Goal: Task Accomplishment & Management: Manage account settings

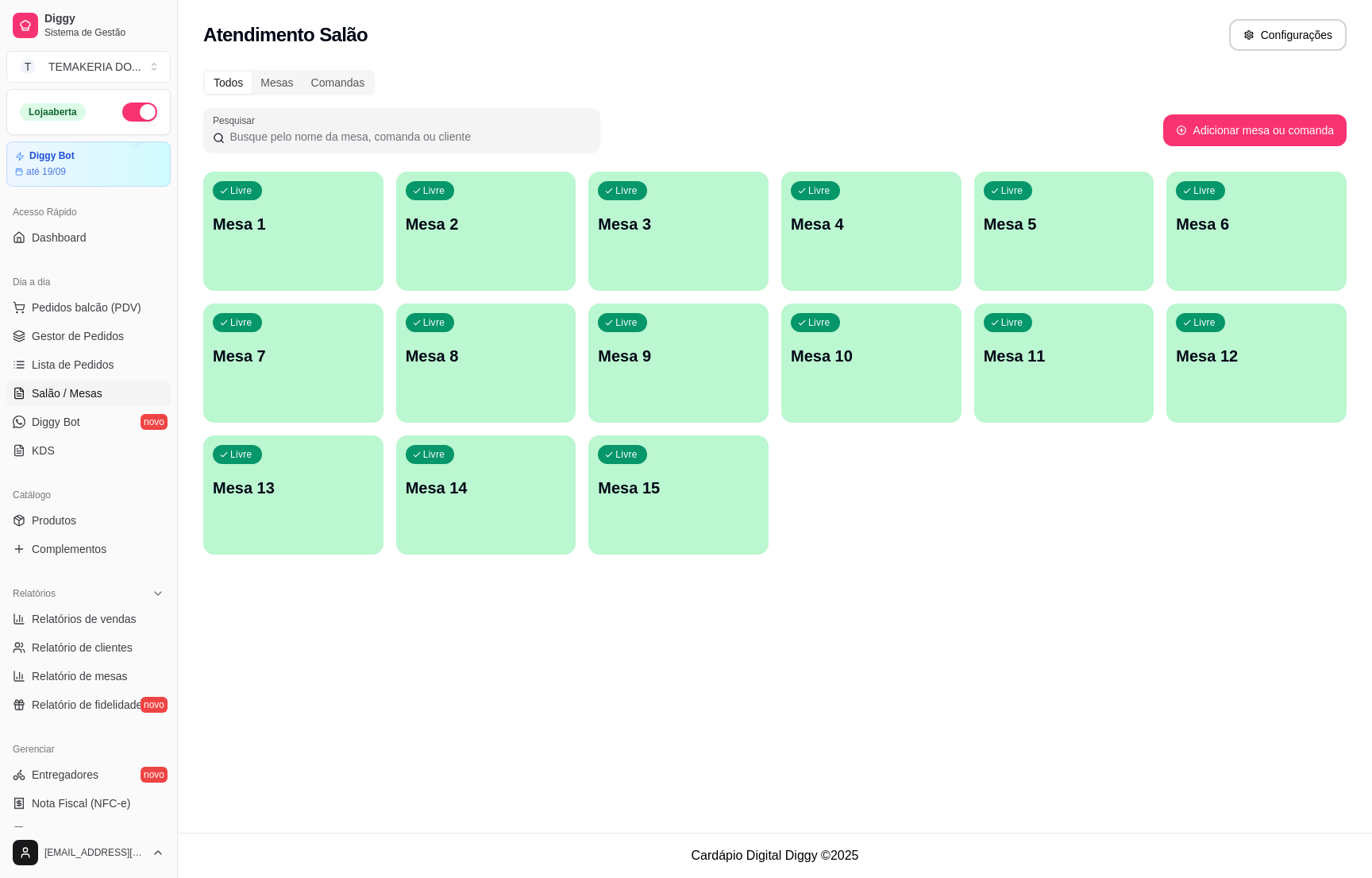
click at [305, 241] on div "Livre Mesa 1" at bounding box center [293, 221] width 180 height 100
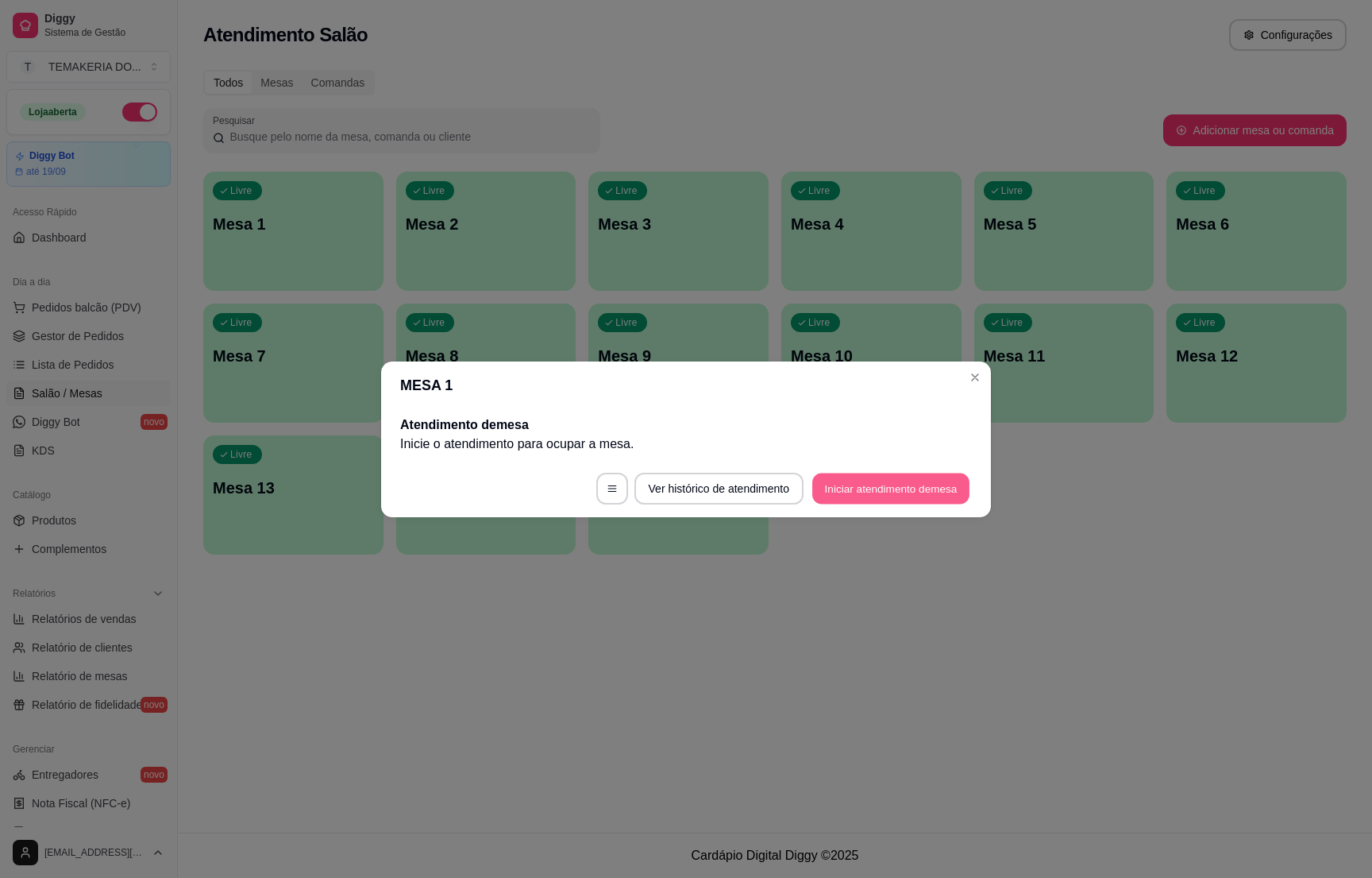
click at [855, 481] on button "Iniciar atendimento de mesa" at bounding box center [891, 488] width 158 height 31
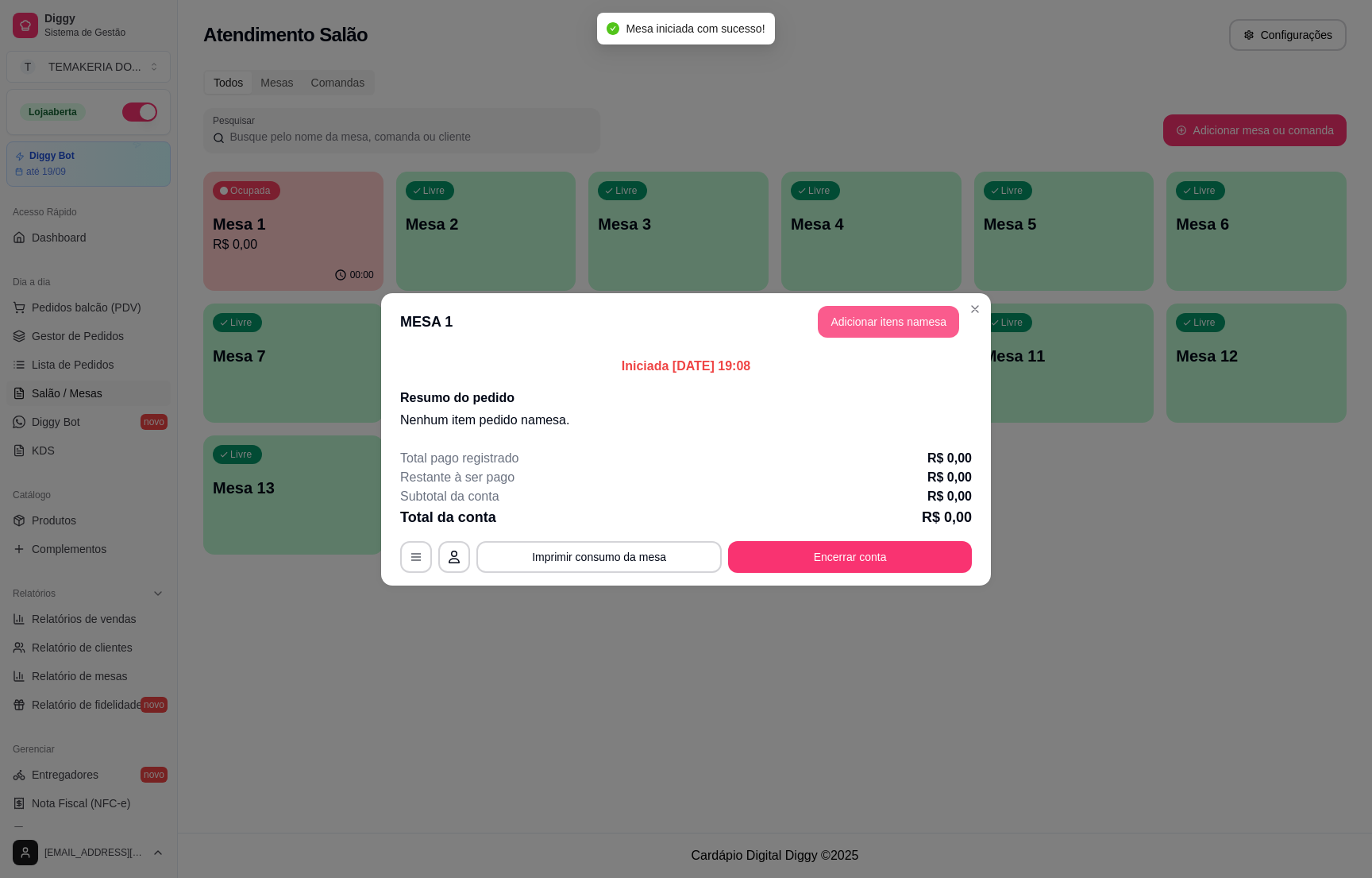
click at [853, 305] on button "Adicionar itens na mesa" at bounding box center [889, 321] width 141 height 32
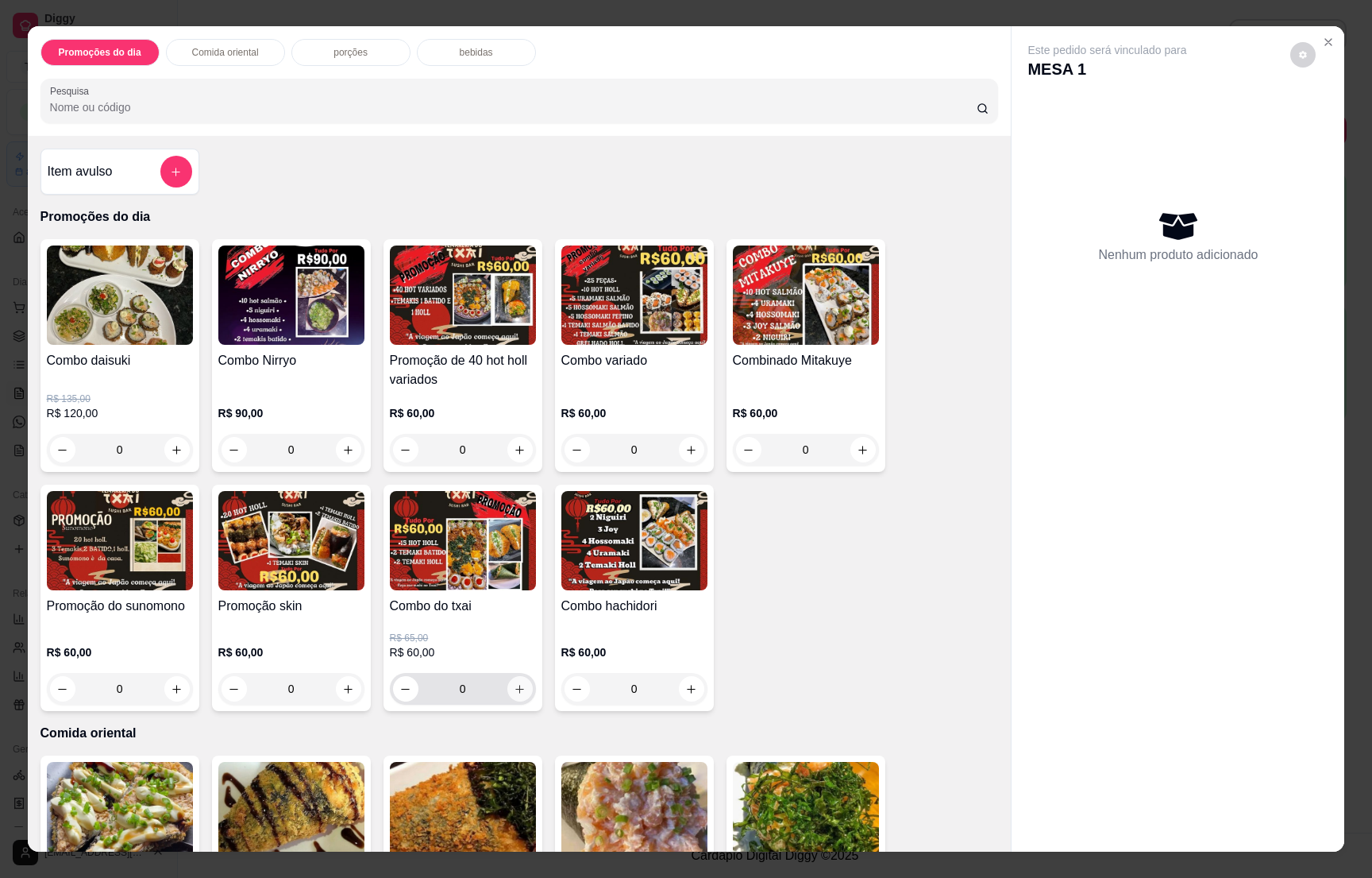
click at [514, 684] on icon "increase-product-quantity" at bounding box center [519, 689] width 12 height 12
type input "1"
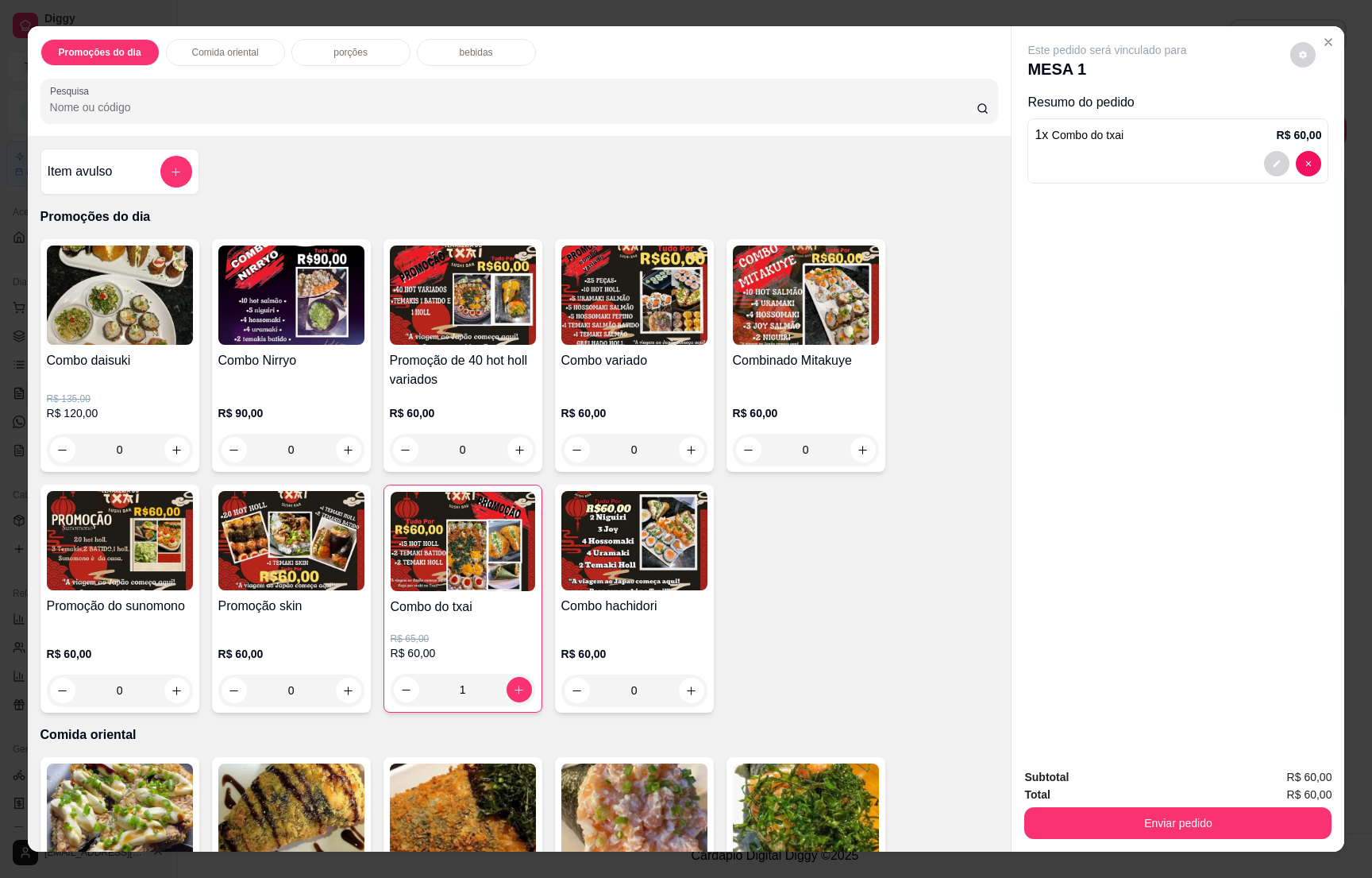
click at [470, 57] on p "bebidas" at bounding box center [476, 52] width 33 height 13
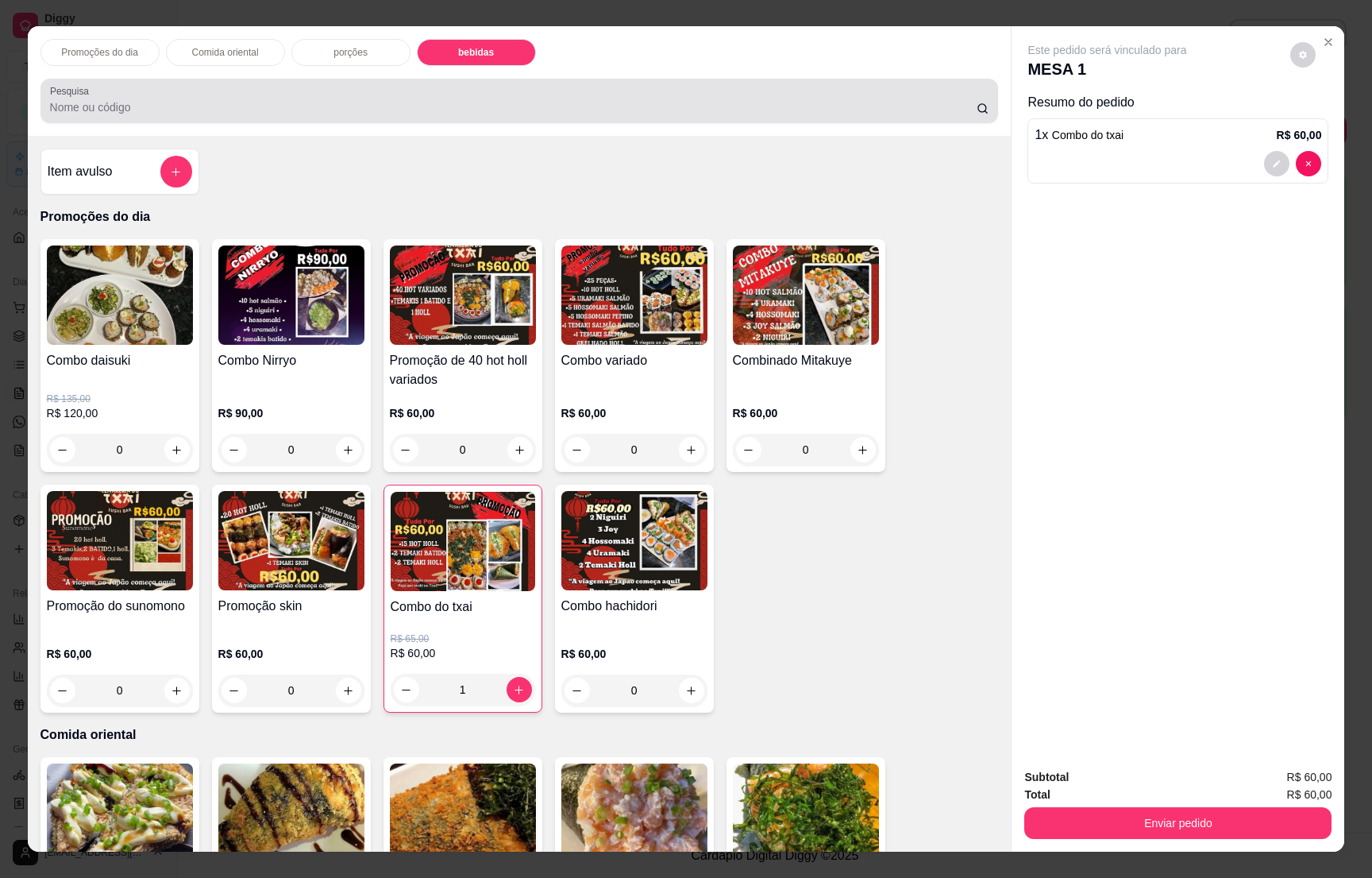
scroll to position [25, 0]
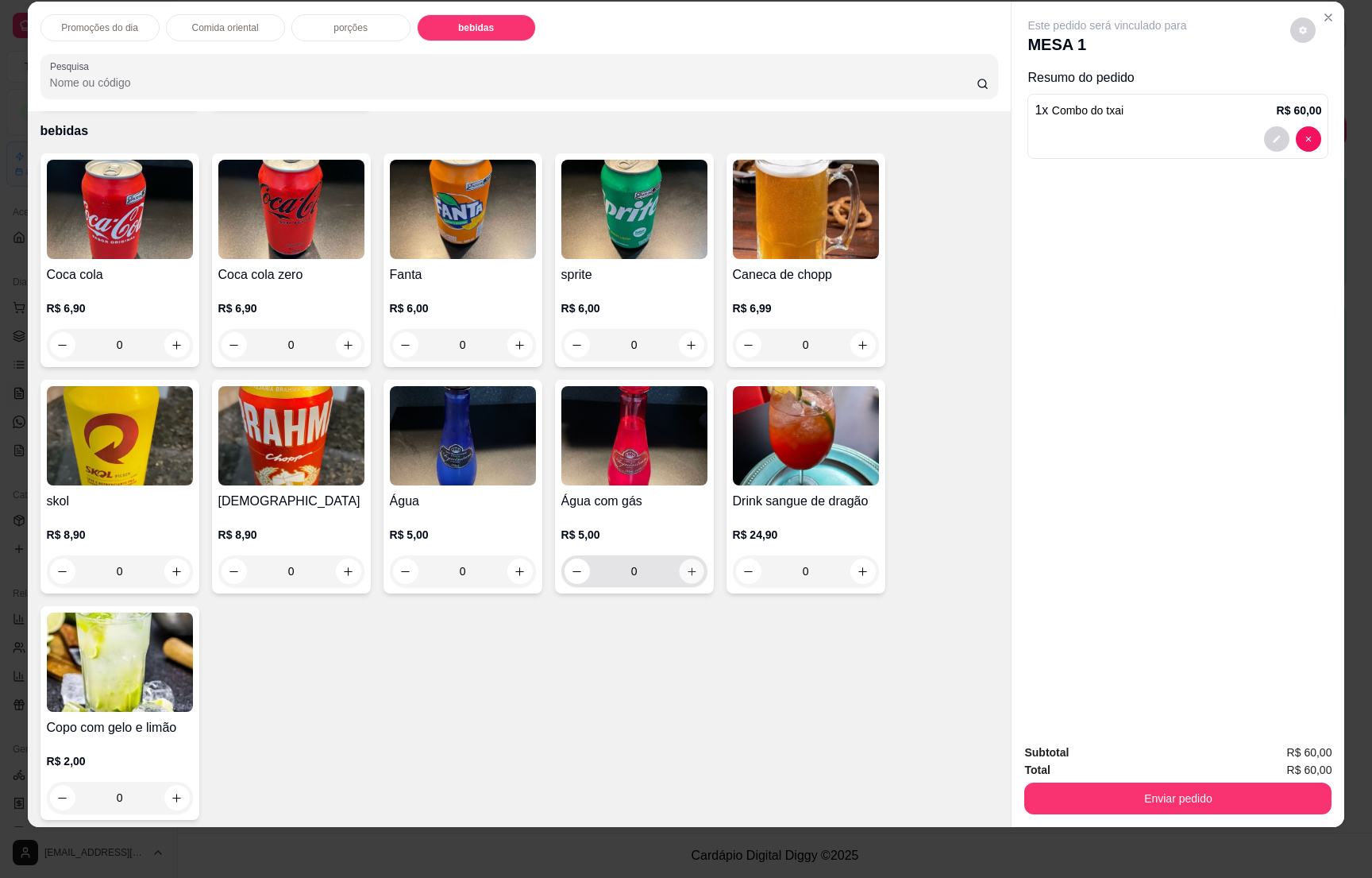
click at [685, 565] on icon "increase-product-quantity" at bounding box center [691, 571] width 12 height 12
type input "1"
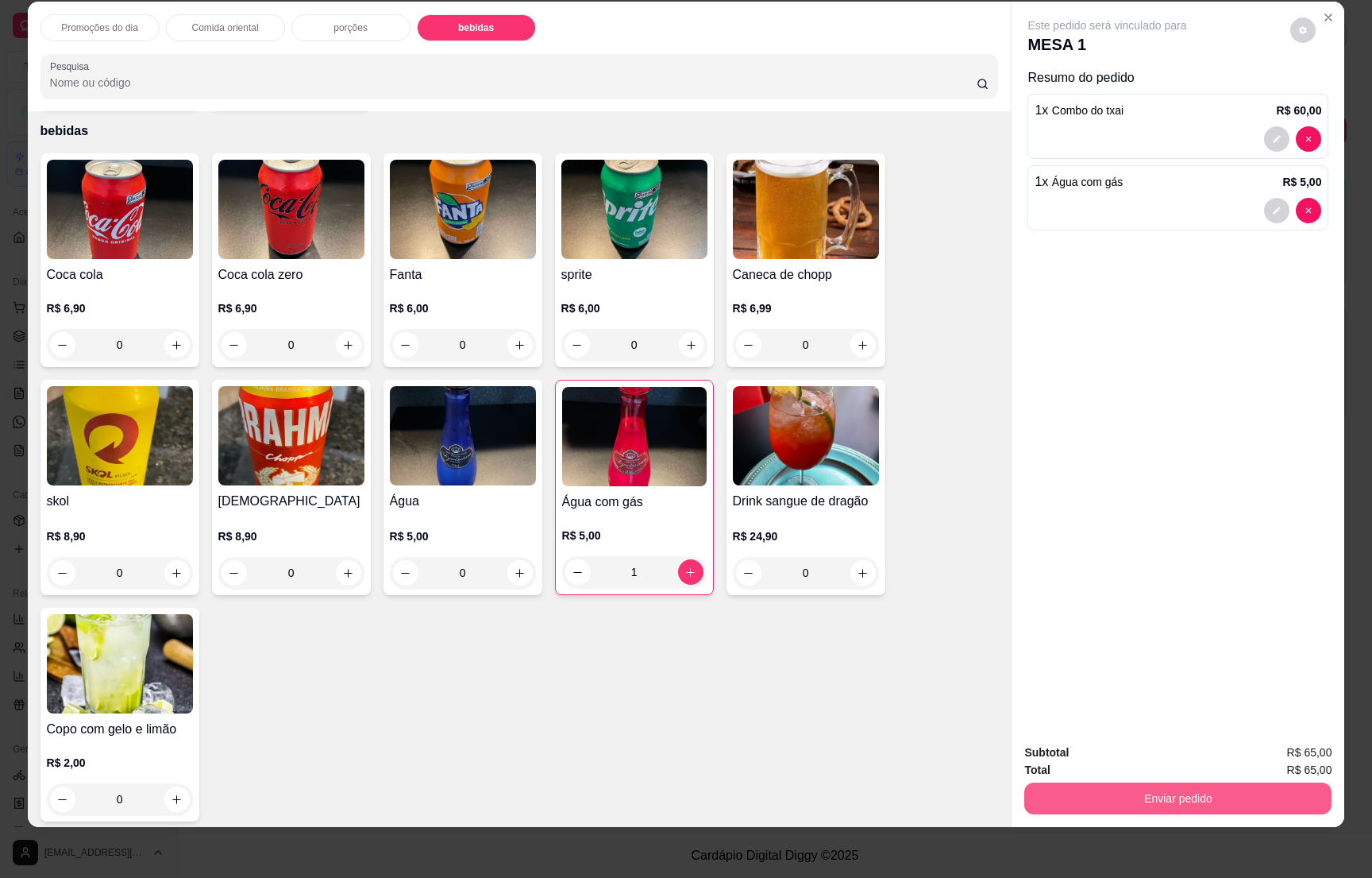
click at [1117, 787] on button "Enviar pedido" at bounding box center [1178, 798] width 307 height 32
click at [1117, 790] on button "Enviar pedido" at bounding box center [1178, 798] width 307 height 32
click at [1110, 759] on button "Não registrar e enviar pedido" at bounding box center [1123, 759] width 160 height 29
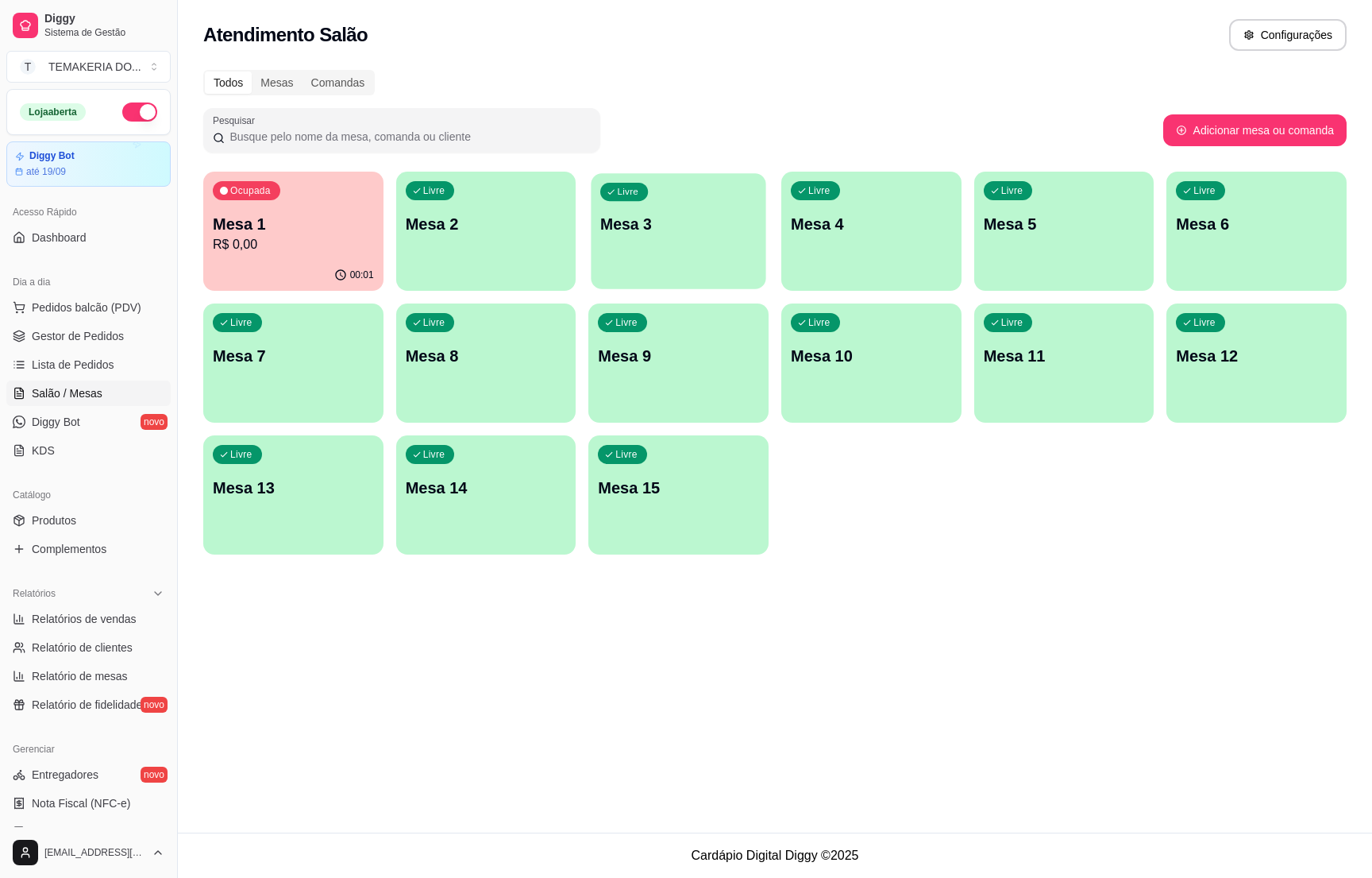
click at [661, 244] on div "Livre Mesa 3" at bounding box center [679, 221] width 175 height 97
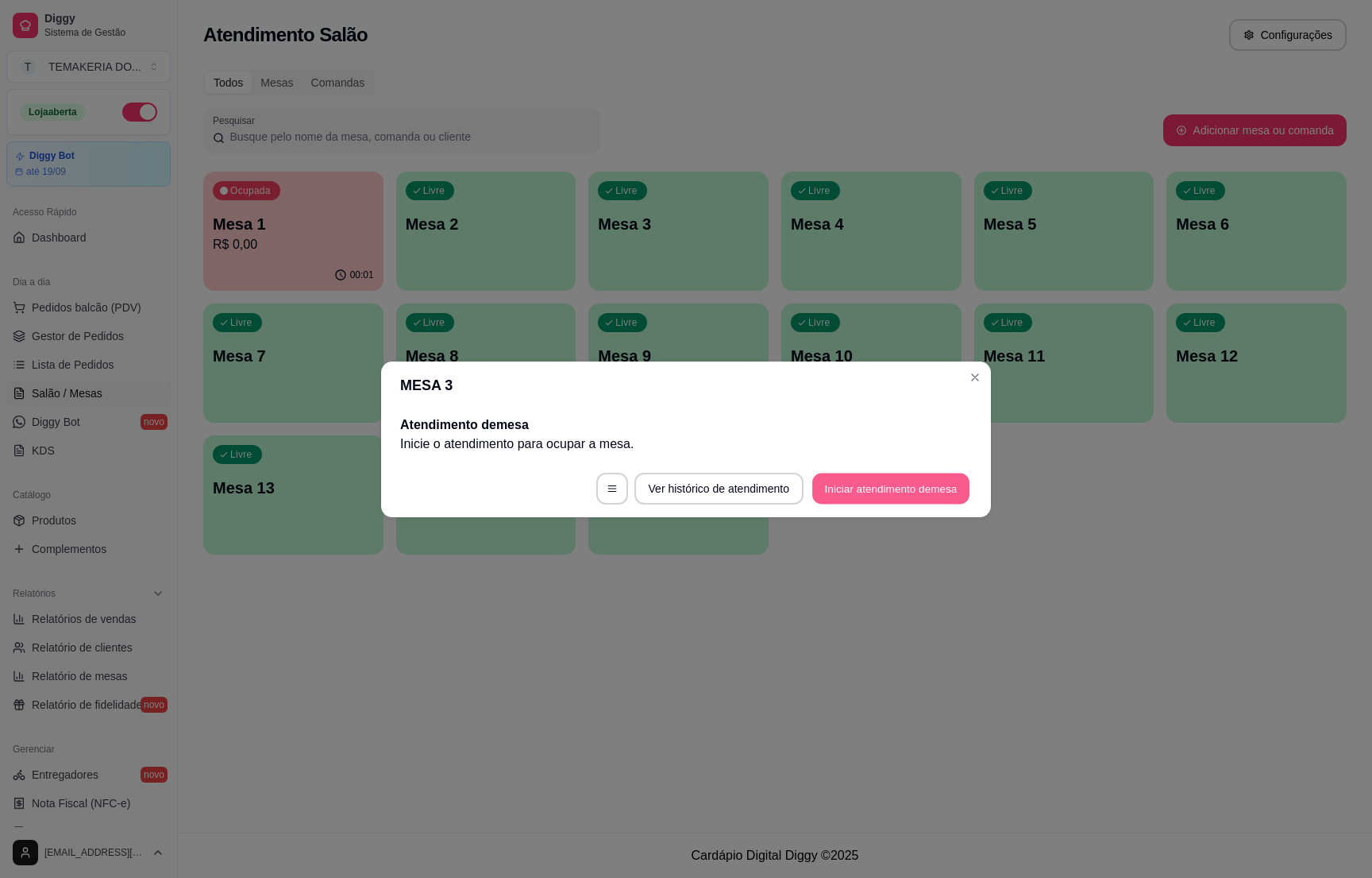
click at [846, 476] on button "Iniciar atendimento de mesa" at bounding box center [891, 488] width 158 height 31
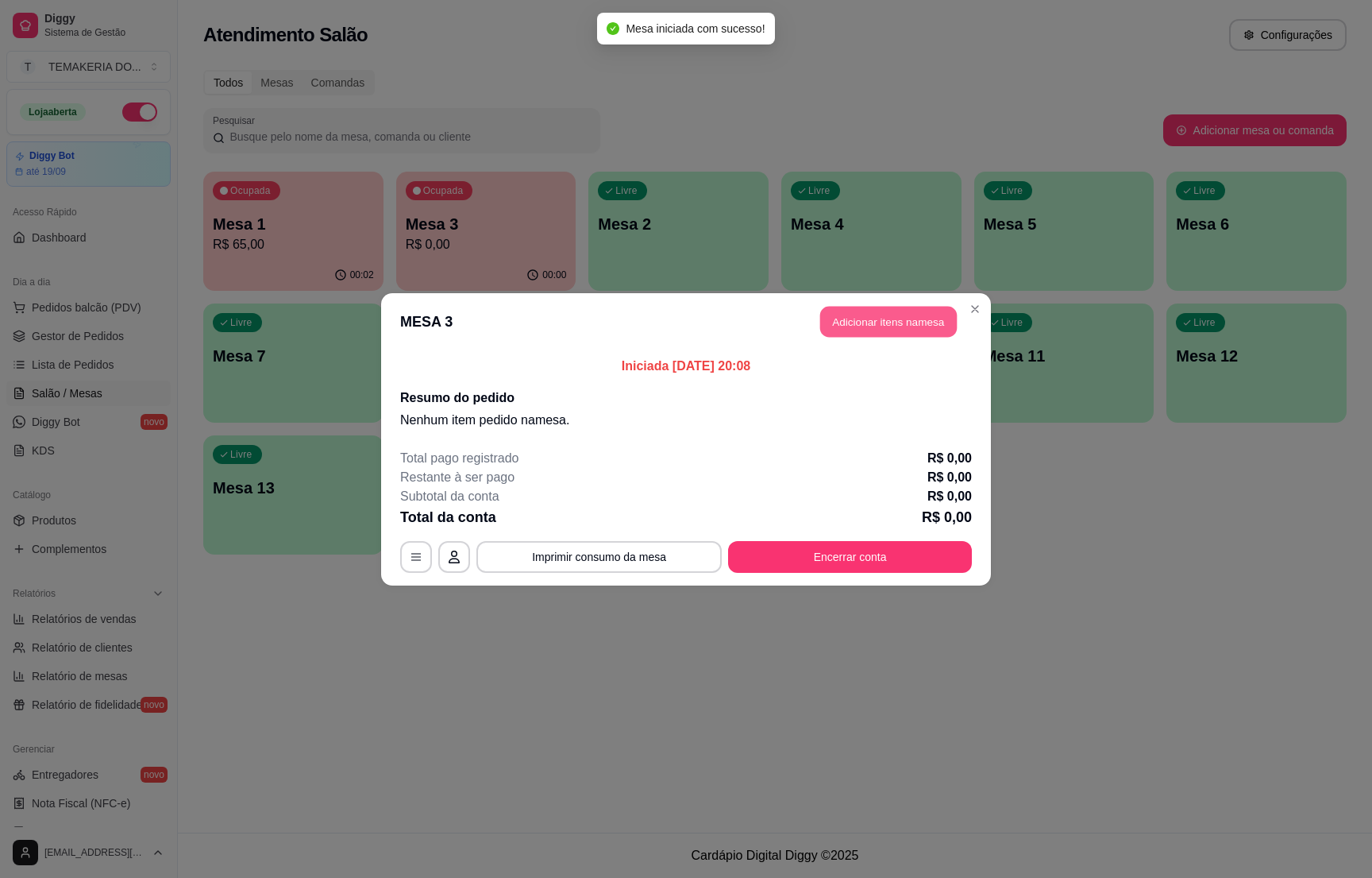
click at [844, 325] on button "Adicionar itens na mesa" at bounding box center [889, 321] width 136 height 31
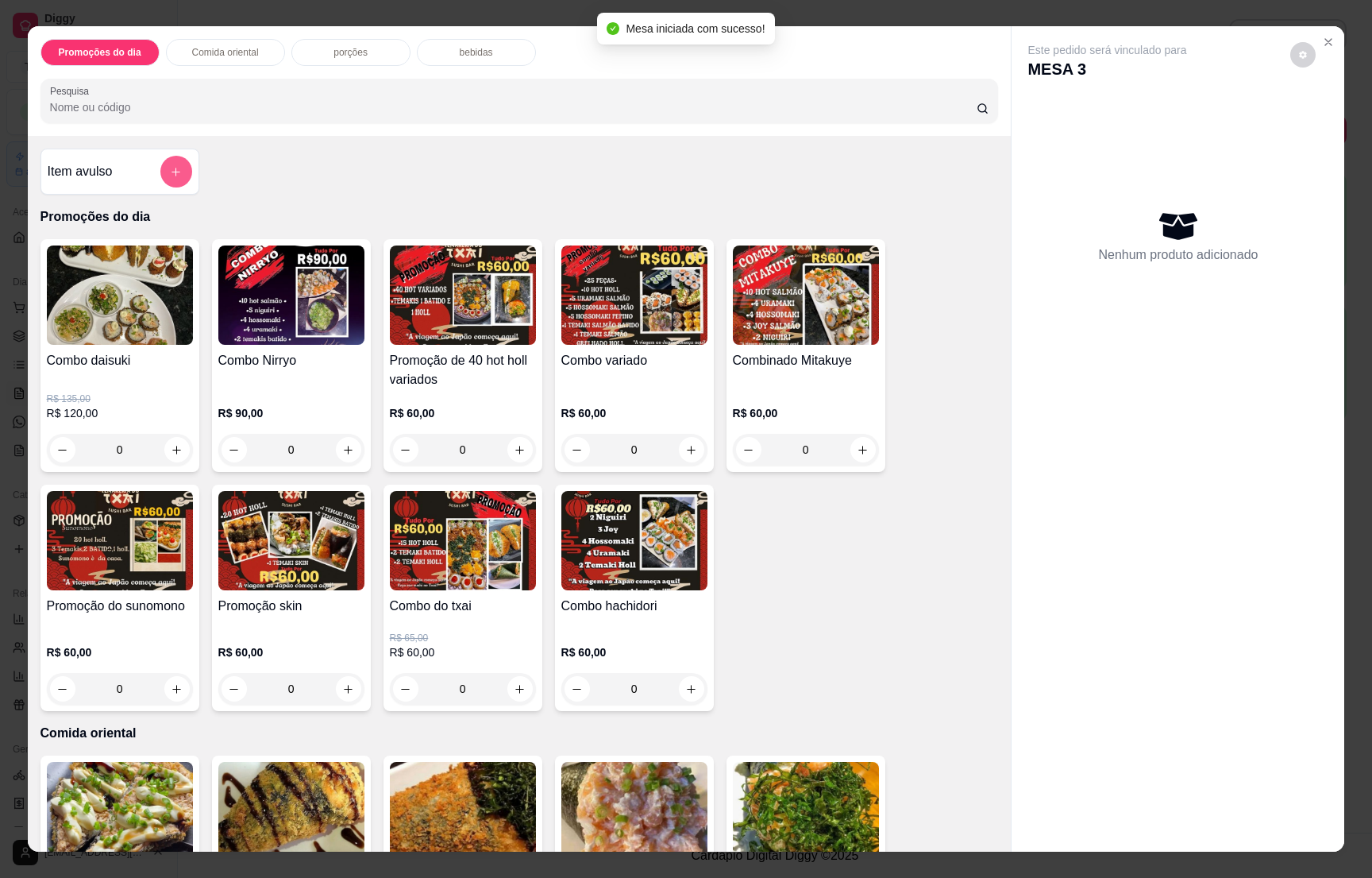
click at [170, 169] on icon "add-separate-item" at bounding box center [176, 172] width 12 height 12
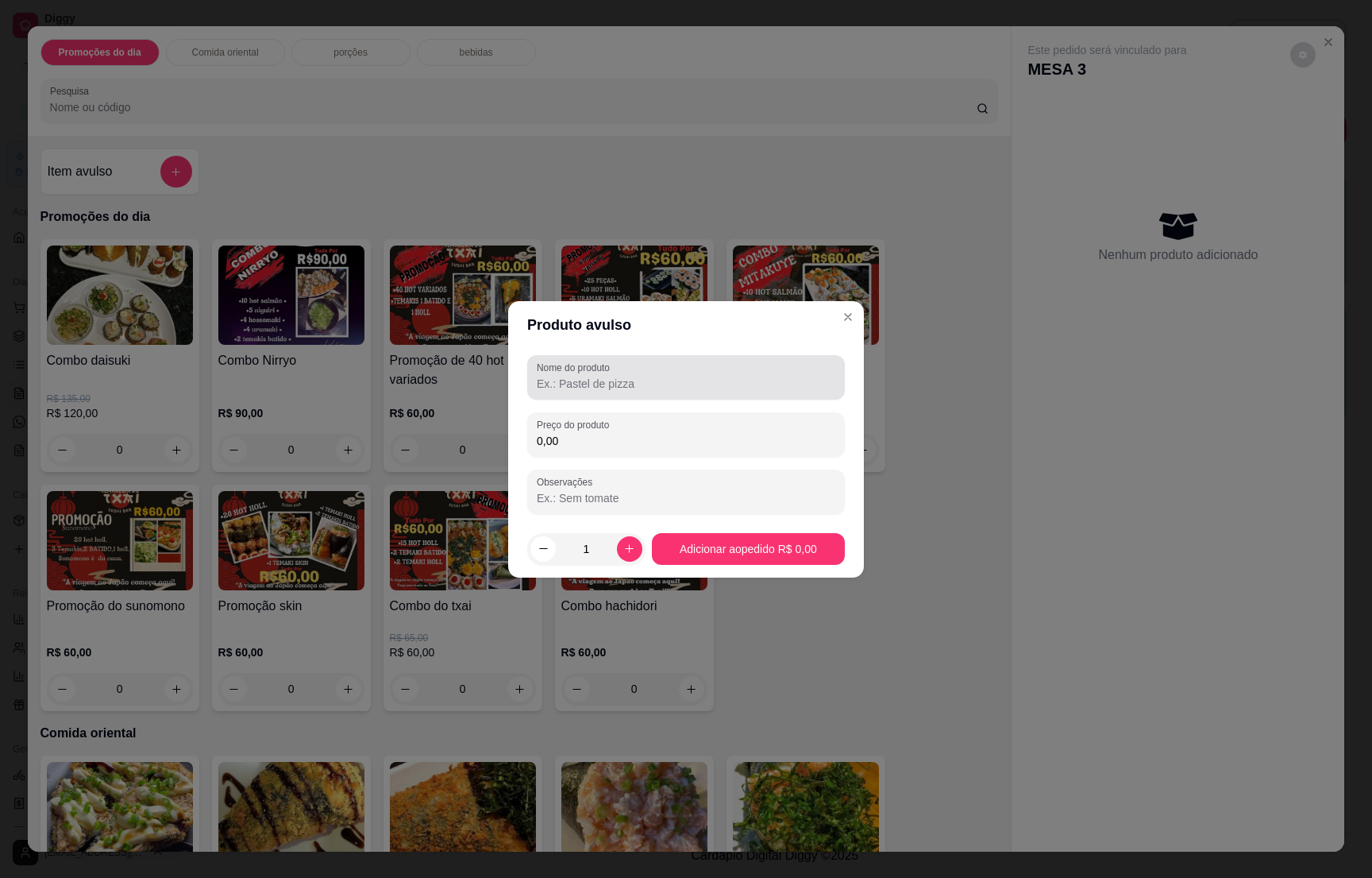
click at [586, 372] on label "Nome do produto" at bounding box center [576, 367] width 78 height 14
click at [586, 376] on input "Nome do produto" at bounding box center [686, 383] width 299 height 16
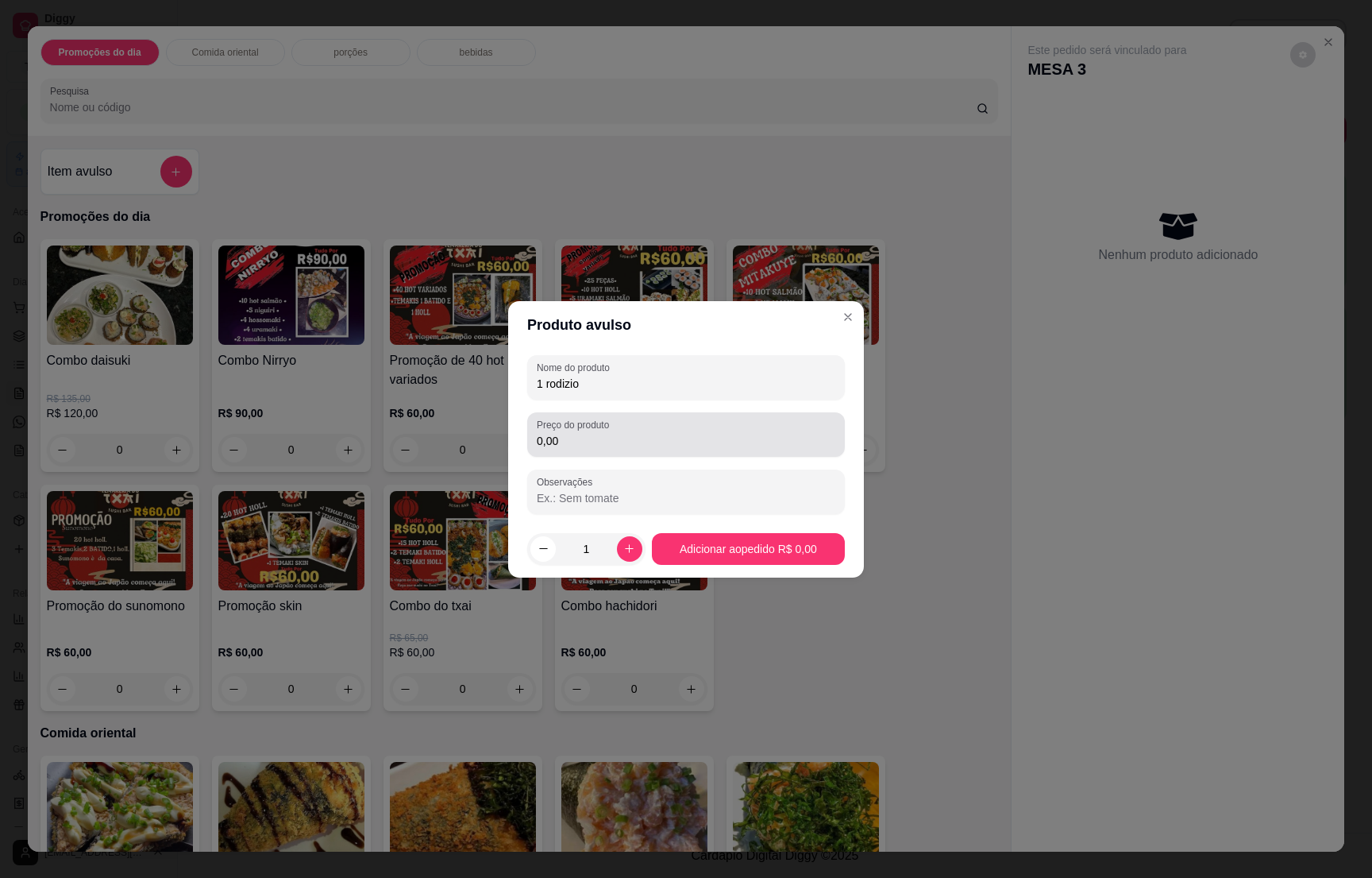
type input "1 rodizio"
click at [617, 439] on input "0,00" at bounding box center [686, 440] width 299 height 16
type input "100,00"
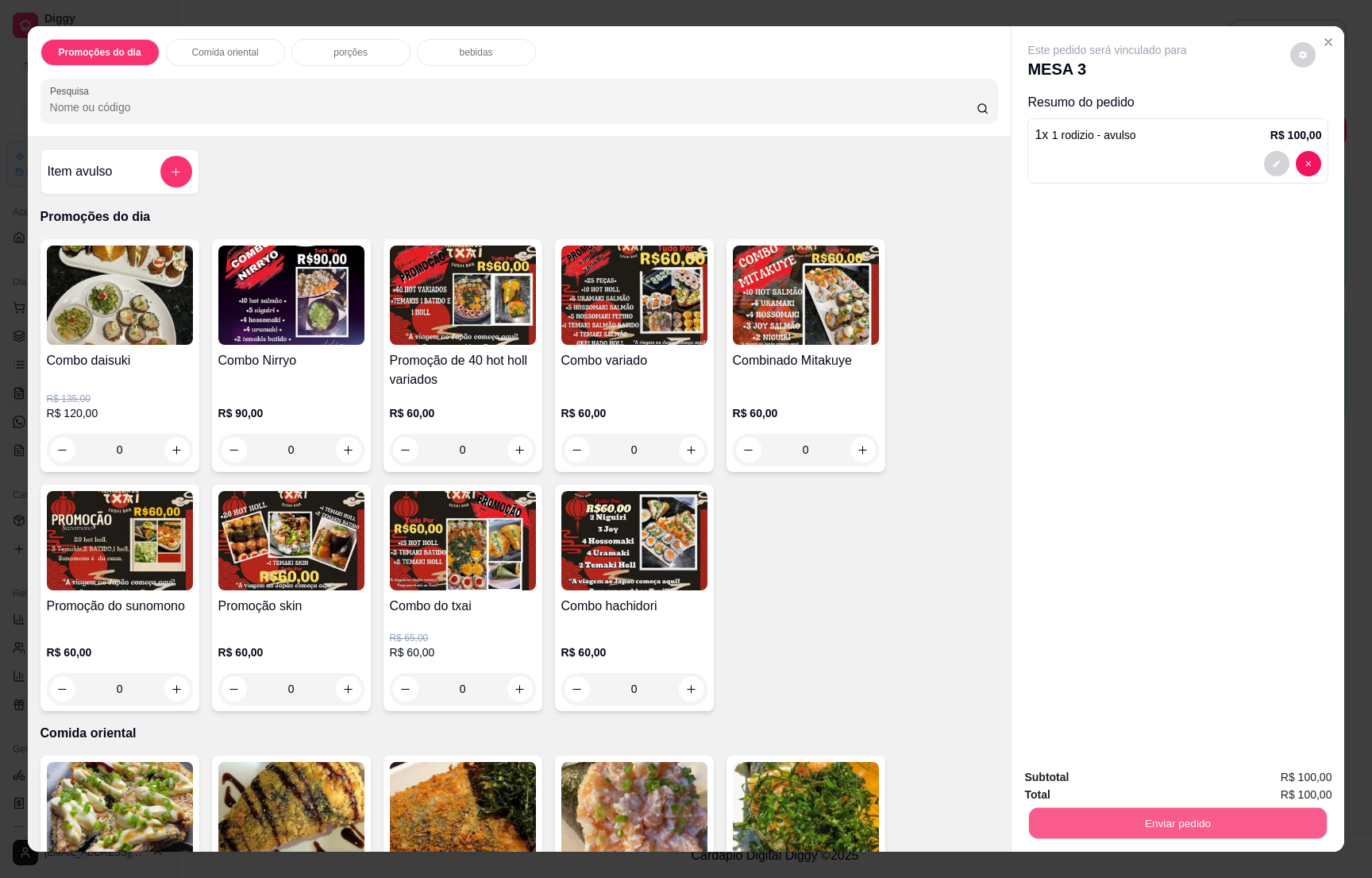
click at [1223, 813] on button "Enviar pedido" at bounding box center [1178, 822] width 298 height 31
click at [1089, 774] on button "Não registrar e enviar pedido" at bounding box center [1123, 783] width 160 height 29
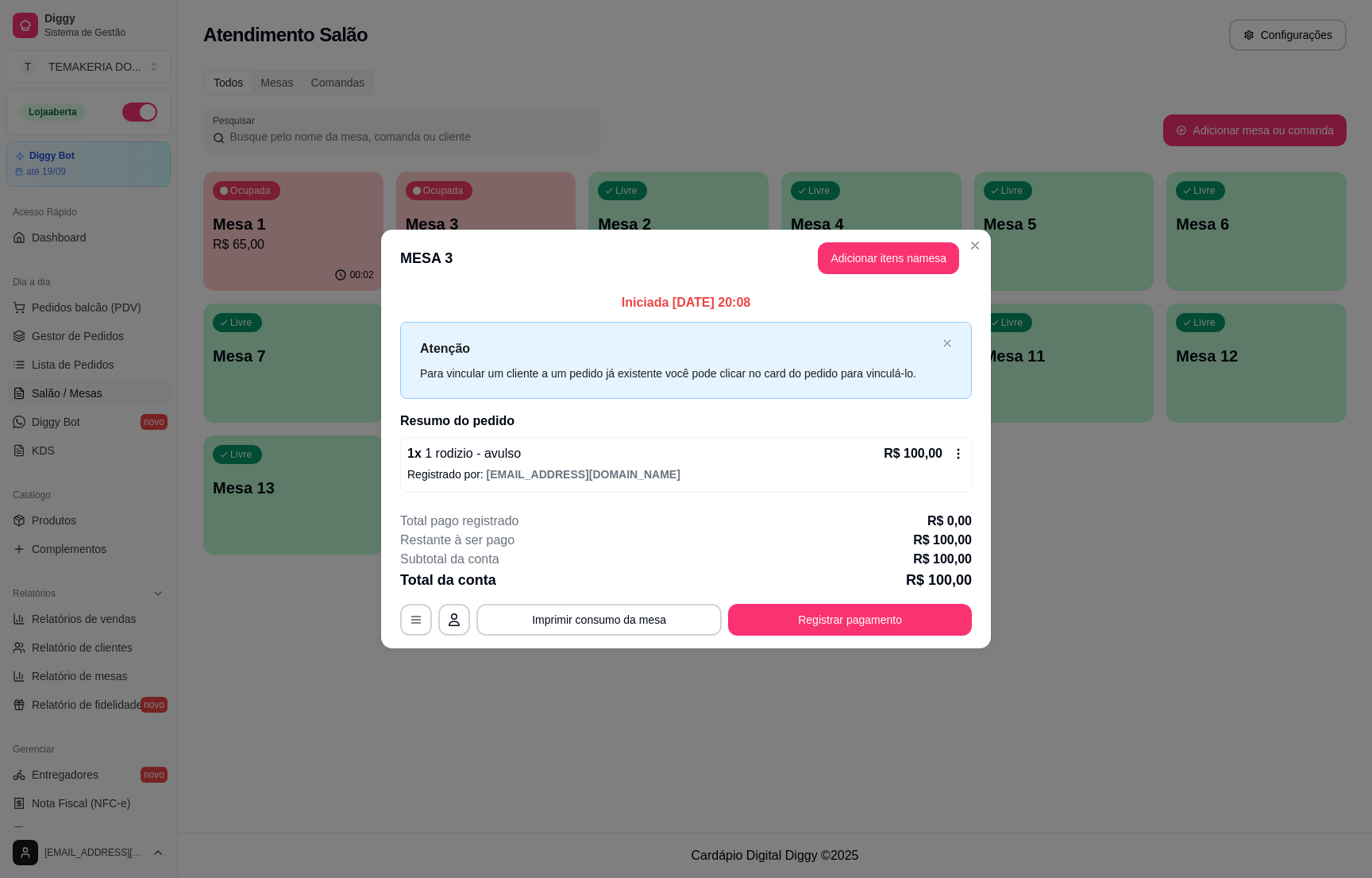
click at [813, 646] on footer "**********" at bounding box center [686, 573] width 610 height 149
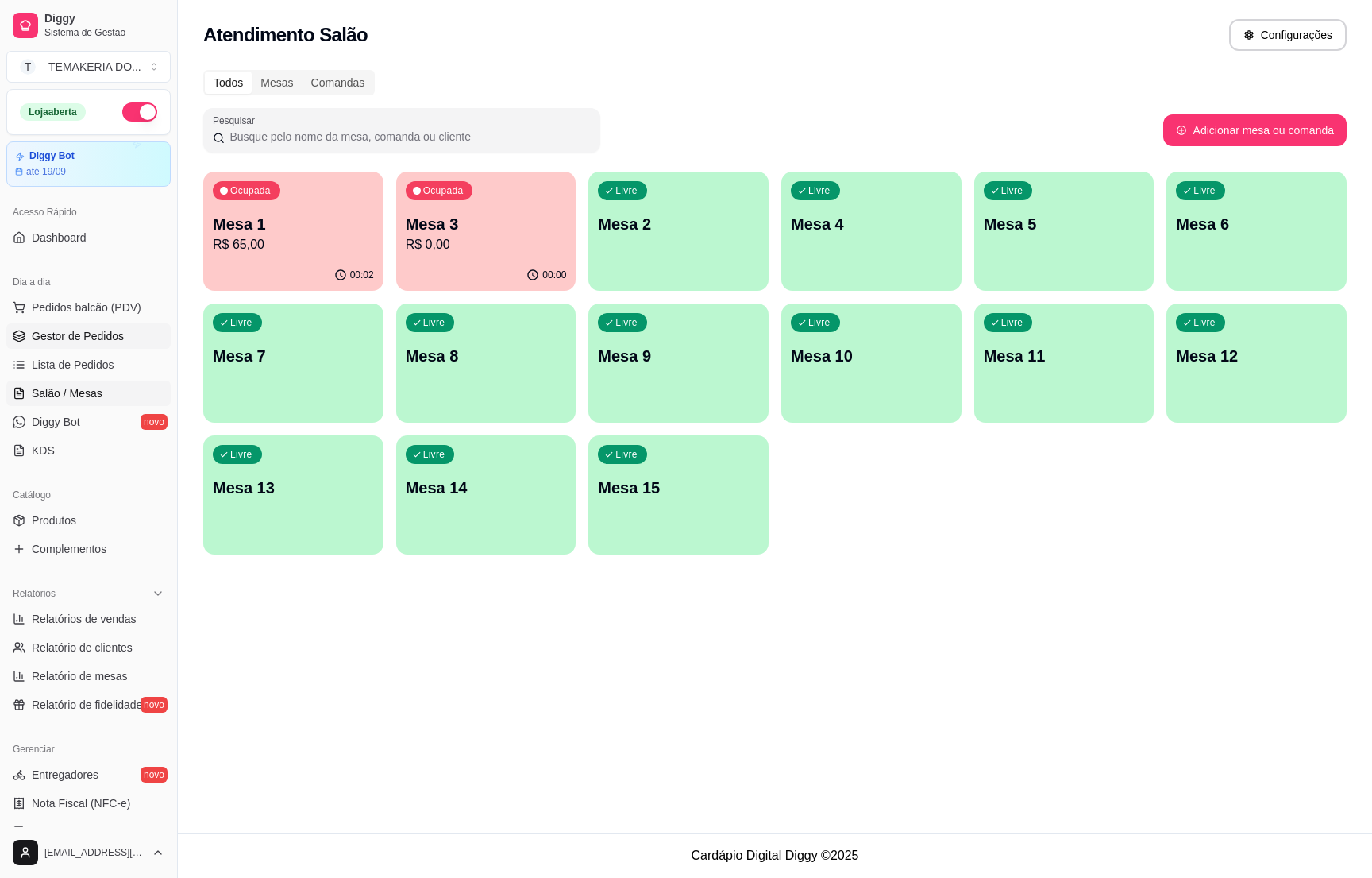
click at [110, 334] on span "Gestor de Pedidos" at bounding box center [78, 336] width 92 height 16
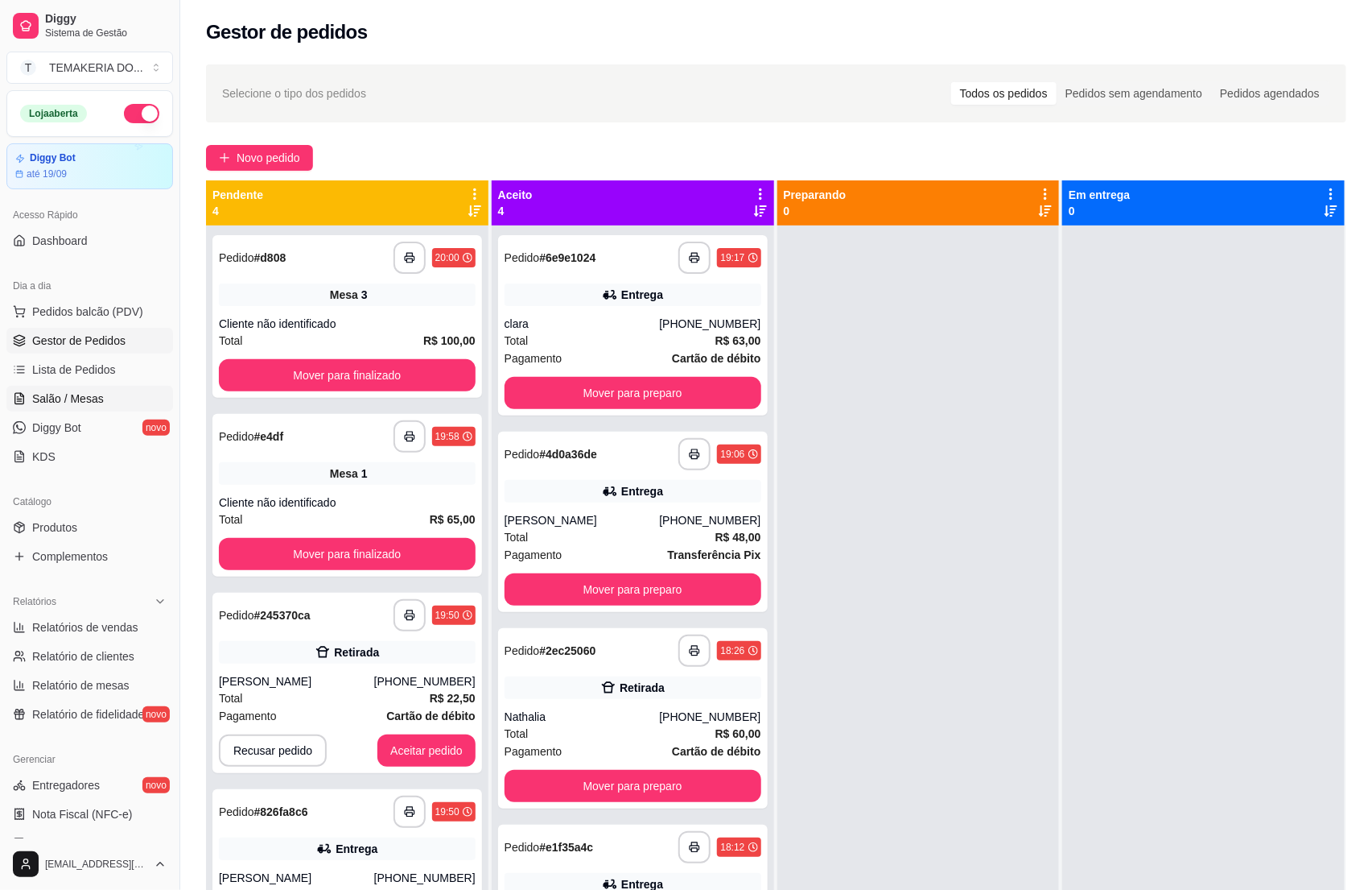
click at [60, 397] on span "Salão / Mesas" at bounding box center [68, 398] width 72 height 16
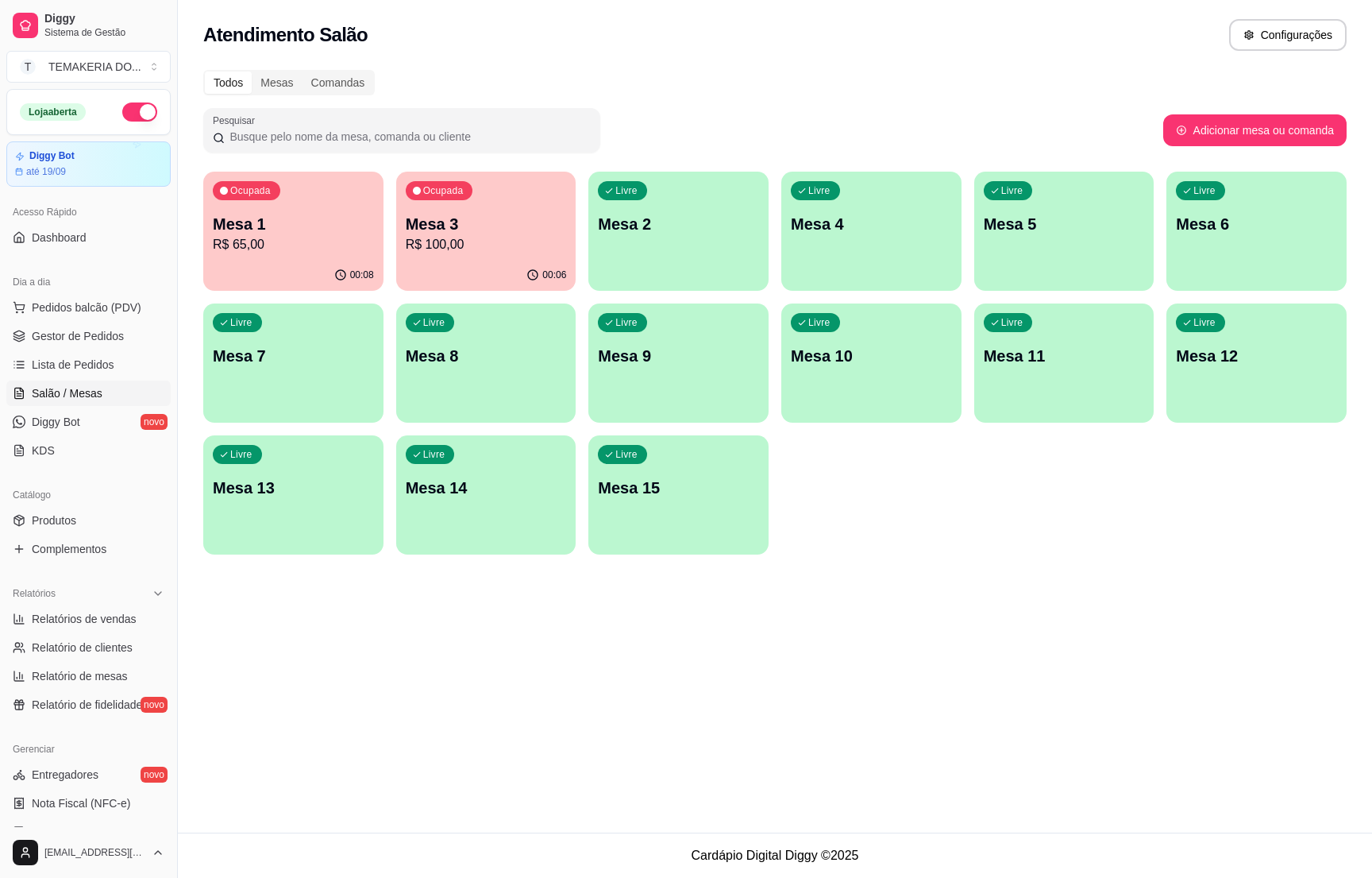
click at [439, 261] on div "00:06" at bounding box center [486, 275] width 180 height 31
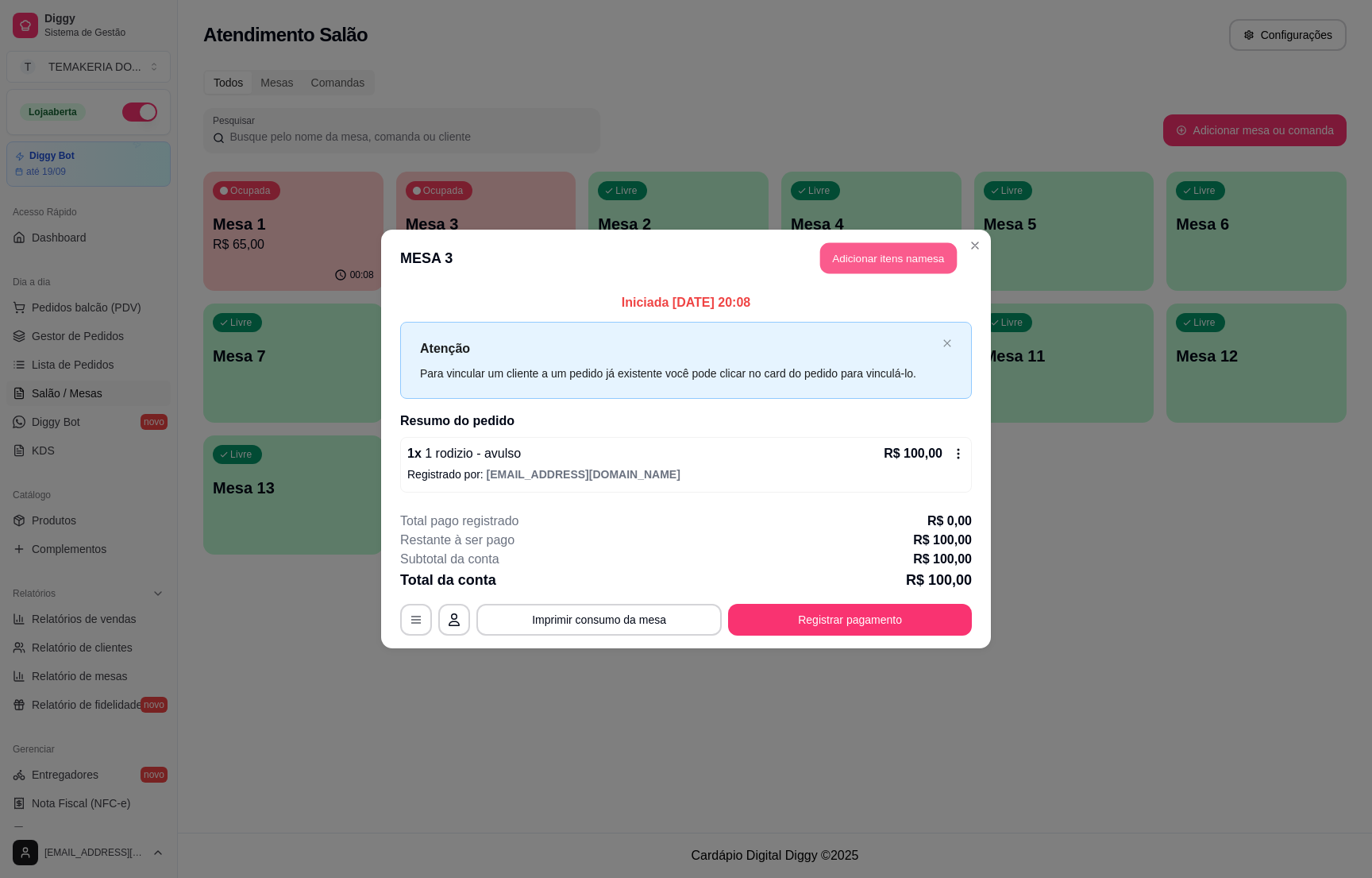
click at [840, 248] on button "Adicionar itens na mesa" at bounding box center [889, 259] width 136 height 31
click at [175, 164] on button "add-separate-item" at bounding box center [176, 172] width 32 height 32
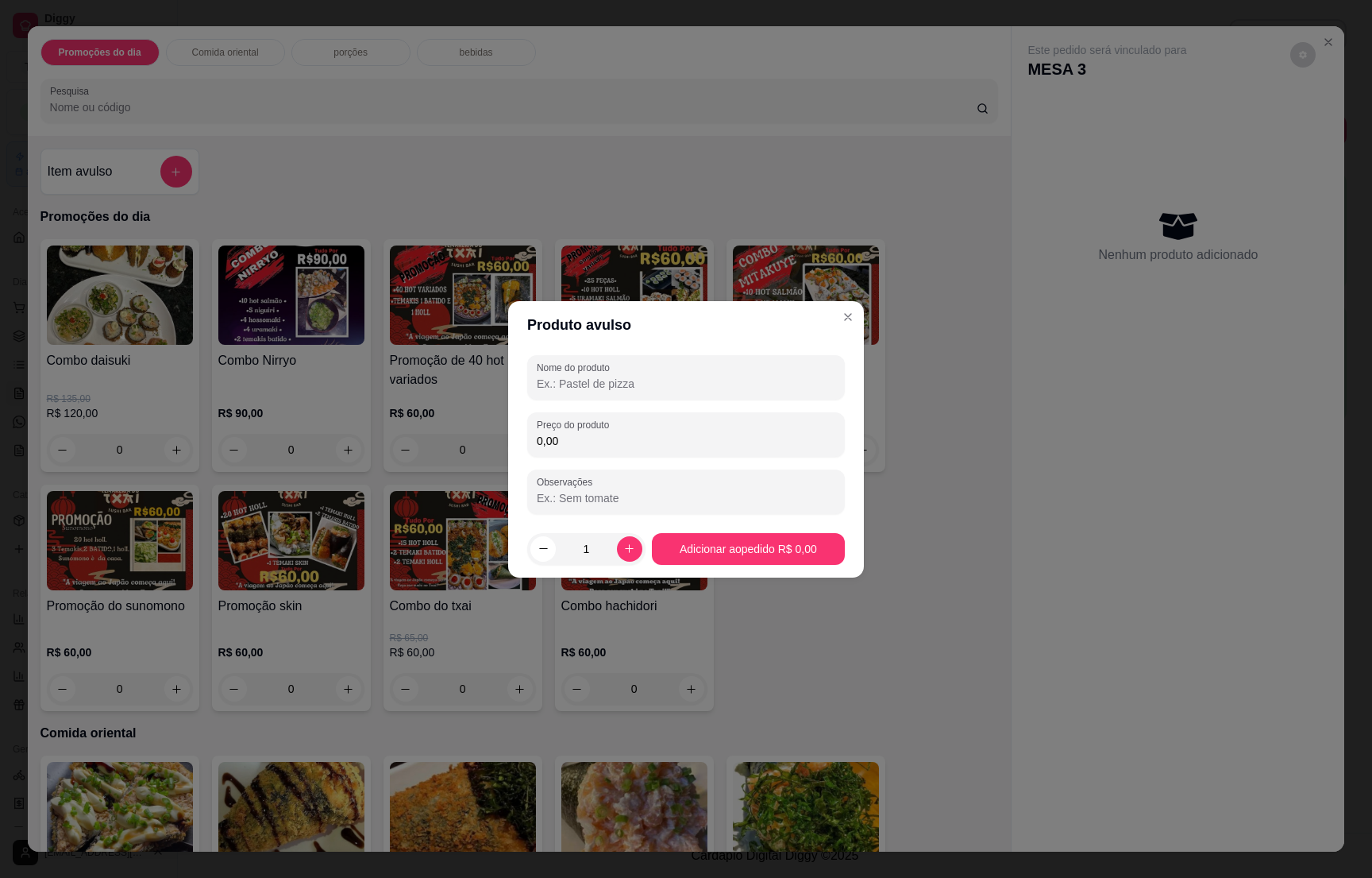
click at [581, 380] on input "Nome do produto" at bounding box center [686, 383] width 299 height 16
type input "1 spaten lata"
click at [562, 434] on input "0,00" at bounding box center [686, 440] width 299 height 16
type input "8,90"
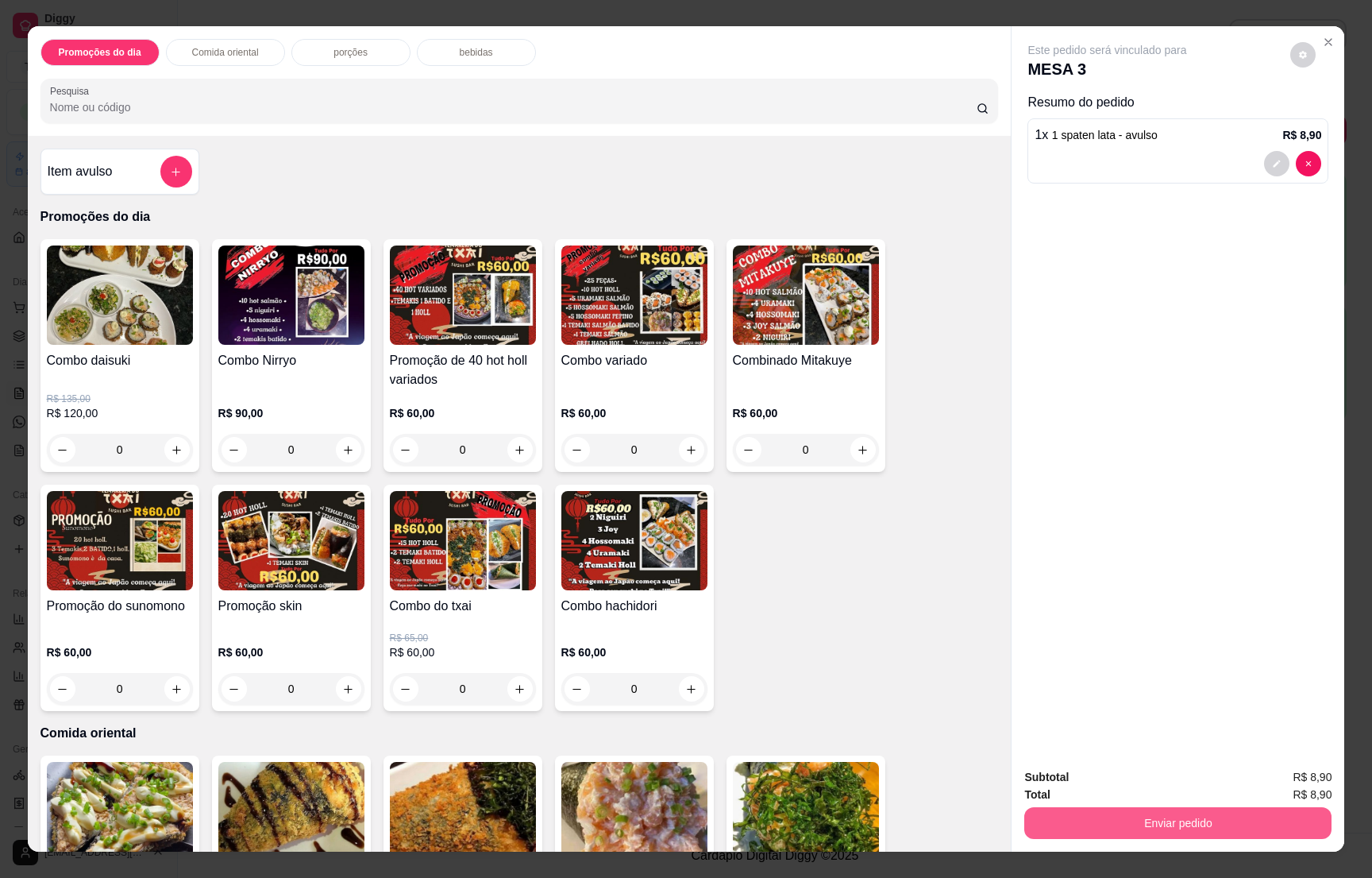
click at [1137, 816] on button "Enviar pedido" at bounding box center [1178, 822] width 307 height 32
click at [1137, 816] on button "Enviar pedido" at bounding box center [1178, 822] width 298 height 31
click at [1141, 809] on button "Enviar pedido" at bounding box center [1178, 822] width 298 height 31
click at [1133, 782] on button "Não registrar e enviar pedido" at bounding box center [1123, 783] width 160 height 29
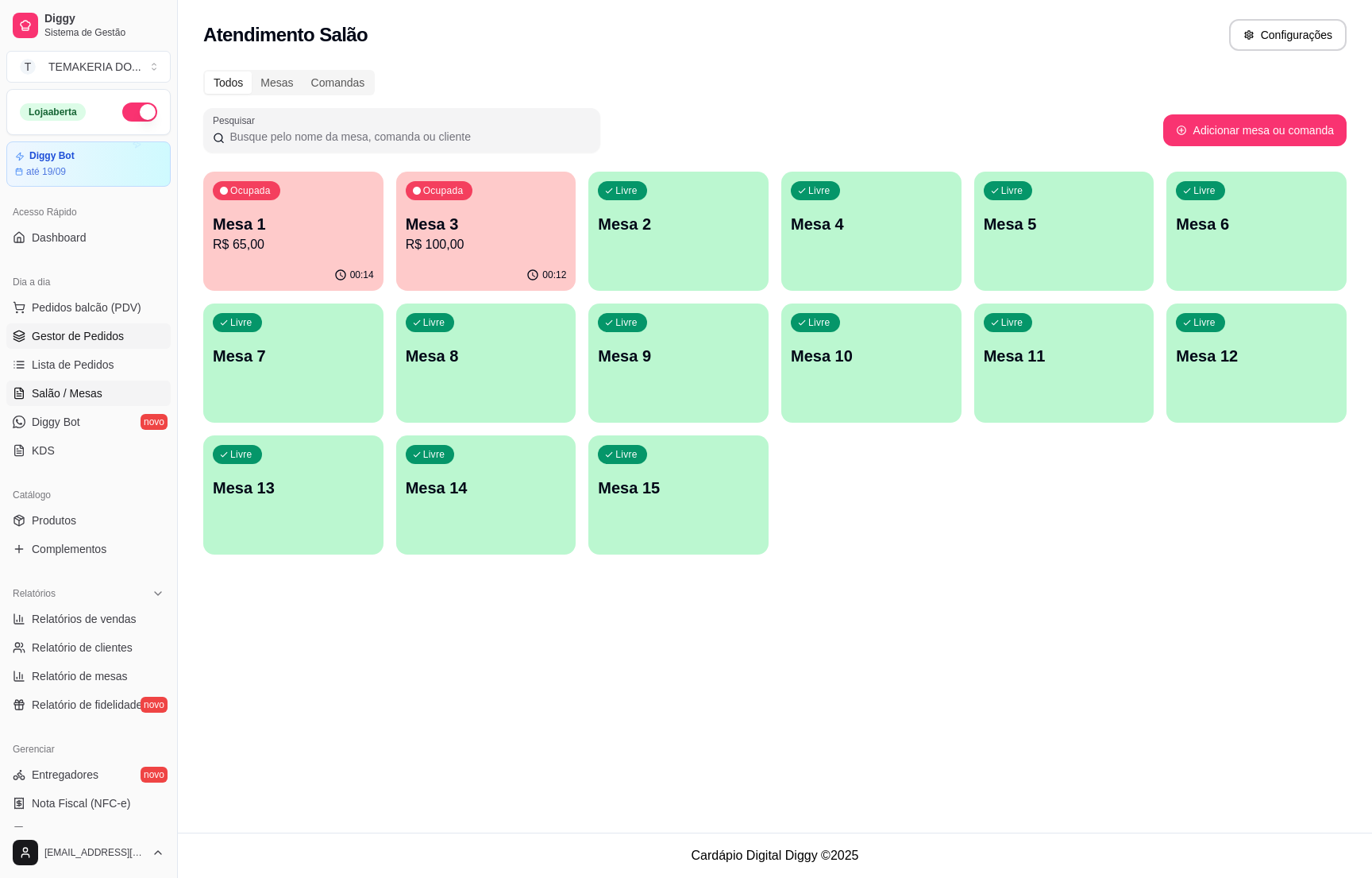
click at [96, 338] on span "Gestor de Pedidos" at bounding box center [78, 336] width 92 height 16
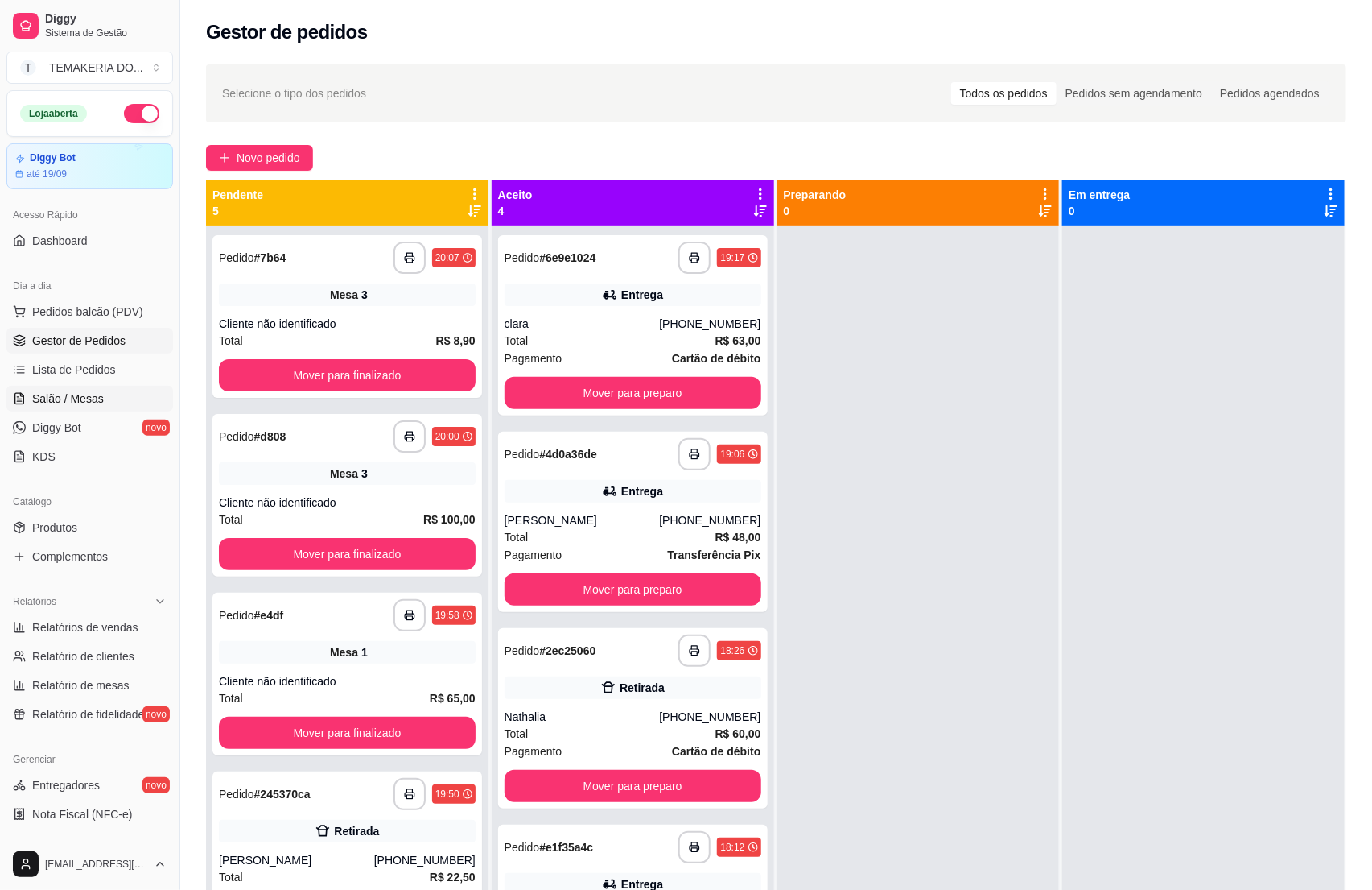
click at [80, 404] on span "Salão / Mesas" at bounding box center [68, 398] width 72 height 16
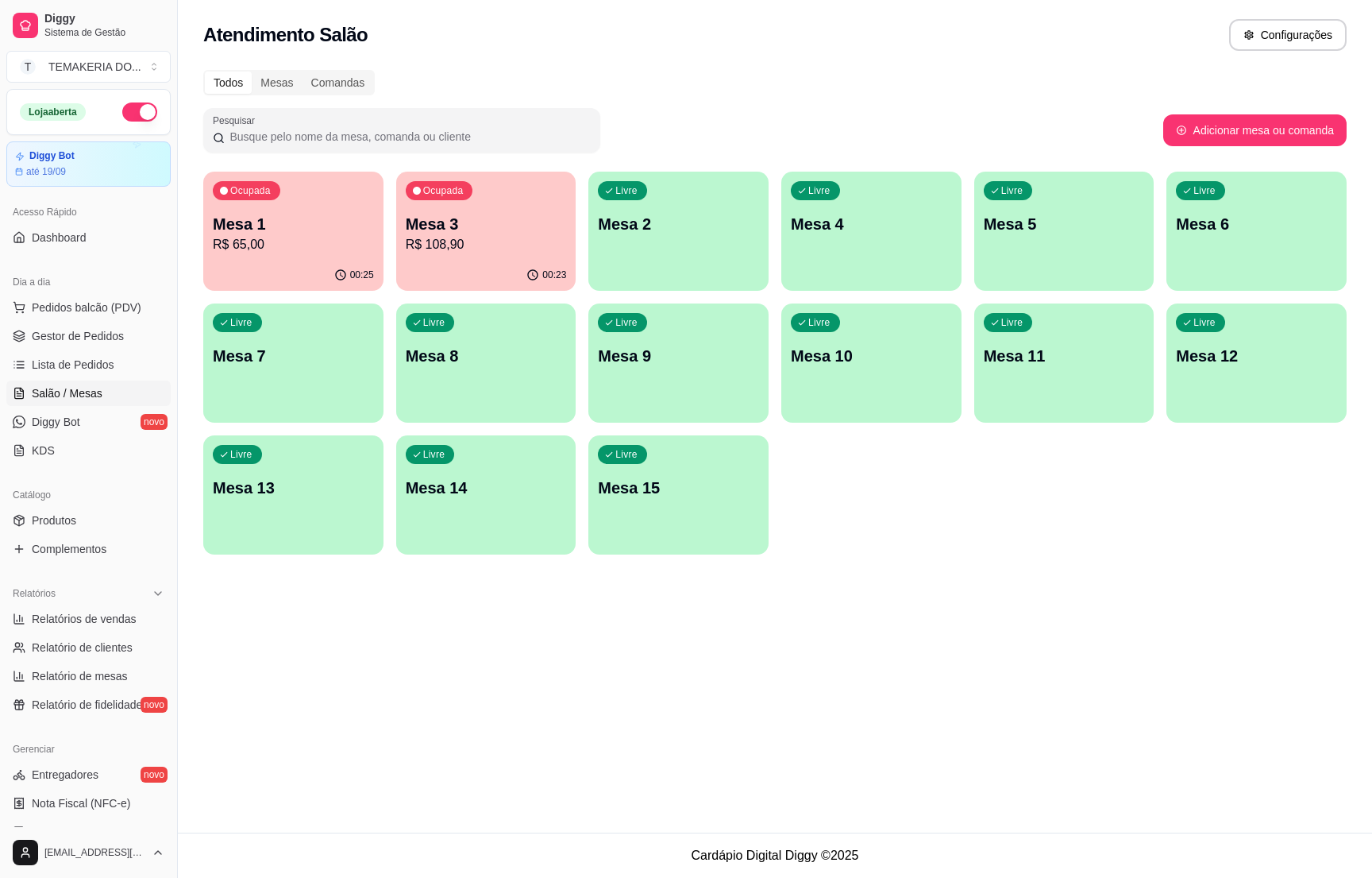
click at [296, 239] on p "R$ 65,00" at bounding box center [293, 244] width 161 height 19
click at [278, 210] on div "Ocupada Mesa 1 R$ 65,00" at bounding box center [293, 216] width 180 height 88
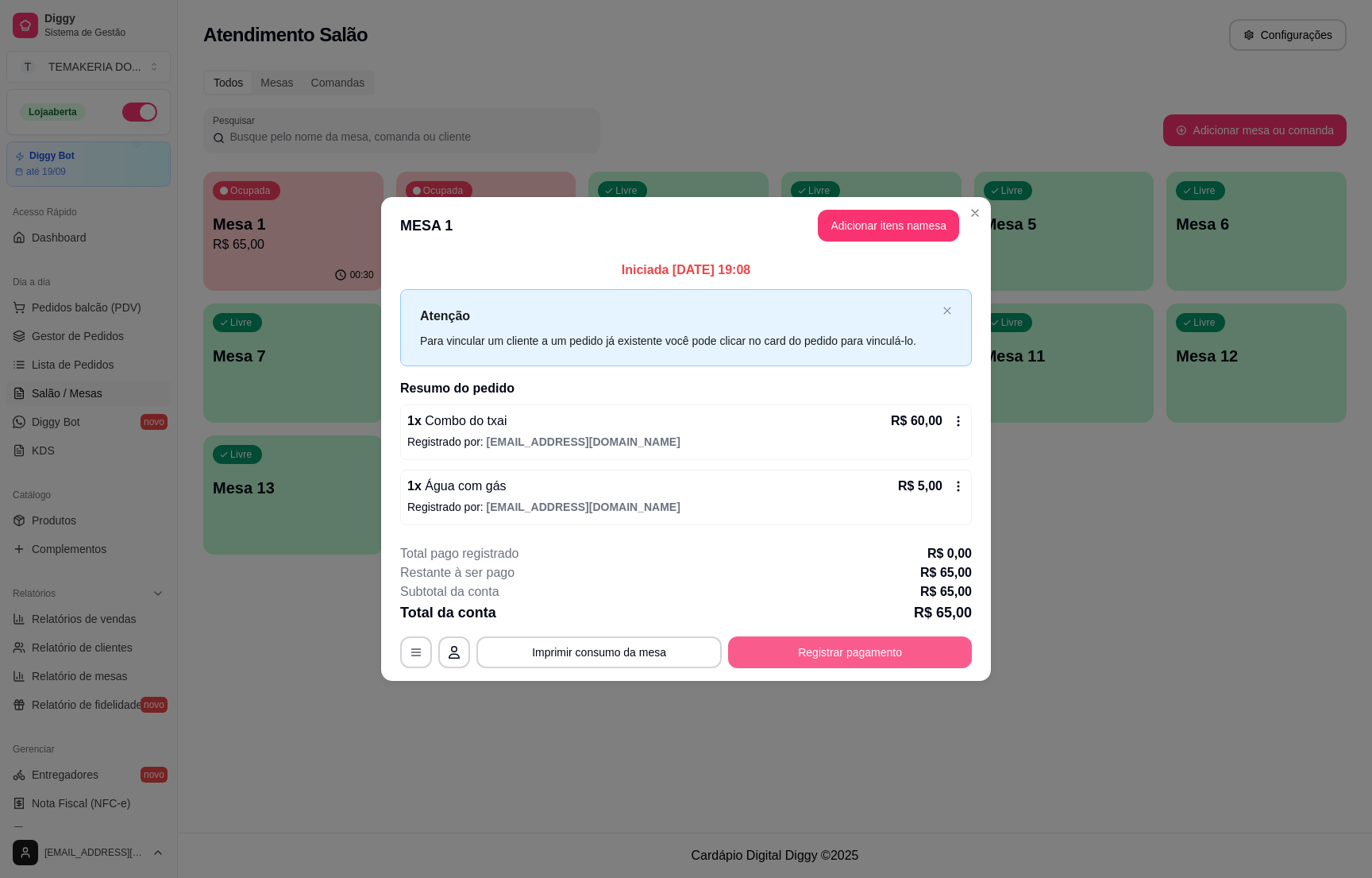
click at [825, 655] on button "Registrar pagamento" at bounding box center [850, 652] width 244 height 32
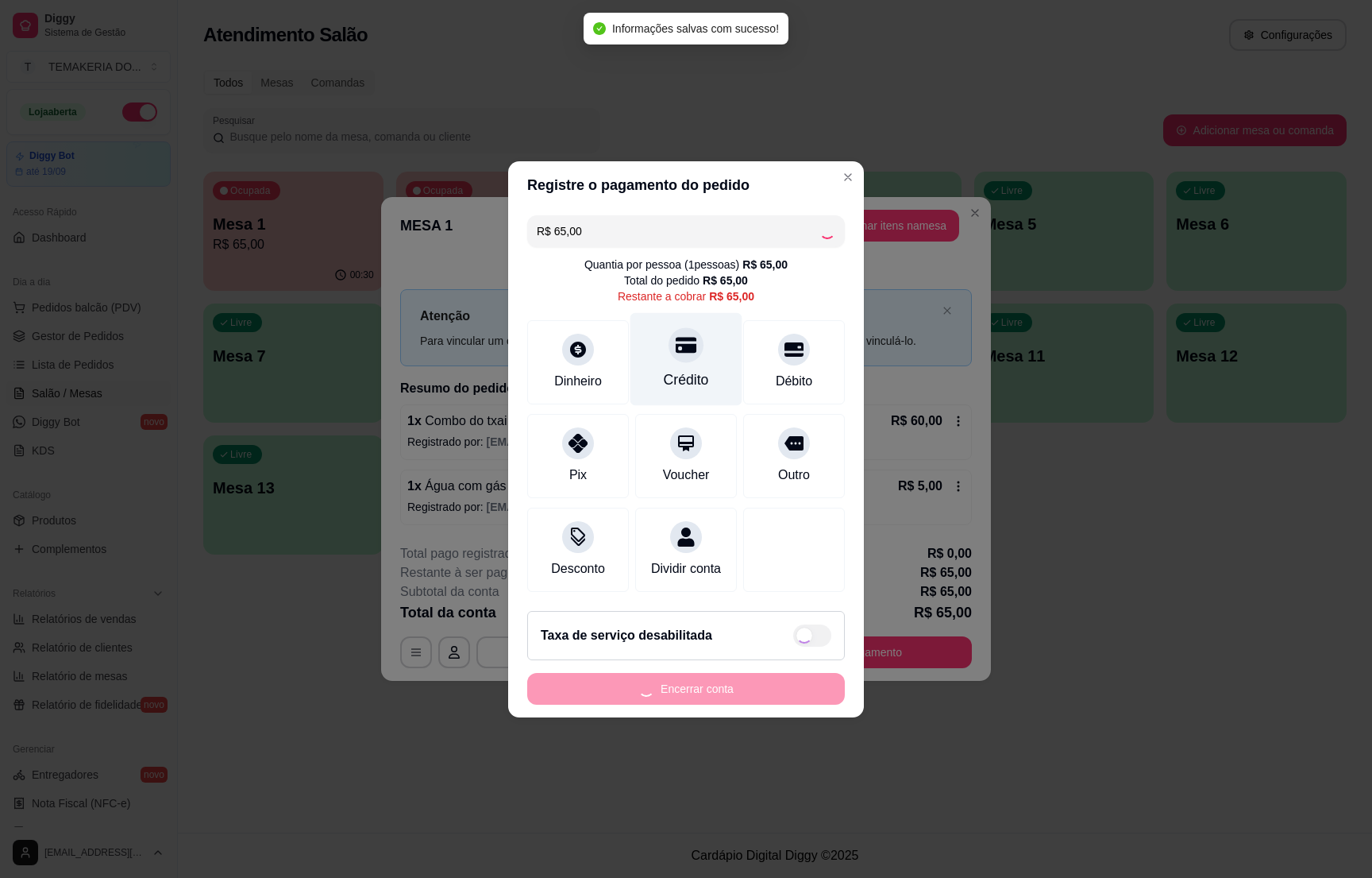
checkbox input "true"
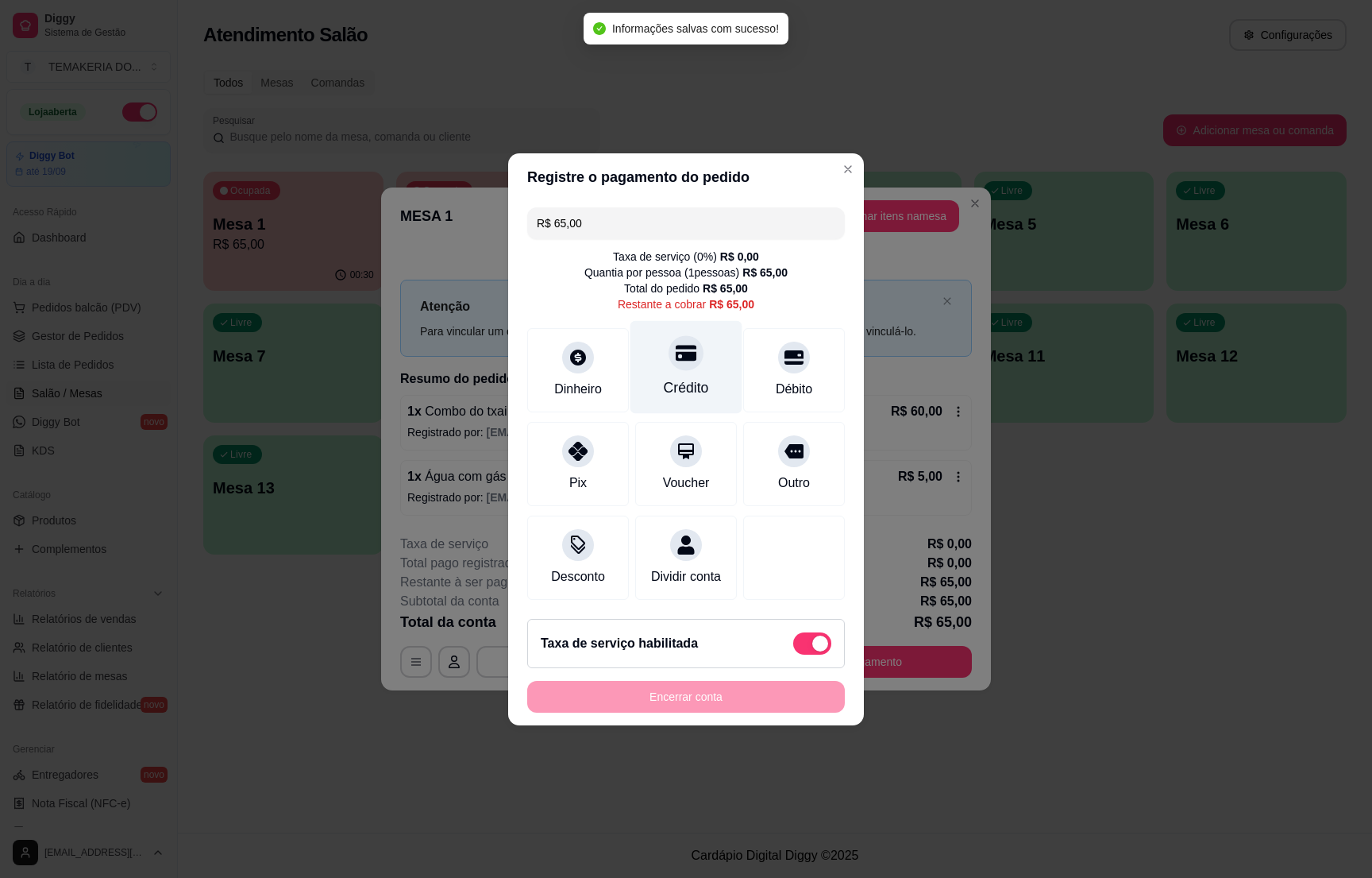
click at [664, 377] on div "Crédito" at bounding box center [686, 387] width 45 height 20
type input "R$ 0,00"
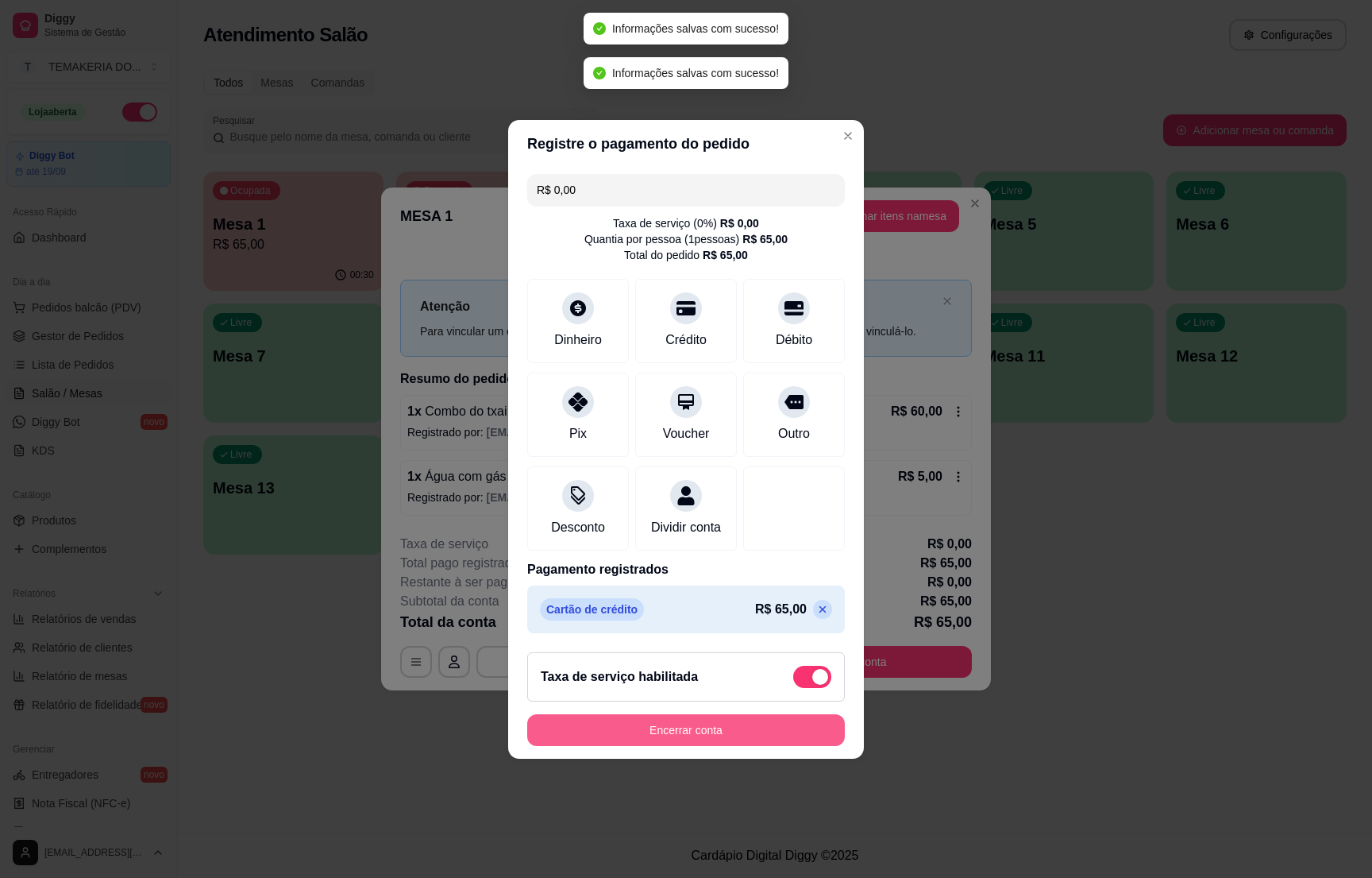
click at [686, 738] on button "Encerrar conta" at bounding box center [686, 729] width 318 height 32
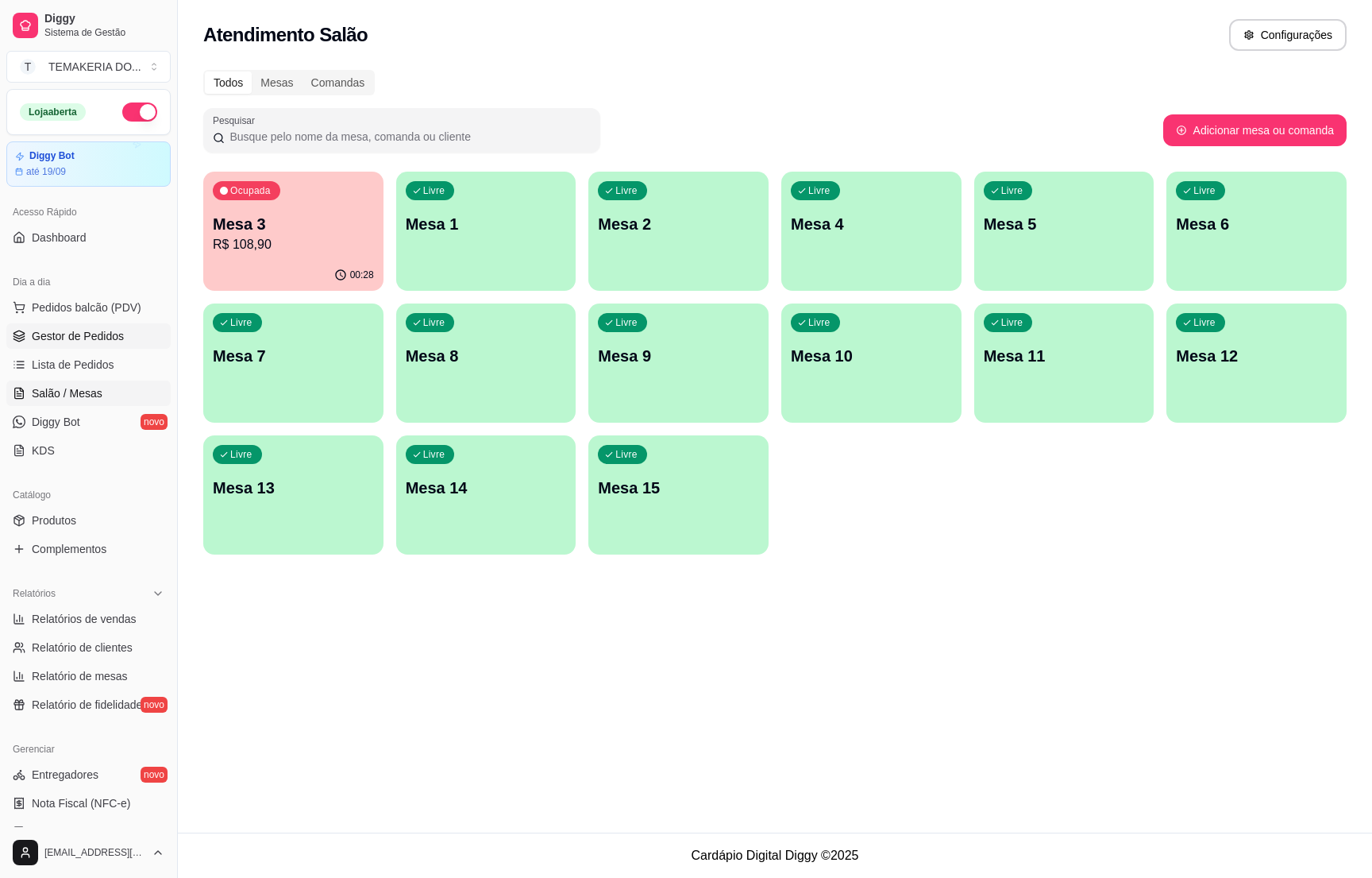
click at [69, 330] on span "Gestor de Pedidos" at bounding box center [78, 336] width 92 height 16
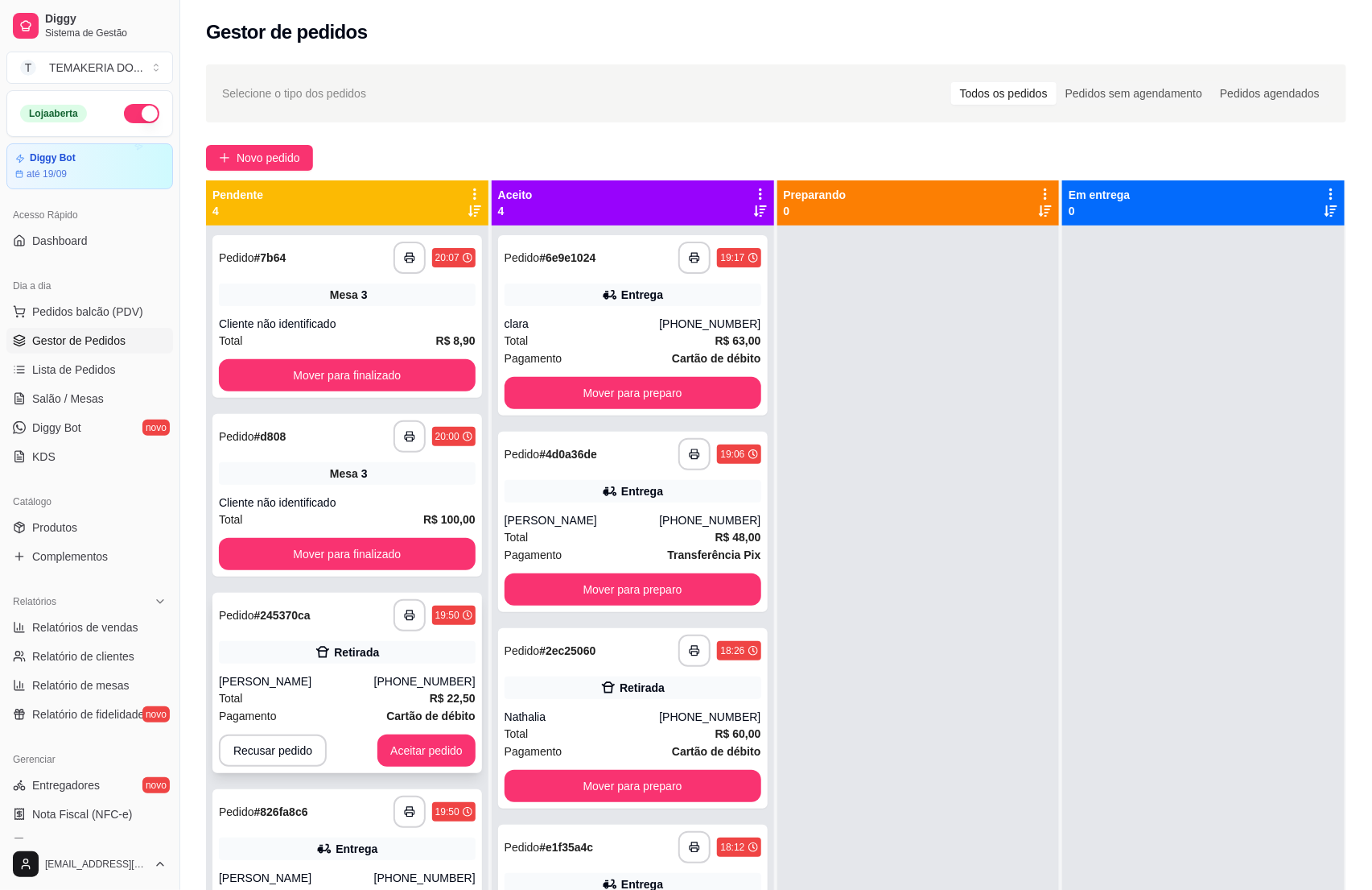
click at [322, 689] on div "Total R$ 22,50" at bounding box center [348, 697] width 257 height 17
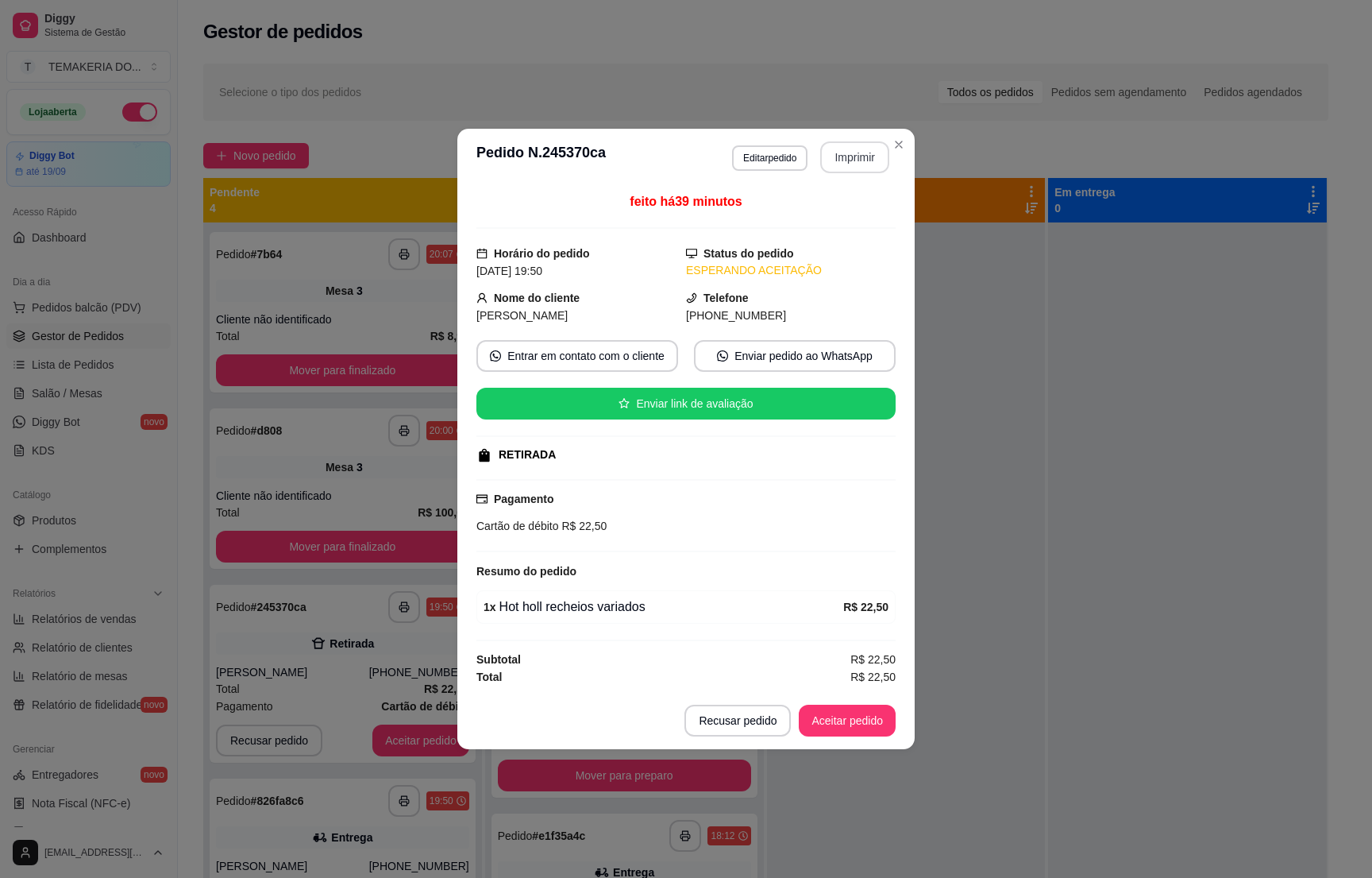
click at [844, 154] on button "Imprimir" at bounding box center [855, 157] width 69 height 32
click at [842, 729] on button "Aceitar pedido" at bounding box center [847, 720] width 97 height 32
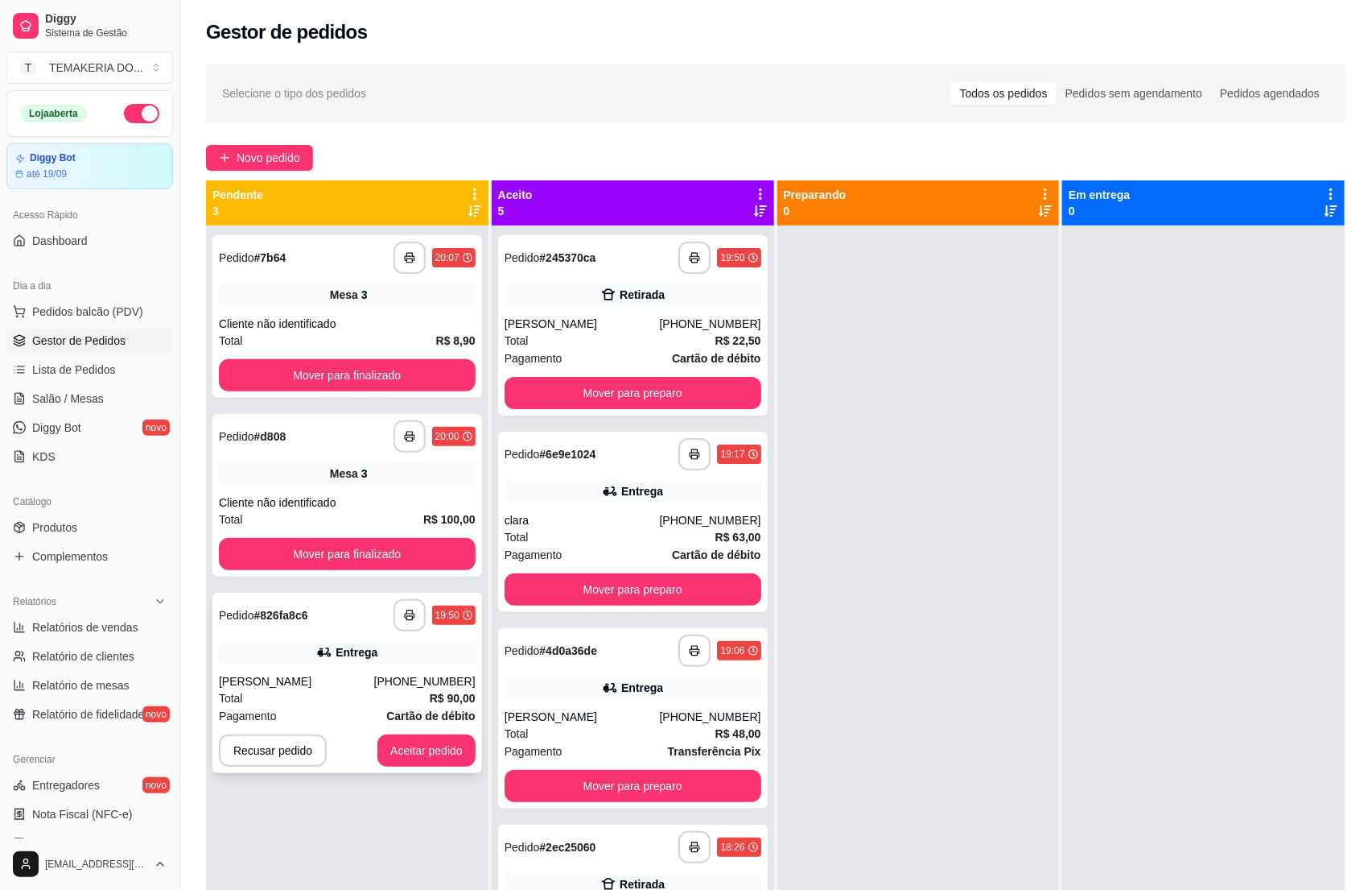
click at [348, 688] on div "[PERSON_NAME]" at bounding box center [297, 681] width 156 height 16
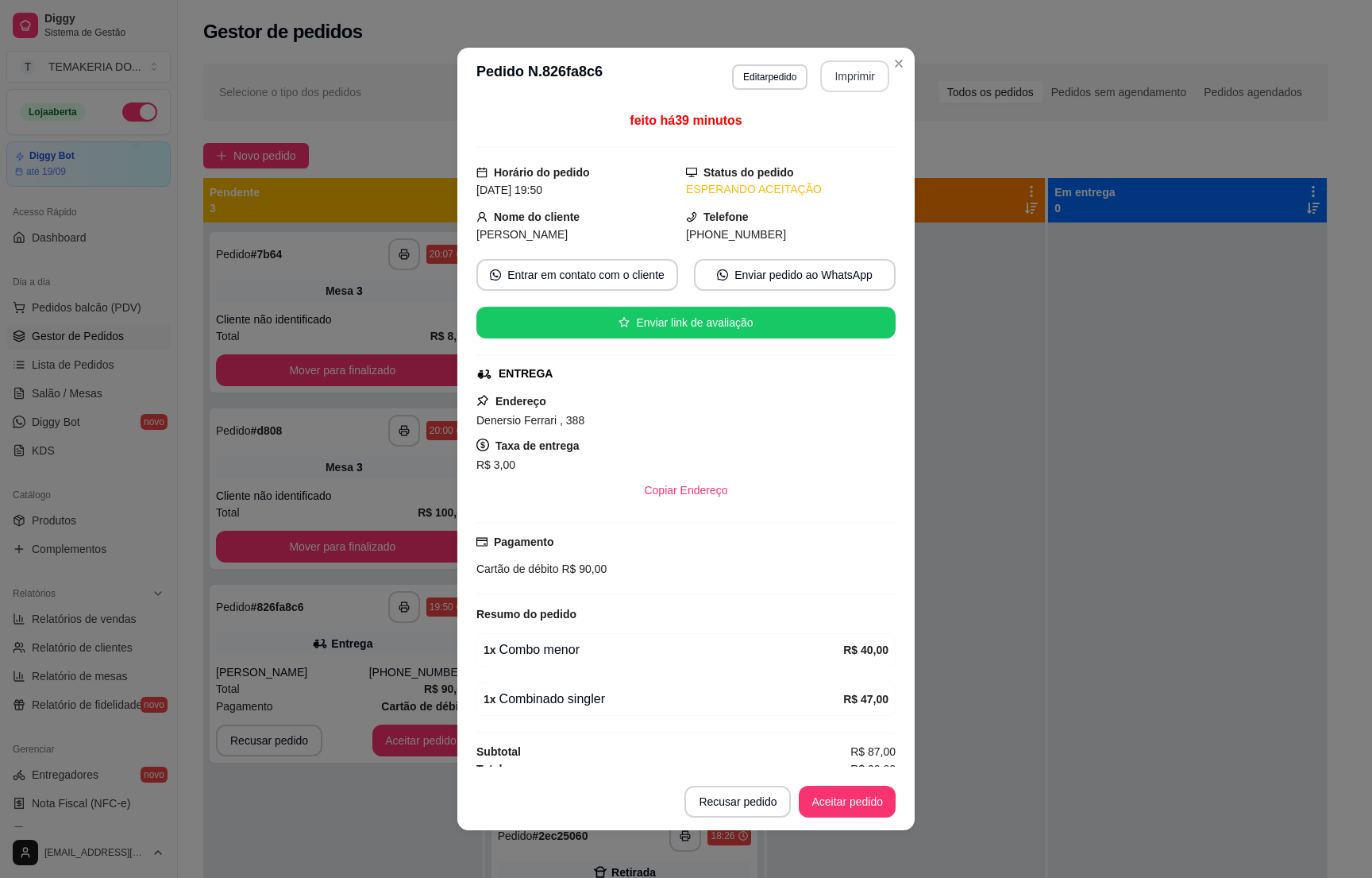
click at [832, 81] on button "Imprimir" at bounding box center [855, 76] width 69 height 32
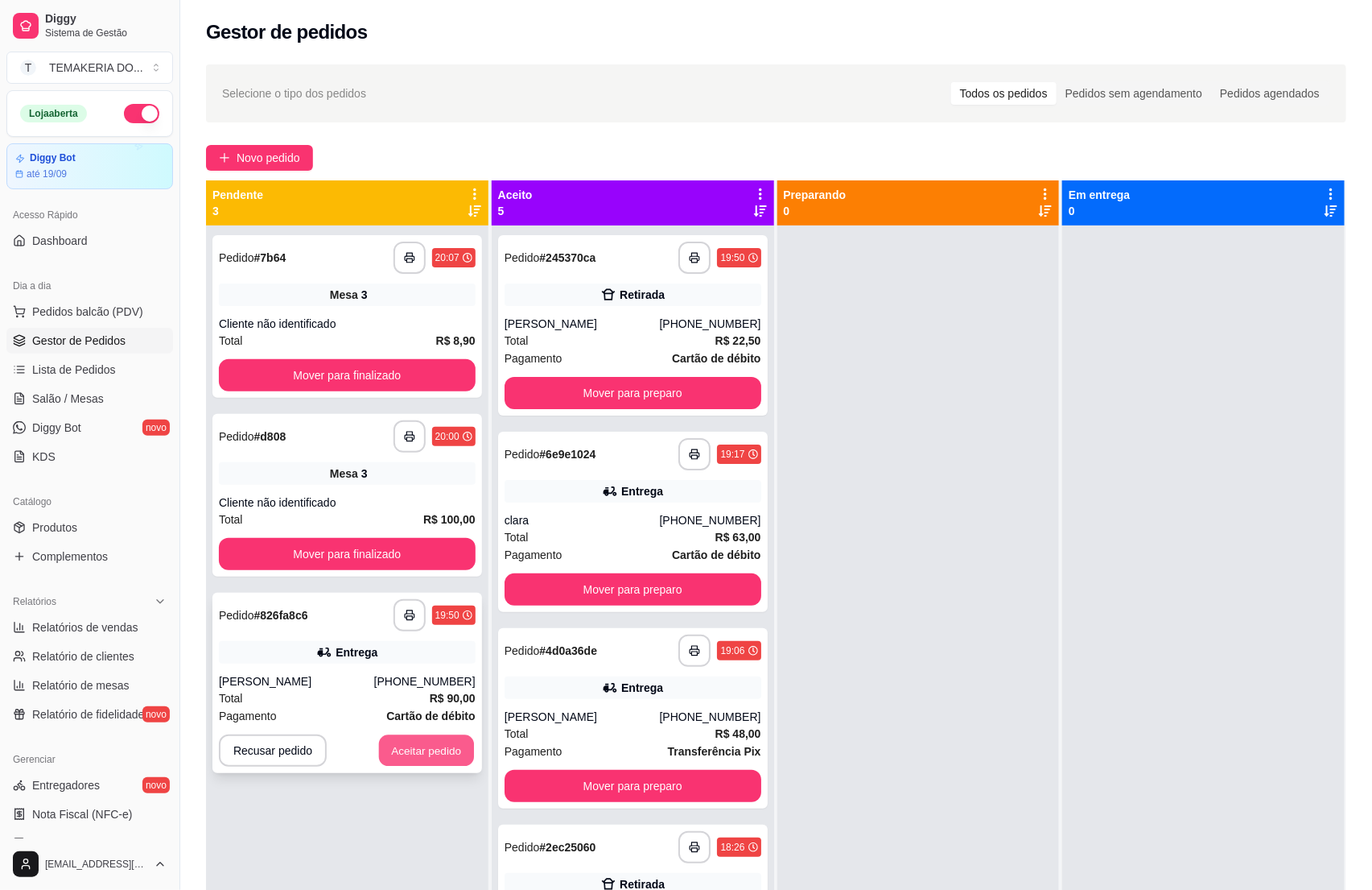
click at [405, 747] on button "Aceitar pedido" at bounding box center [426, 751] width 95 height 31
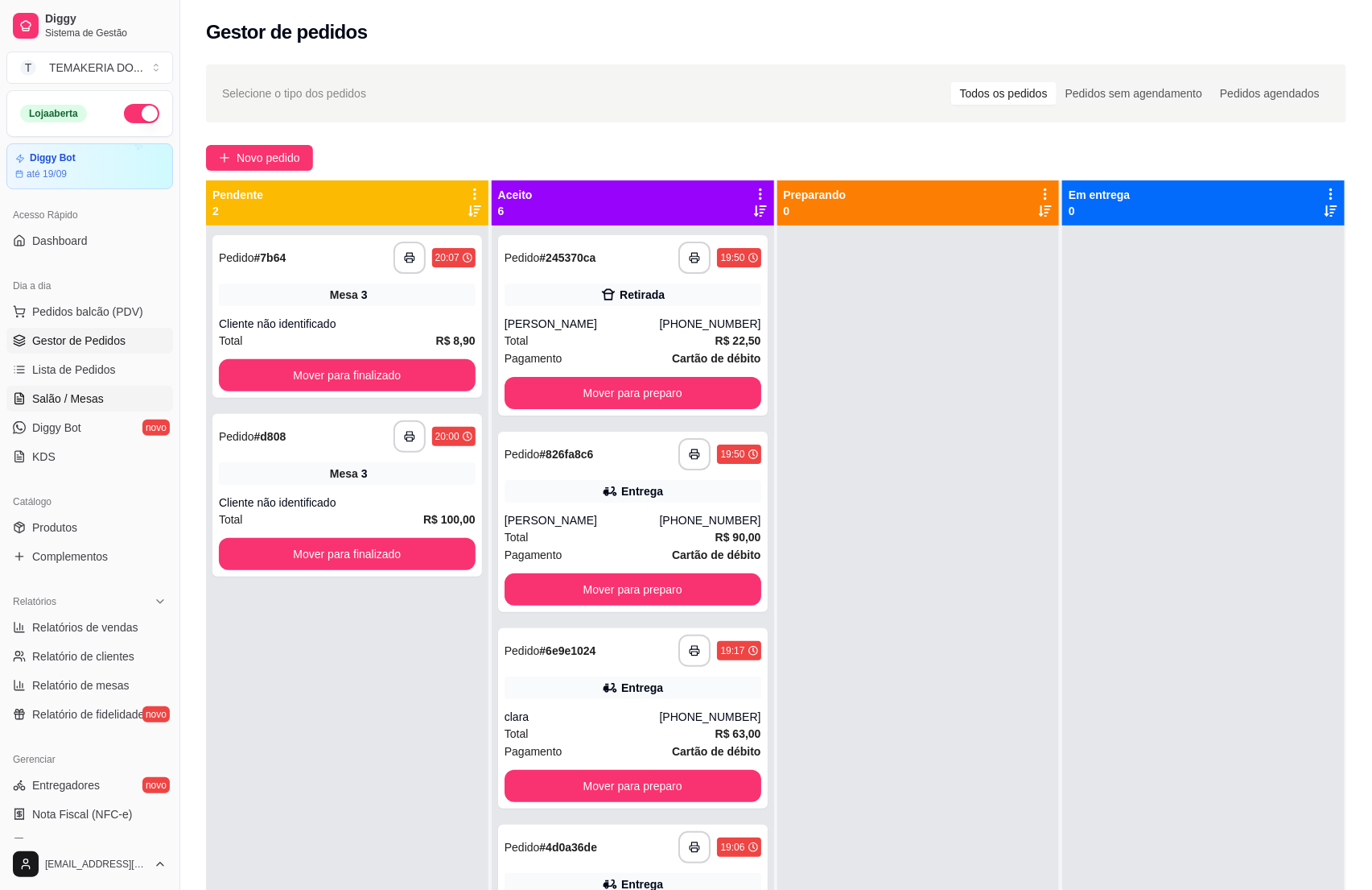
click at [61, 402] on span "Salão / Mesas" at bounding box center [68, 398] width 72 height 16
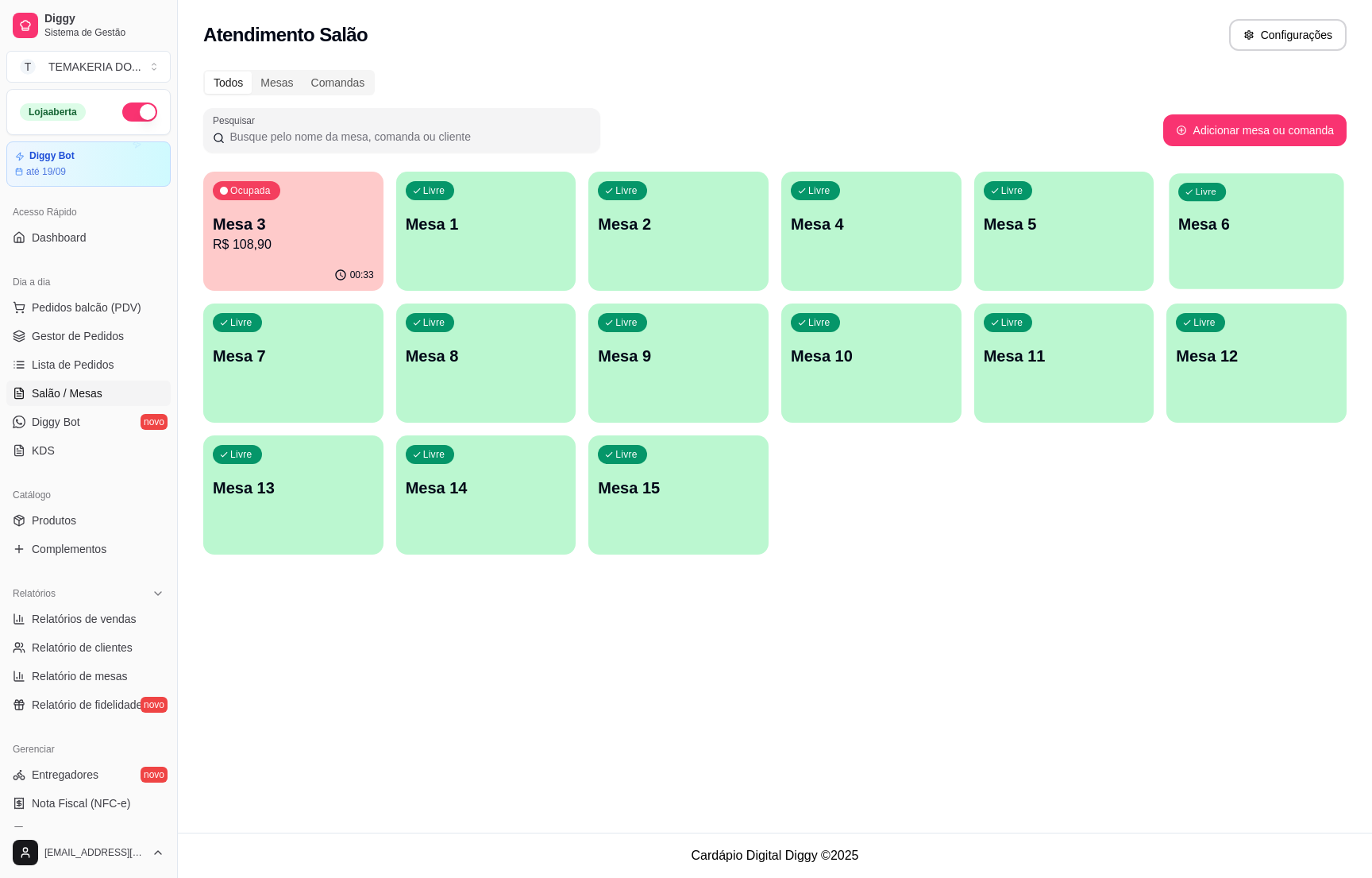
click at [1254, 272] on div "button" at bounding box center [1257, 279] width 175 height 18
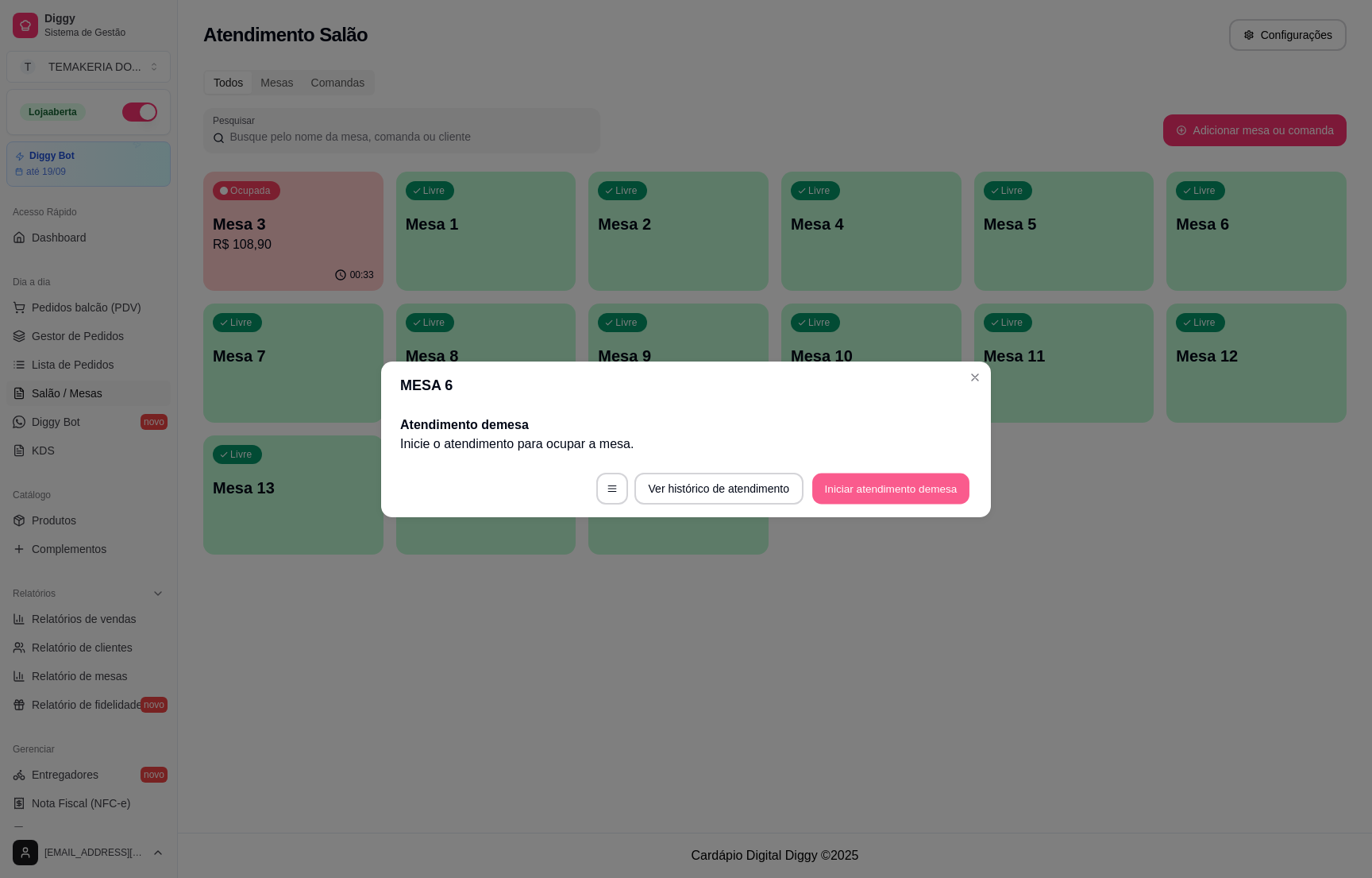
click at [902, 477] on button "Iniciar atendimento de mesa" at bounding box center [891, 488] width 158 height 31
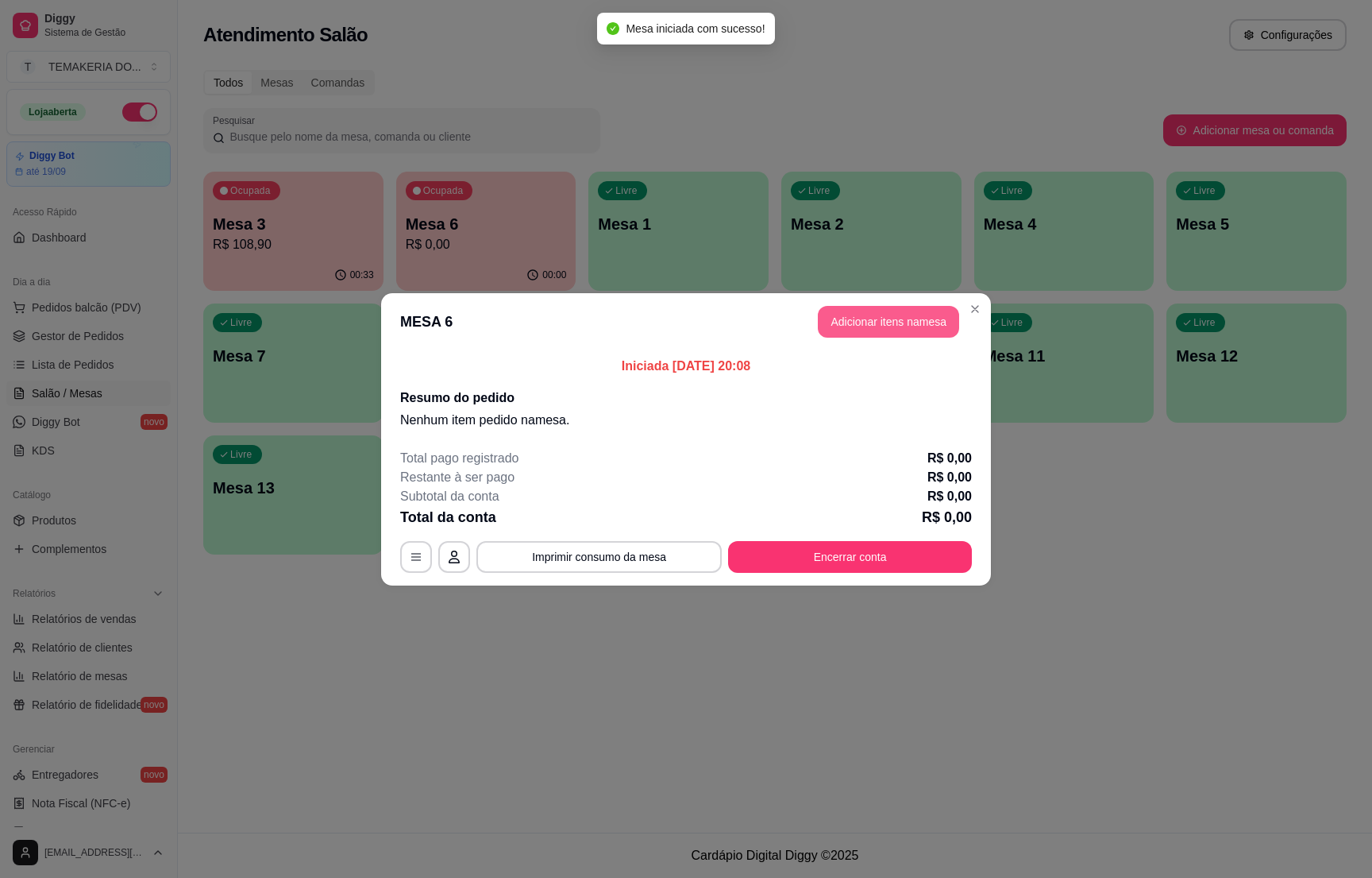
click at [837, 323] on button "Adicionar itens na mesa" at bounding box center [889, 321] width 141 height 32
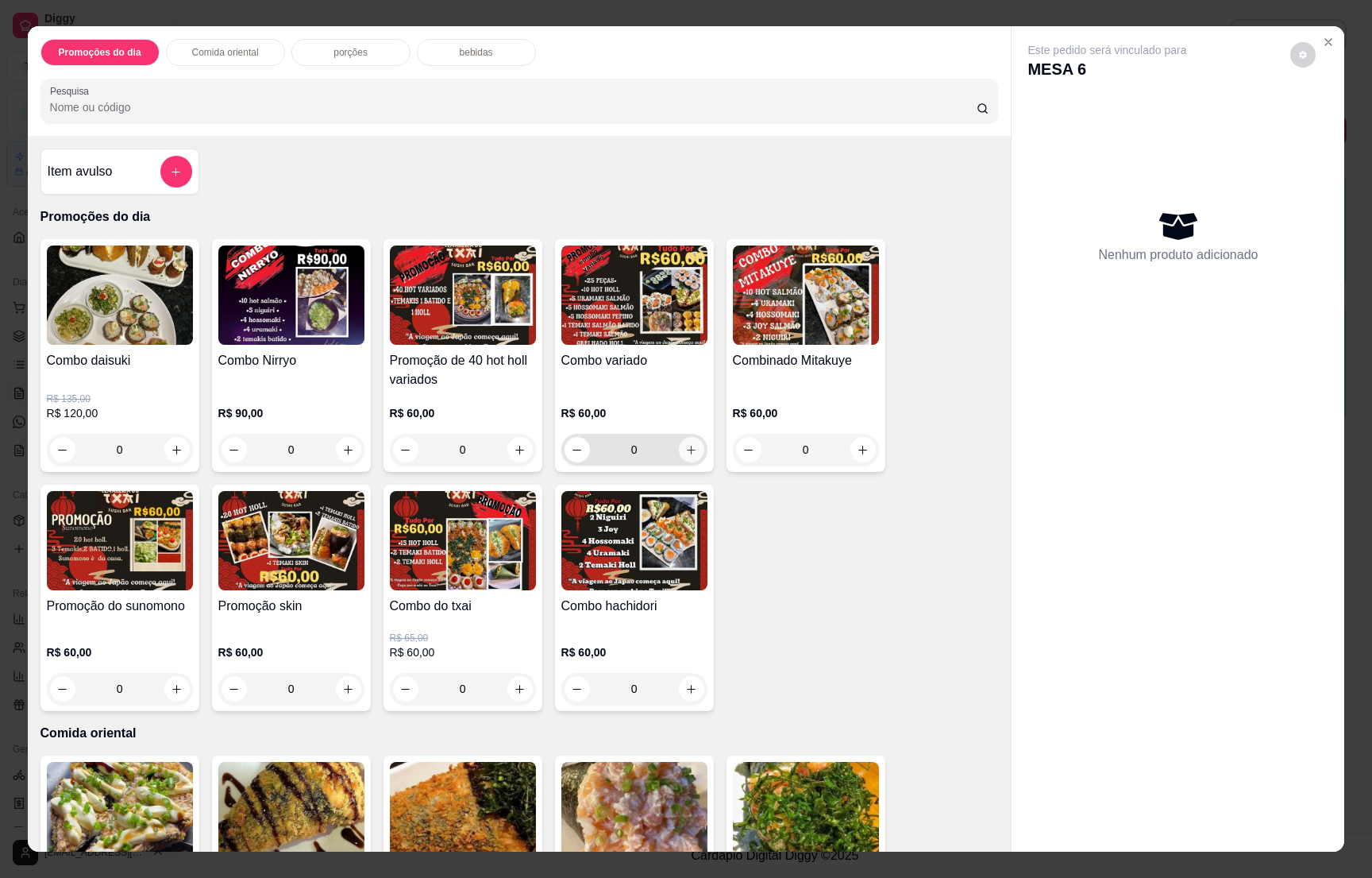
click at [685, 448] on icon "increase-product-quantity" at bounding box center [691, 450] width 12 height 12
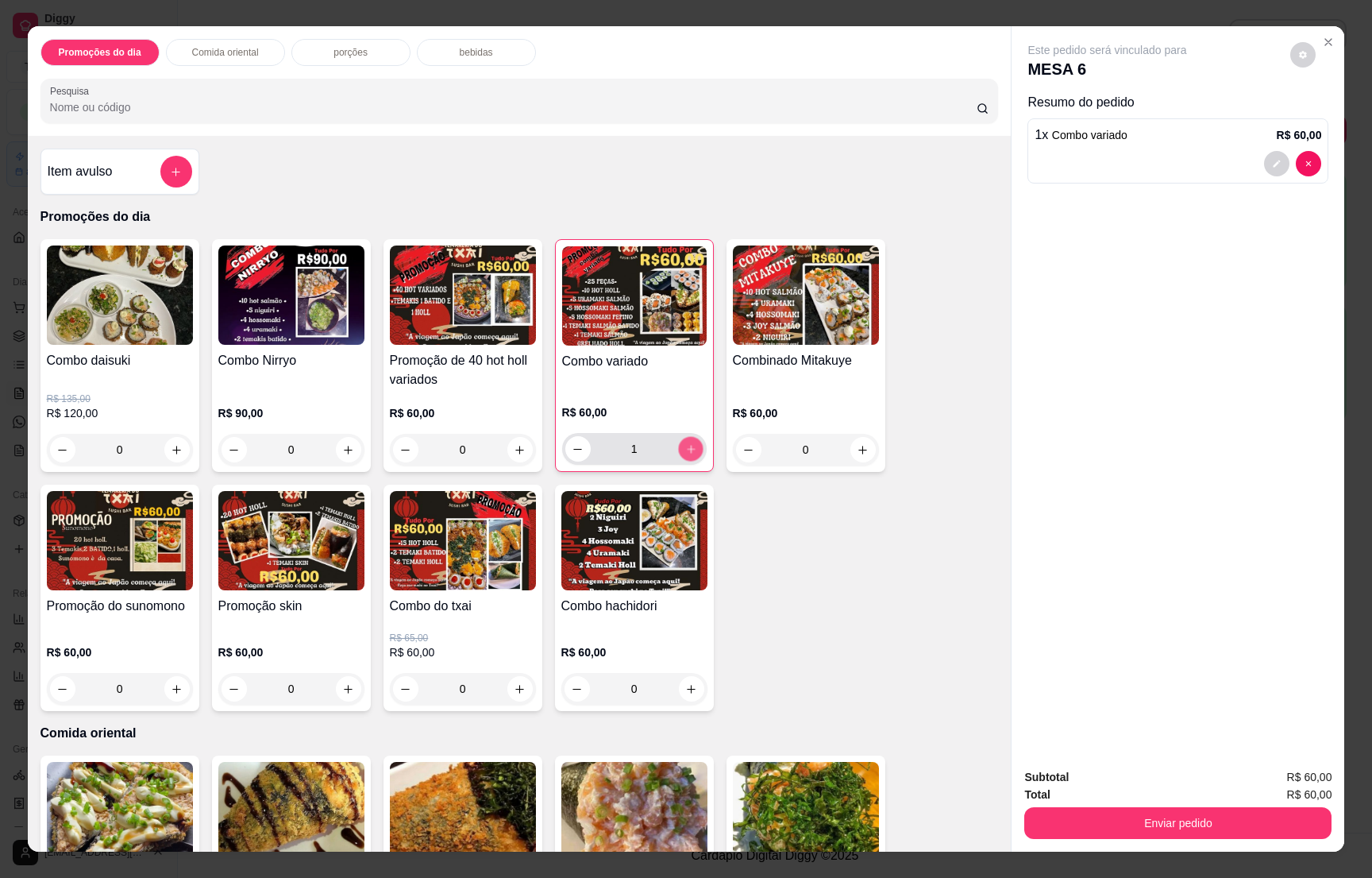
click at [684, 448] on icon "increase-product-quantity" at bounding box center [690, 449] width 12 height 12
type input "2"
click at [460, 56] on p "bebidas" at bounding box center [476, 52] width 33 height 13
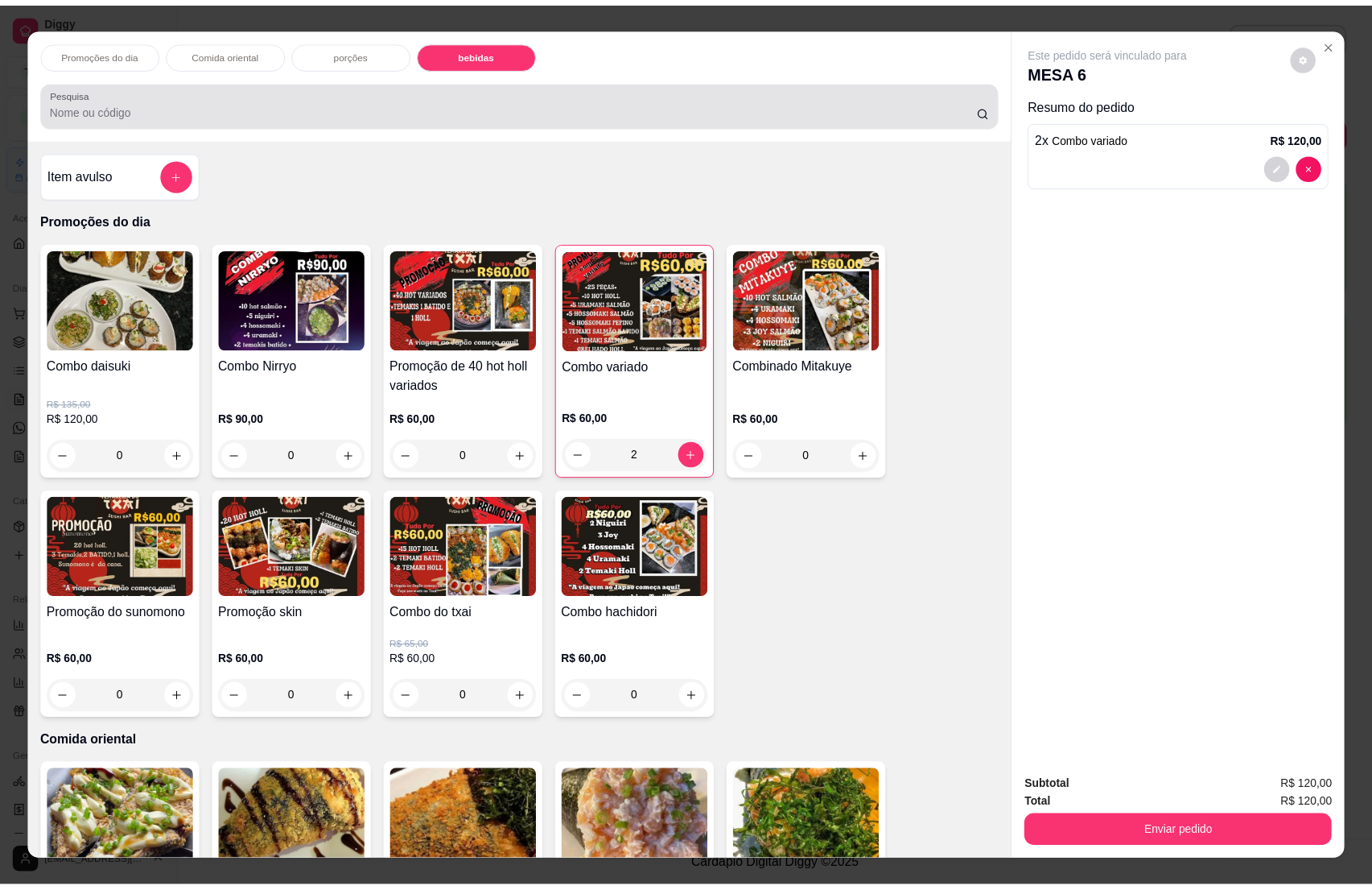
scroll to position [25, 0]
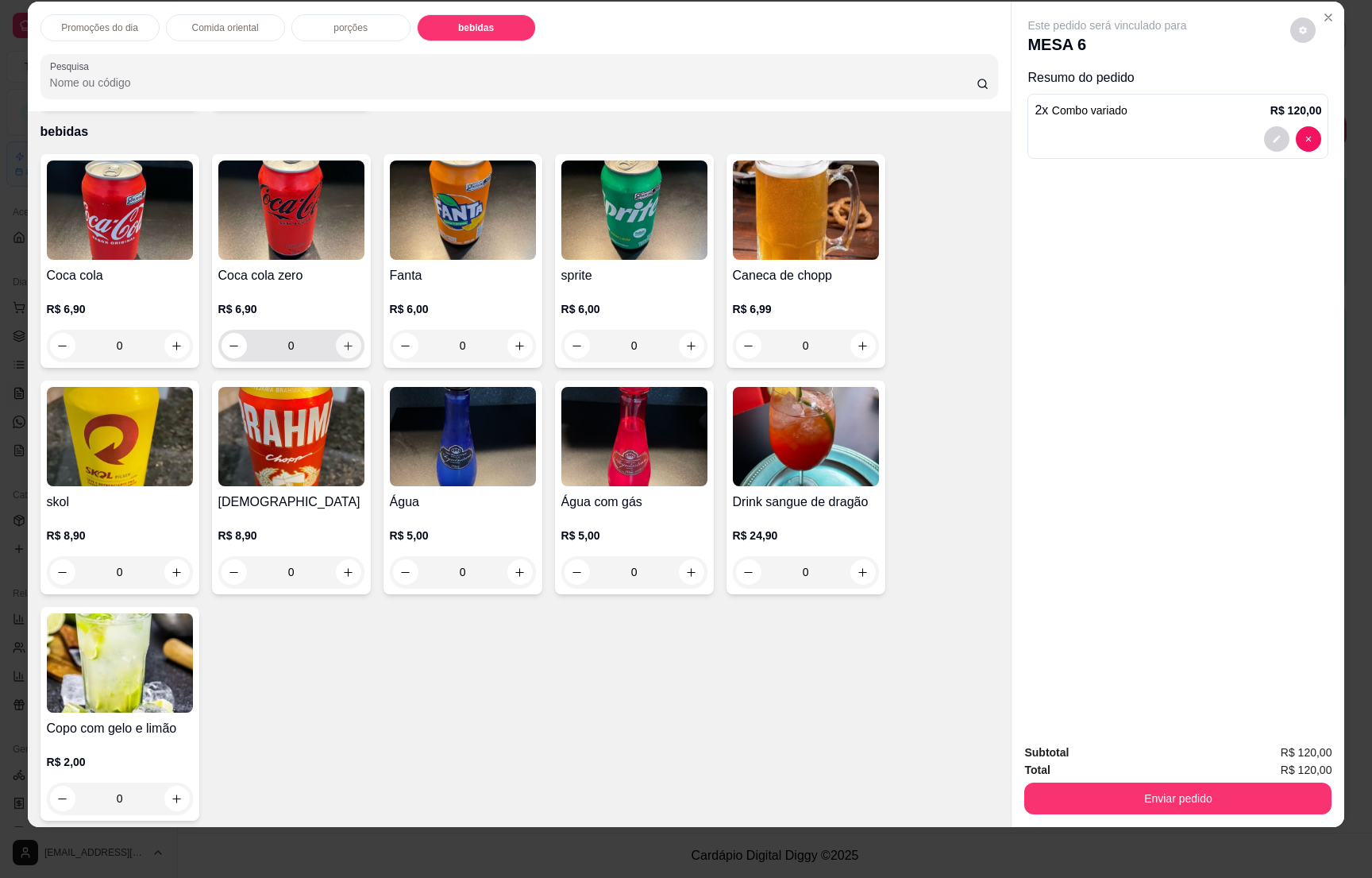
click at [342, 340] on icon "increase-product-quantity" at bounding box center [348, 345] width 12 height 12
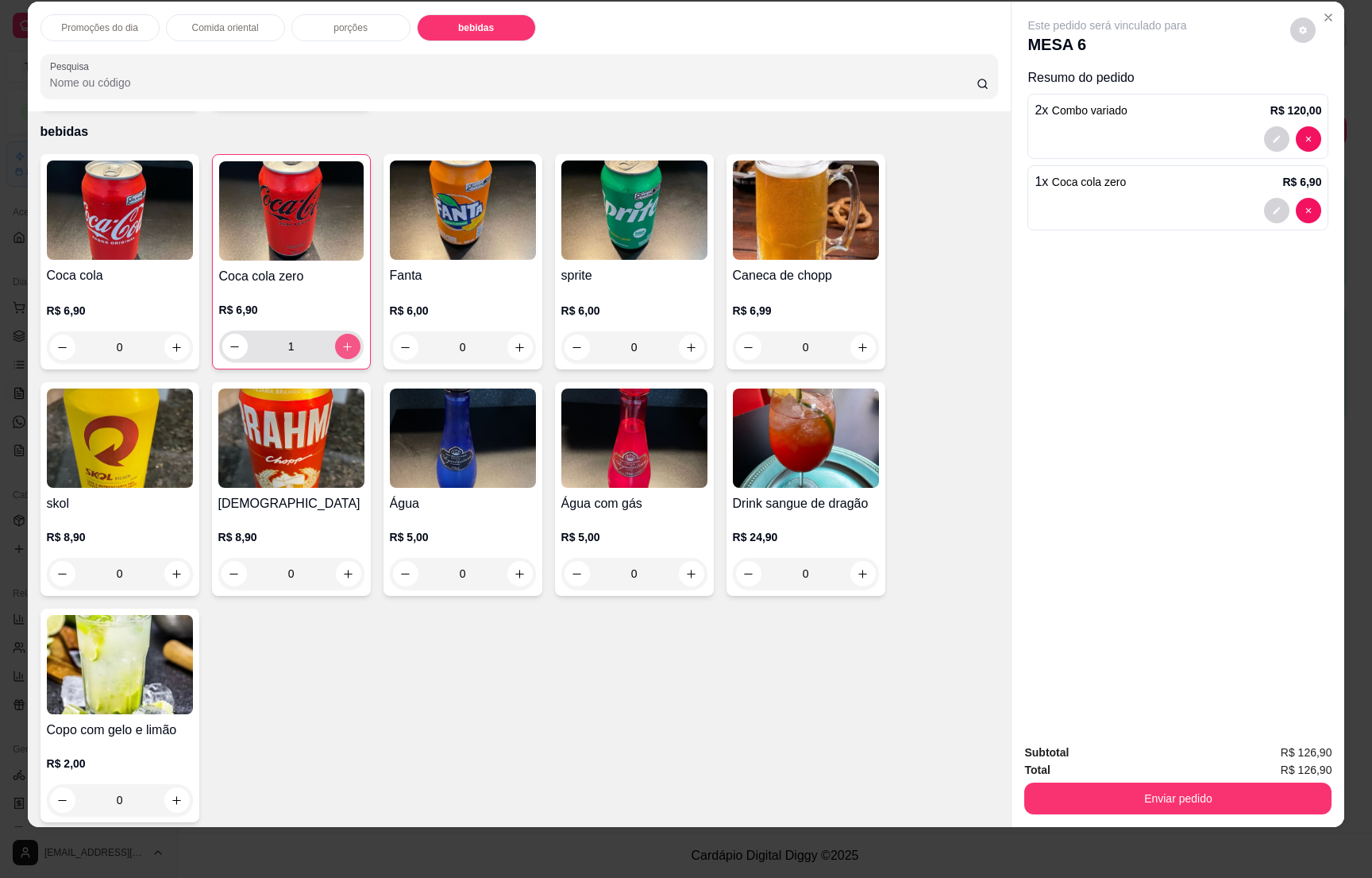
click at [336, 333] on button "increase-product-quantity" at bounding box center [347, 345] width 25 height 25
type input "2"
click at [171, 341] on icon "increase-product-quantity" at bounding box center [176, 347] width 12 height 12
type input "1"
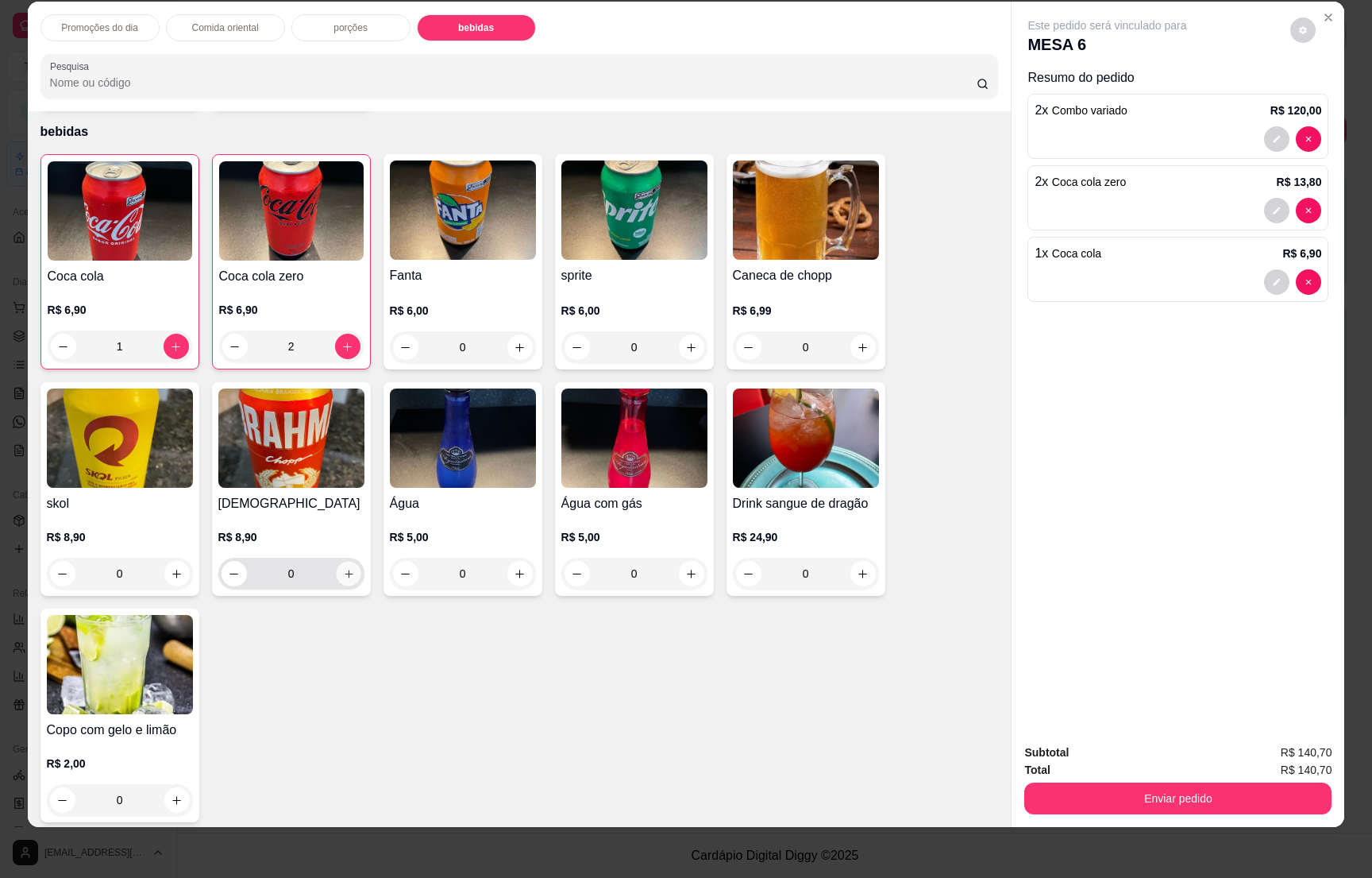
click at [342, 570] on icon "increase-product-quantity" at bounding box center [348, 573] width 12 height 12
type input "1"
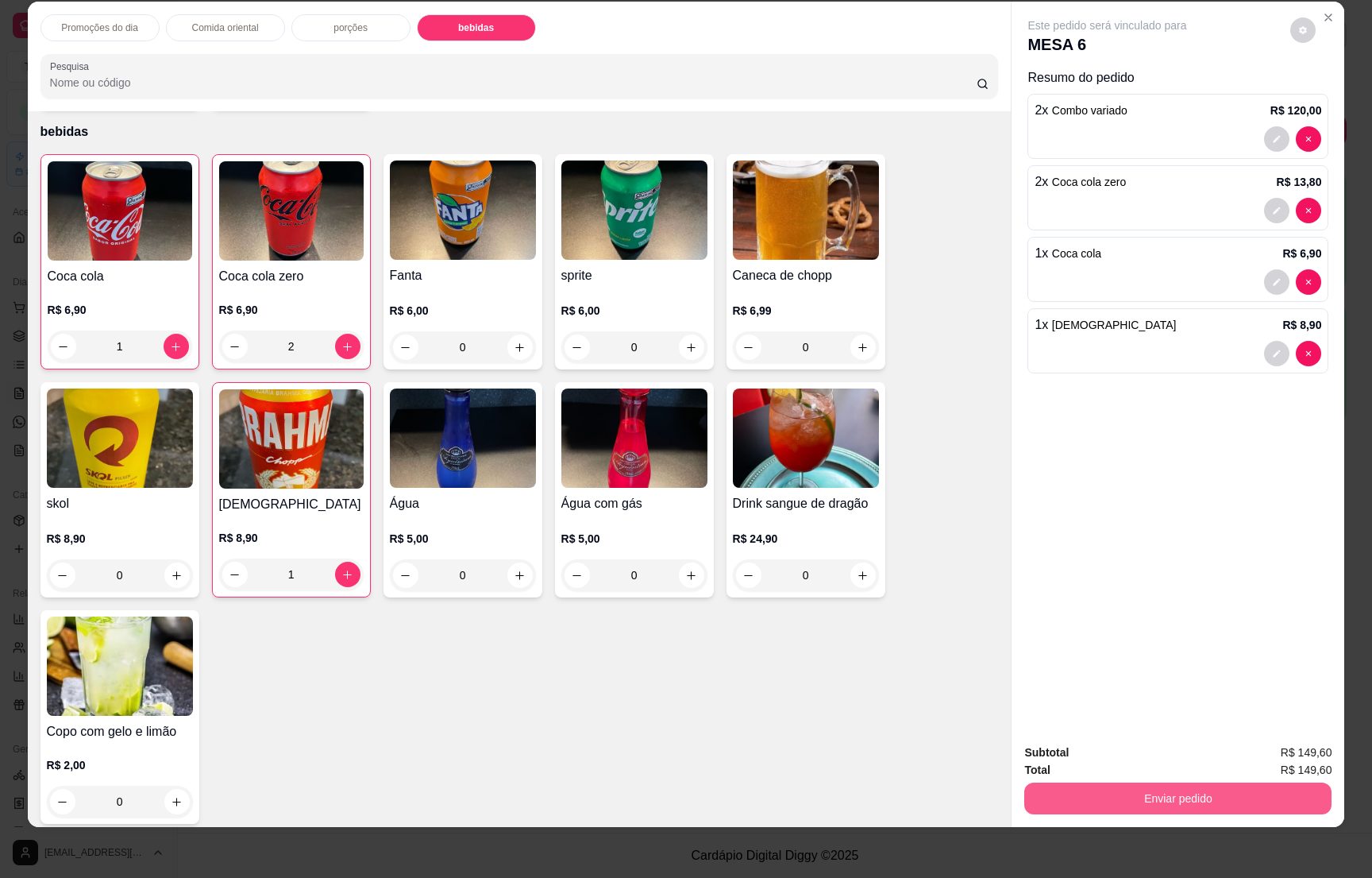
click at [1195, 791] on button "Enviar pedido" at bounding box center [1178, 798] width 307 height 32
click at [1125, 751] on button "Não registrar e enviar pedido" at bounding box center [1123, 759] width 160 height 29
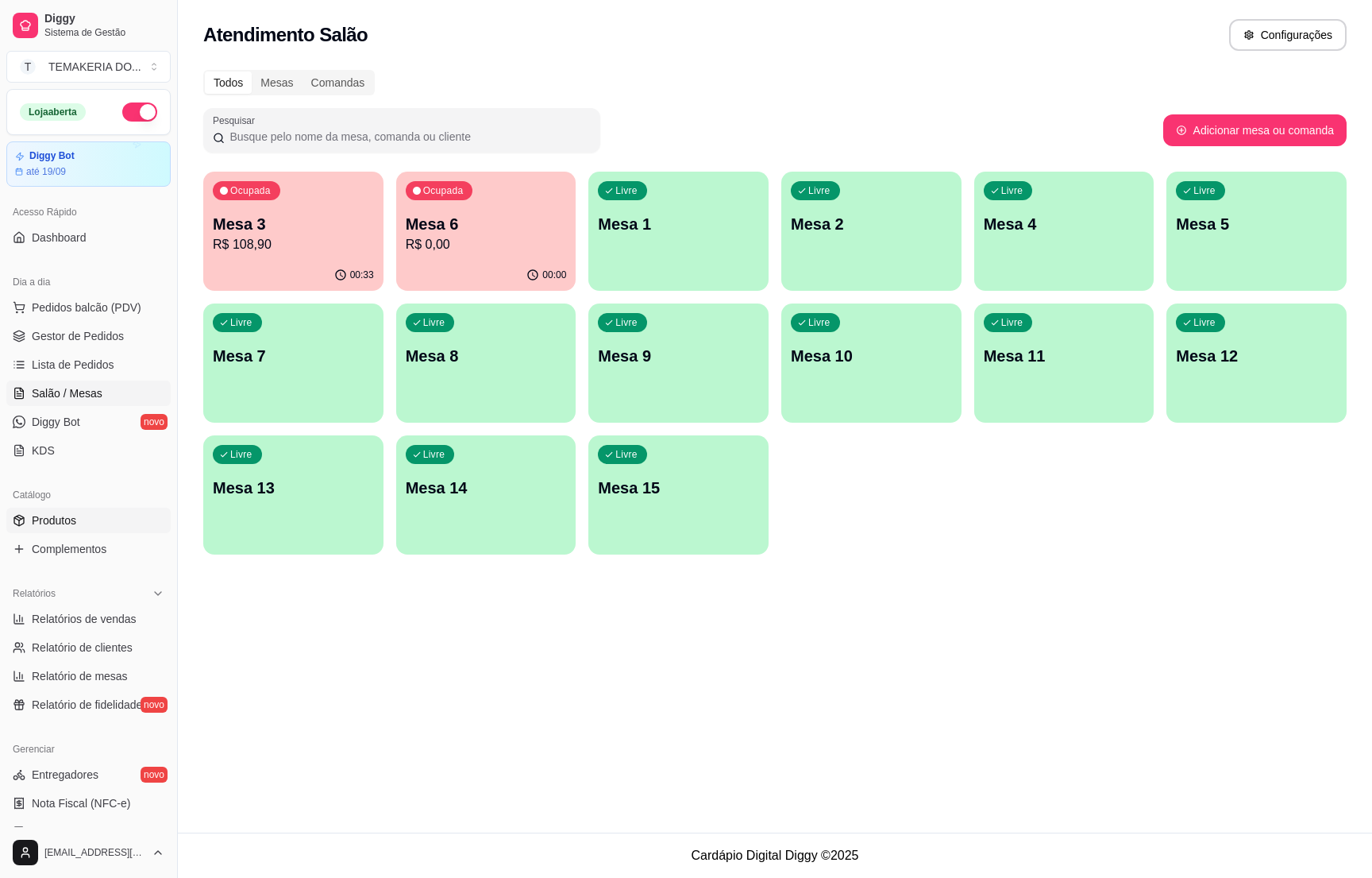
click at [43, 519] on span "Produtos" at bounding box center [54, 519] width 44 height 16
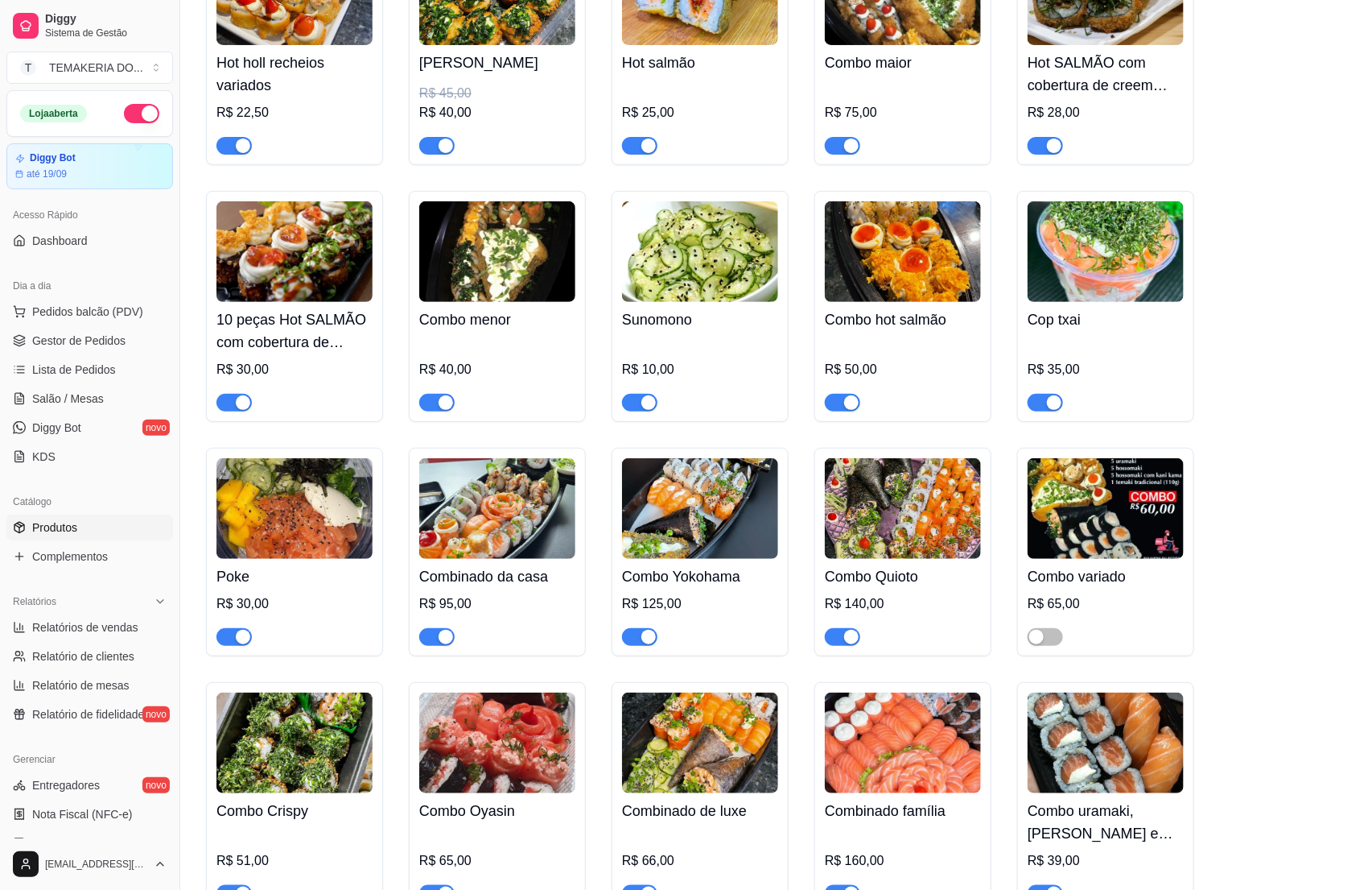
scroll to position [3140, 0]
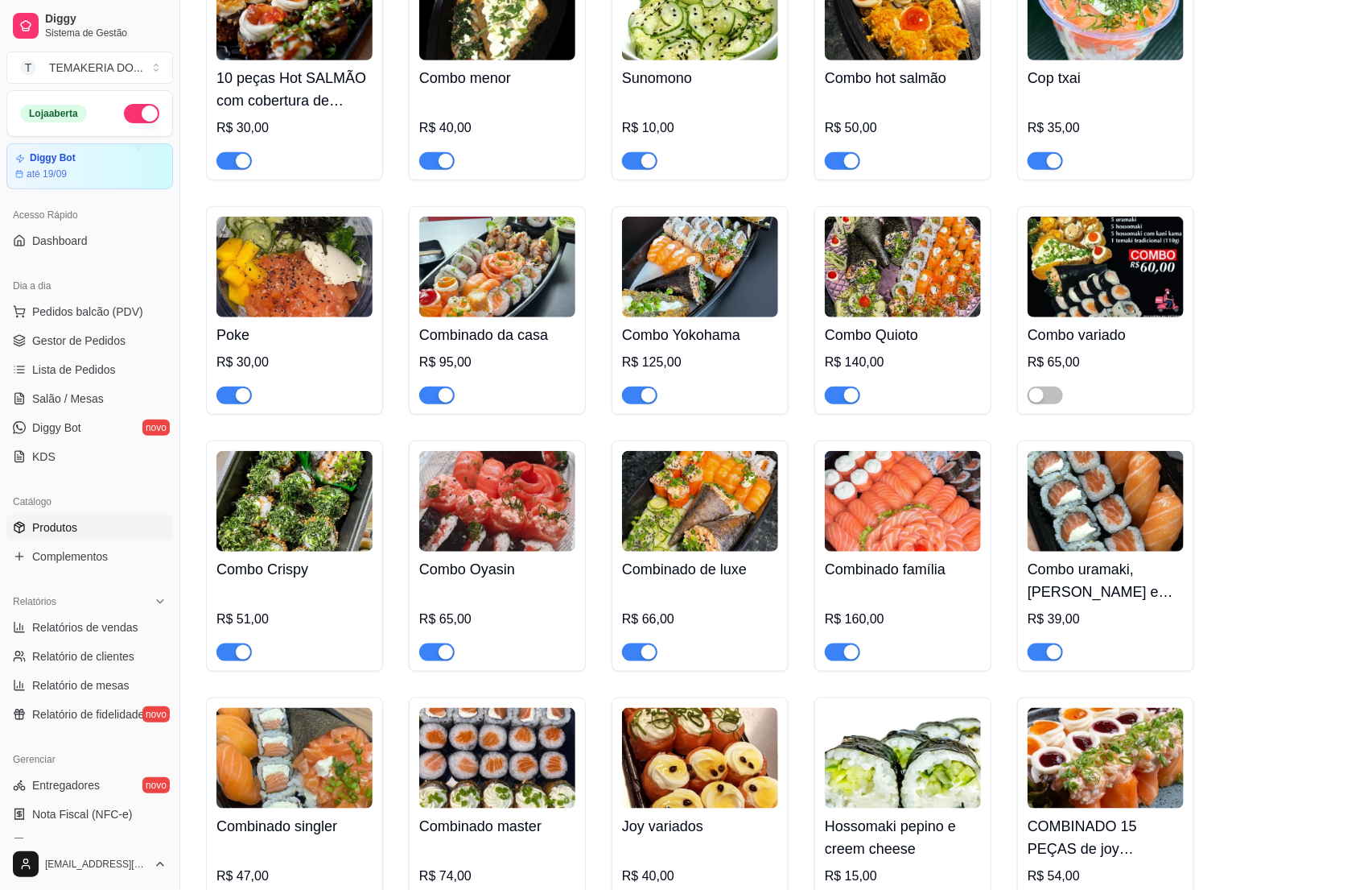
click at [700, 372] on div "R$ 125,00" at bounding box center [700, 362] width 156 height 19
click at [889, 346] on h4 "Combo Quioto" at bounding box center [903, 334] width 156 height 22
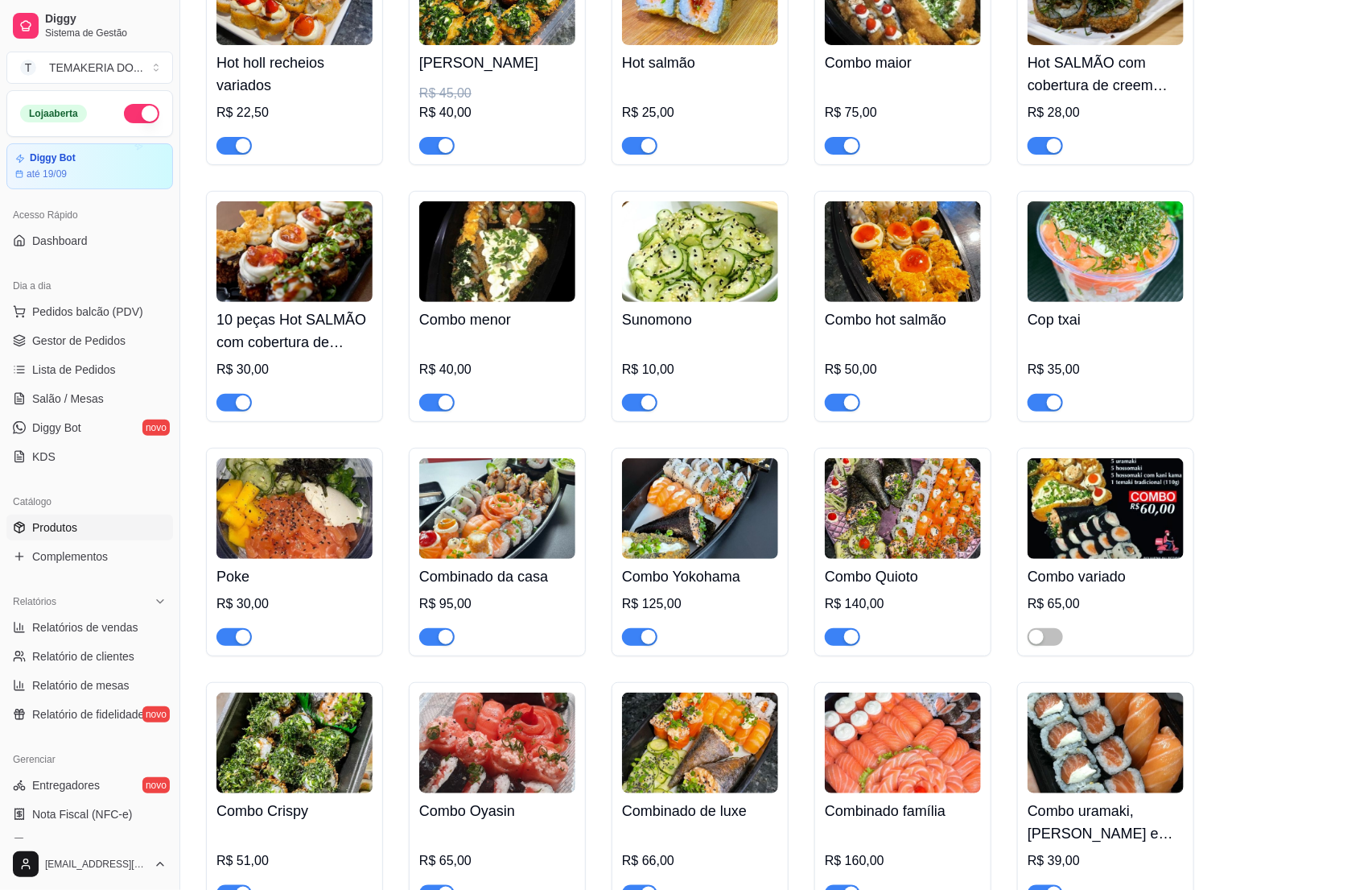
scroll to position [2778, 0]
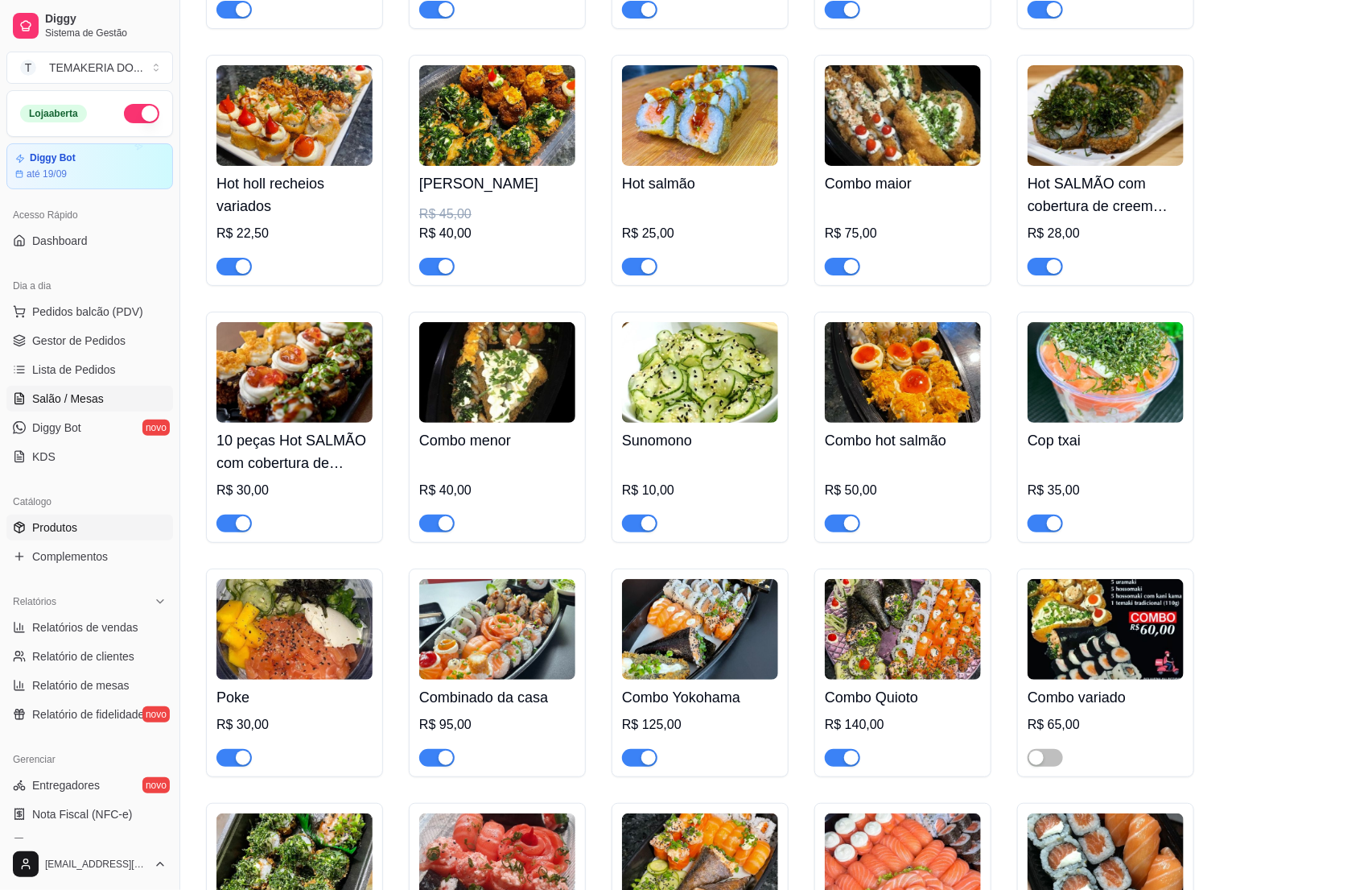
click at [44, 392] on span "Salão / Mesas" at bounding box center [68, 398] width 72 height 16
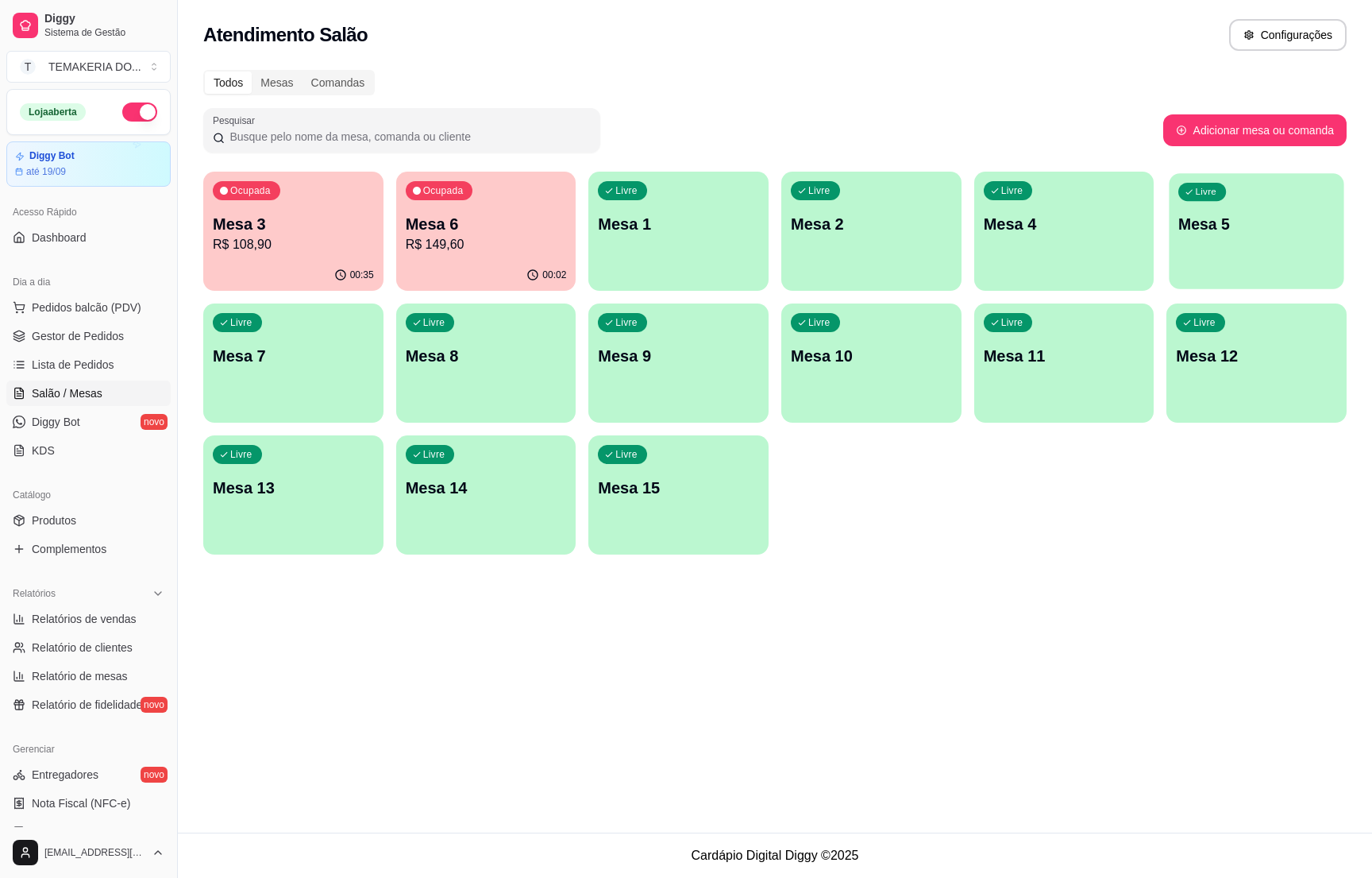
click at [1218, 237] on div "Livre Mesa 5" at bounding box center [1257, 221] width 175 height 97
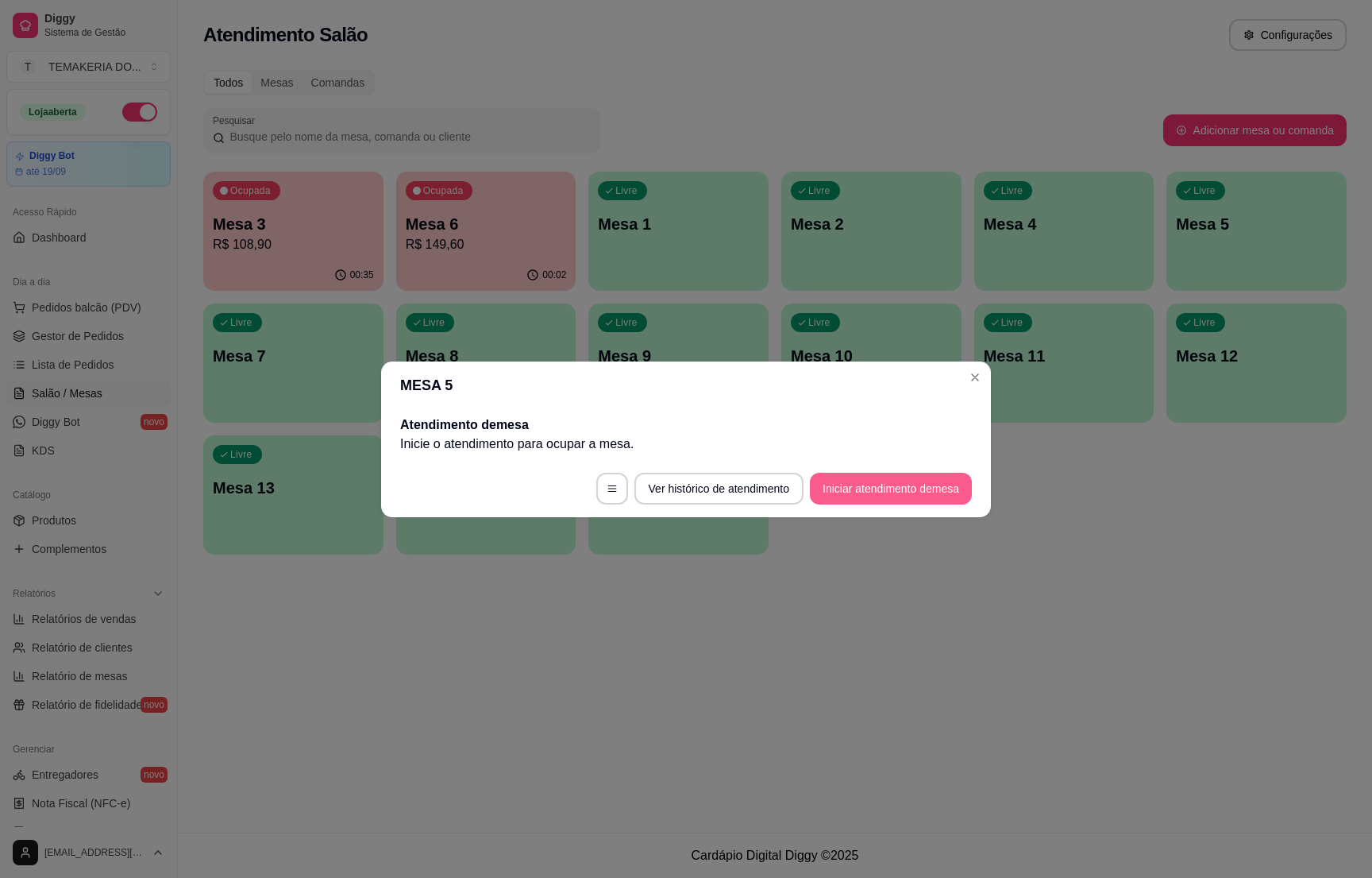
click at [825, 498] on button "Iniciar atendimento de mesa" at bounding box center [891, 488] width 162 height 32
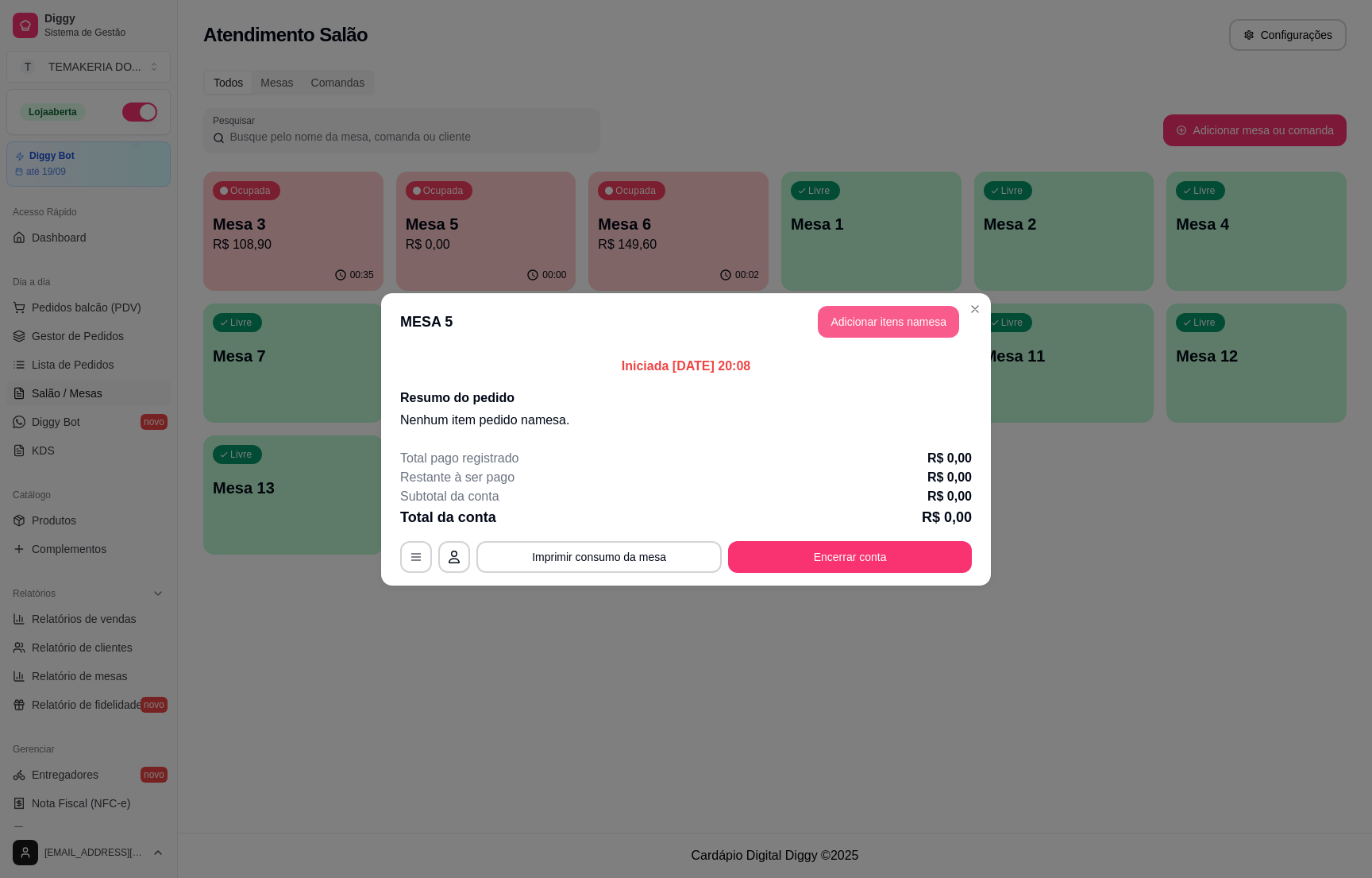
click at [849, 323] on button "Adicionar itens na mesa" at bounding box center [889, 321] width 141 height 32
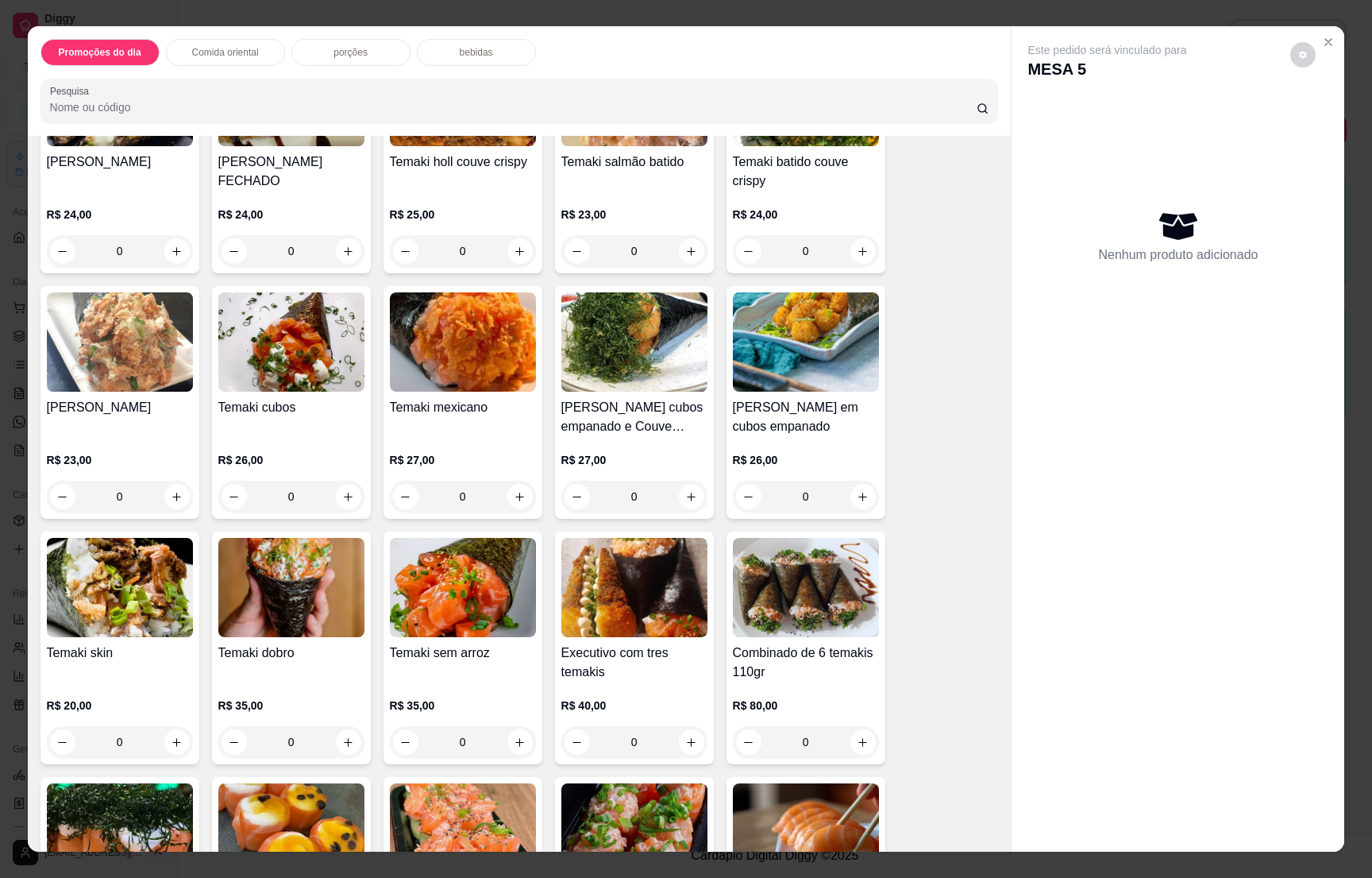
scroll to position [1429, 0]
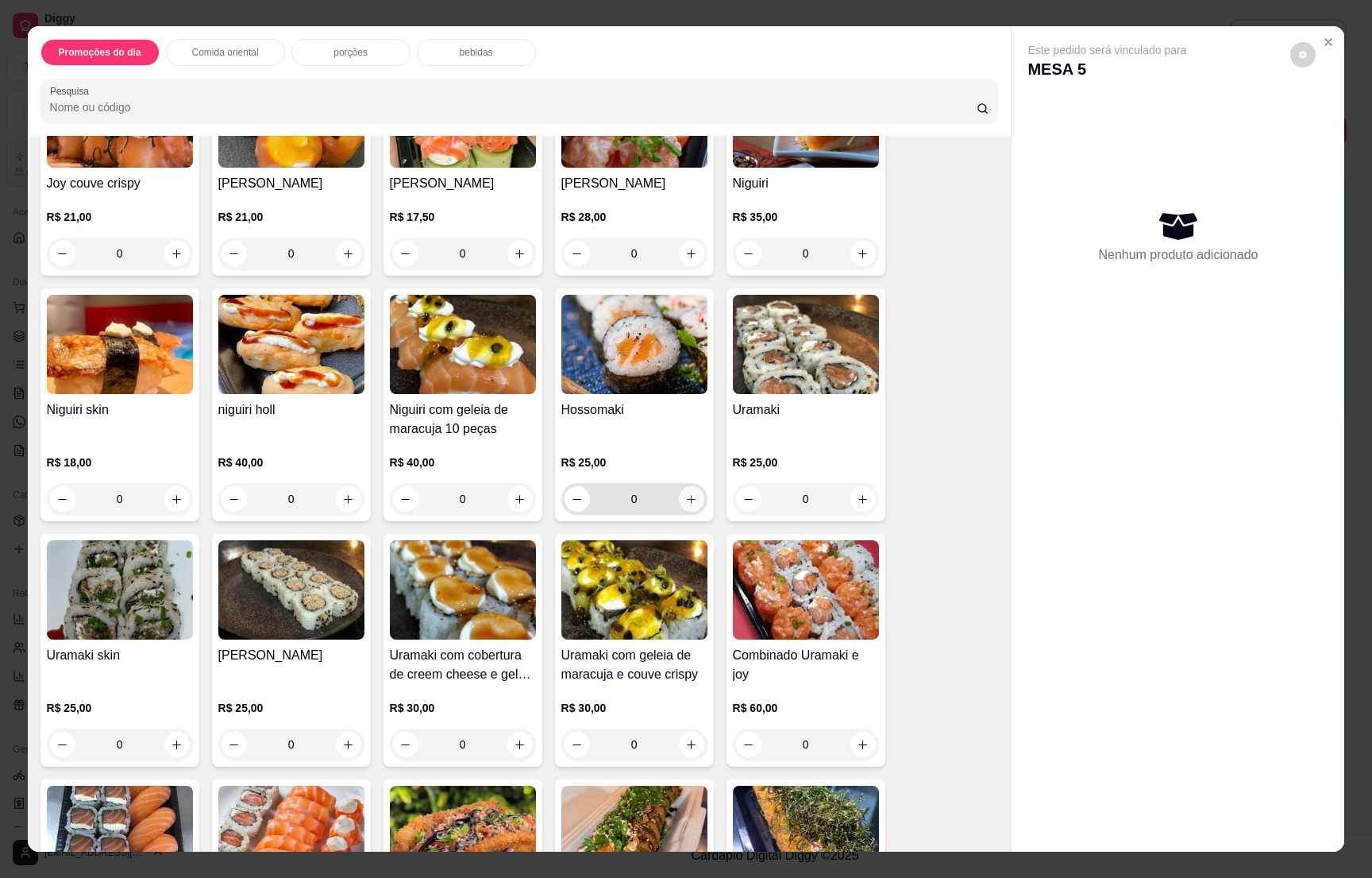
click at [685, 498] on icon "increase-product-quantity" at bounding box center [691, 499] width 12 height 12
type input "1"
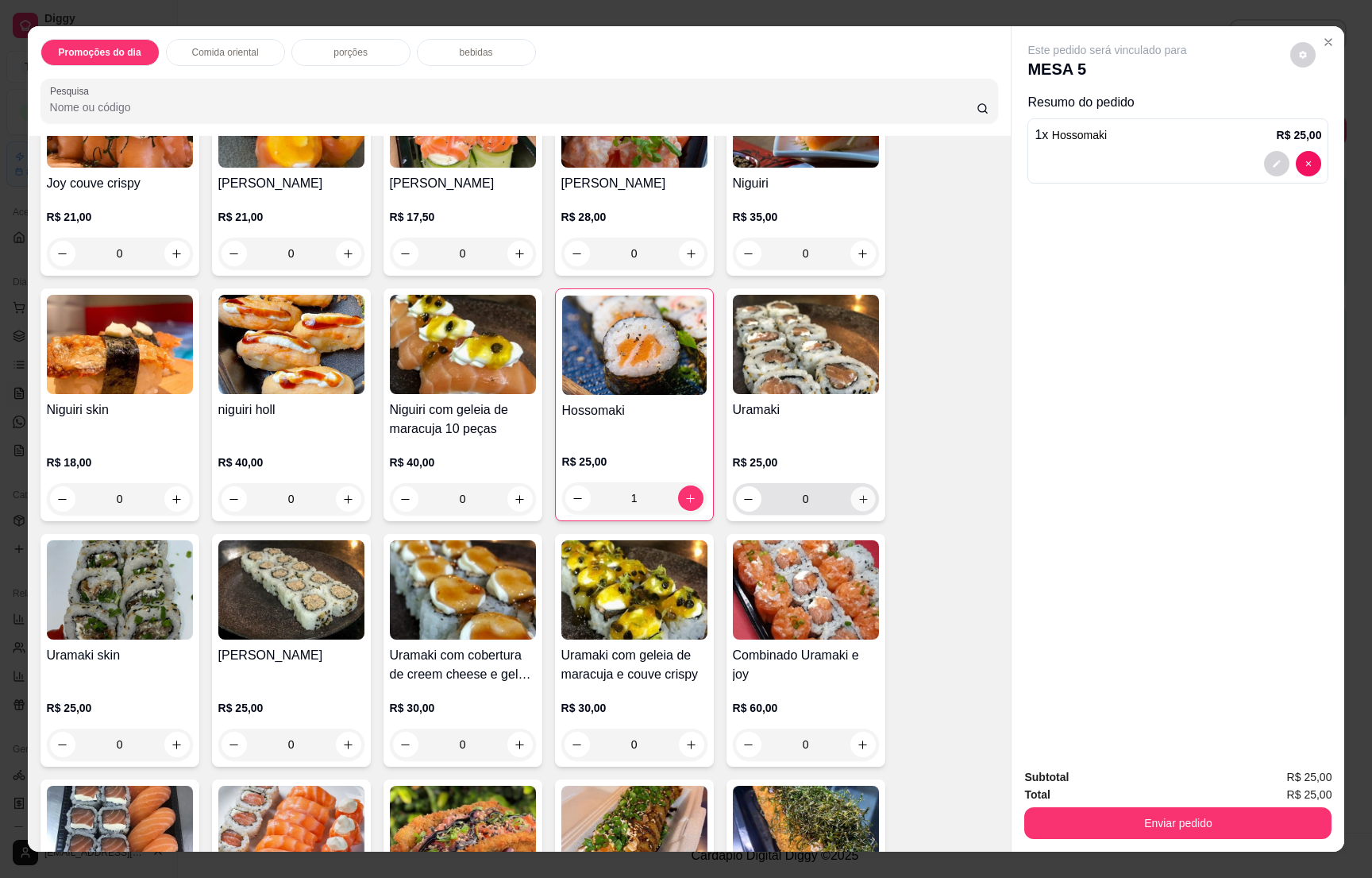
click at [857, 501] on icon "increase-product-quantity" at bounding box center [862, 499] width 12 height 12
type input "1"
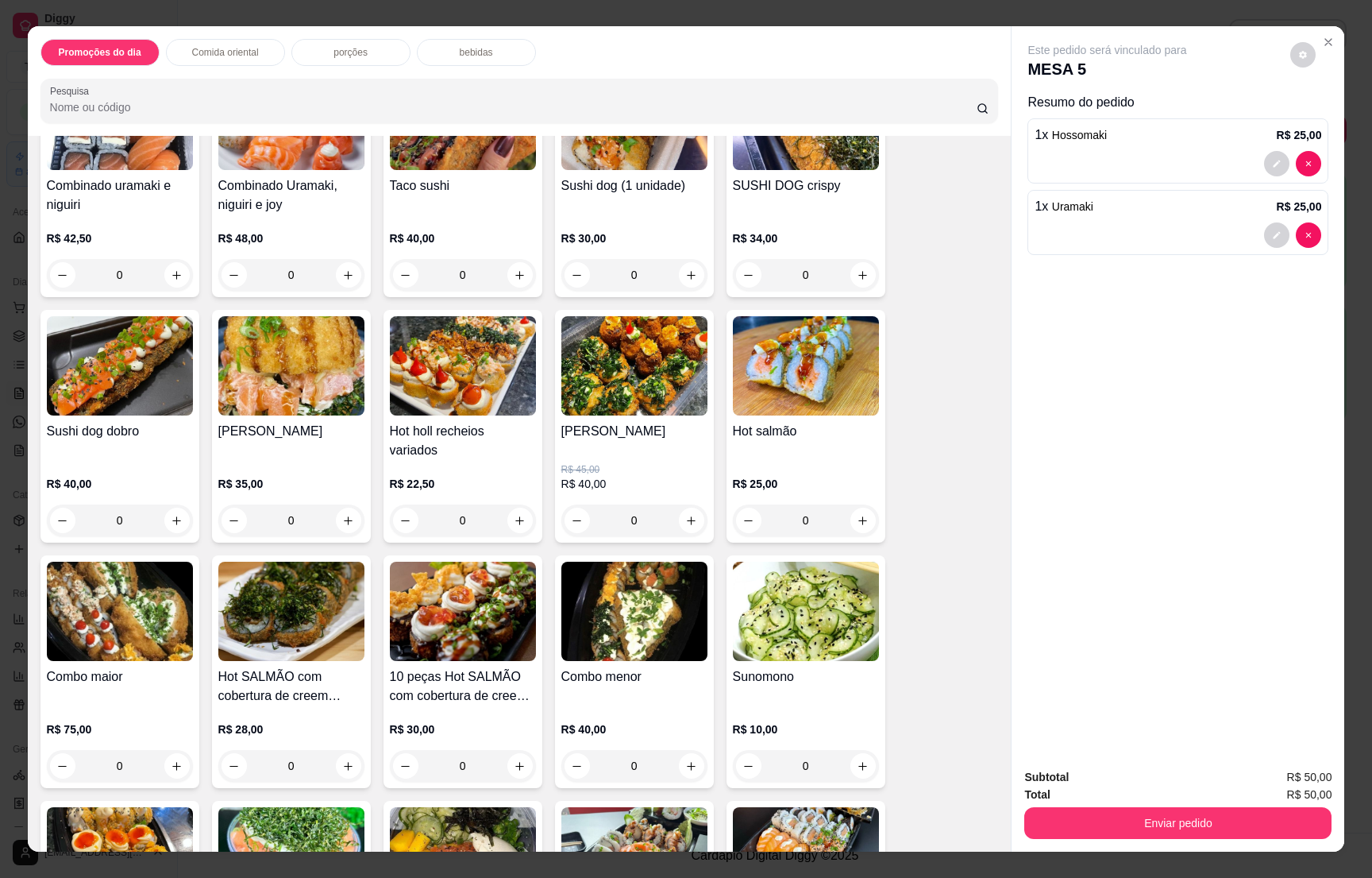
scroll to position [2263, 0]
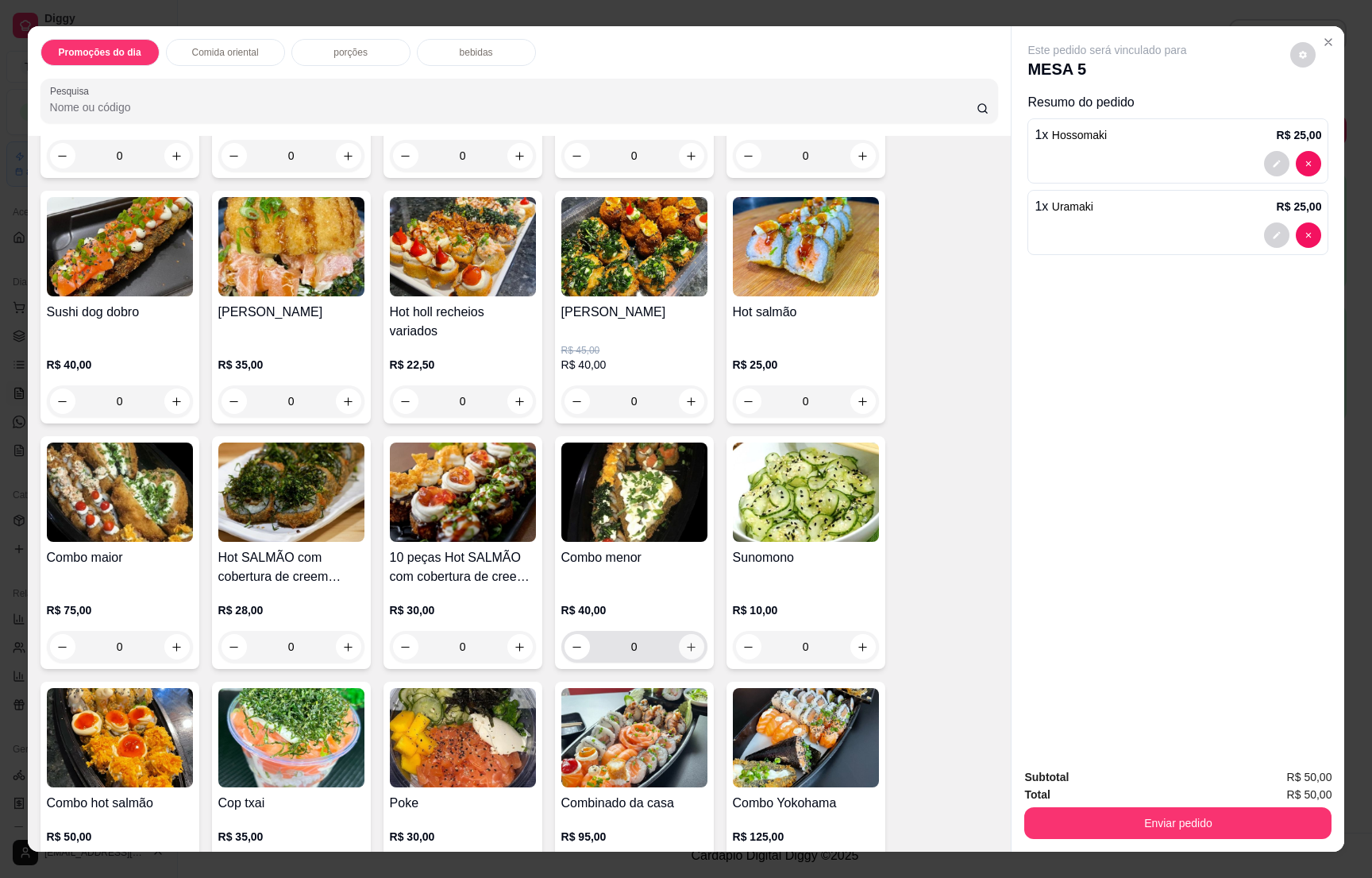
click at [685, 641] on icon "increase-product-quantity" at bounding box center [691, 647] width 12 height 12
type input "1"
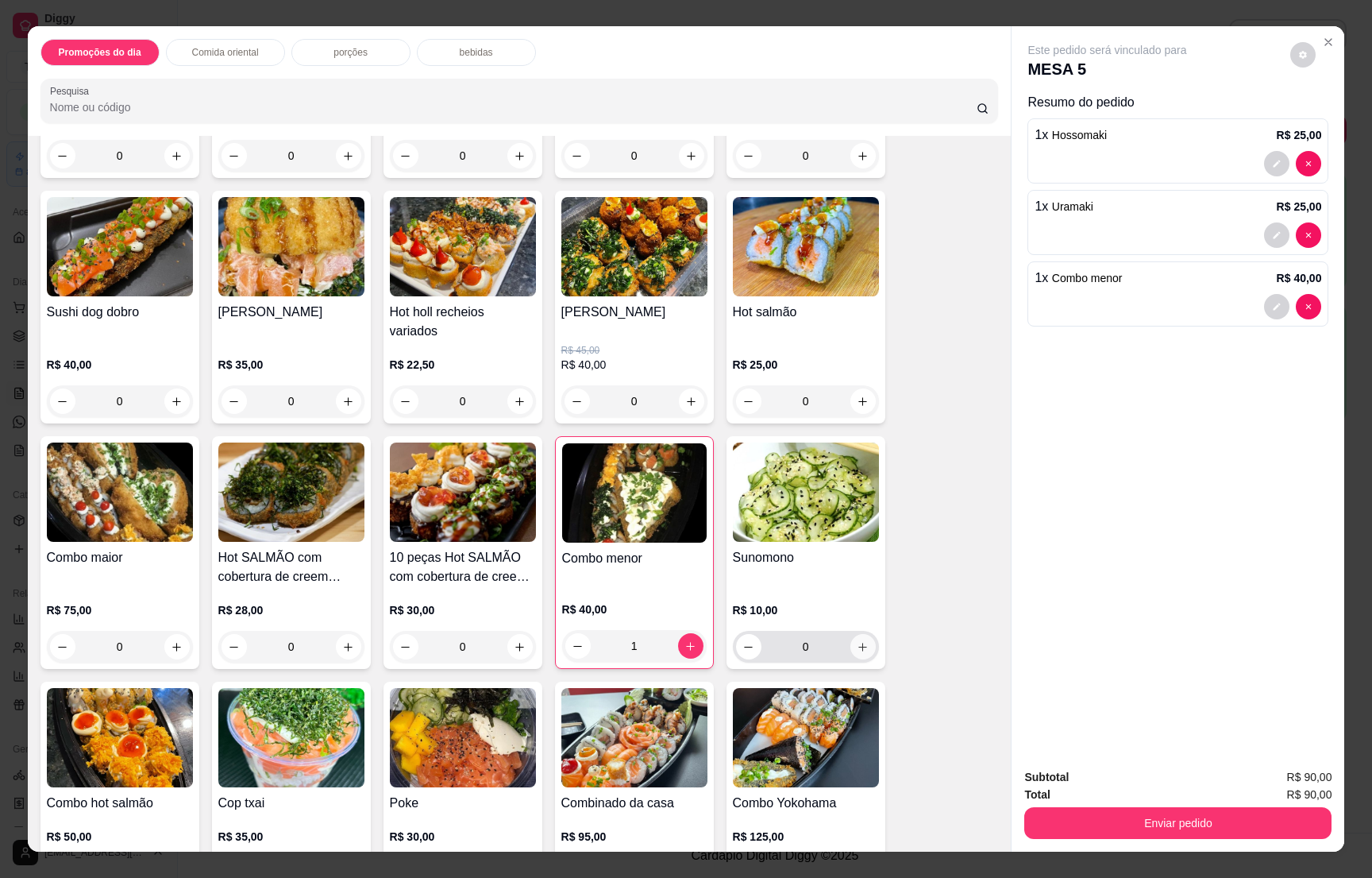
click at [858, 641] on icon "increase-product-quantity" at bounding box center [862, 647] width 12 height 12
type input "1"
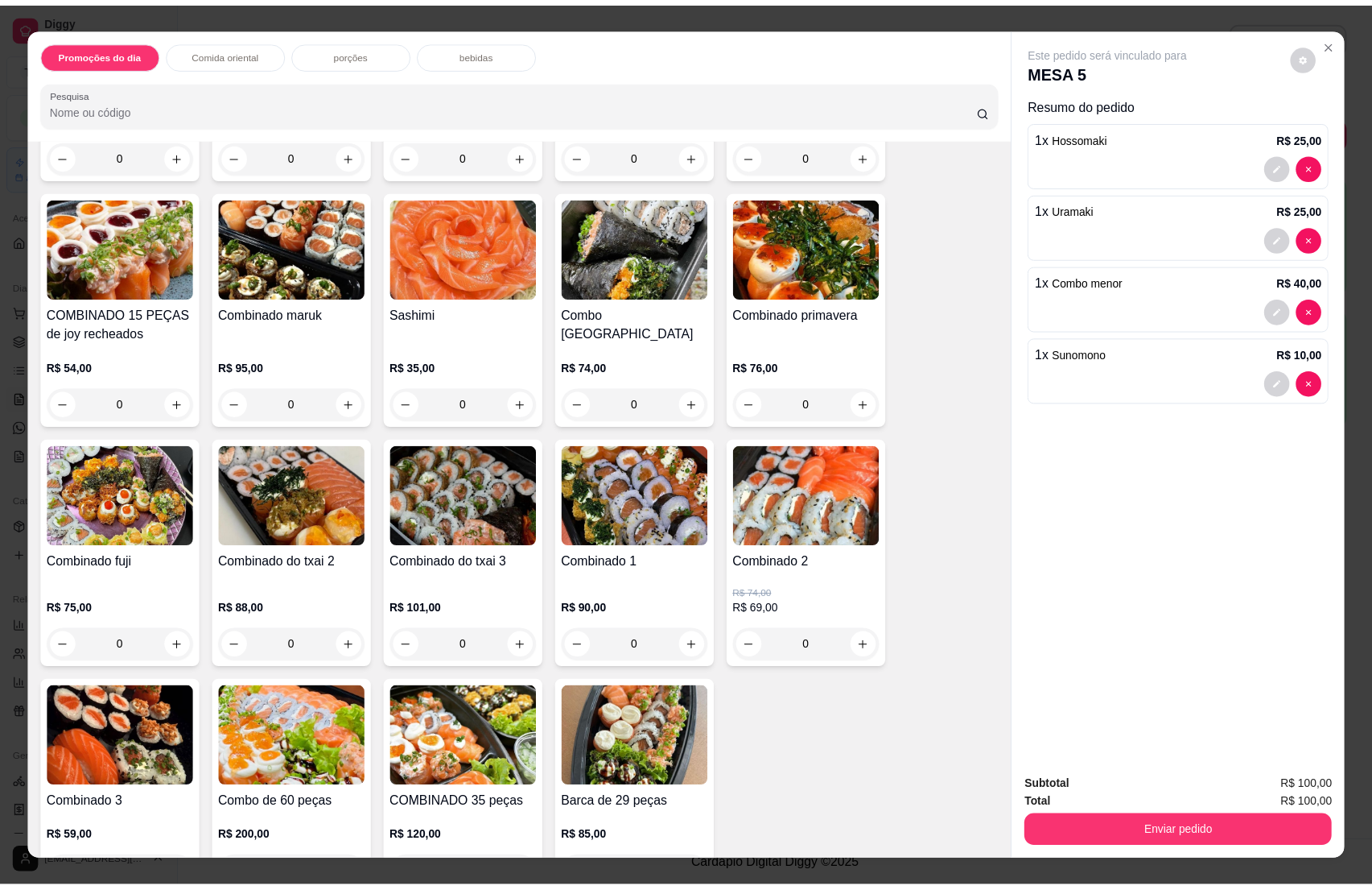
scroll to position [3865, 0]
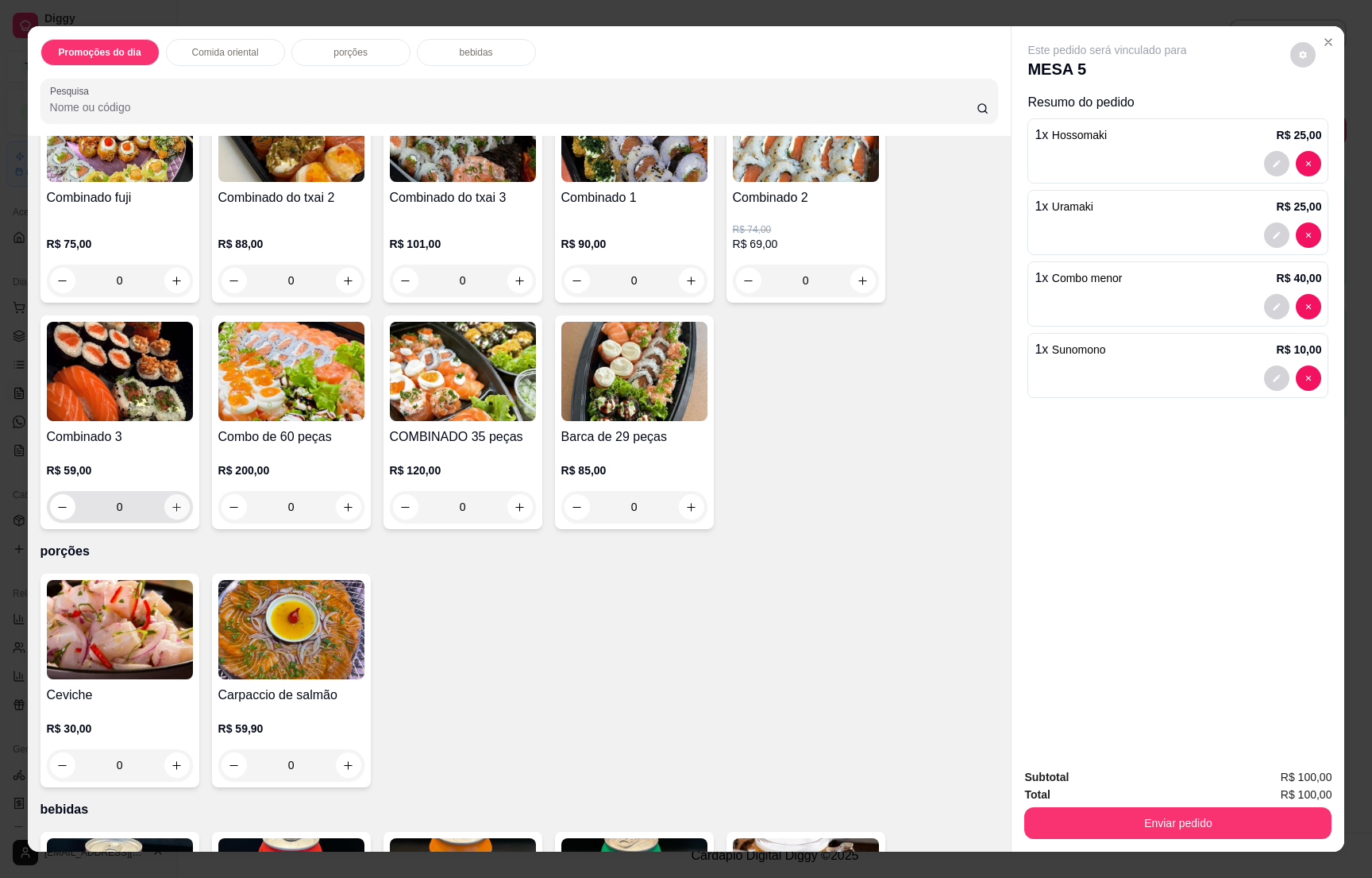
click at [171, 501] on icon "increase-product-quantity" at bounding box center [176, 507] width 12 height 12
type input "1"
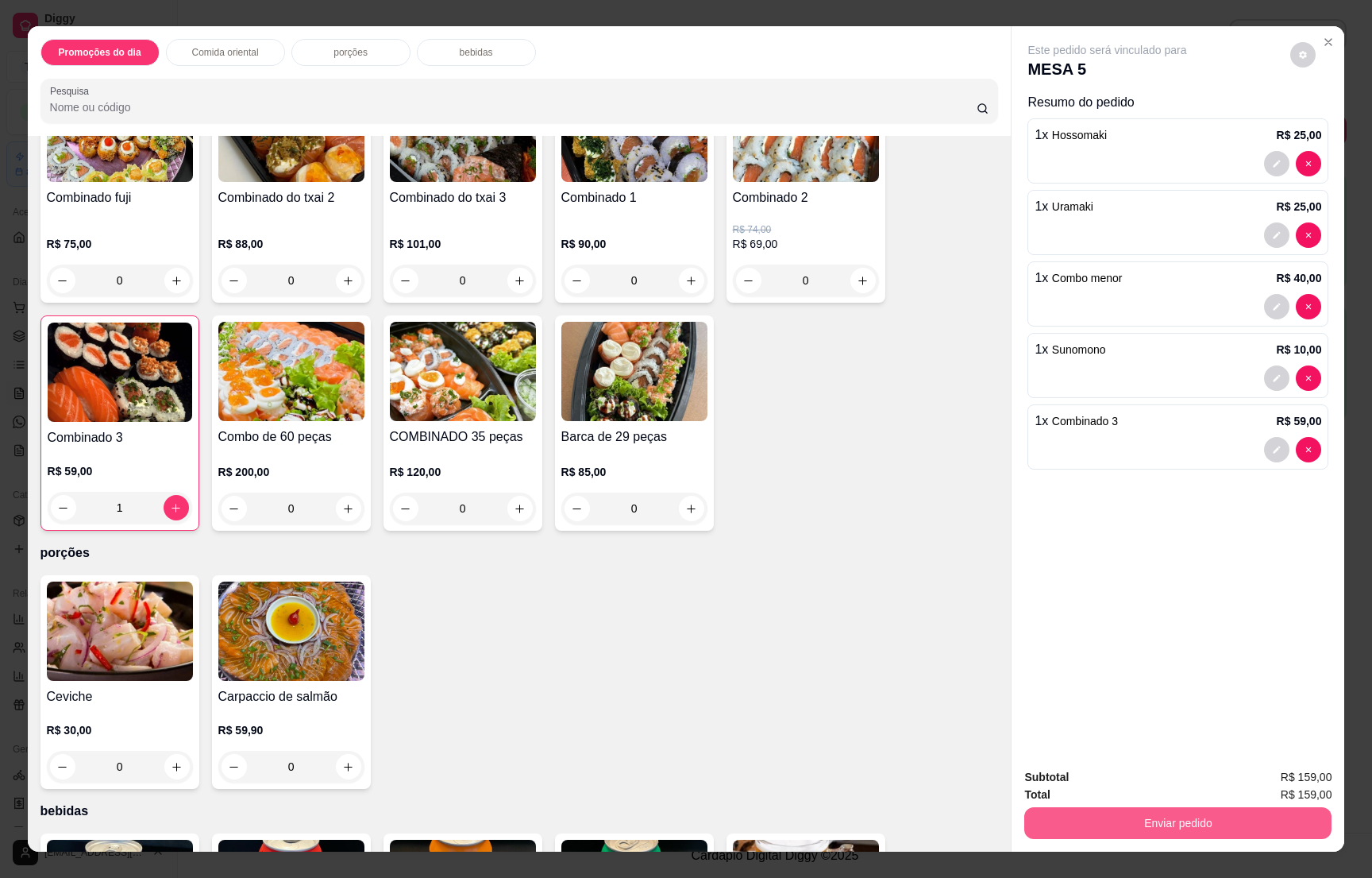
click at [1184, 818] on button "Enviar pedido" at bounding box center [1178, 822] width 307 height 32
click at [1125, 773] on button "Não registrar e enviar pedido" at bounding box center [1123, 783] width 160 height 29
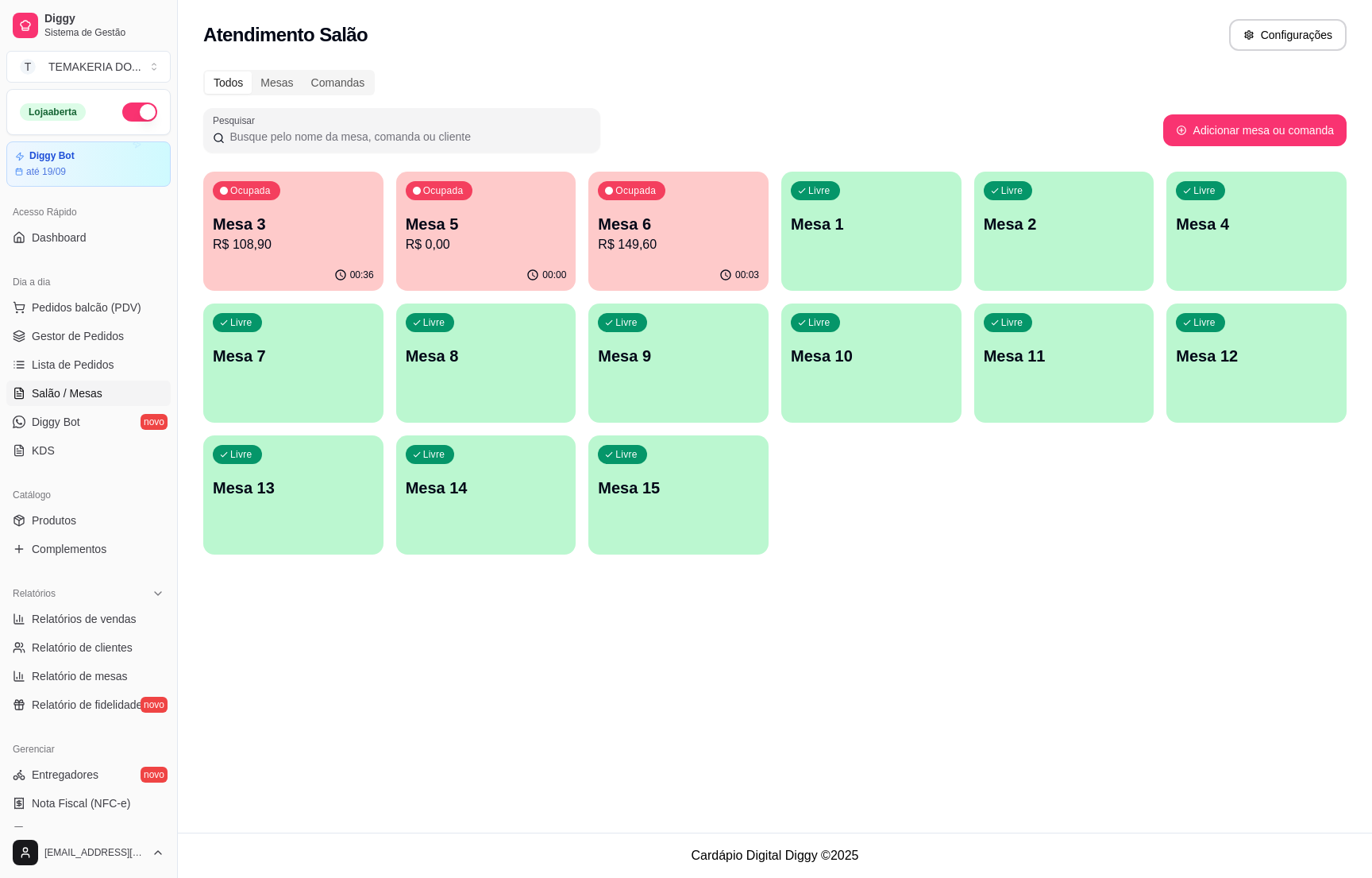
click at [496, 255] on div "Ocupada Mesa 5 R$ 0,00" at bounding box center [486, 216] width 180 height 88
click at [58, 332] on span "Gestor de Pedidos" at bounding box center [78, 336] width 92 height 16
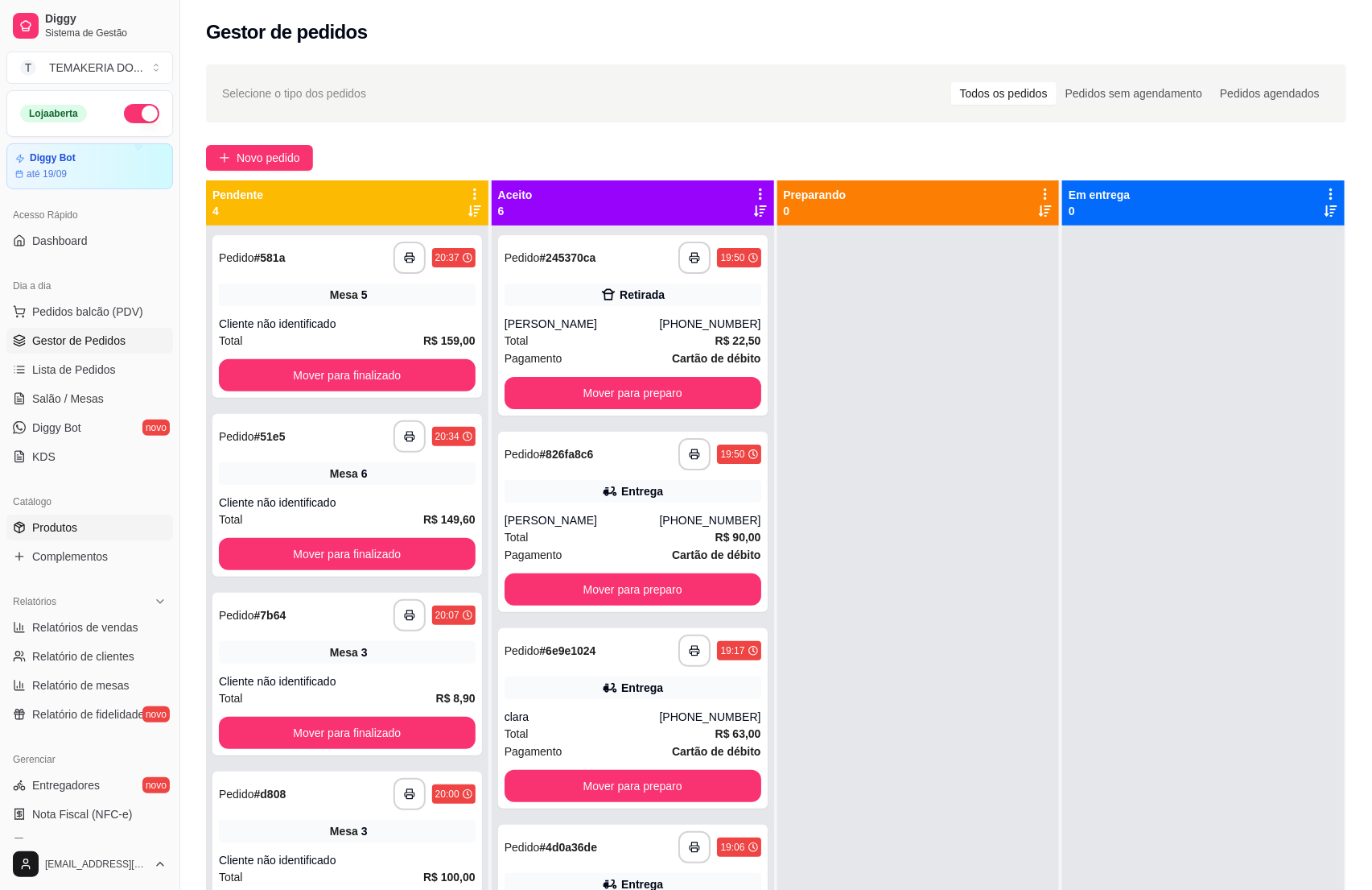
click at [73, 527] on span "Produtos" at bounding box center [55, 527] width 45 height 16
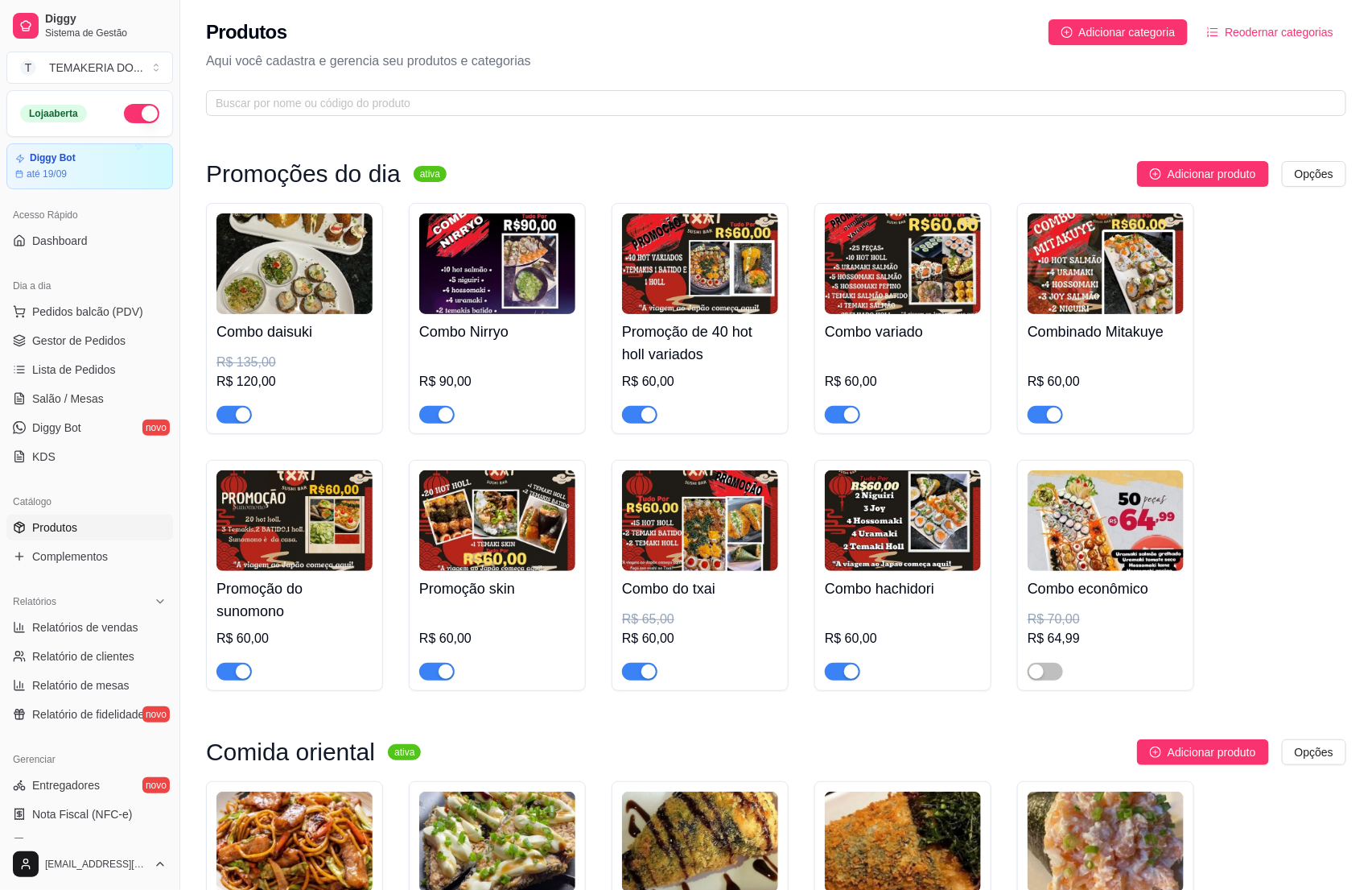
click at [79, 527] on link "Produtos" at bounding box center [89, 527] width 166 height 26
click at [93, 350] on link "Gestor de Pedidos" at bounding box center [89, 340] width 166 height 26
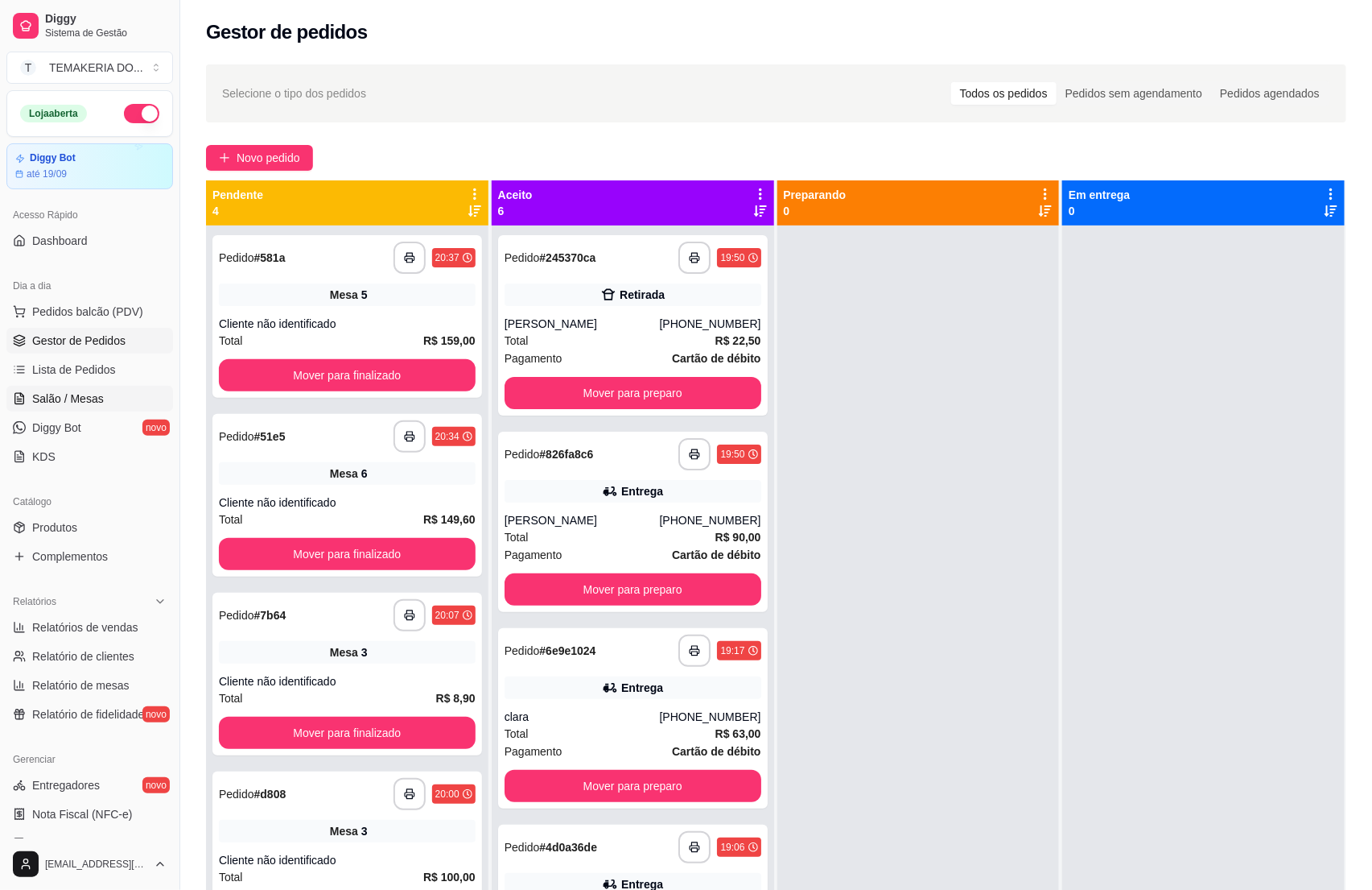
click at [40, 394] on span "Salão / Mesas" at bounding box center [68, 398] width 72 height 16
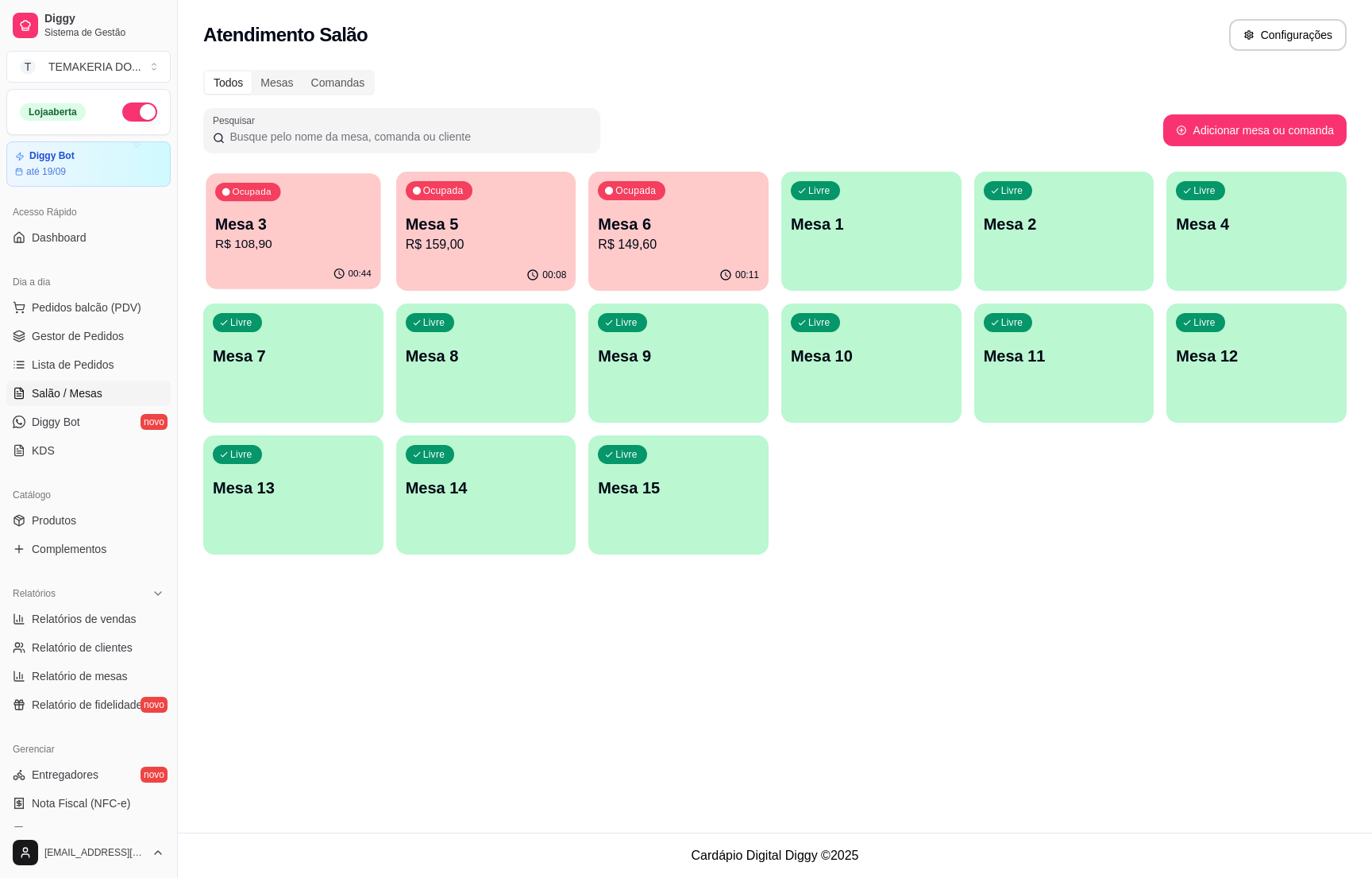
click at [303, 245] on p "R$ 108,90" at bounding box center [294, 244] width 157 height 18
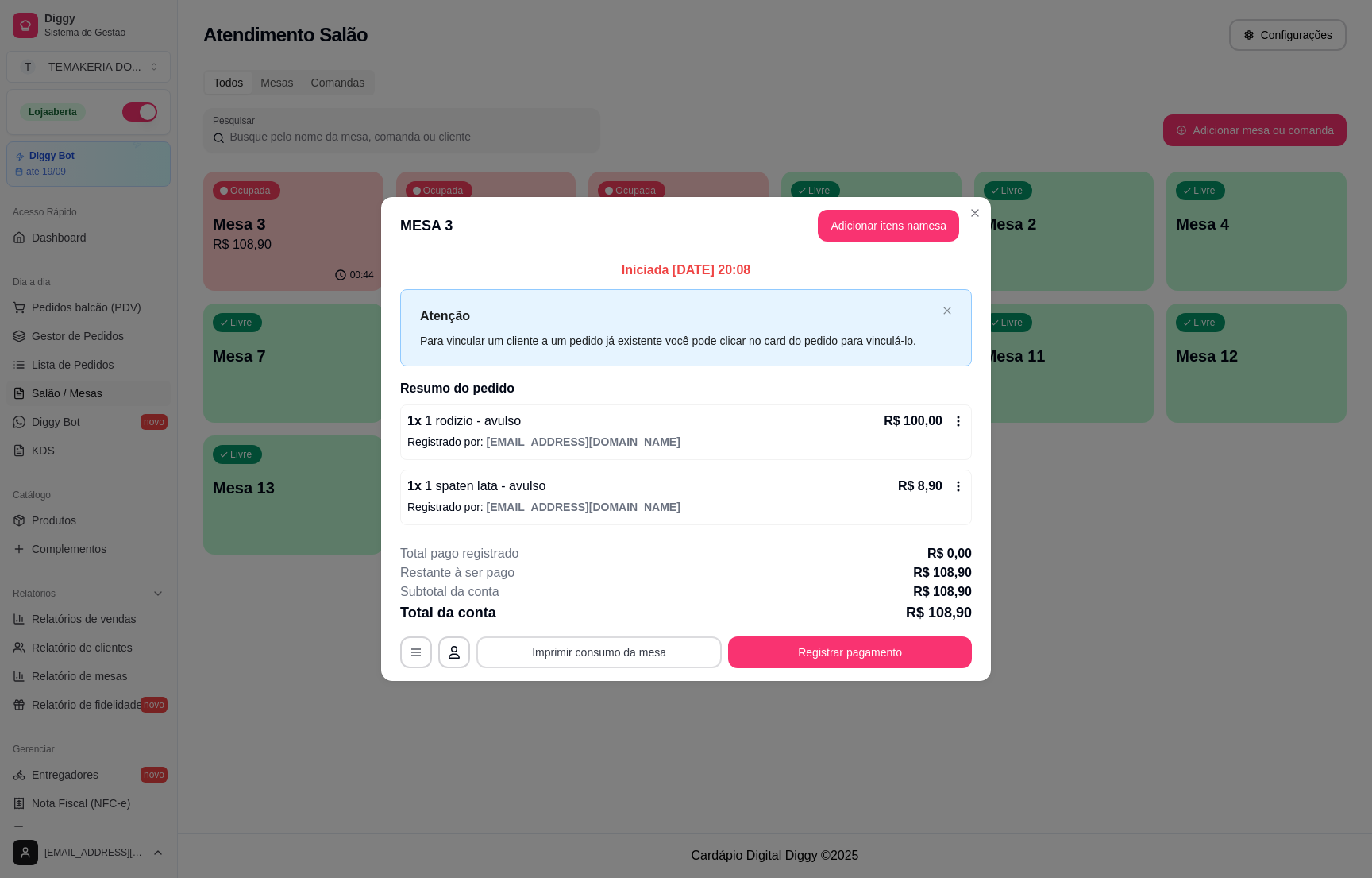
click at [630, 648] on button "Imprimir consumo da mesa" at bounding box center [599, 652] width 245 height 32
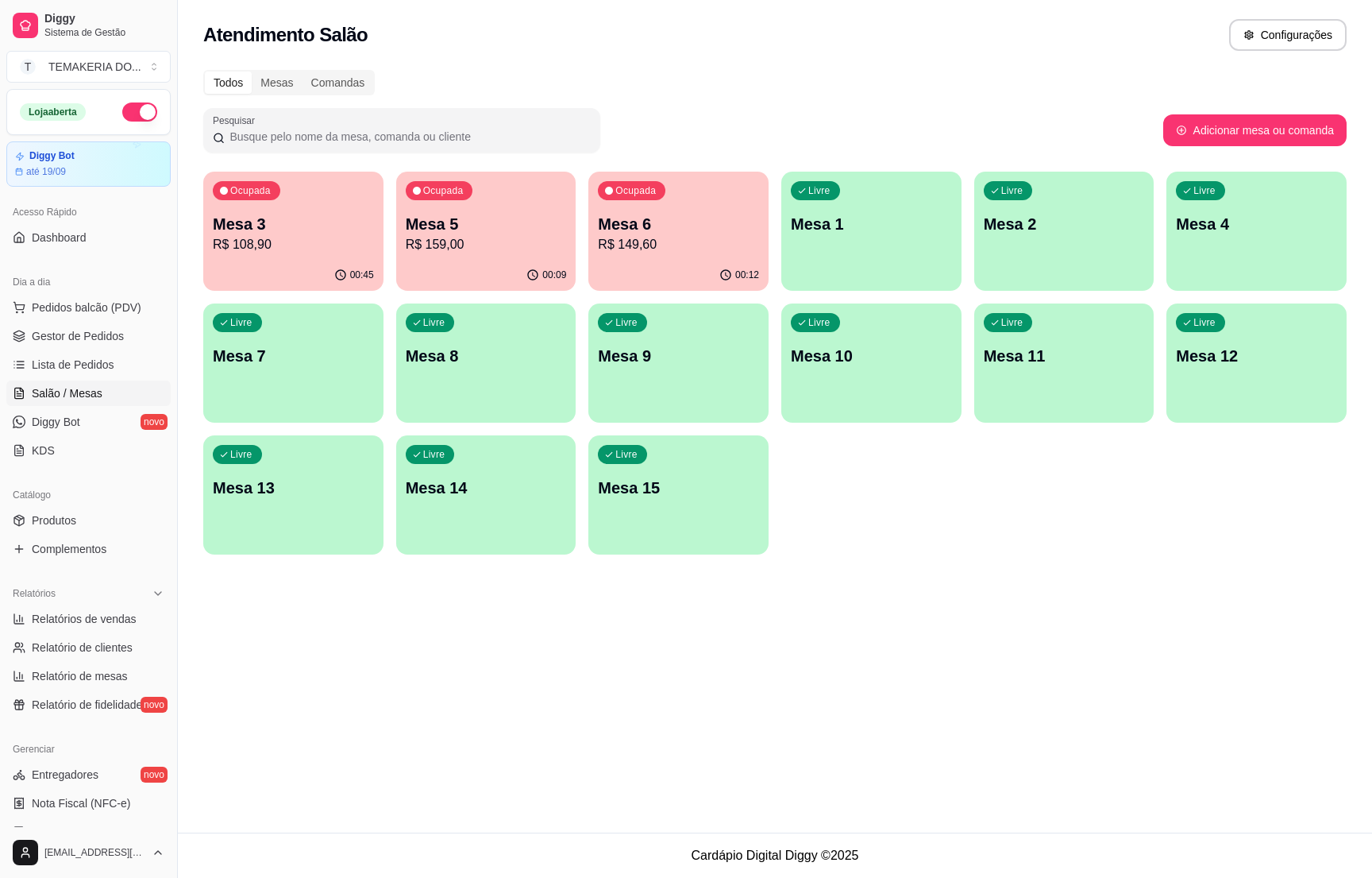
click at [305, 262] on div "00:45" at bounding box center [293, 275] width 180 height 31
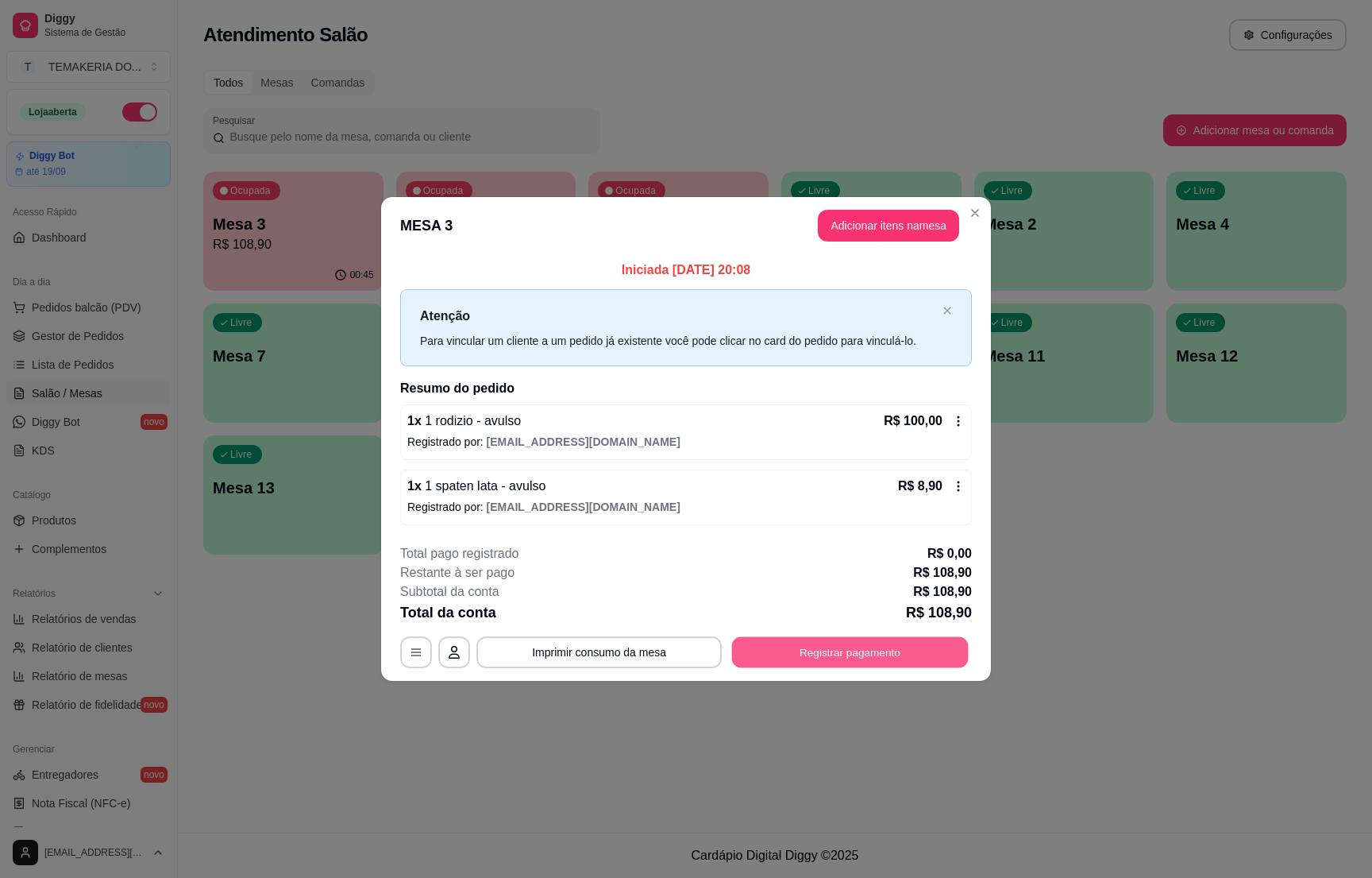
click at [794, 665] on button "Registrar pagamento" at bounding box center [851, 653] width 237 height 31
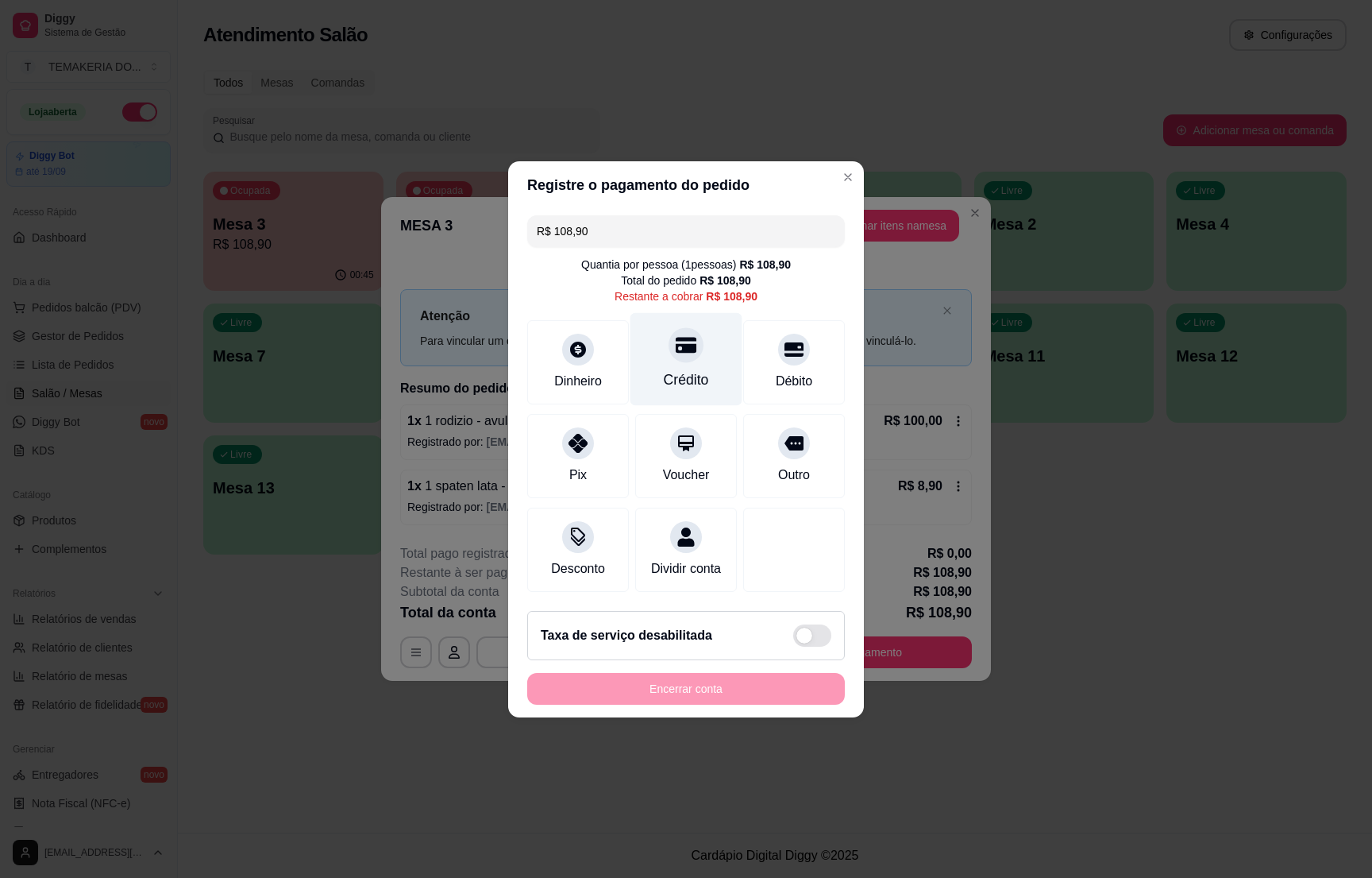
click at [686, 348] on div at bounding box center [686, 345] width 35 height 35
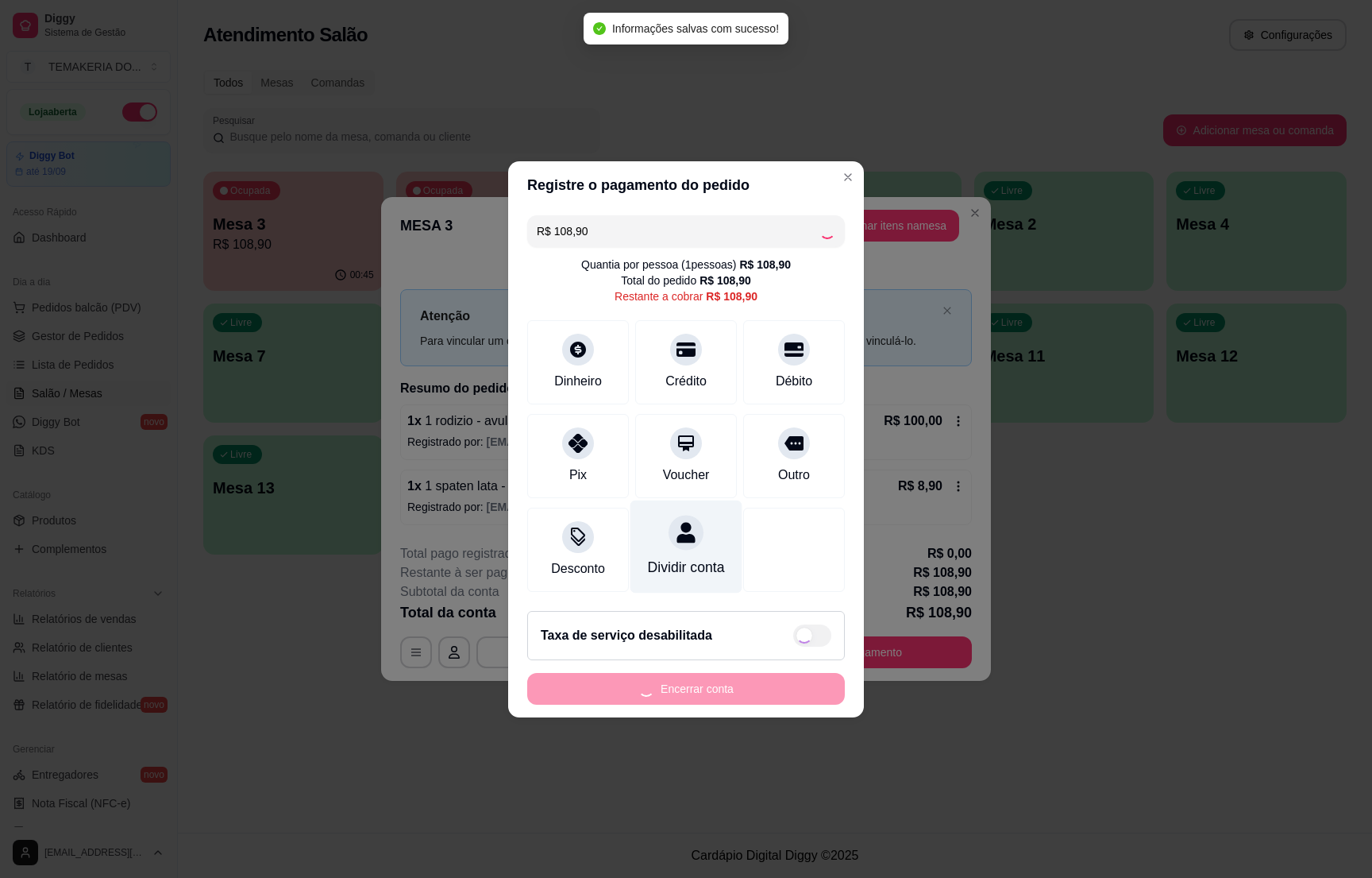
type input "R$ 0,00"
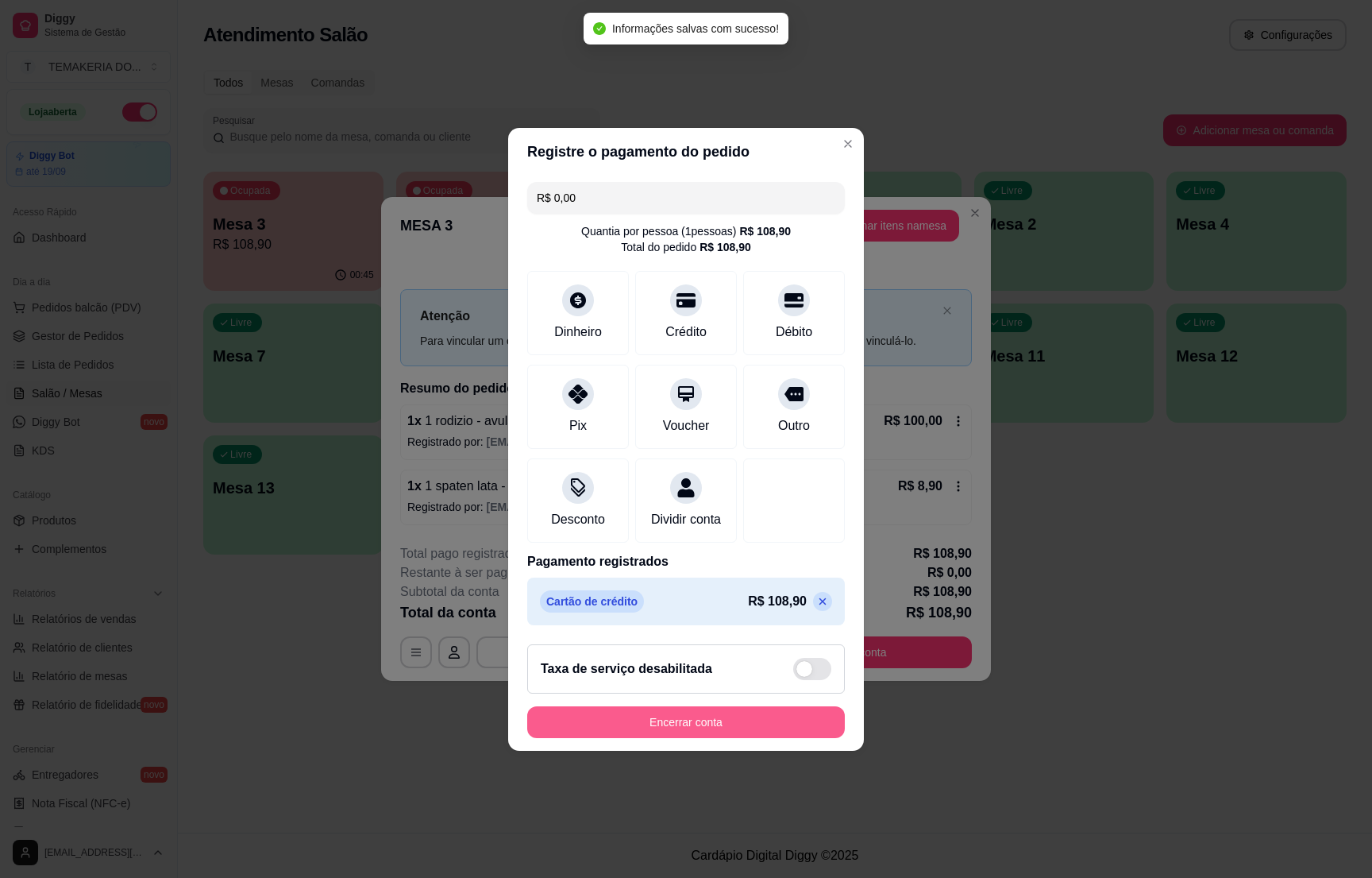
click at [658, 729] on button "Encerrar conta" at bounding box center [686, 721] width 318 height 32
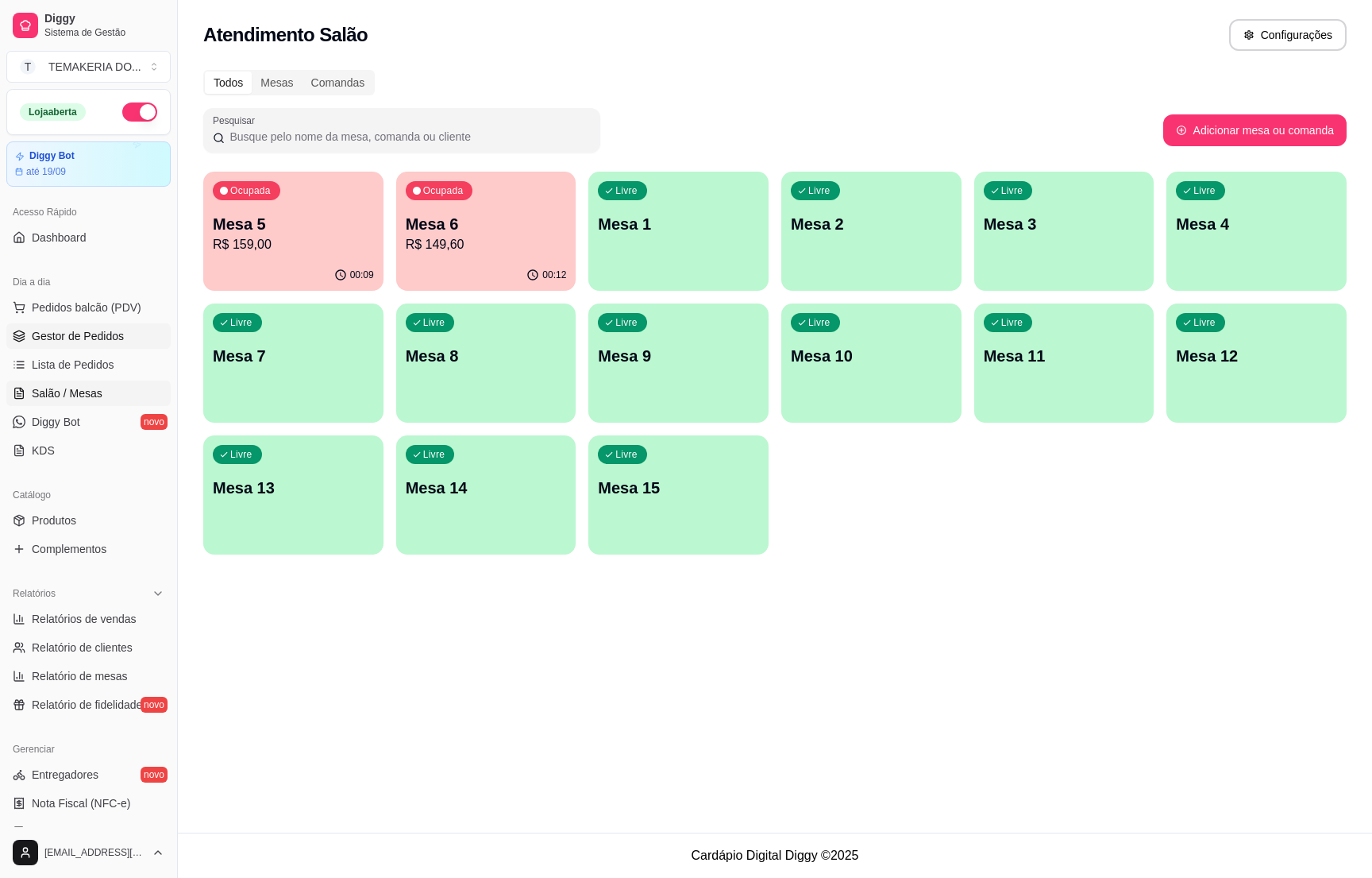
click at [103, 334] on span "Gestor de Pedidos" at bounding box center [78, 336] width 92 height 16
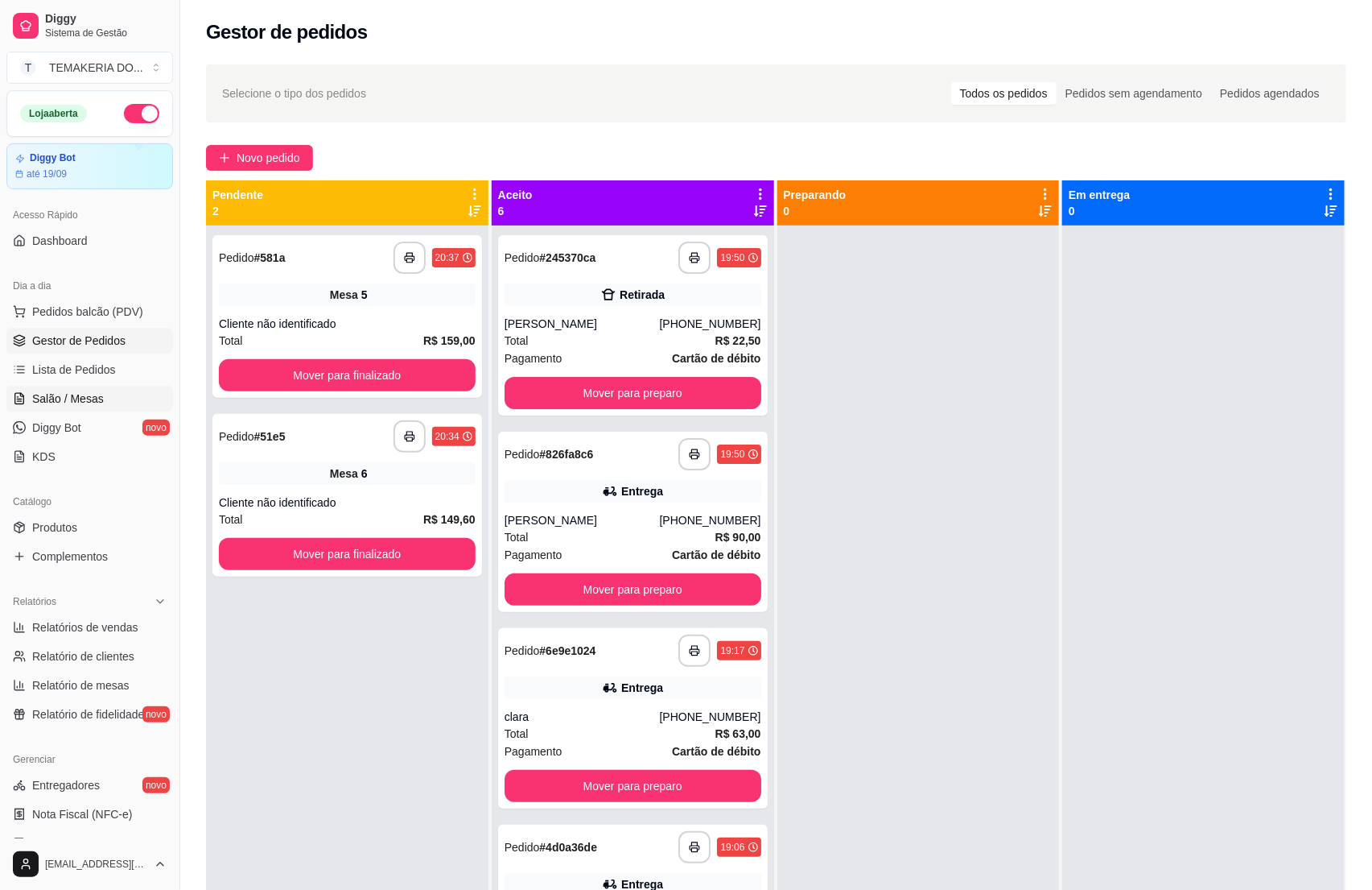
click at [78, 394] on span "Salão / Mesas" at bounding box center [68, 398] width 72 height 16
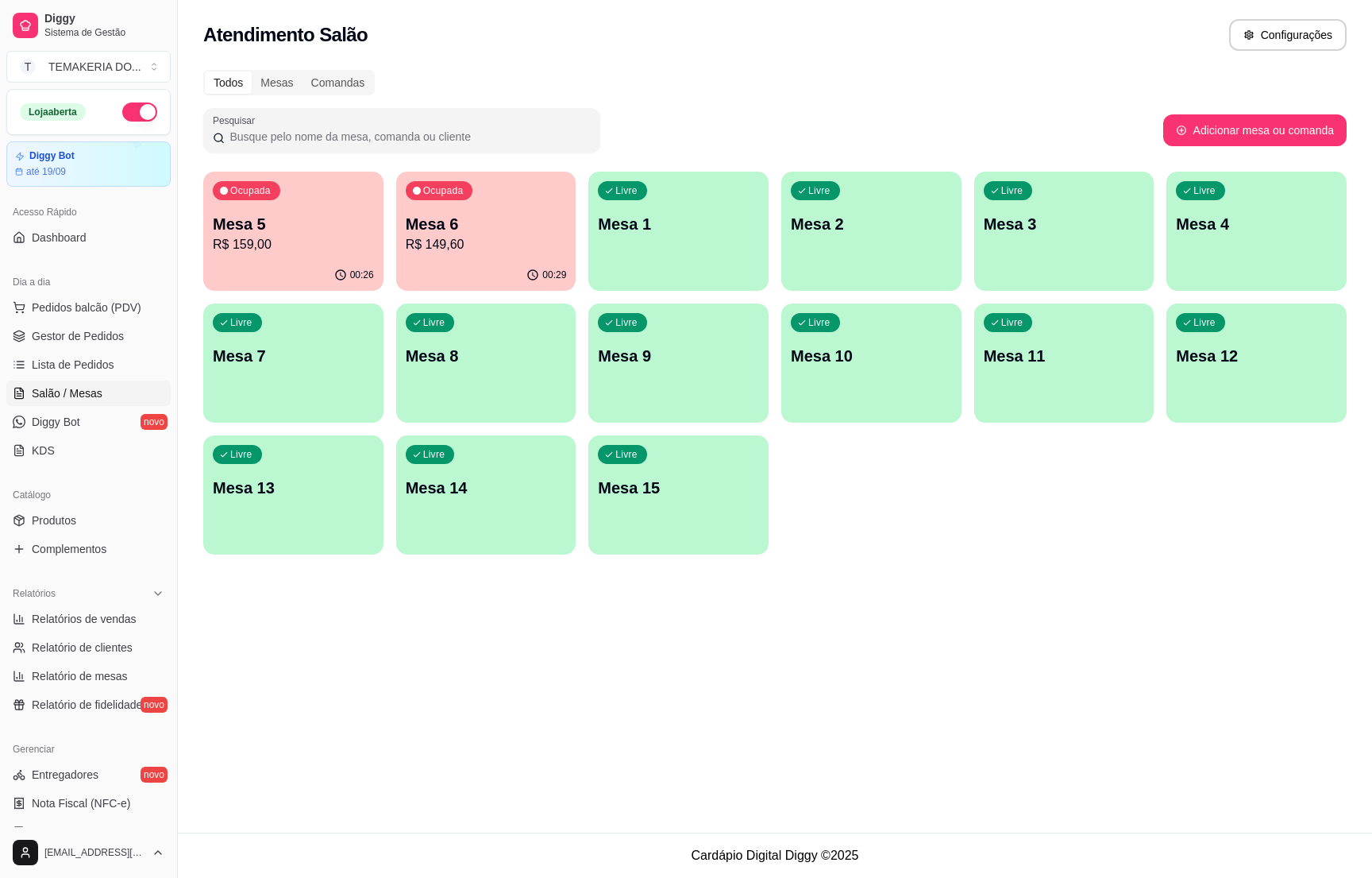
click at [296, 252] on p "R$ 159,00" at bounding box center [293, 244] width 161 height 19
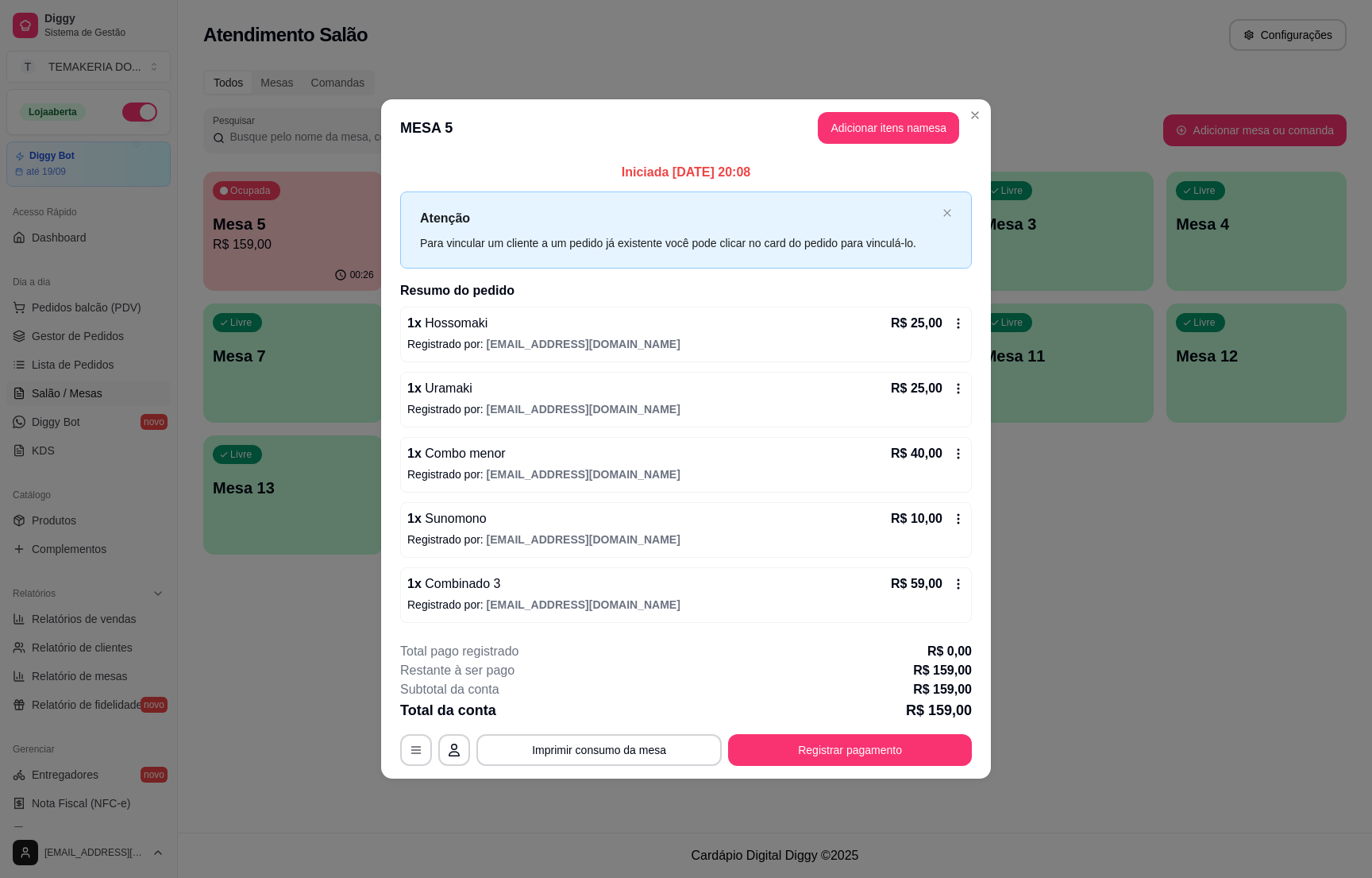
click at [858, 108] on header "MESA 5 Adicionar itens na mesa" at bounding box center [686, 128] width 610 height 57
click at [858, 112] on button "Adicionar itens na mesa" at bounding box center [889, 127] width 141 height 32
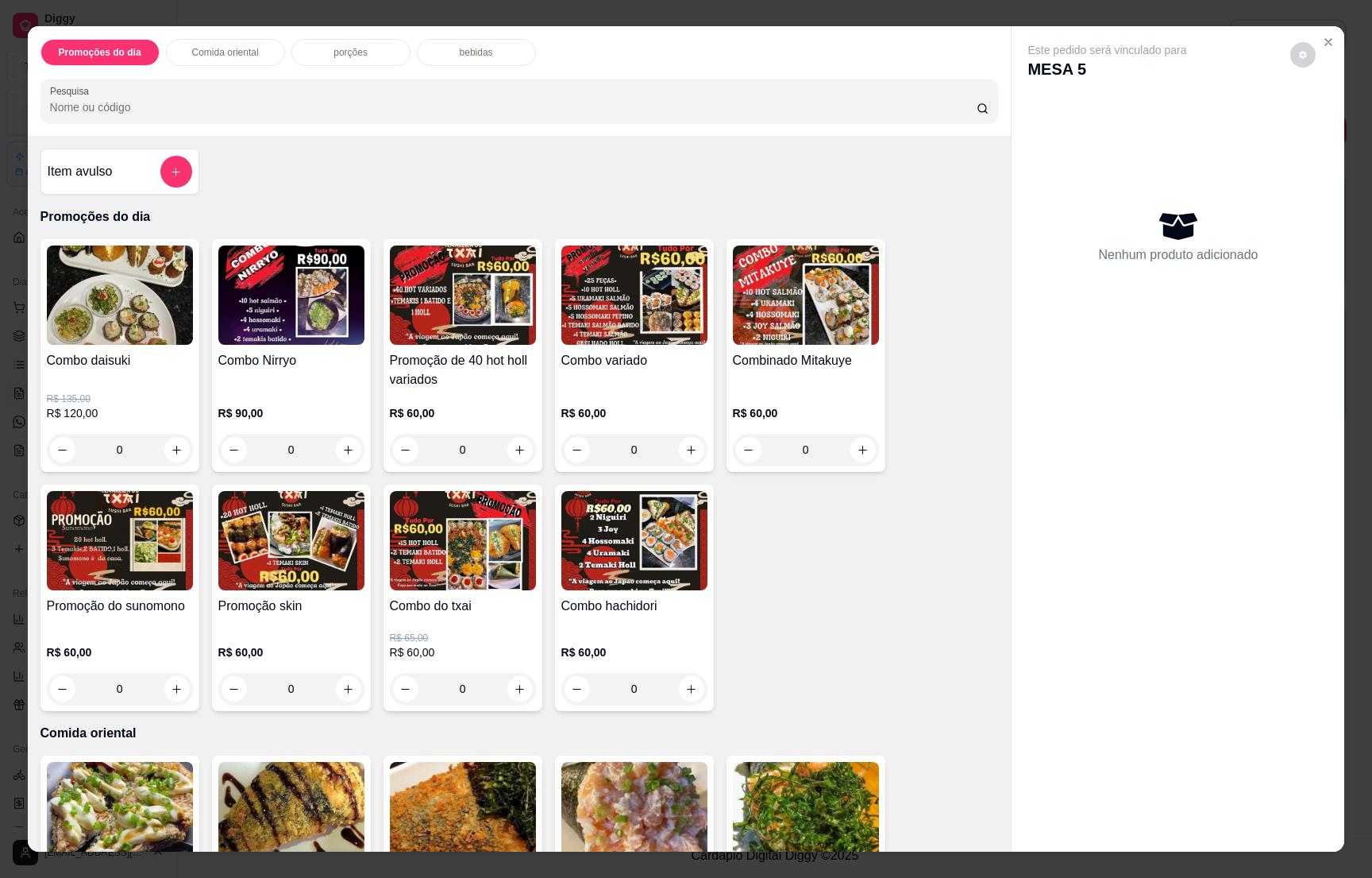
click at [448, 53] on div "bebidas" at bounding box center [477, 52] width 119 height 27
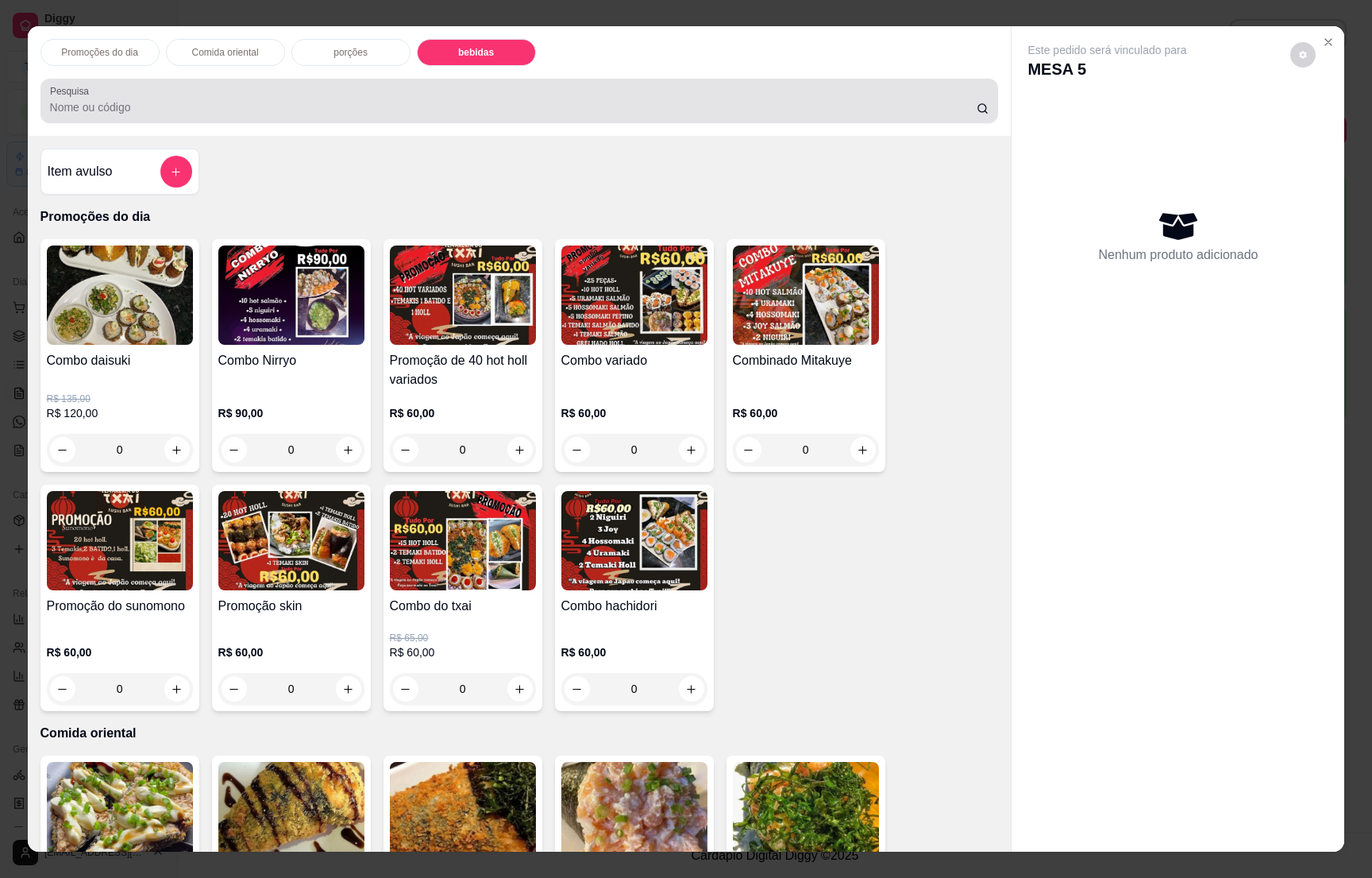
scroll to position [25, 0]
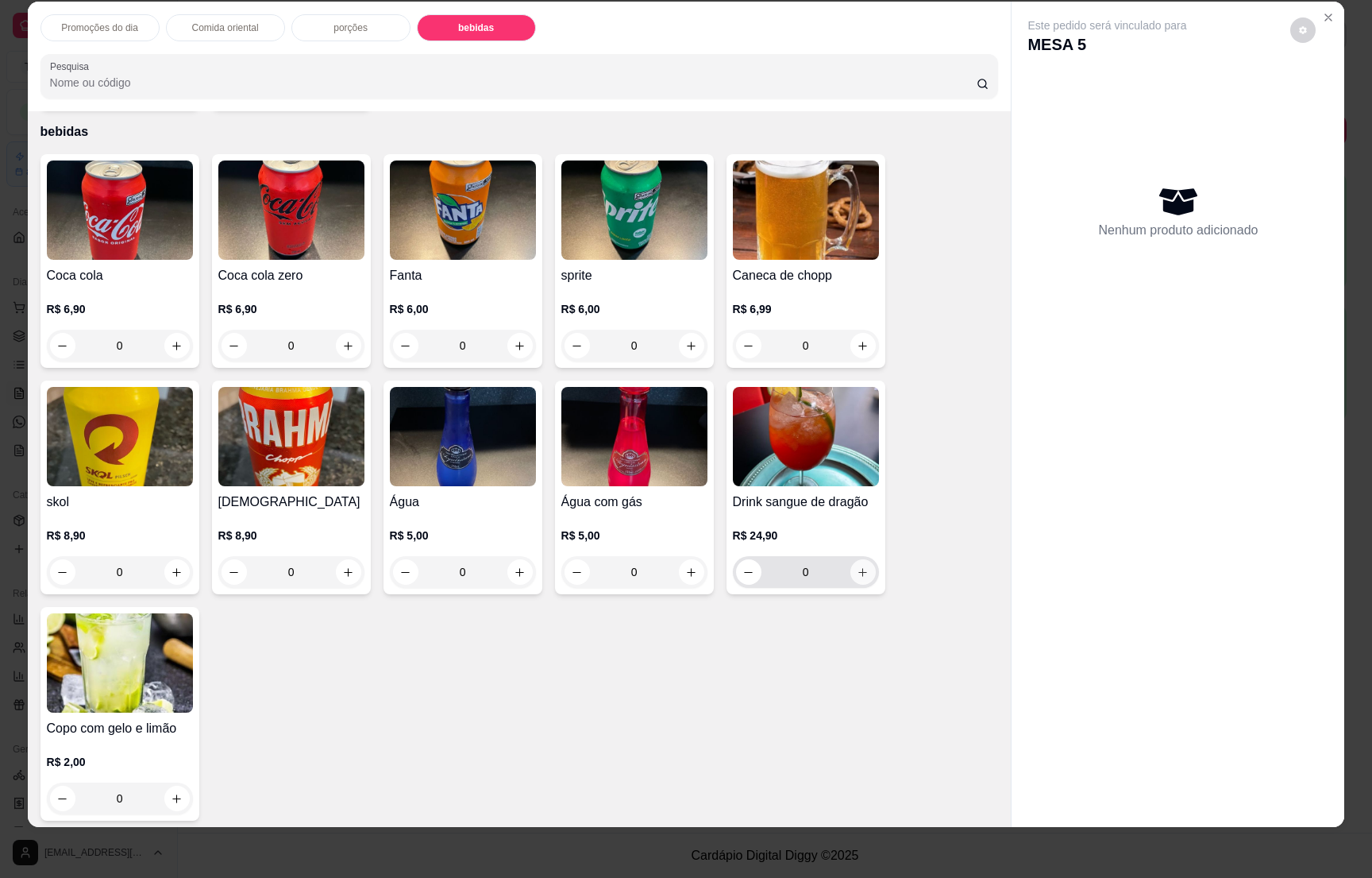
click at [857, 566] on icon "increase-product-quantity" at bounding box center [862, 572] width 12 height 12
type input "1"
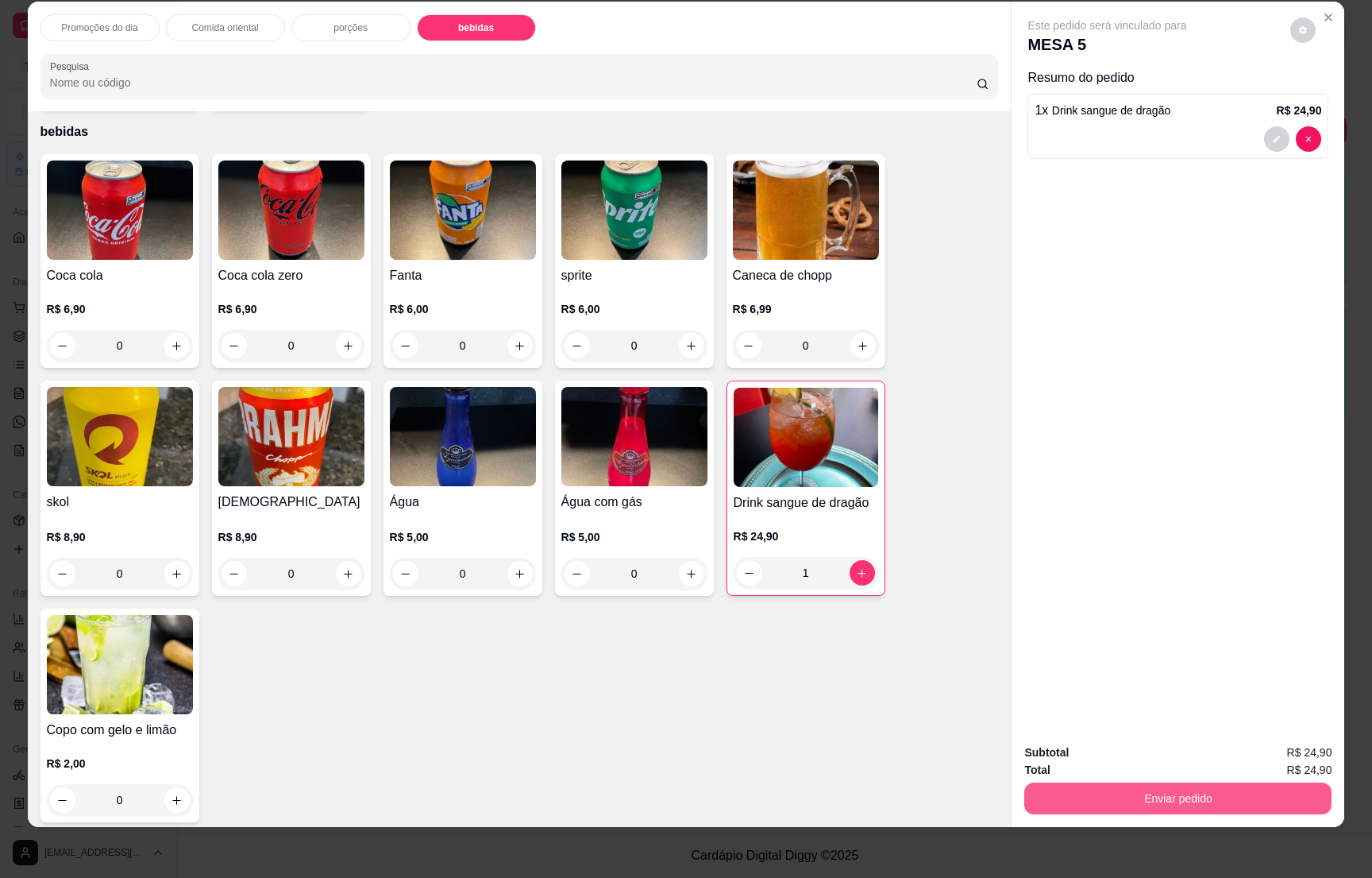
click at [1135, 793] on button "Enviar pedido" at bounding box center [1178, 798] width 307 height 32
click at [1137, 794] on button "Enviar pedido" at bounding box center [1178, 798] width 307 height 32
click at [1138, 790] on button "Enviar pedido" at bounding box center [1178, 798] width 298 height 31
click at [1108, 754] on button "Não registrar e enviar pedido" at bounding box center [1123, 759] width 165 height 30
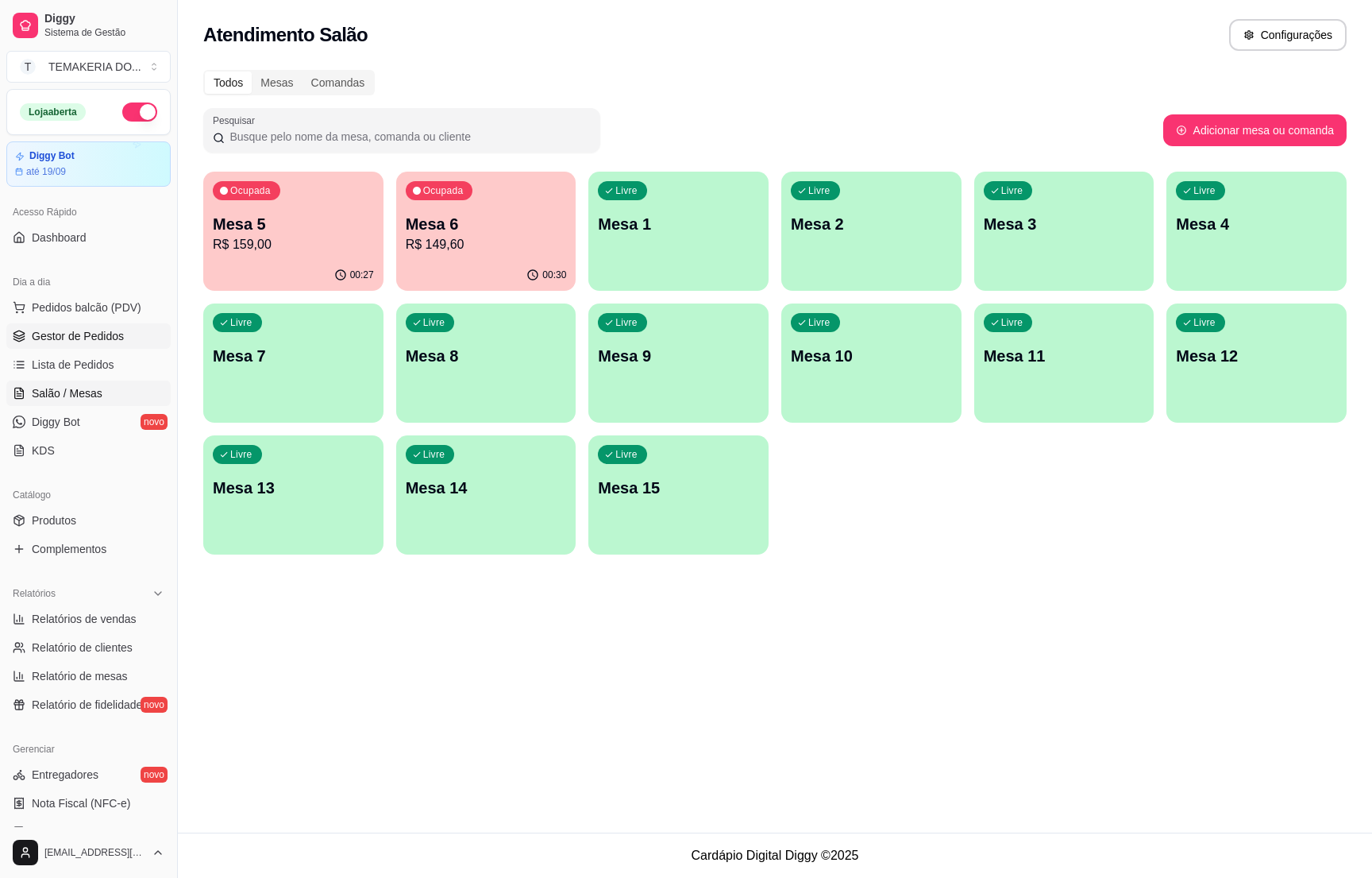
click at [102, 336] on span "Gestor de Pedidos" at bounding box center [78, 336] width 92 height 16
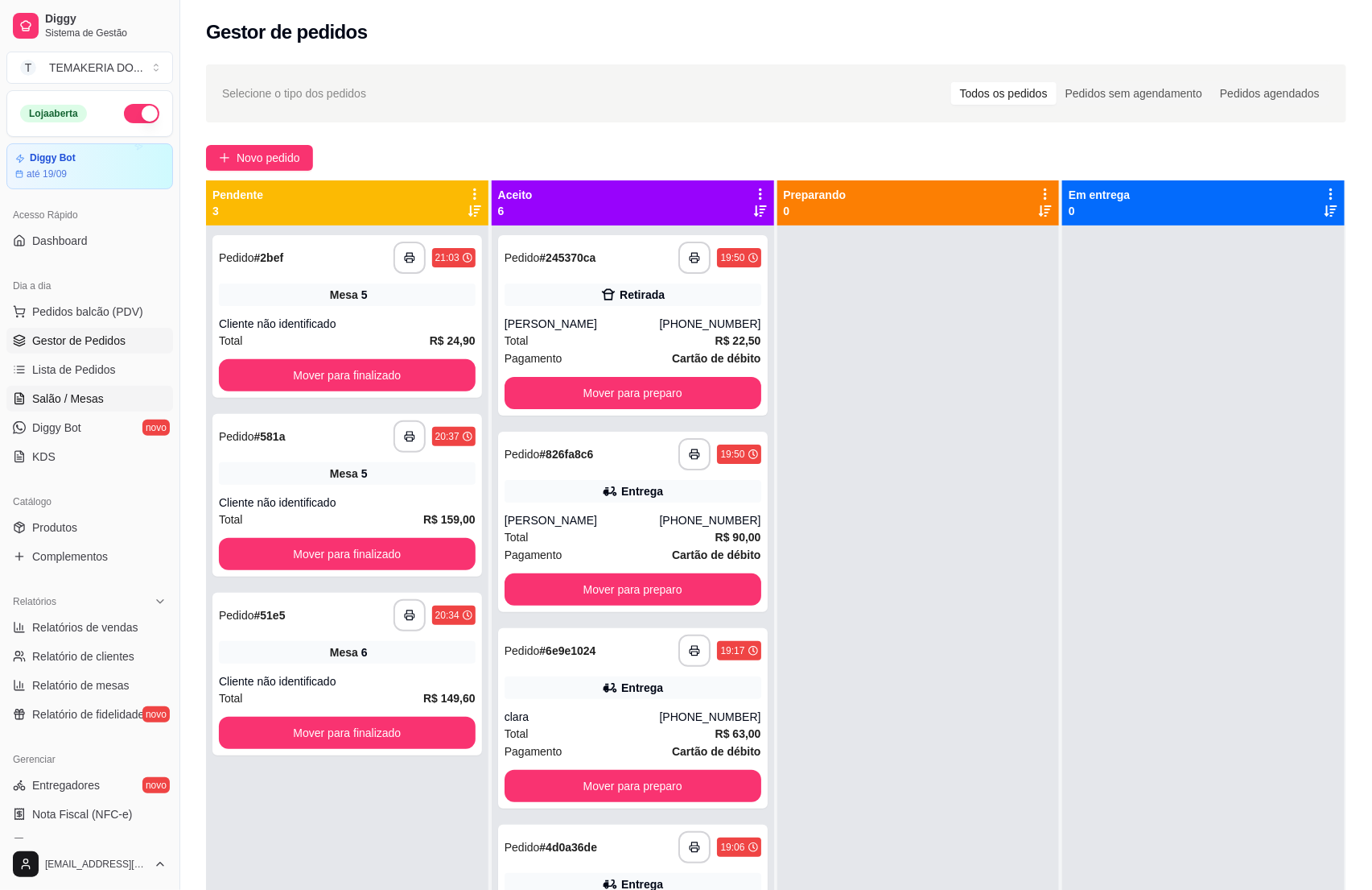
click at [74, 398] on span "Salão / Mesas" at bounding box center [68, 398] width 72 height 16
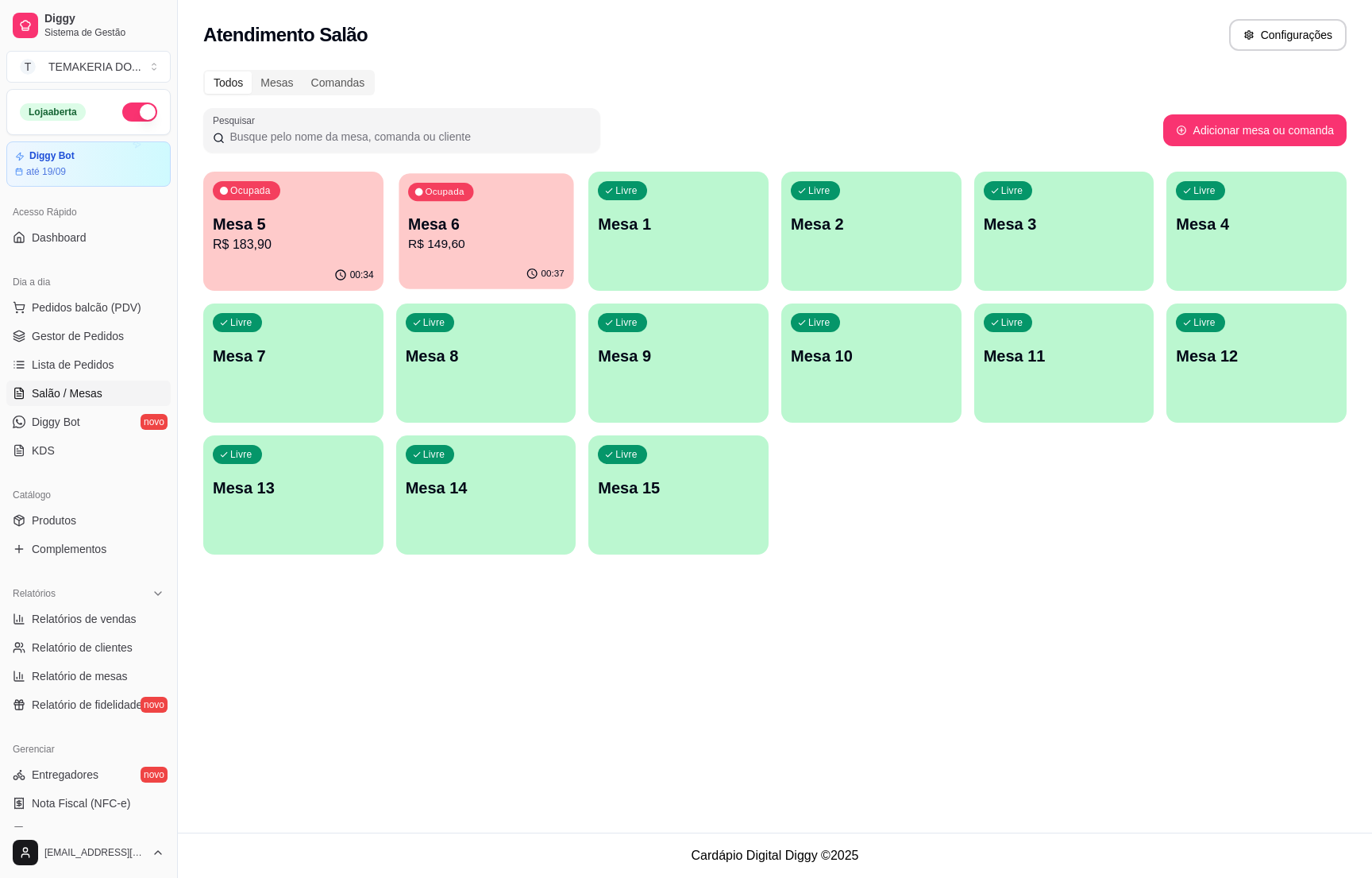
click at [429, 247] on p "R$ 149,60" at bounding box center [487, 244] width 157 height 18
click at [484, 215] on p "Mesa 6" at bounding box center [486, 224] width 161 height 22
click at [289, 246] on p "R$ 183,90" at bounding box center [293, 244] width 161 height 19
click at [96, 334] on span "Gestor de Pedidos" at bounding box center [78, 336] width 92 height 16
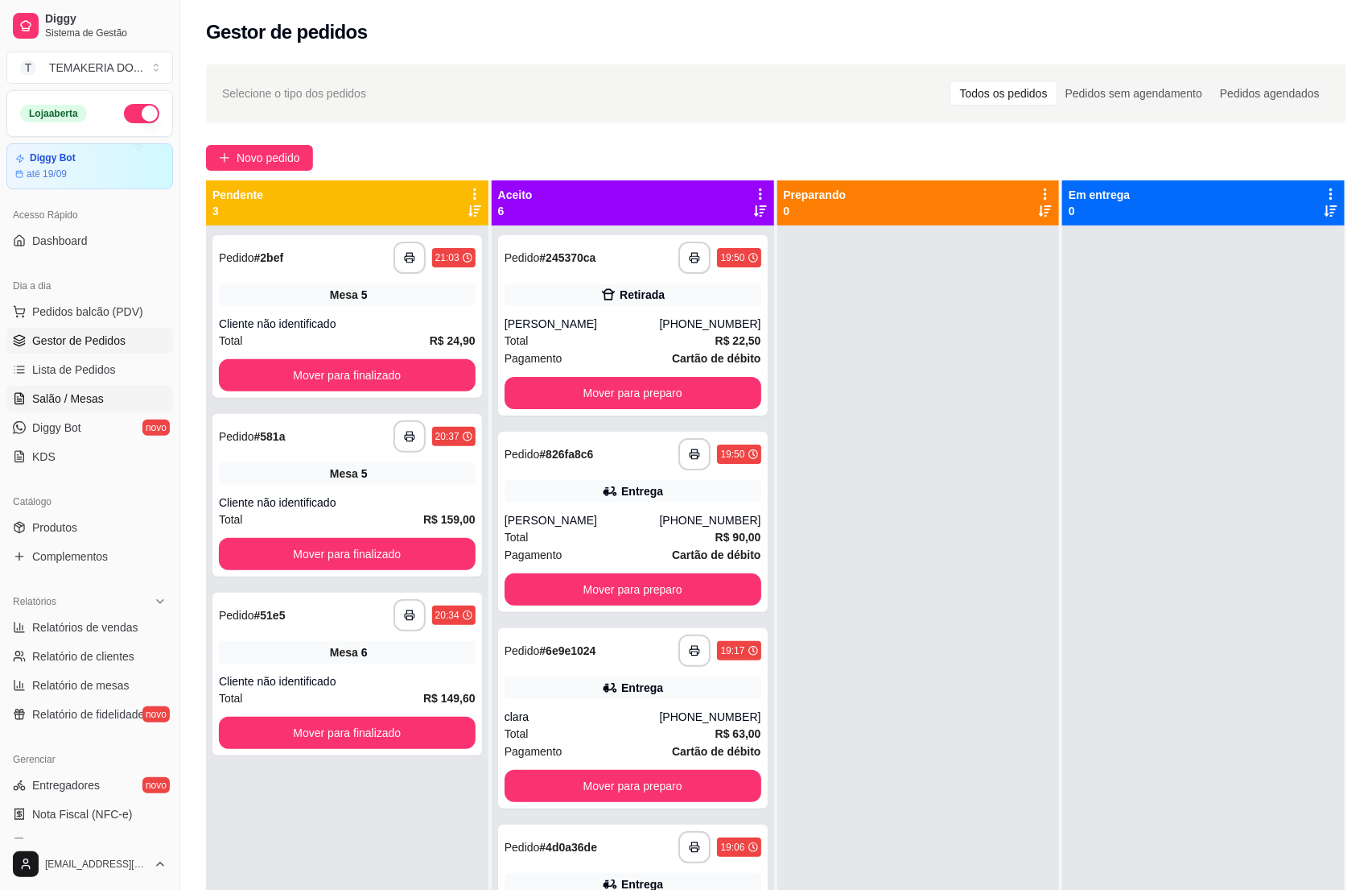
click at [49, 402] on span "Salão / Mesas" at bounding box center [68, 398] width 72 height 16
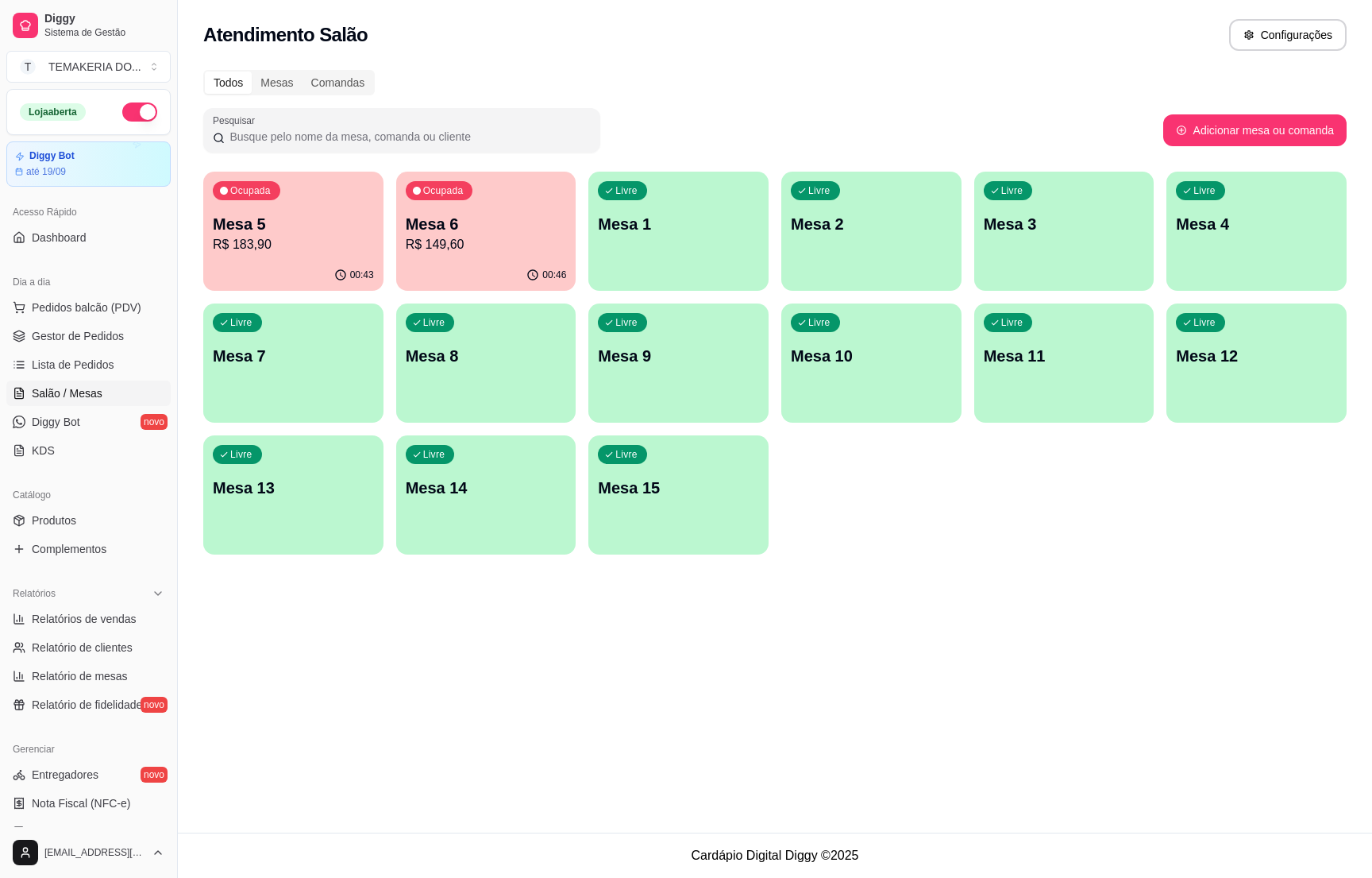
click at [315, 258] on div "Ocupada Mesa 5 R$ 183,90" at bounding box center [293, 216] width 180 height 88
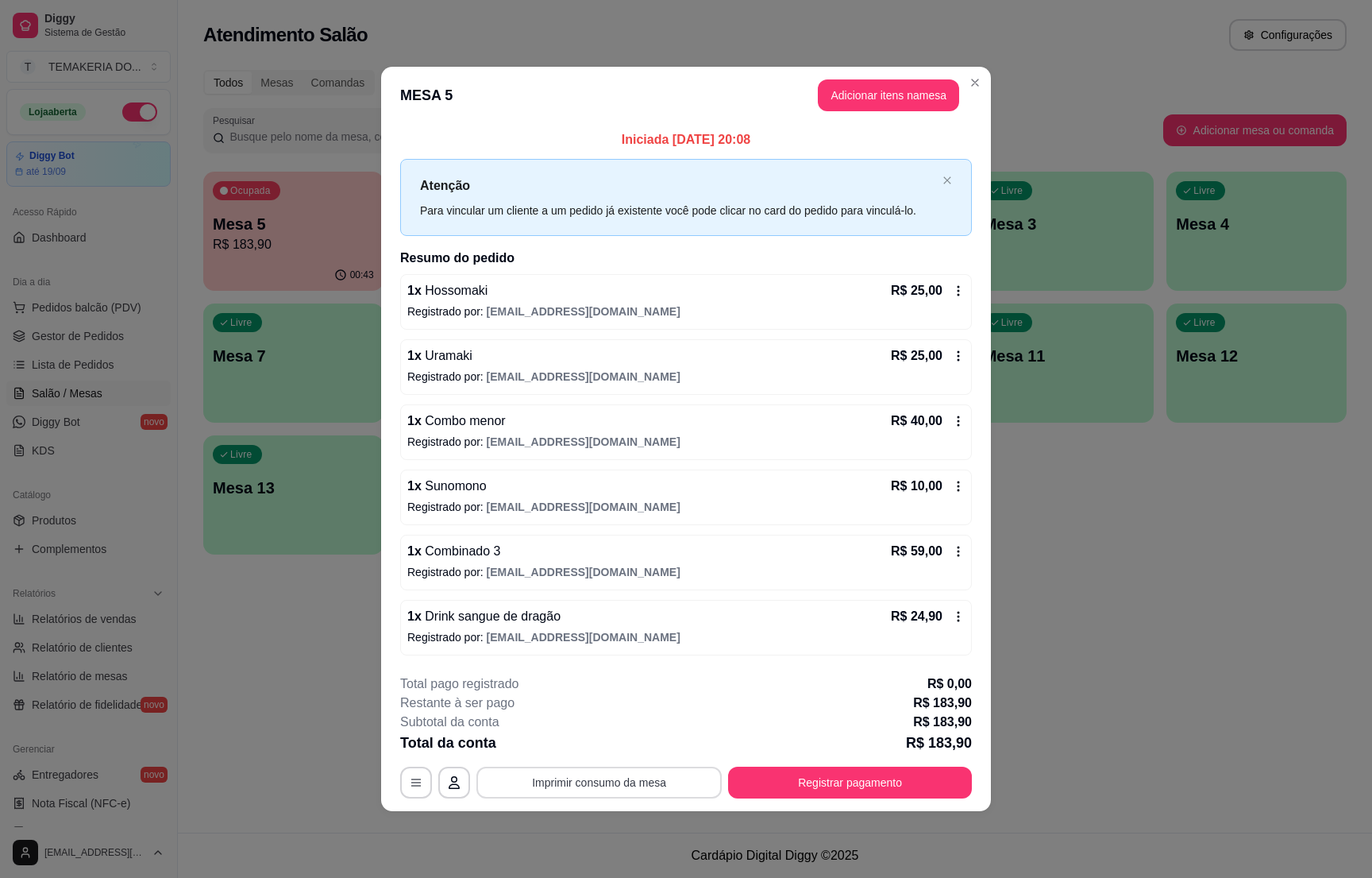
click at [589, 784] on button "Imprimir consumo da mesa" at bounding box center [599, 782] width 245 height 32
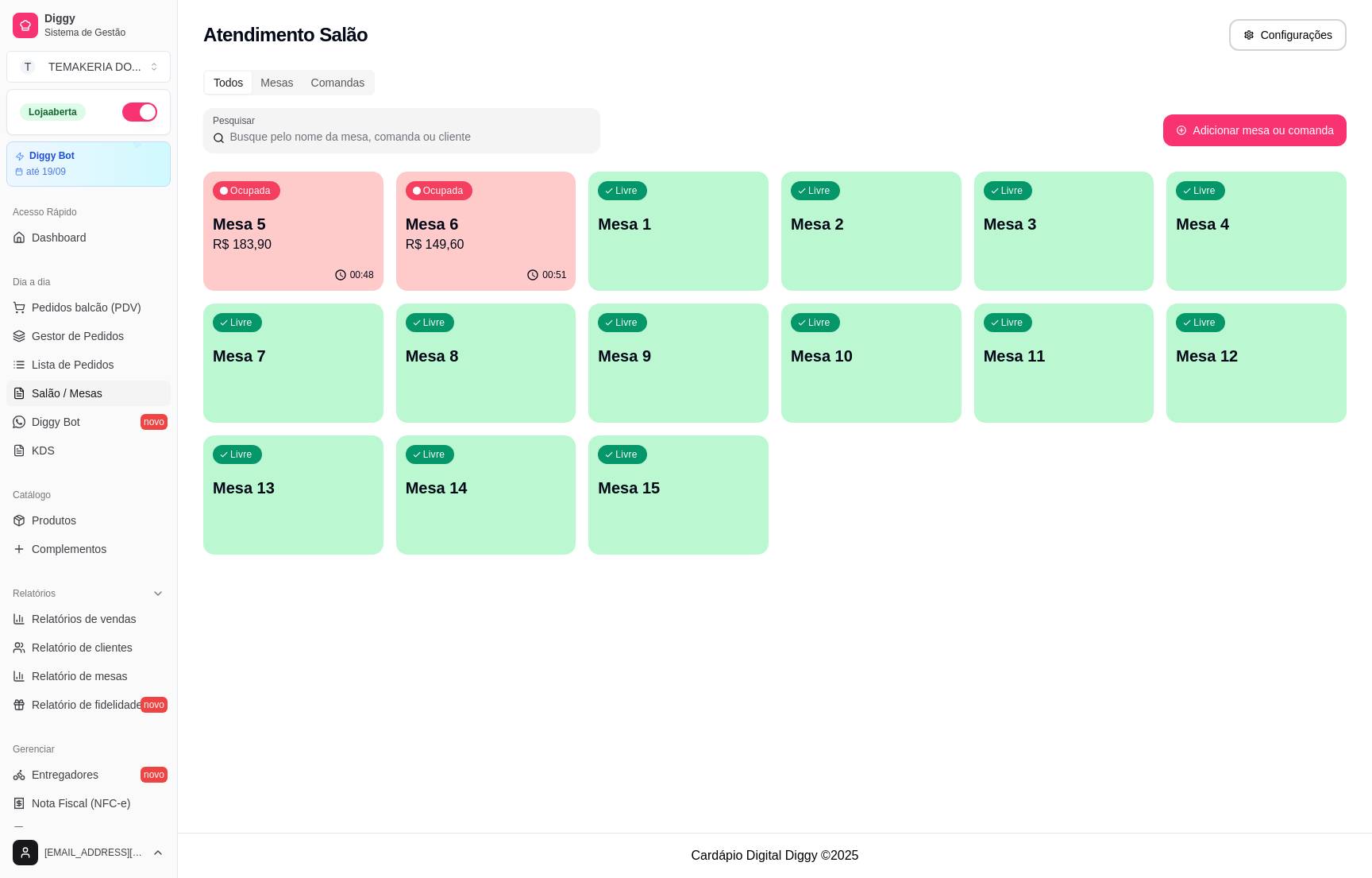
click at [261, 232] on p "Mesa 5" at bounding box center [293, 224] width 161 height 22
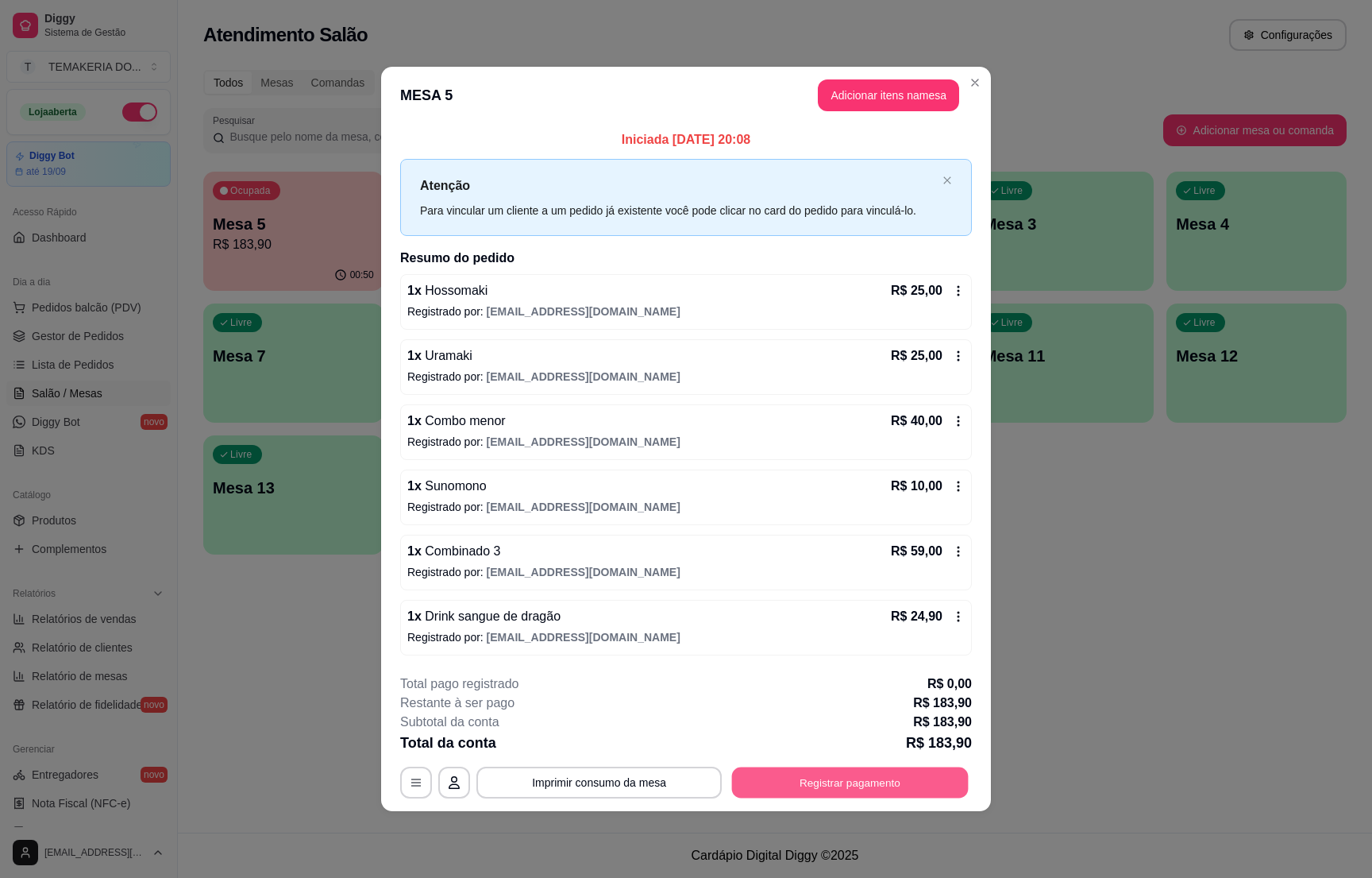
click at [816, 785] on button "Registrar pagamento" at bounding box center [851, 782] width 237 height 31
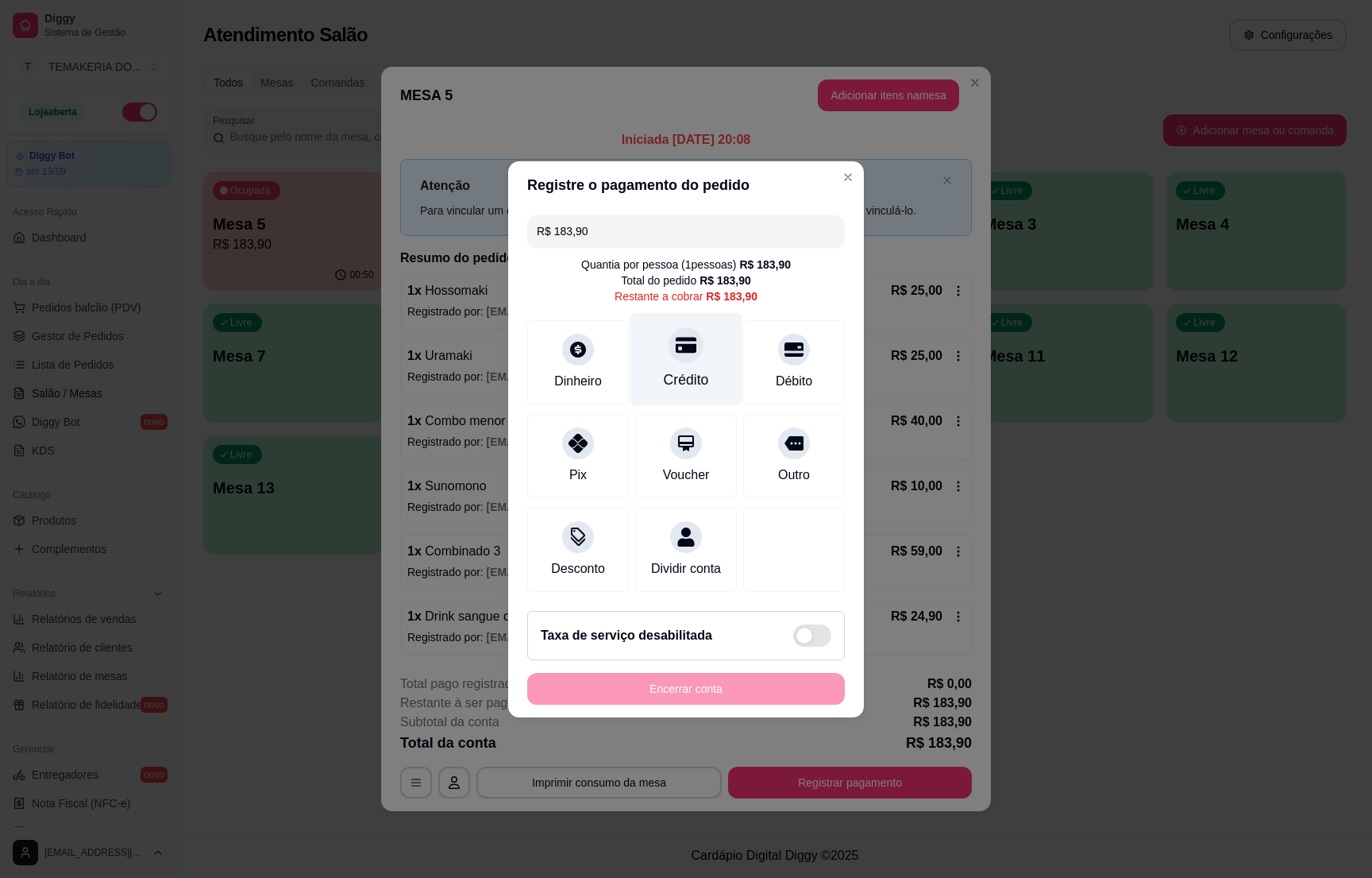
click at [672, 369] on div "Crédito" at bounding box center [686, 379] width 45 height 20
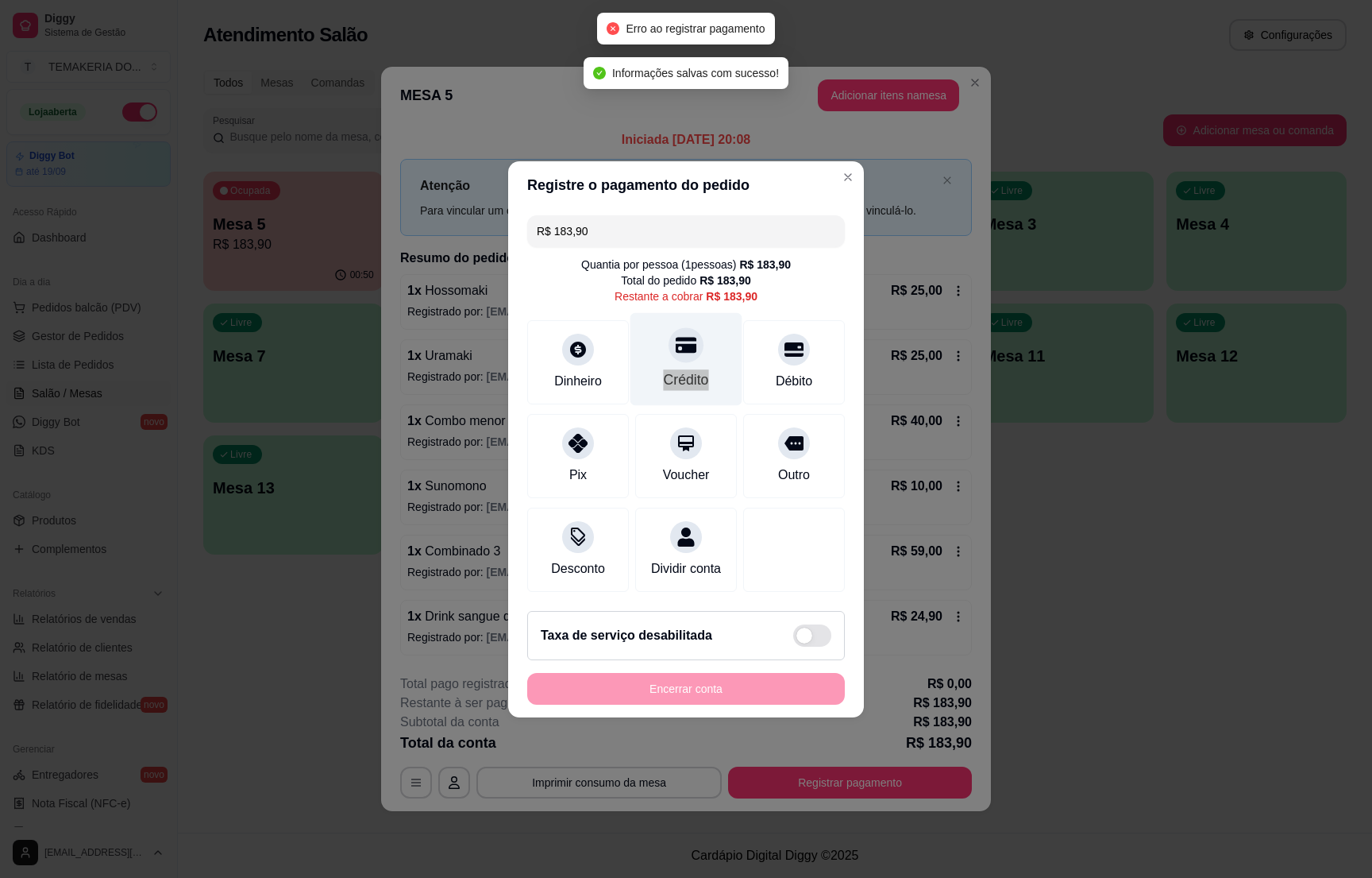
type input "R$ 0,00"
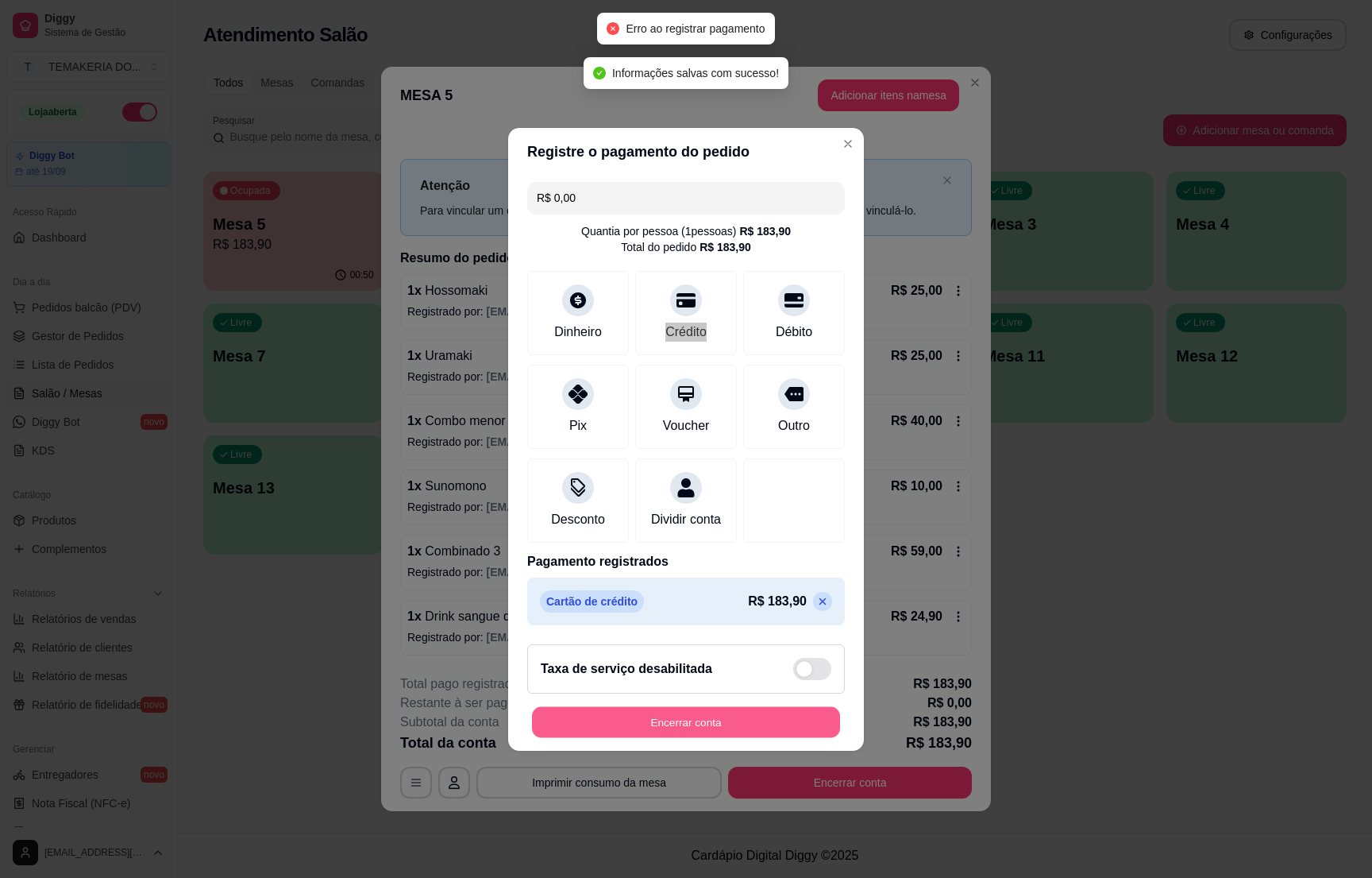
click at [679, 732] on button "Encerrar conta" at bounding box center [686, 721] width 308 height 31
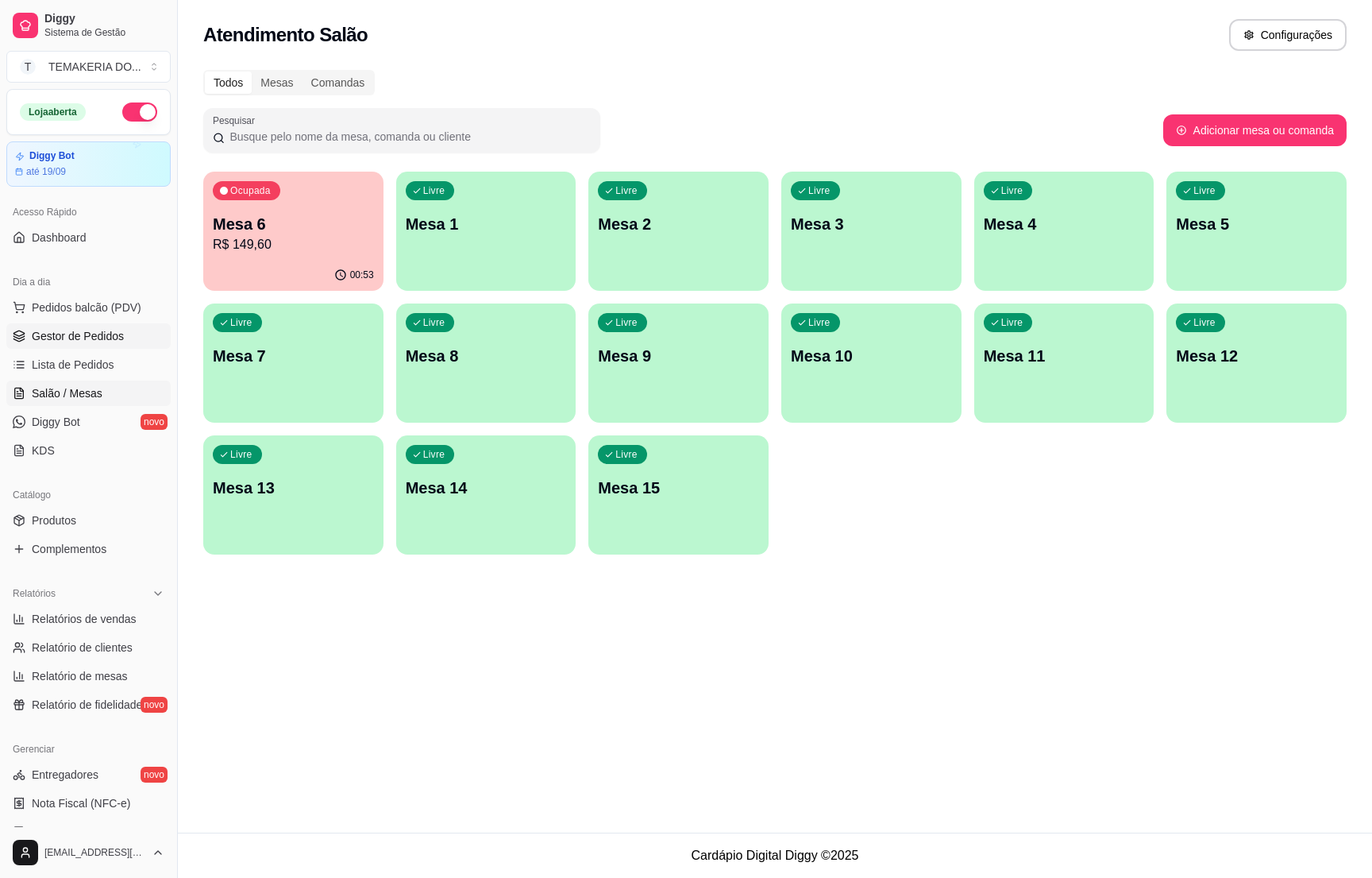
click at [88, 330] on span "Gestor de Pedidos" at bounding box center [78, 336] width 92 height 16
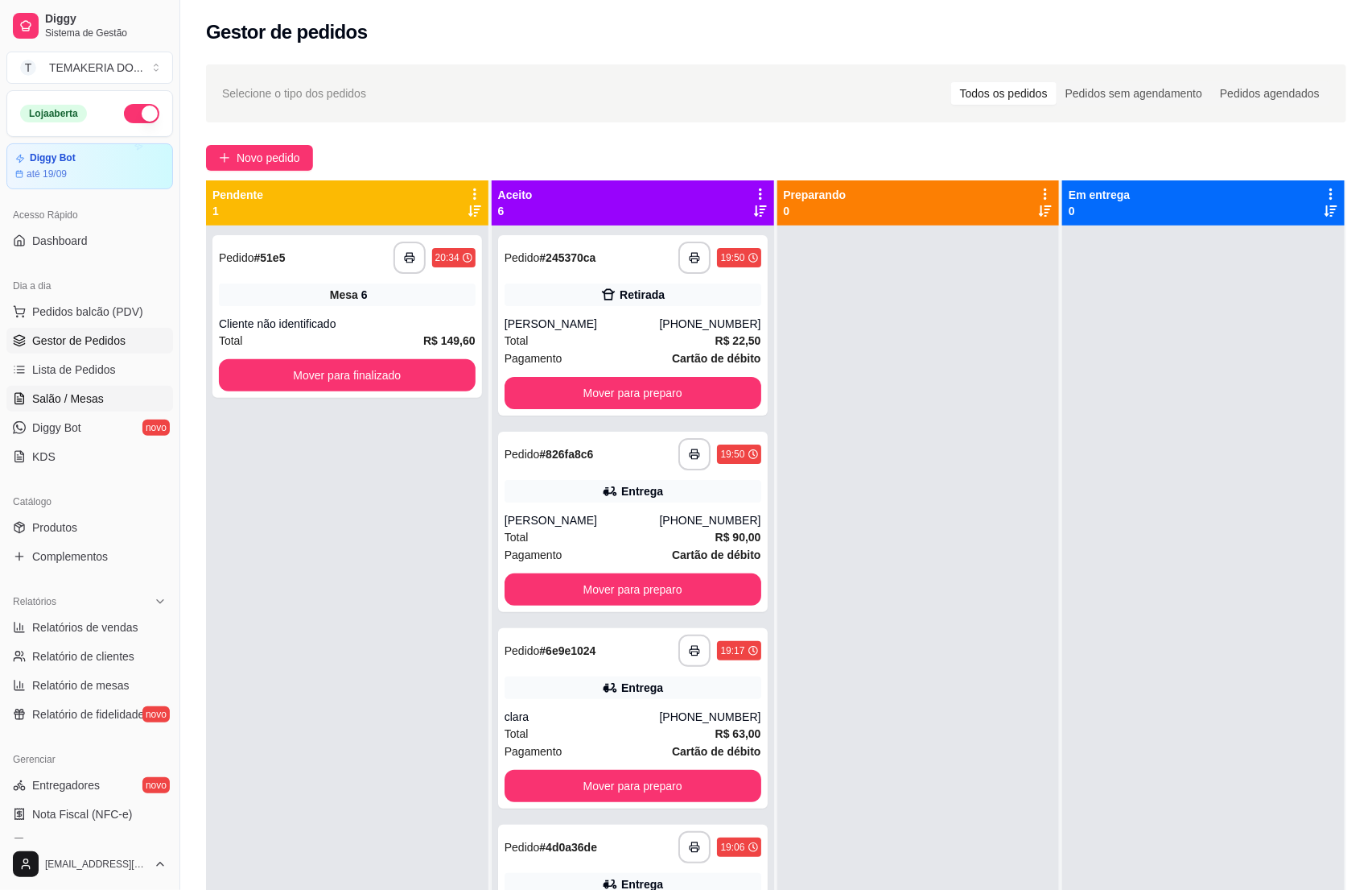
click at [46, 401] on span "Salão / Mesas" at bounding box center [68, 398] width 72 height 16
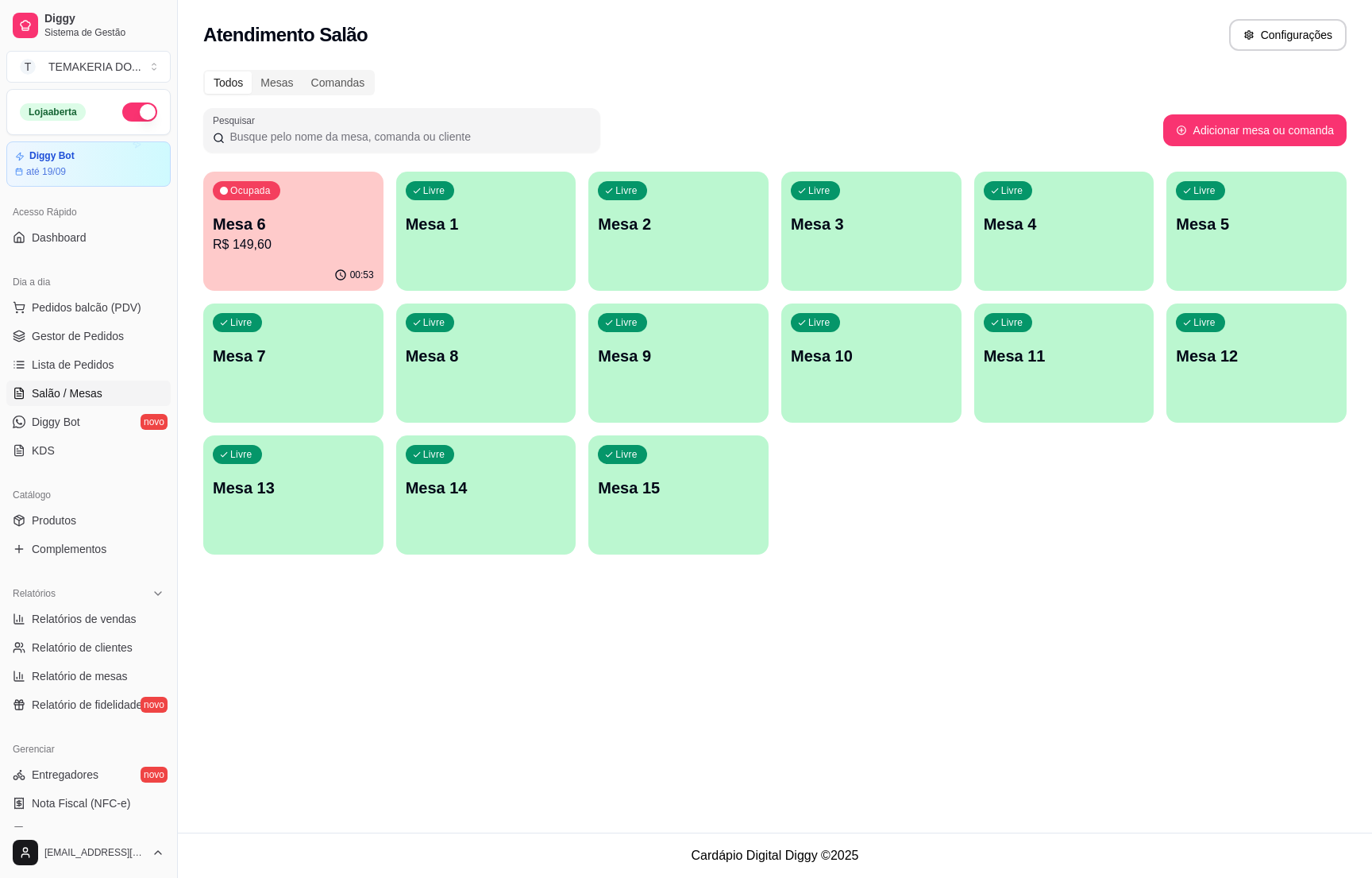
click at [317, 262] on div "00:53" at bounding box center [293, 275] width 180 height 31
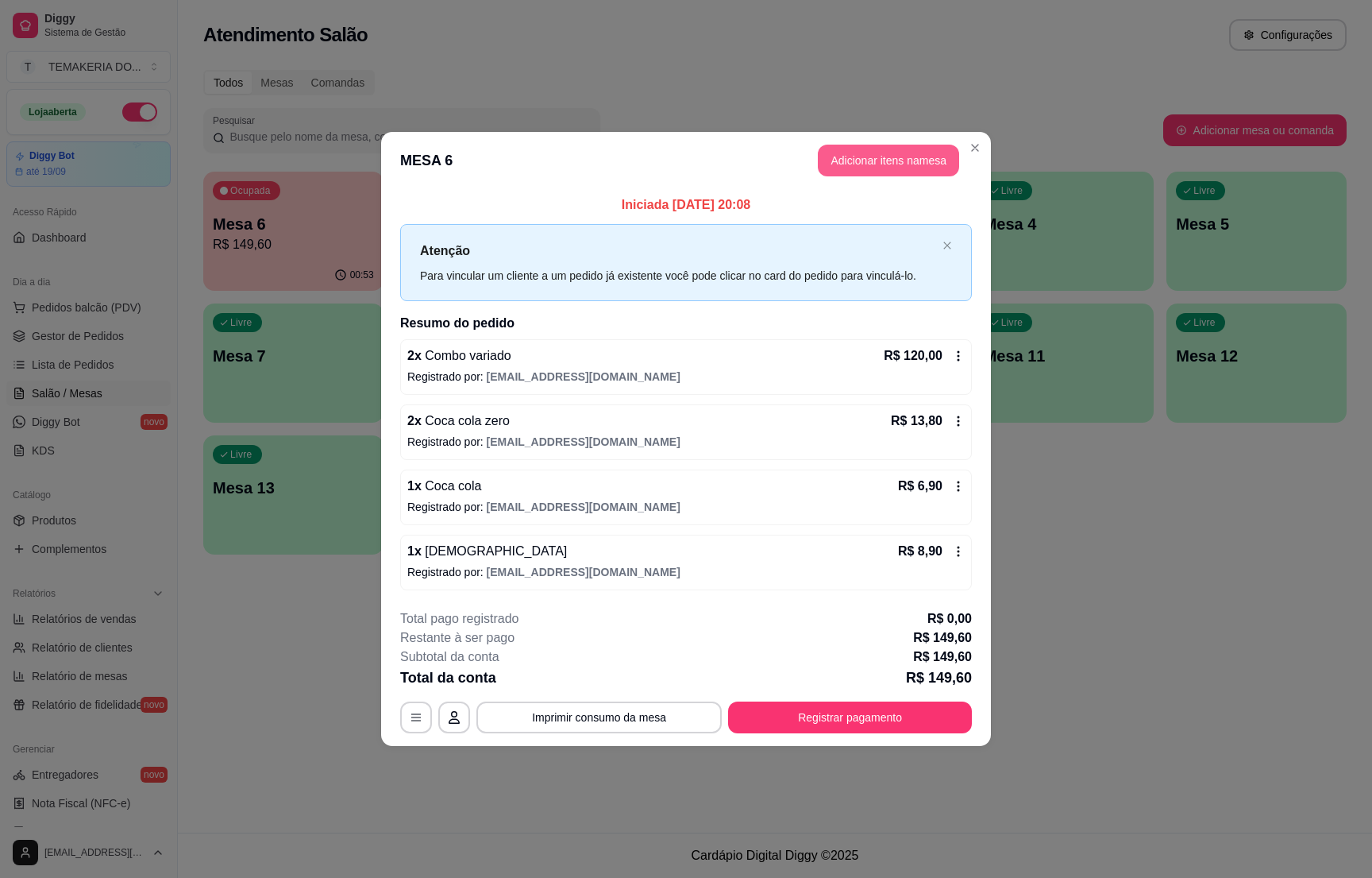
click at [863, 150] on button "Adicionar itens na mesa" at bounding box center [889, 160] width 141 height 32
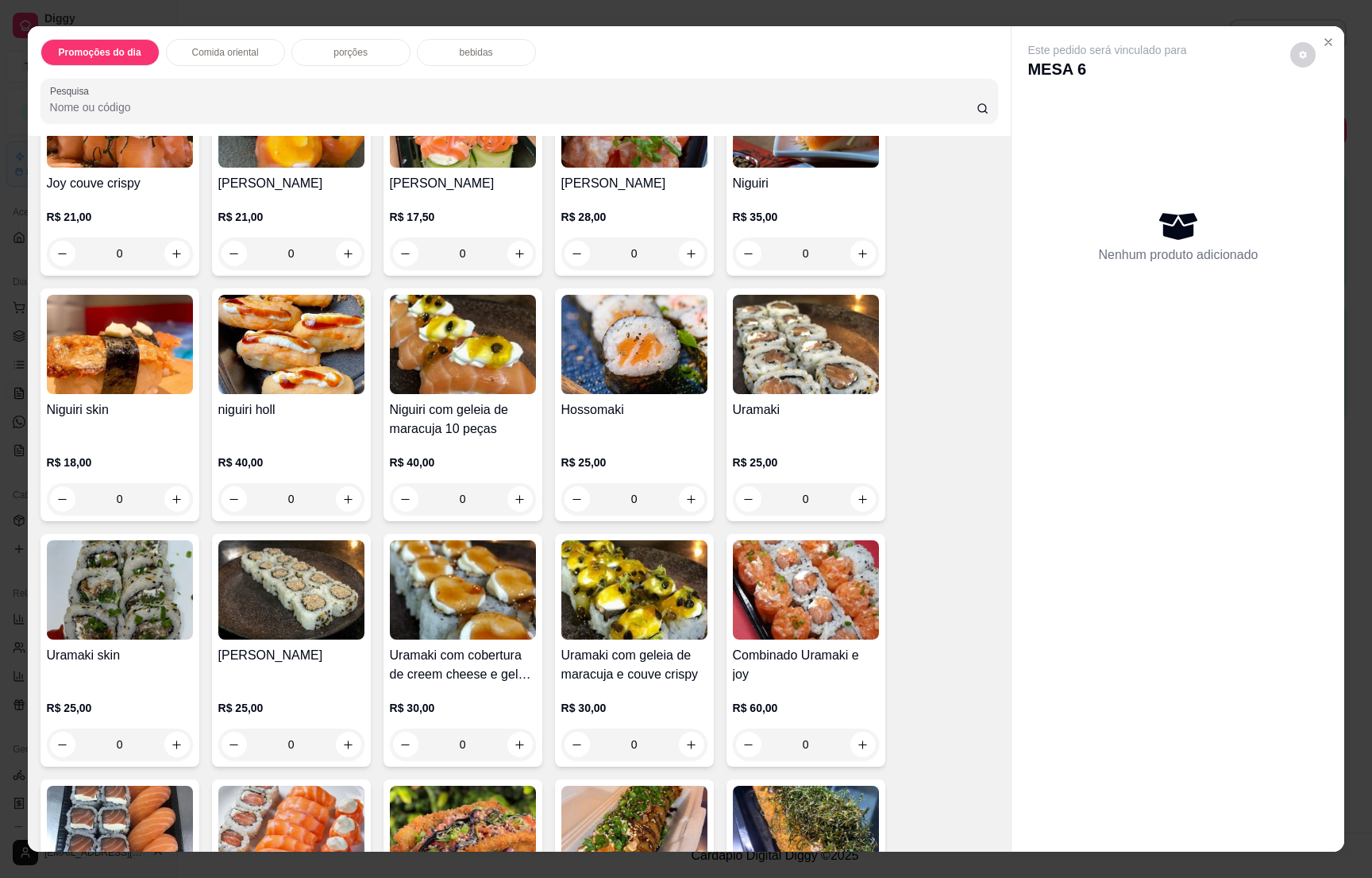
scroll to position [1906, 0]
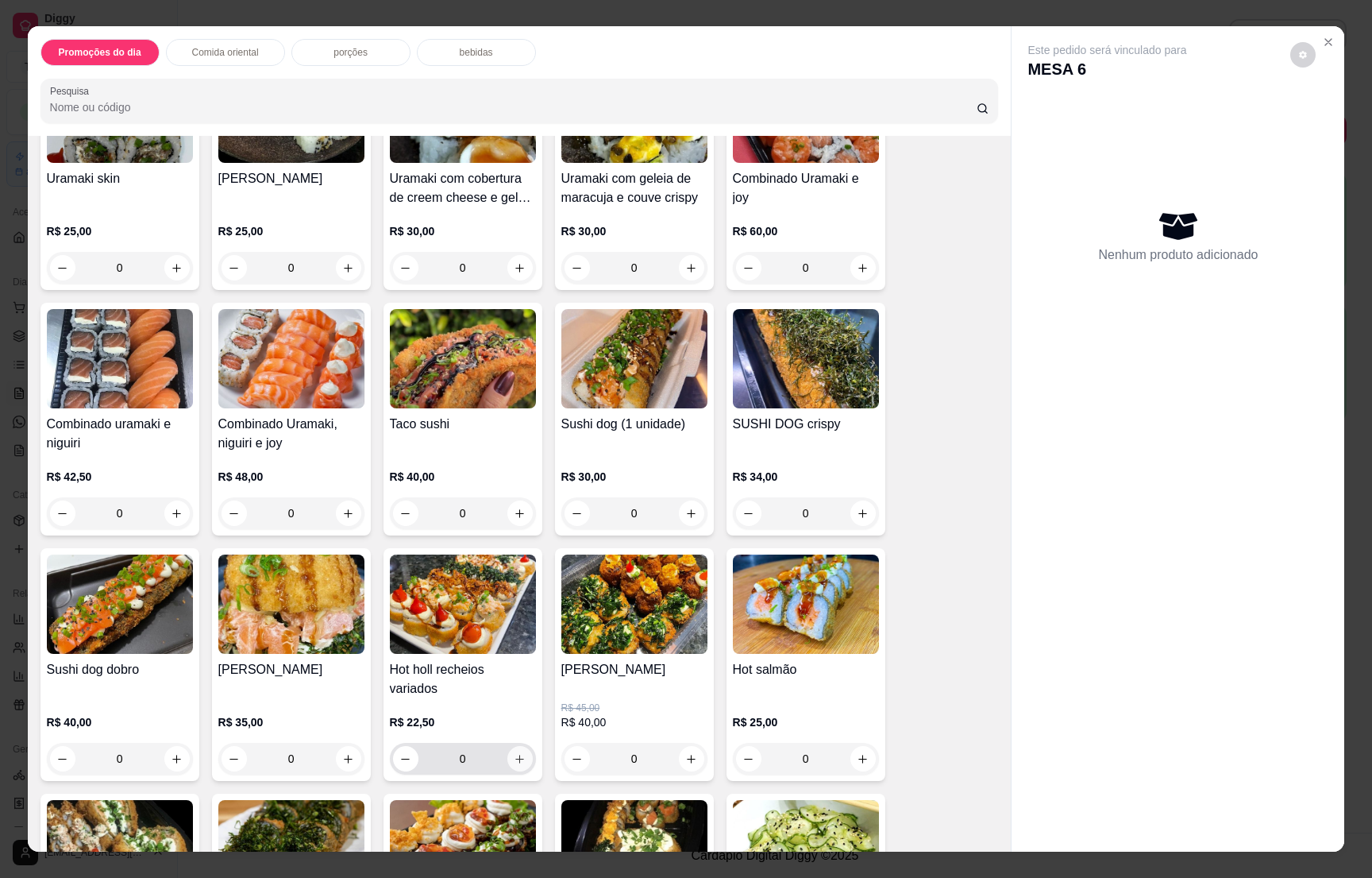
click at [510, 746] on button "increase-product-quantity" at bounding box center [519, 758] width 25 height 25
type input "1"
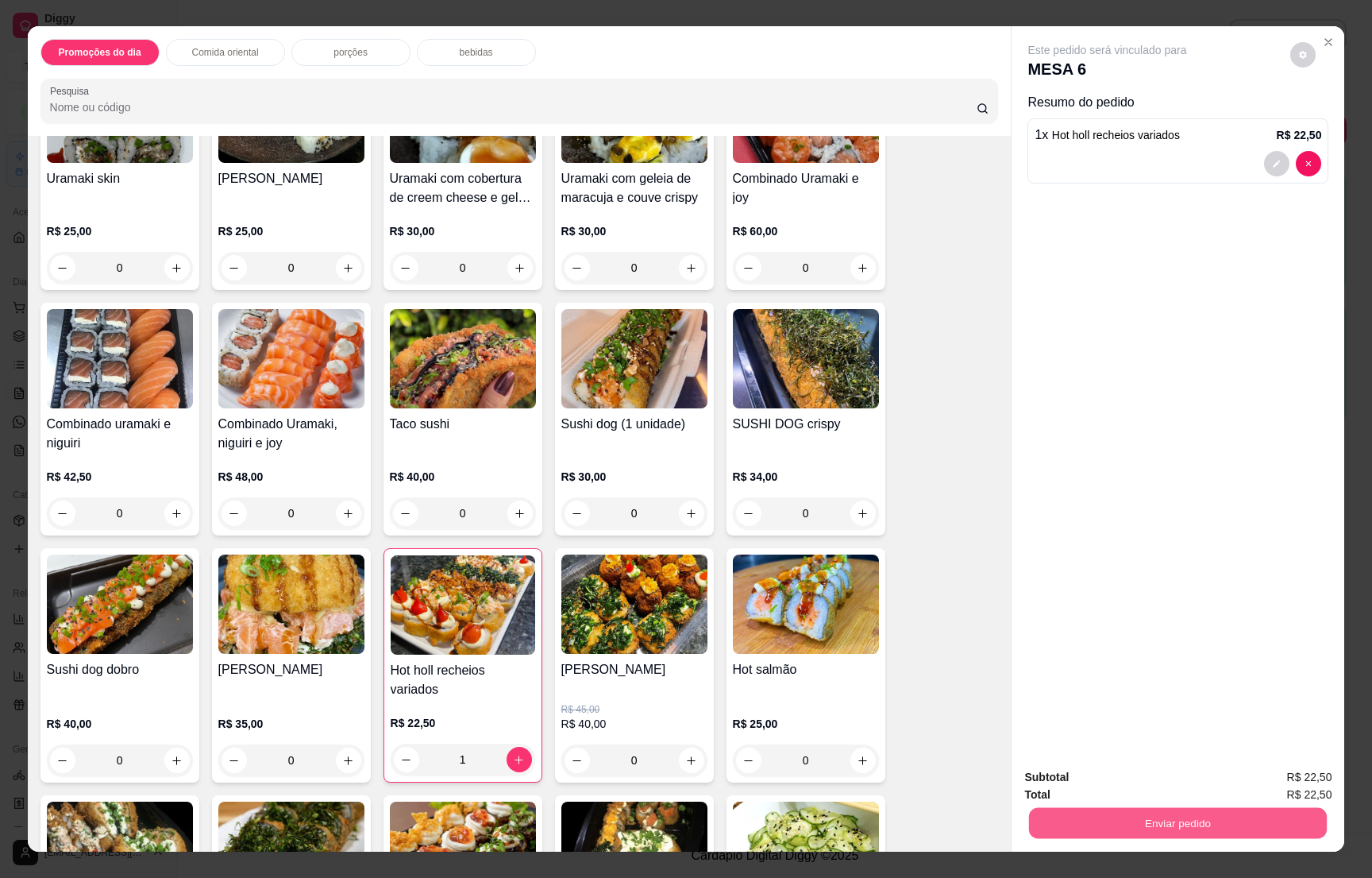
click at [1139, 827] on button "Enviar pedido" at bounding box center [1178, 822] width 298 height 31
click at [1116, 777] on button "Não registrar e enviar pedido" at bounding box center [1123, 783] width 160 height 29
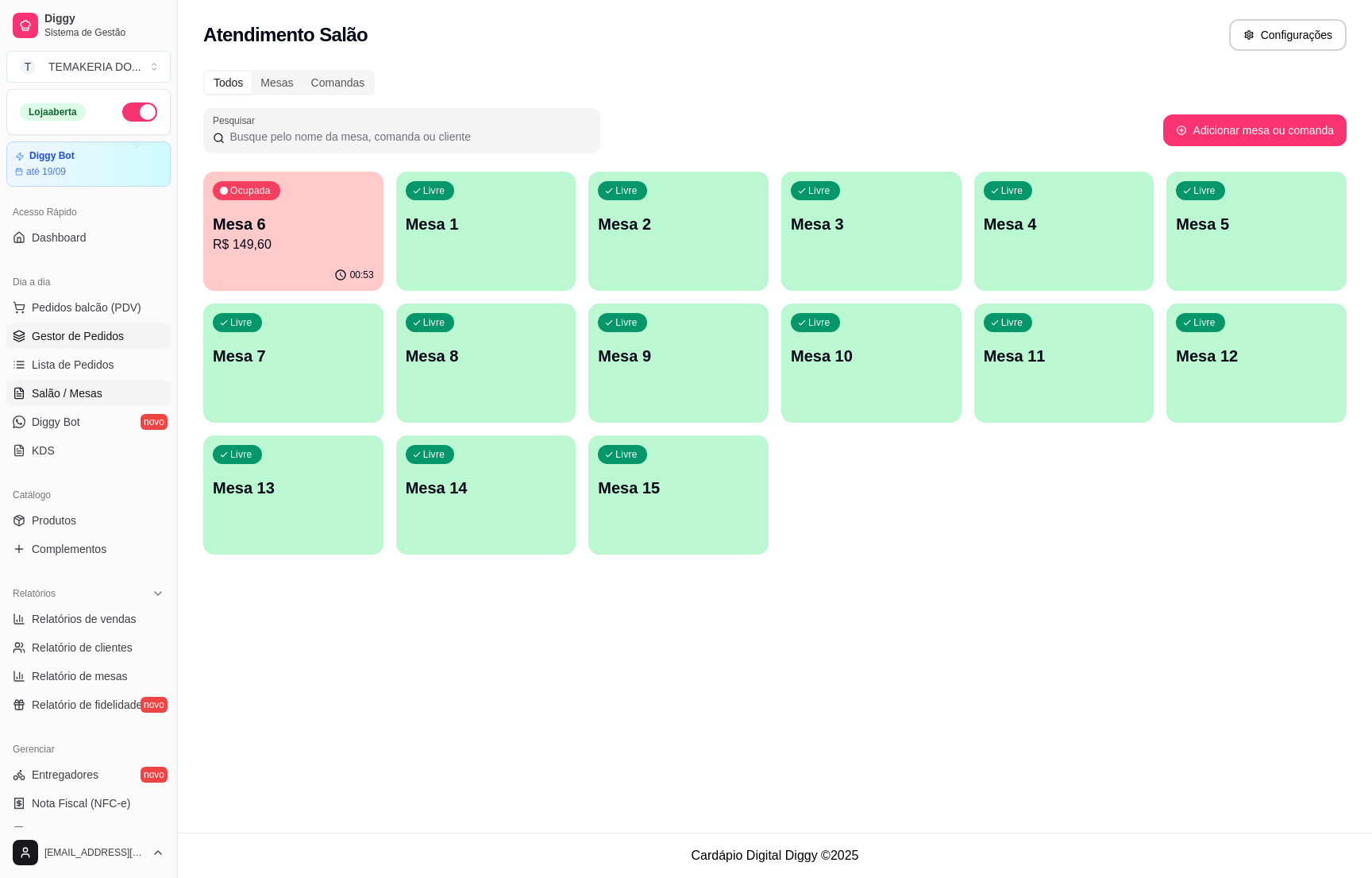
click at [29, 338] on link "Gestor de Pedidos" at bounding box center [88, 336] width 164 height 25
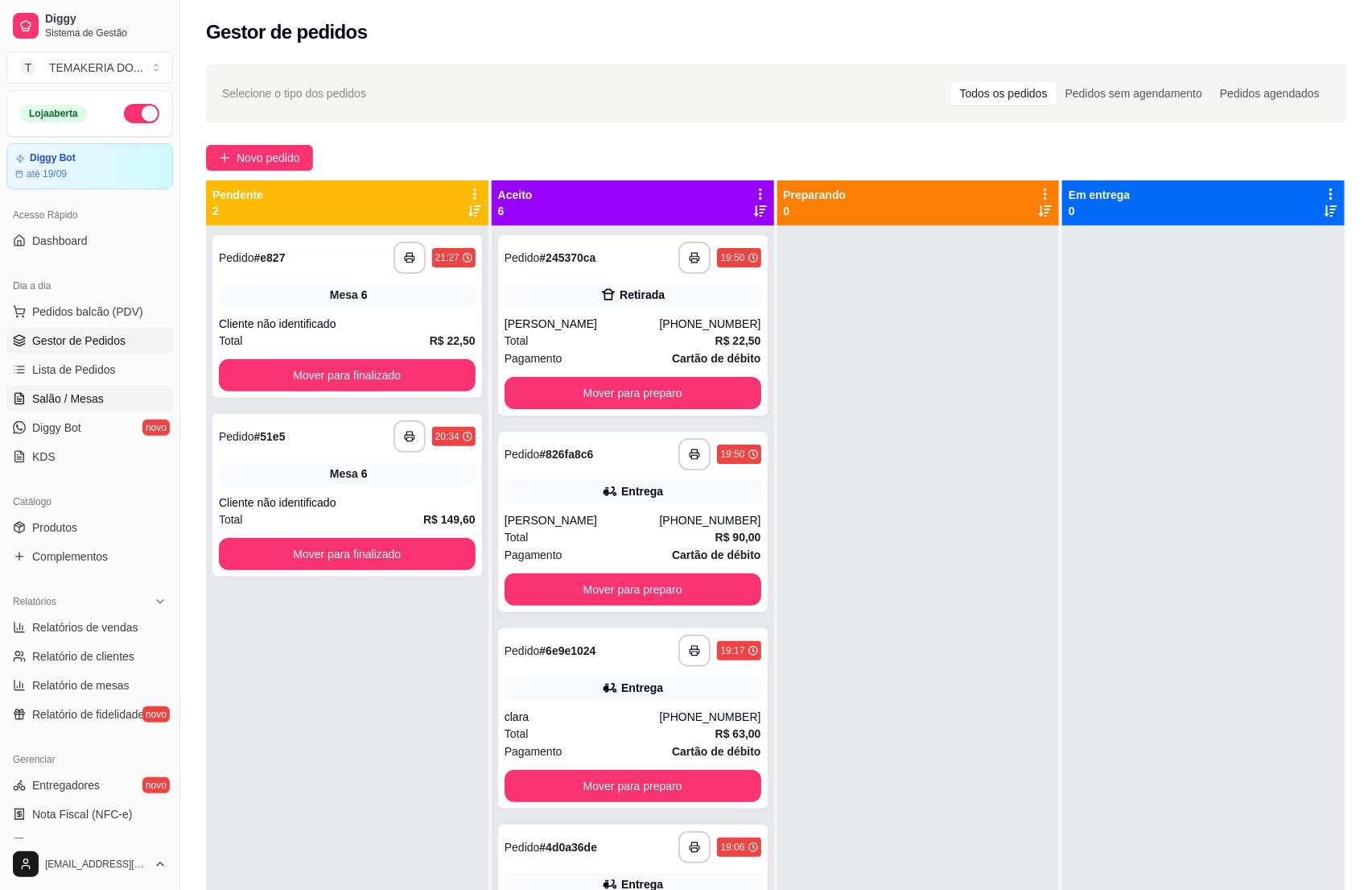
click at [94, 409] on link "Salão / Mesas" at bounding box center [89, 398] width 166 height 26
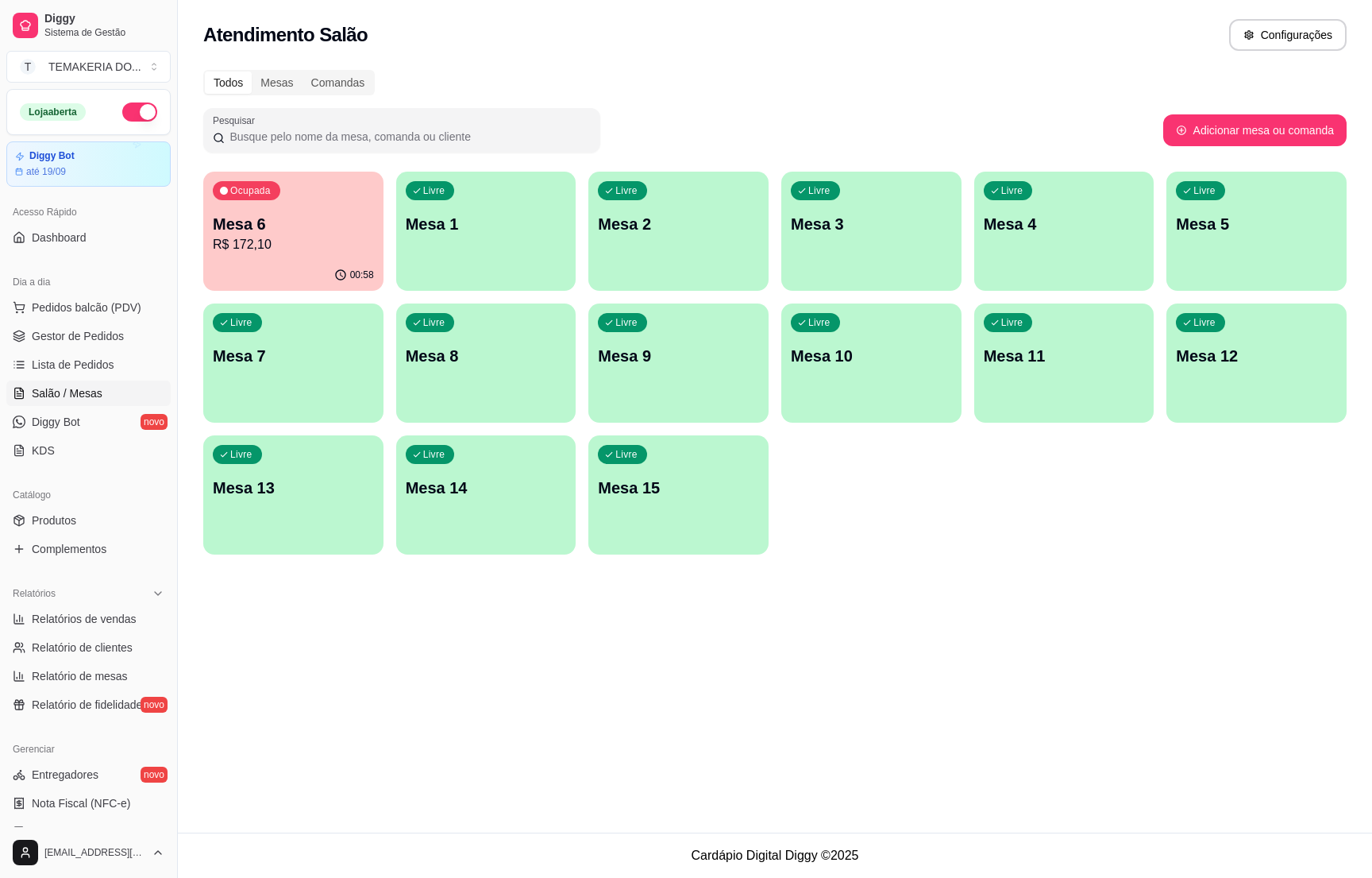
click at [298, 231] on p "Mesa 6" at bounding box center [293, 224] width 161 height 22
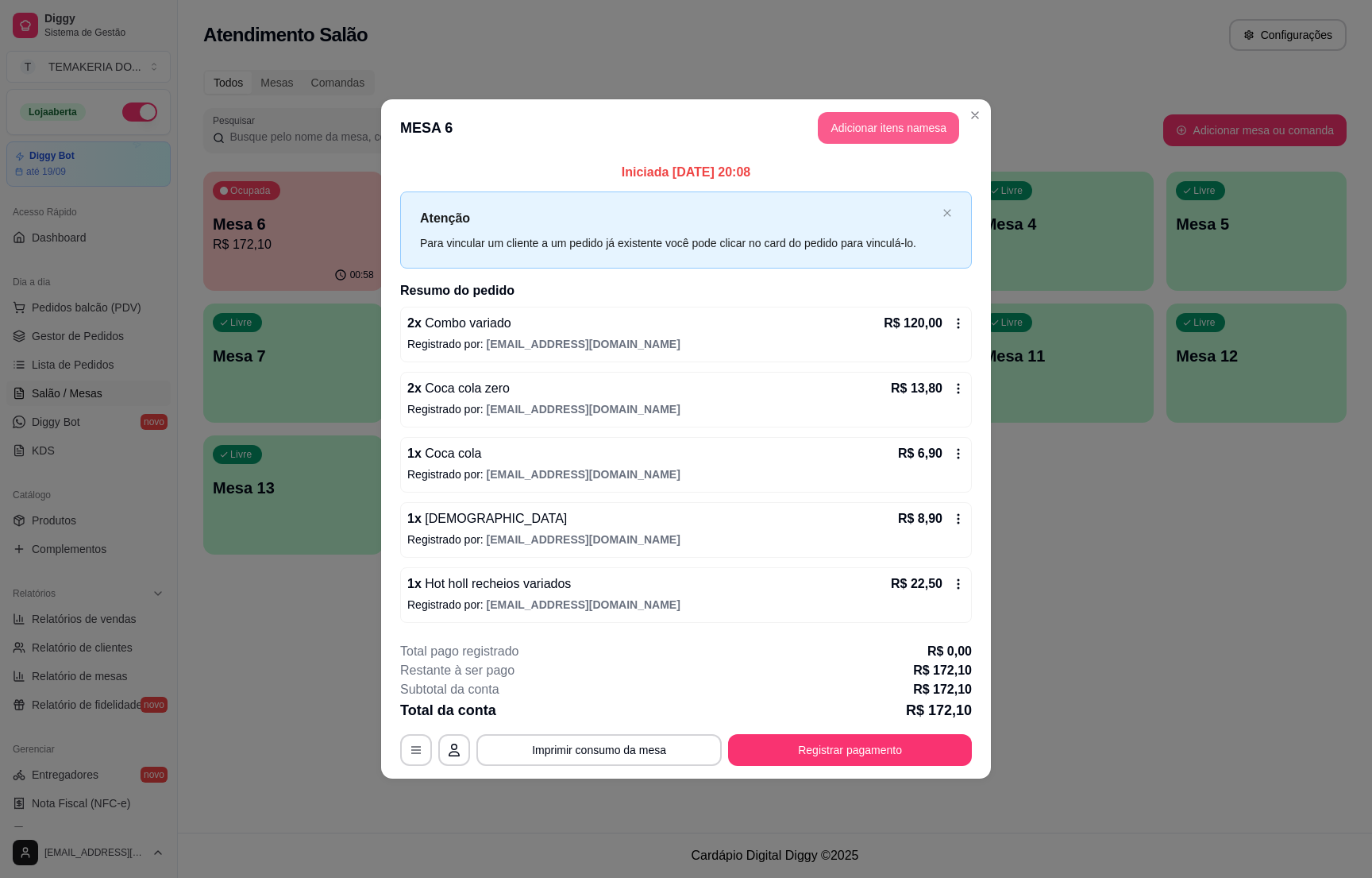
click at [880, 130] on button "Adicionar itens na mesa" at bounding box center [889, 127] width 141 height 32
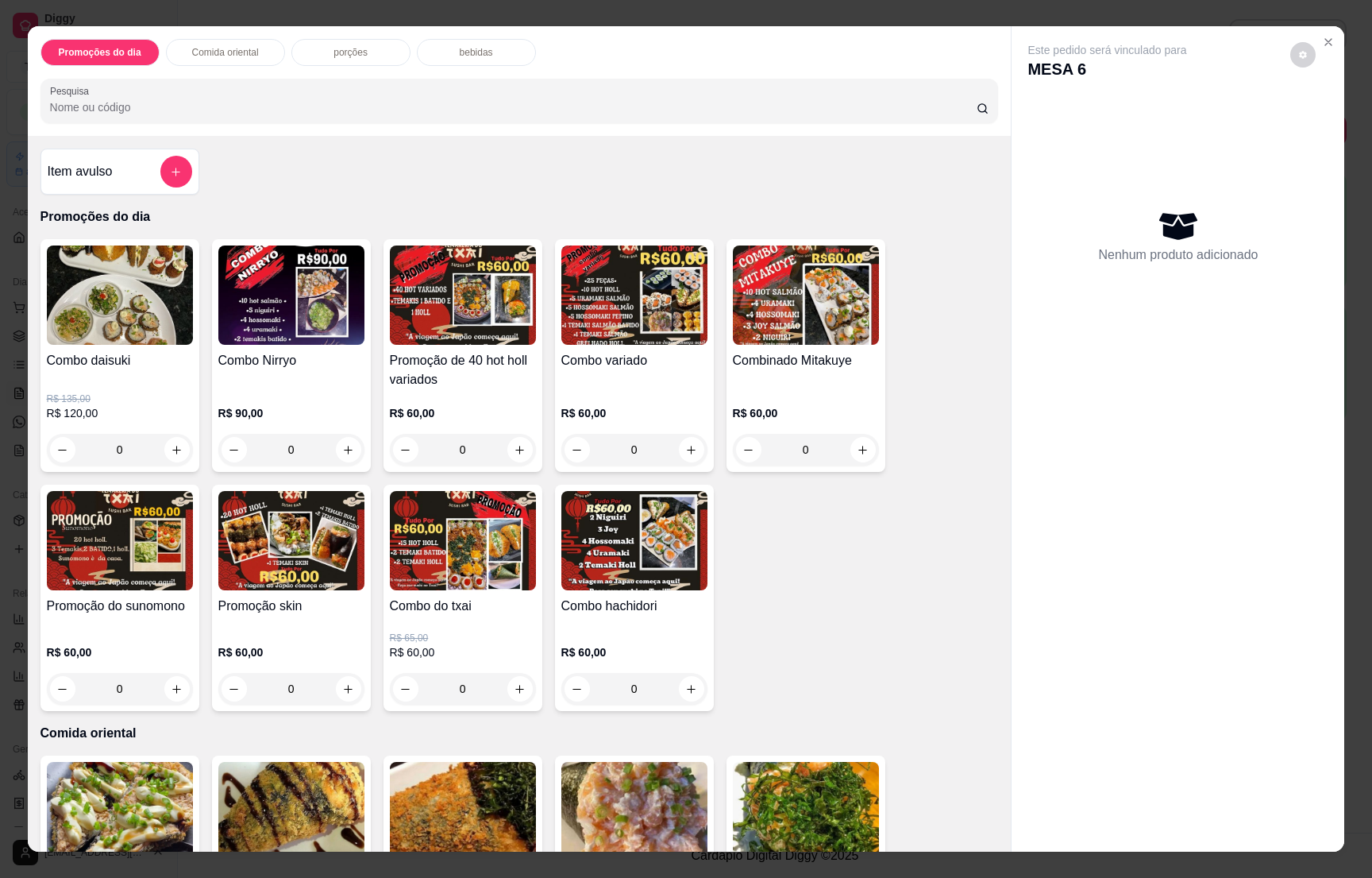
click at [443, 57] on div "bebidas" at bounding box center [477, 52] width 119 height 27
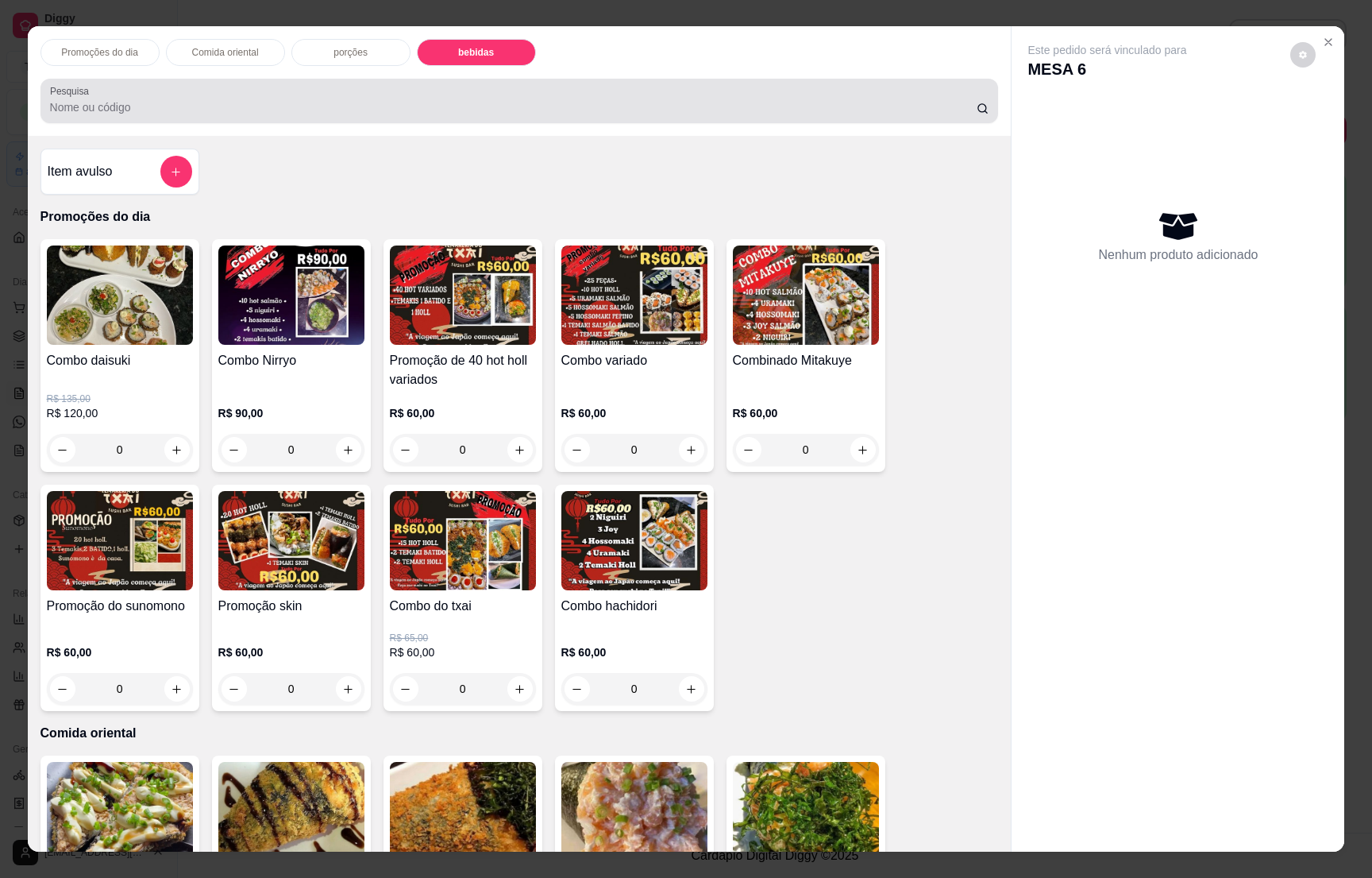
scroll to position [25, 0]
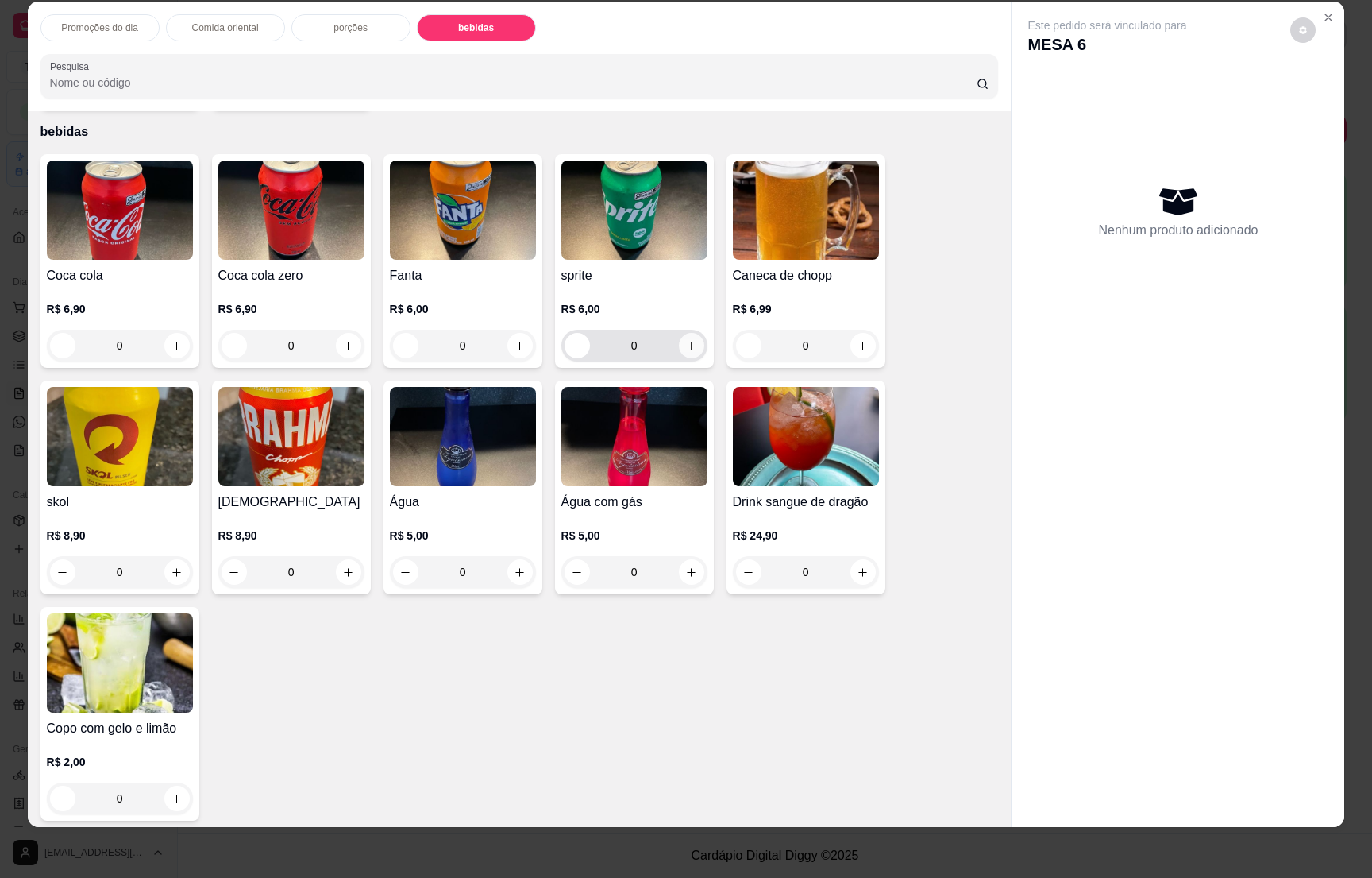
click at [685, 340] on icon "increase-product-quantity" at bounding box center [691, 345] width 12 height 12
type input "1"
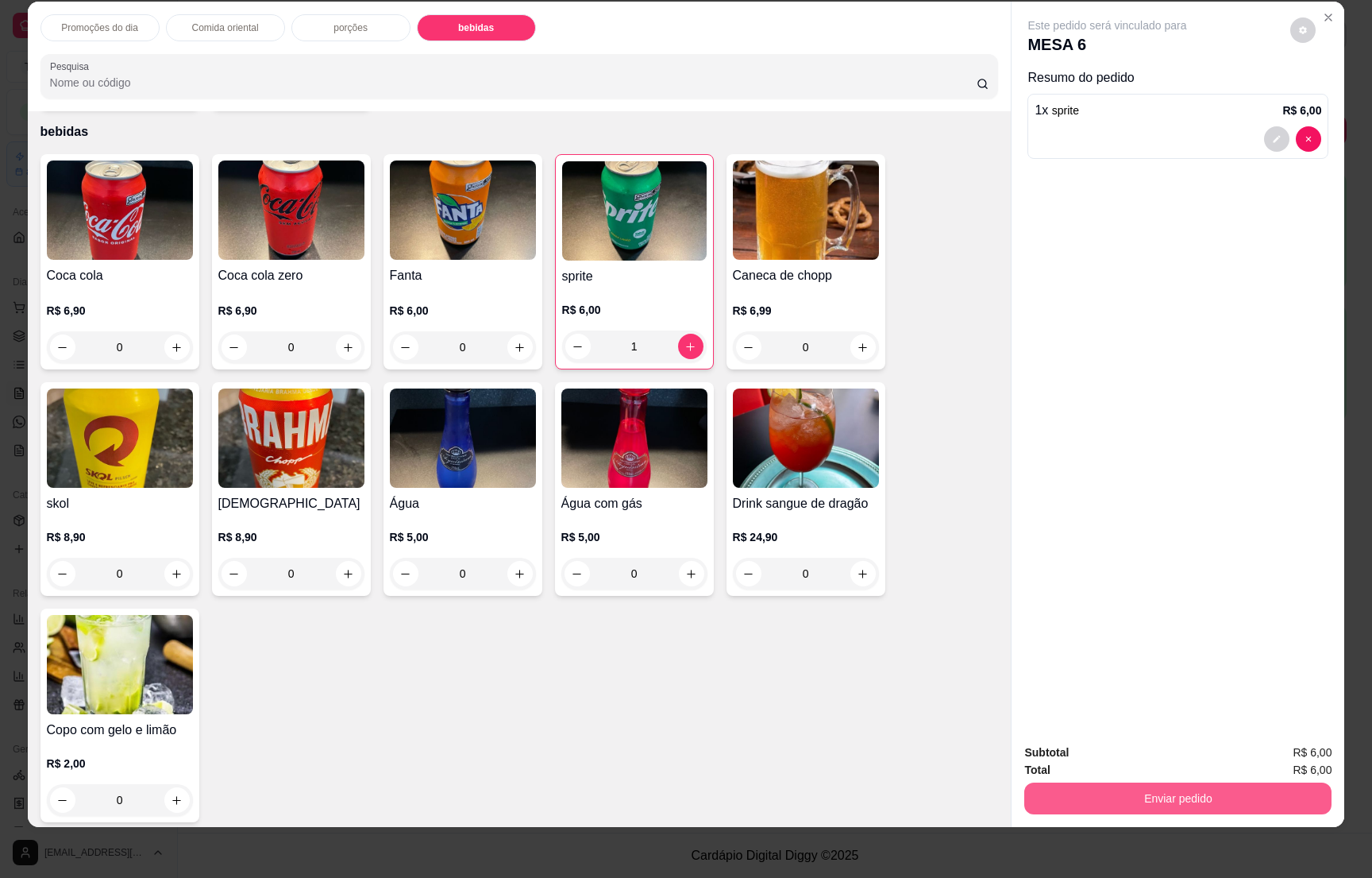
click at [1187, 791] on button "Enviar pedido" at bounding box center [1178, 798] width 307 height 32
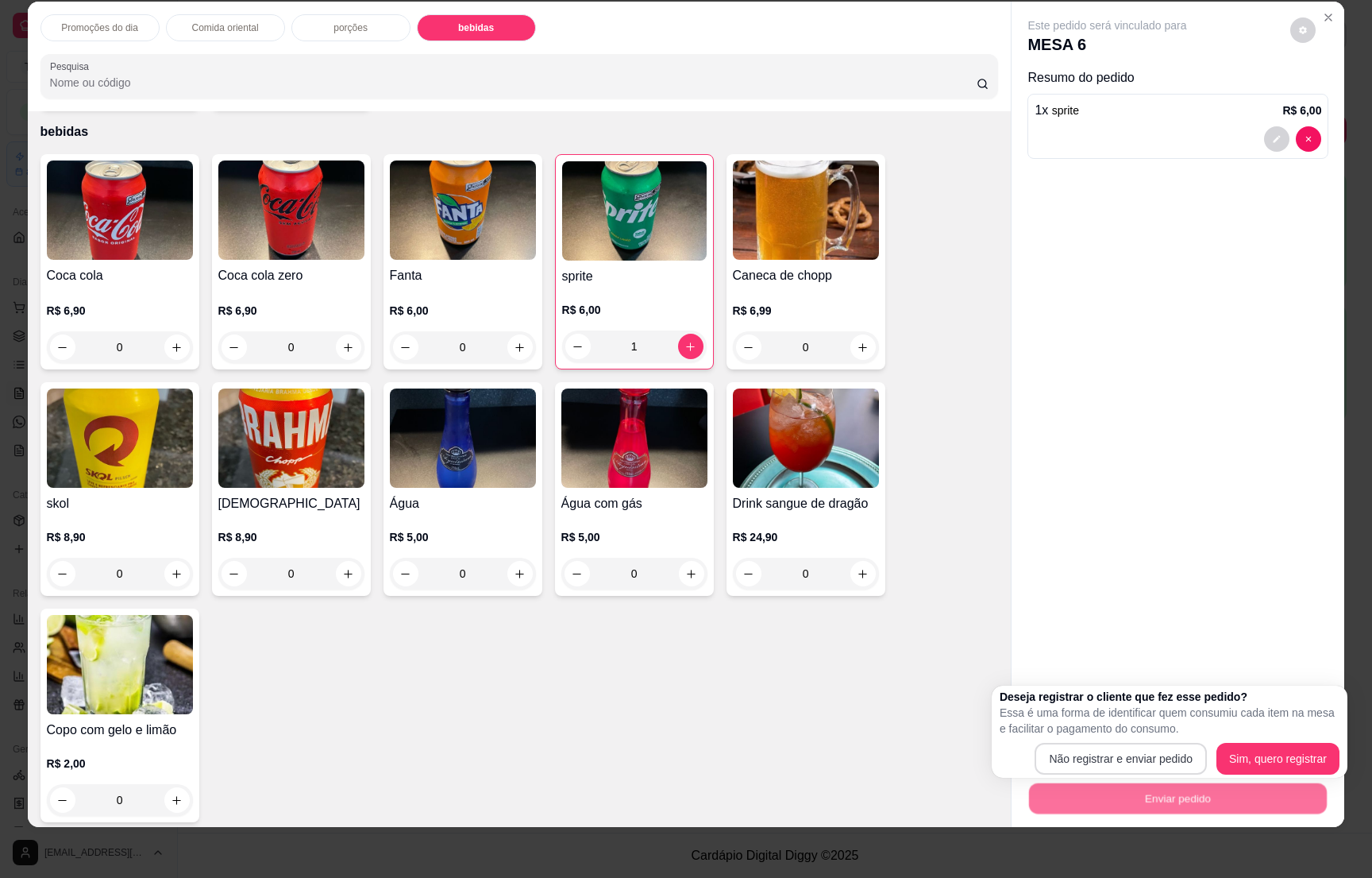
click at [1125, 742] on div "Não registrar e enviar pedido Sim, quero registrar" at bounding box center [1169, 758] width 340 height 32
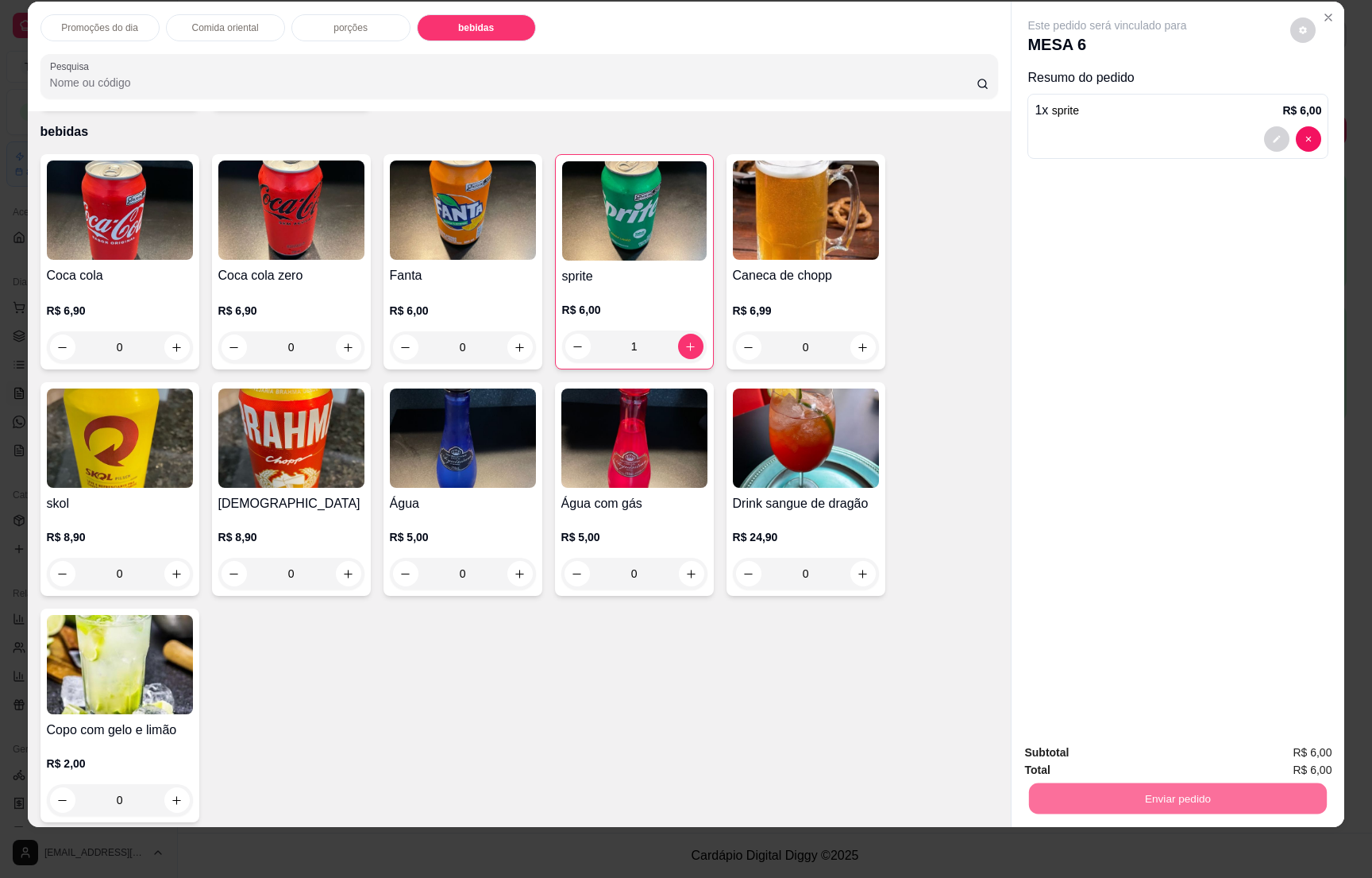
click at [1125, 748] on button "Não registrar e enviar pedido" at bounding box center [1123, 759] width 160 height 29
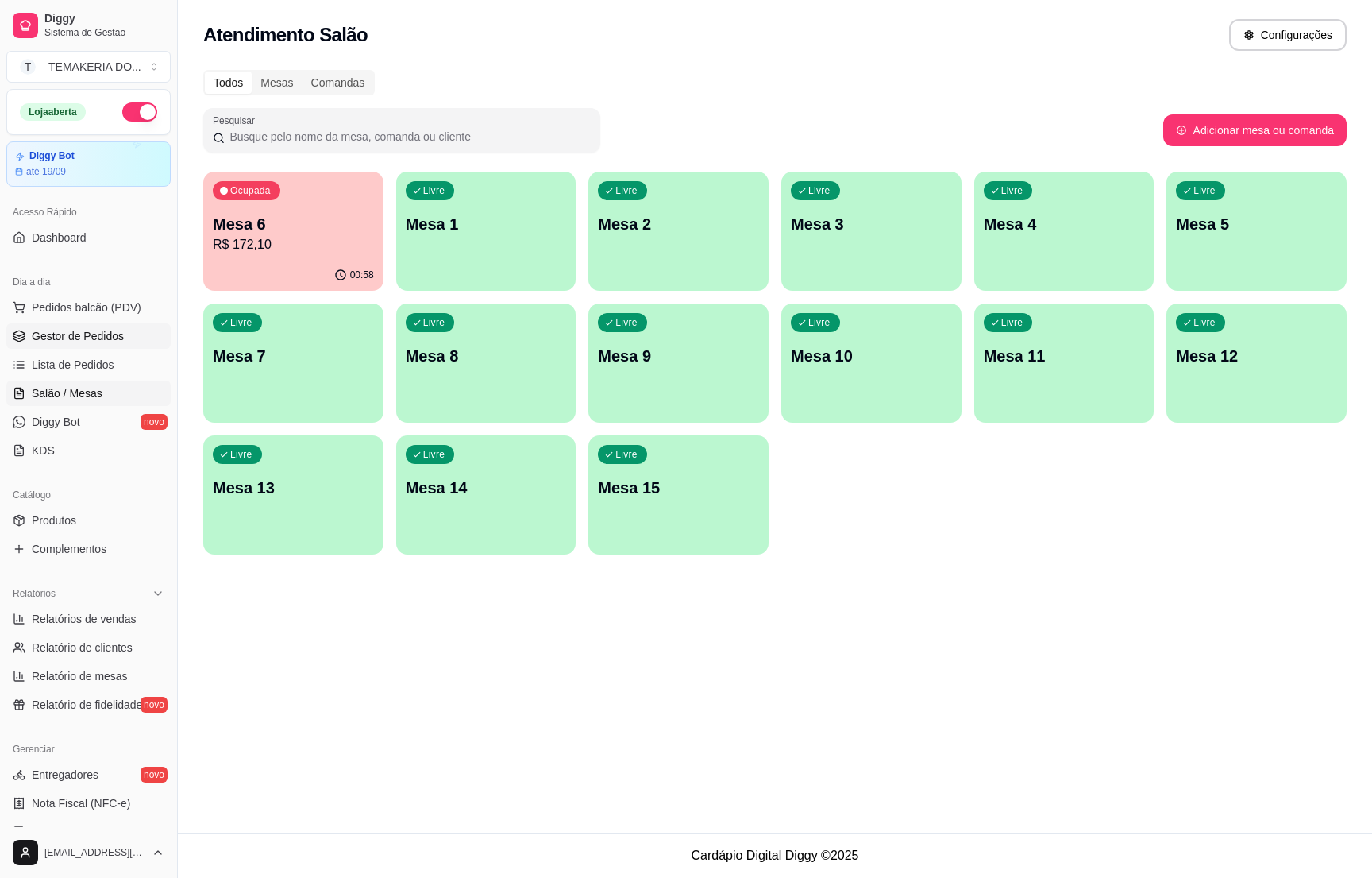
click at [39, 332] on span "Gestor de Pedidos" at bounding box center [78, 336] width 92 height 16
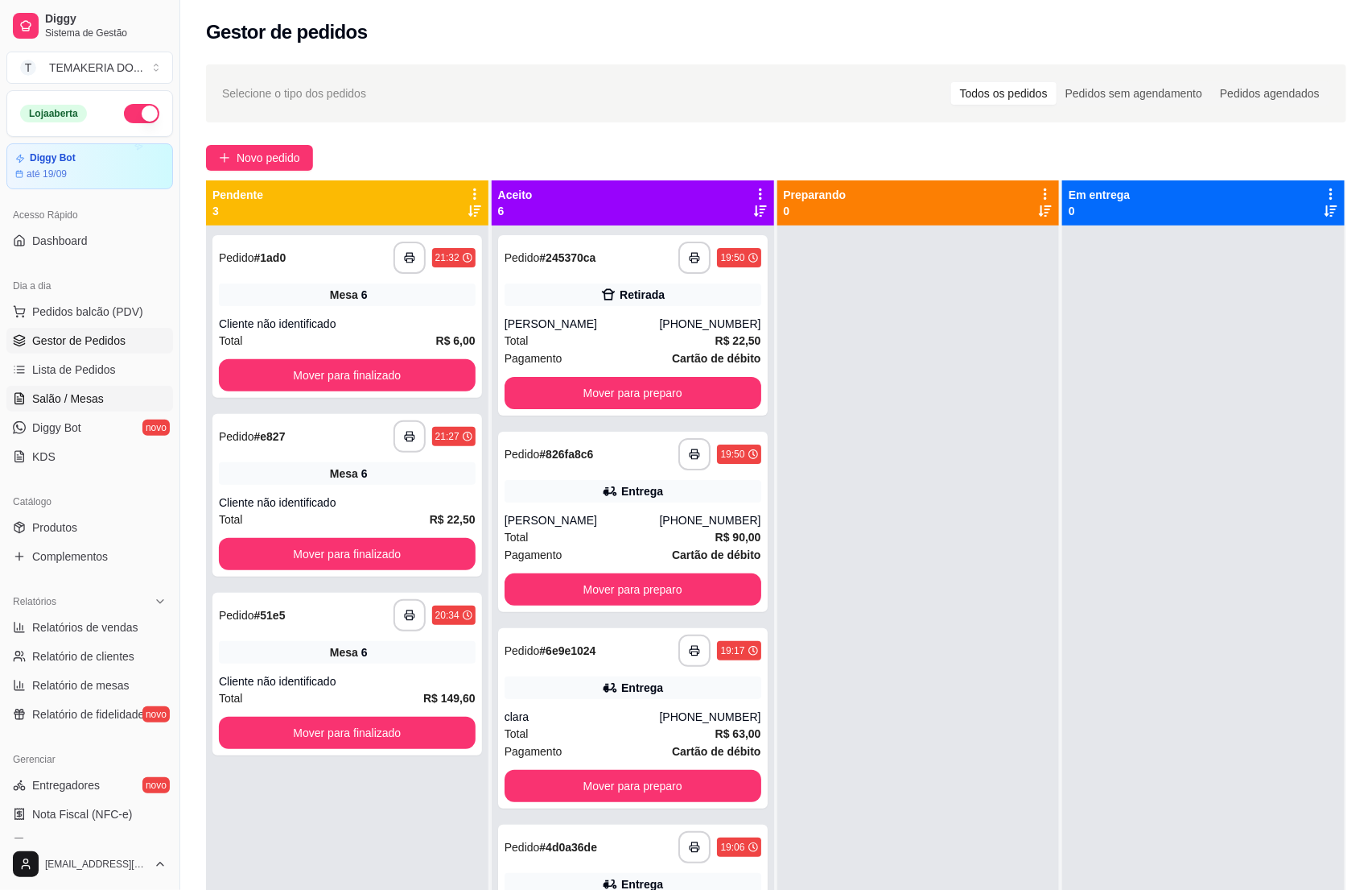
click at [46, 397] on span "Salão / Mesas" at bounding box center [68, 398] width 72 height 16
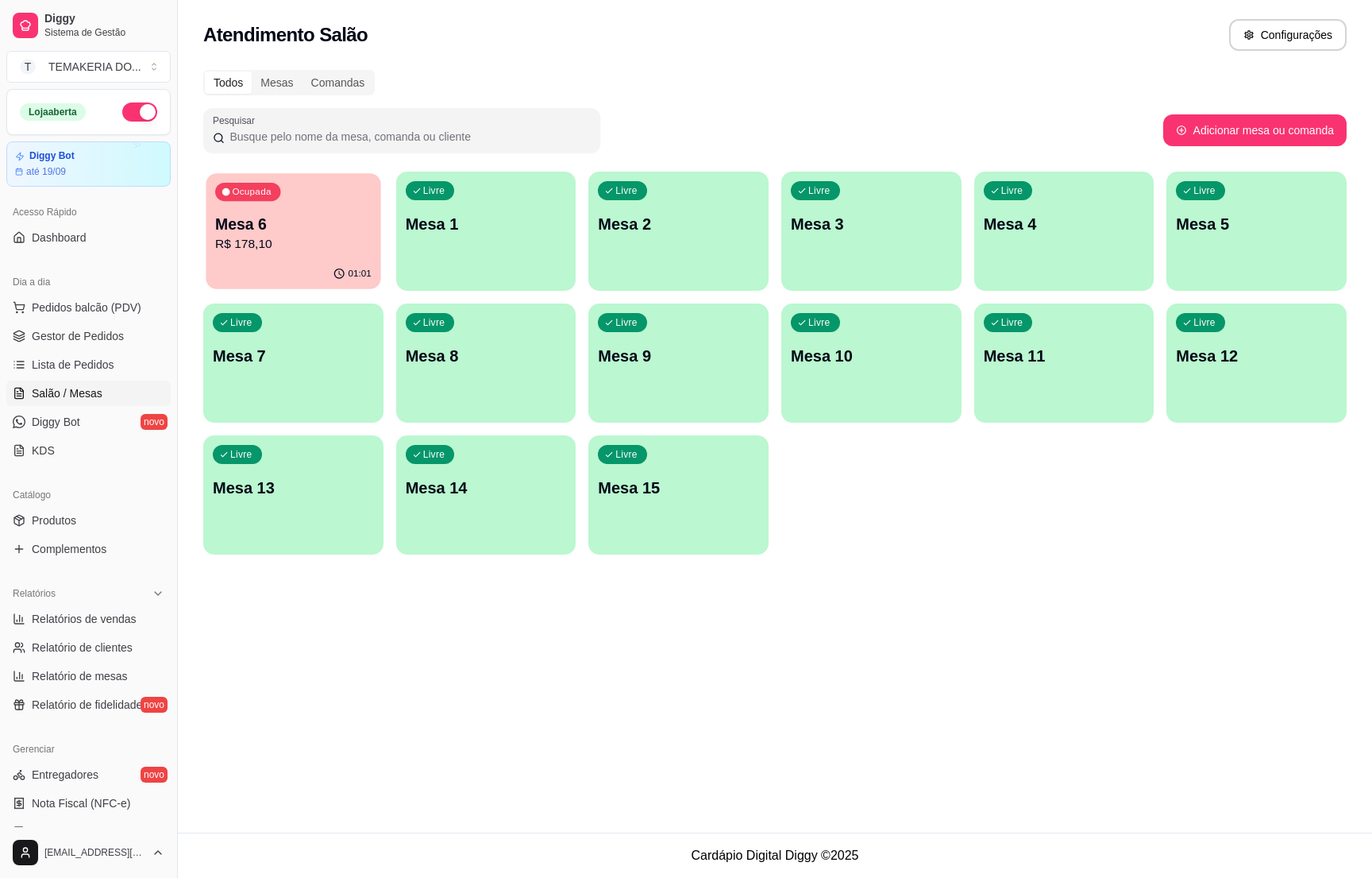
click at [255, 246] on p "R$ 178,10" at bounding box center [294, 244] width 157 height 18
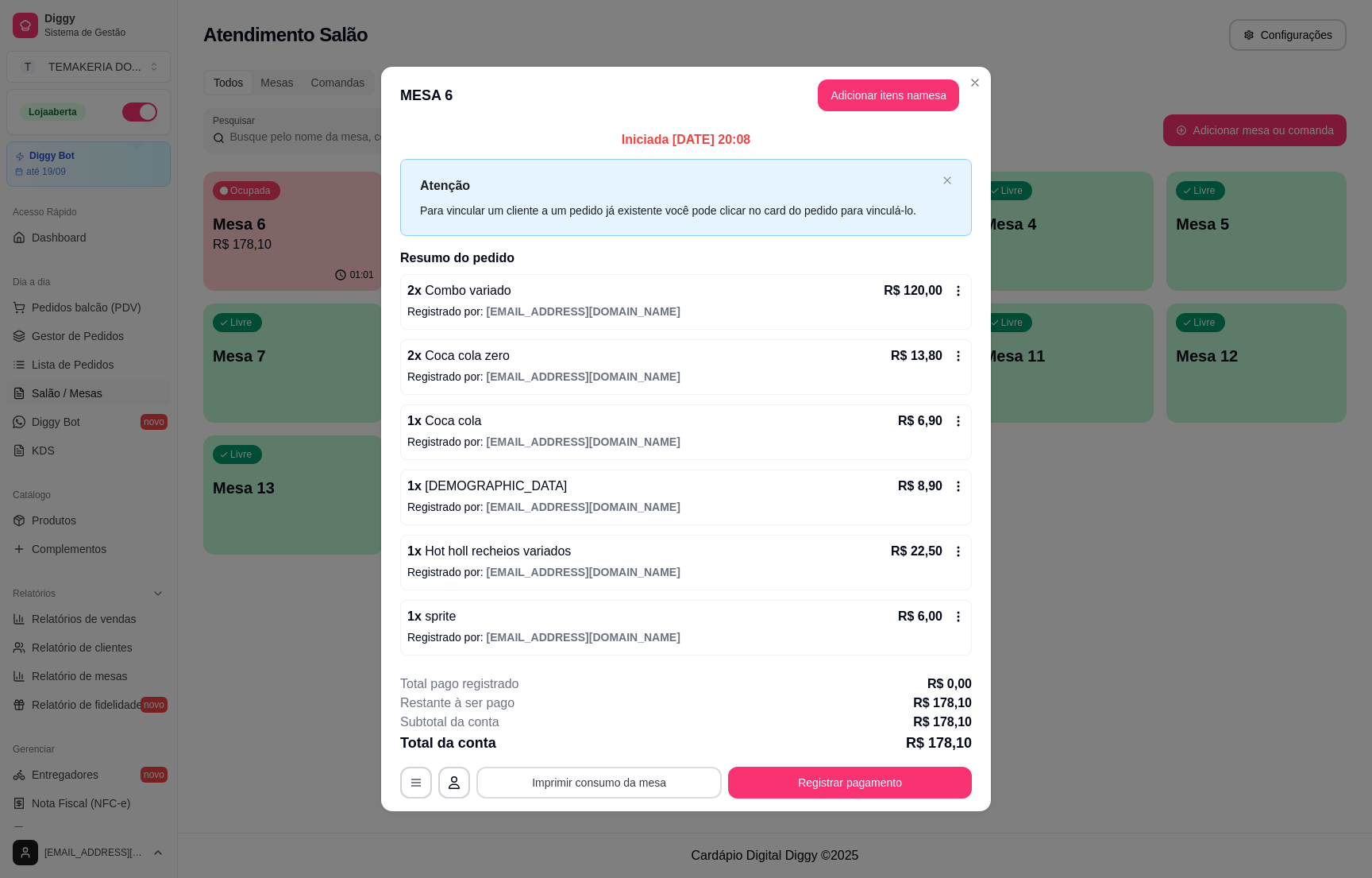
click at [596, 777] on button "Imprimir consumo da mesa" at bounding box center [599, 782] width 245 height 32
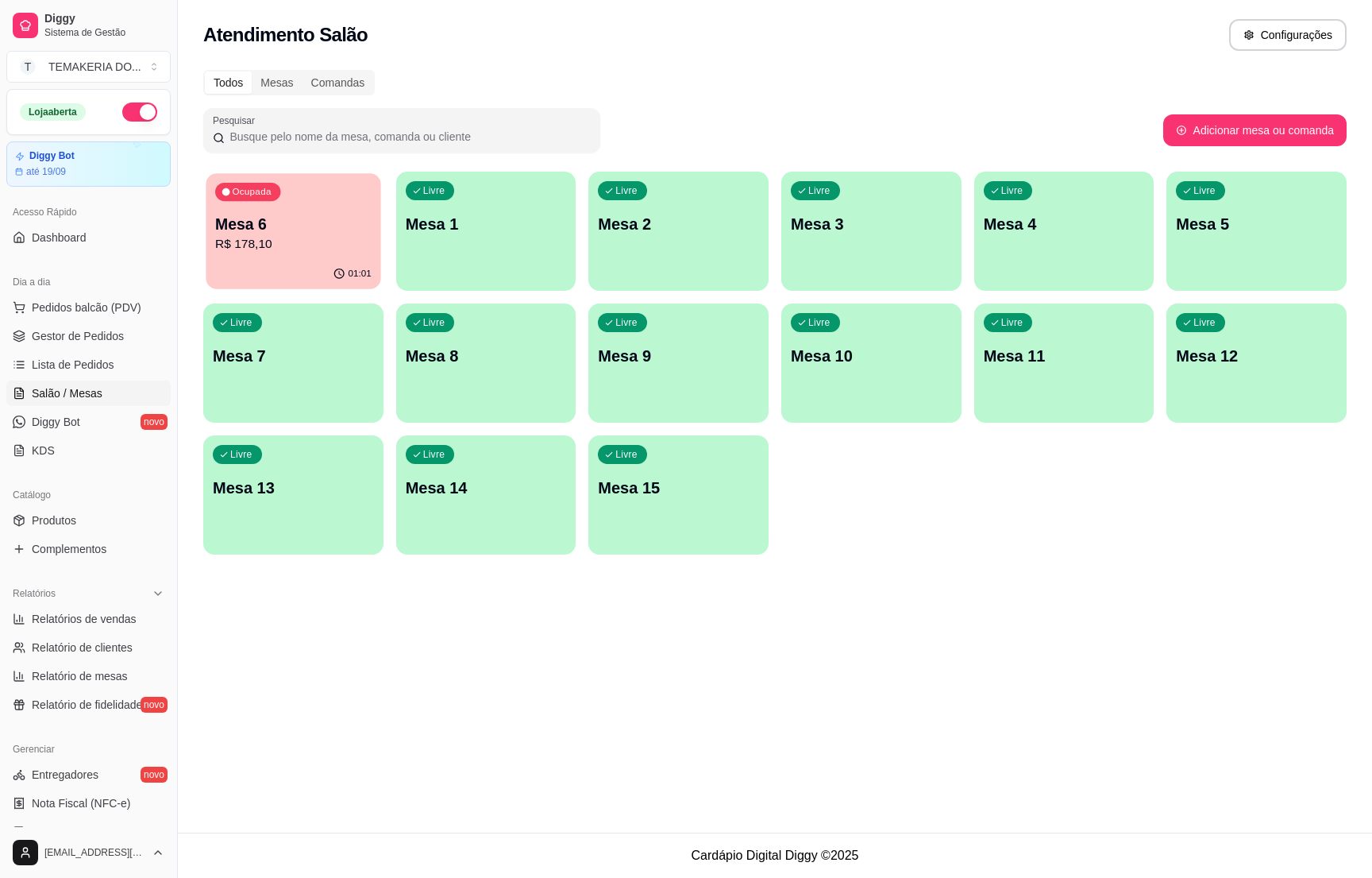
click at [312, 253] on div "Ocupada Mesa 6 R$ 178,10" at bounding box center [293, 216] width 175 height 86
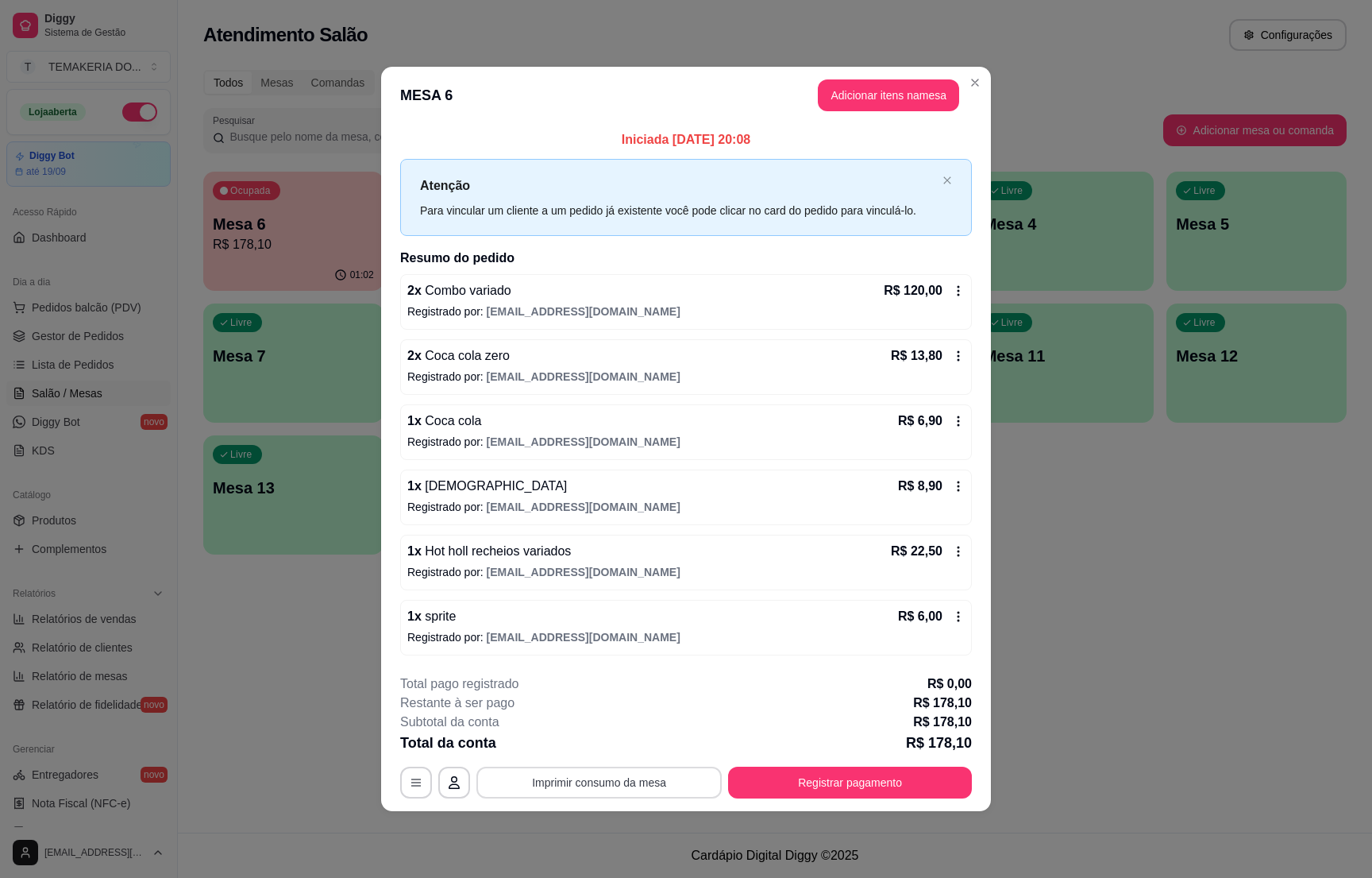
click at [653, 785] on button "Imprimir consumo da mesa" at bounding box center [599, 782] width 245 height 32
click at [826, 787] on button "Registrar pagamento" at bounding box center [851, 782] width 237 height 31
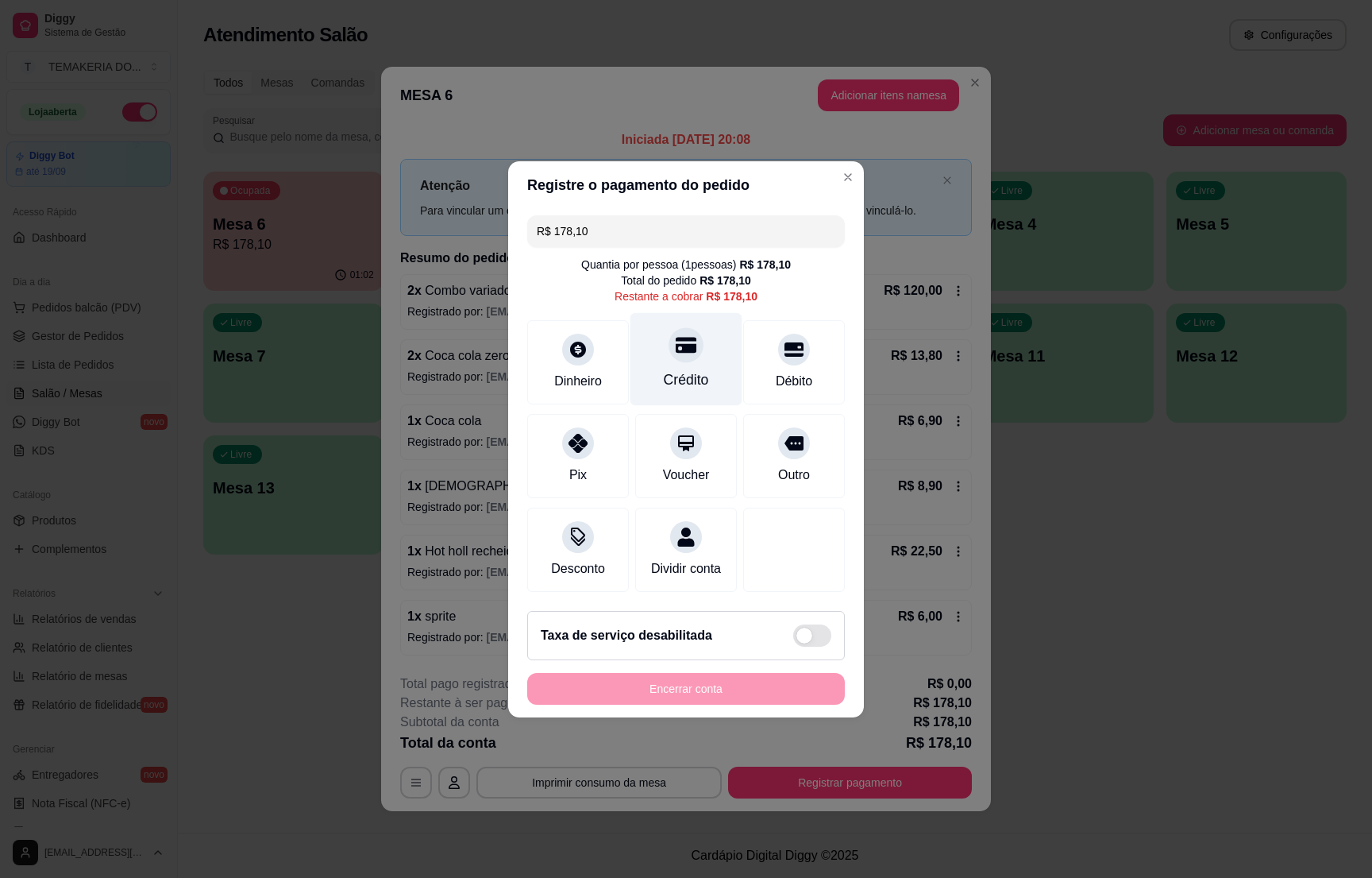
click at [676, 343] on icon at bounding box center [686, 344] width 20 height 20
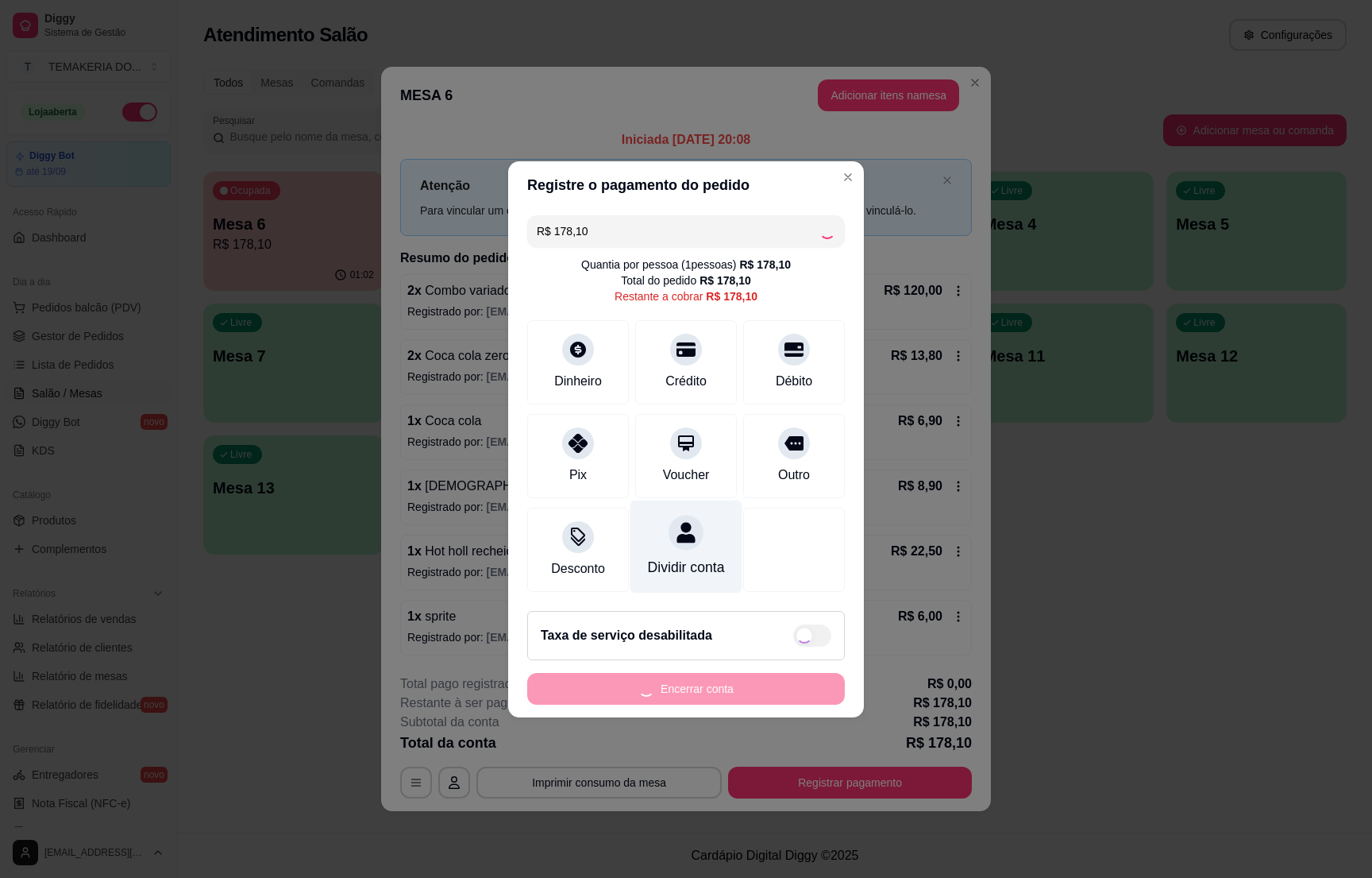
type input "R$ 0,00"
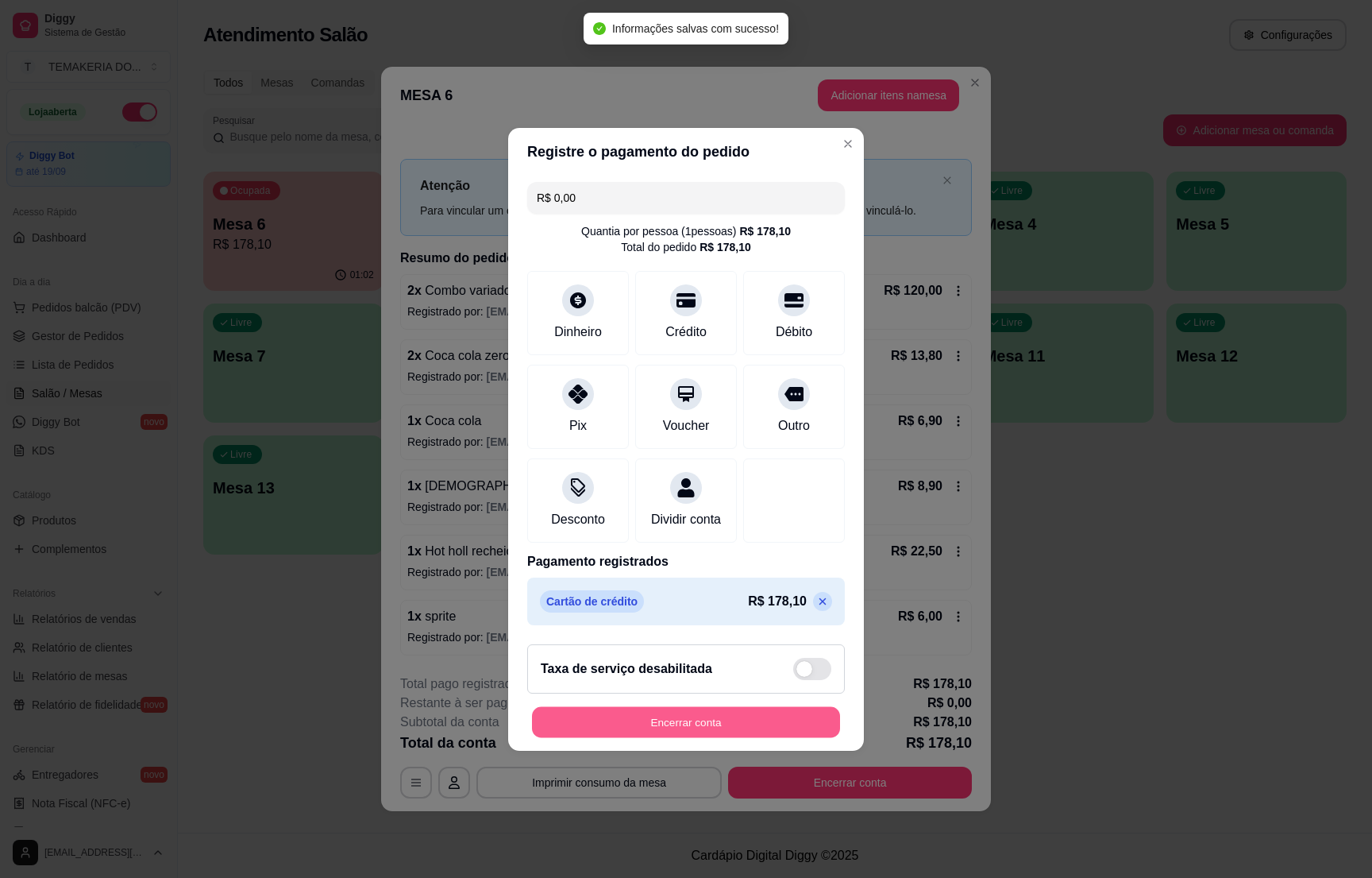
click at [686, 725] on button "Encerrar conta" at bounding box center [686, 721] width 308 height 31
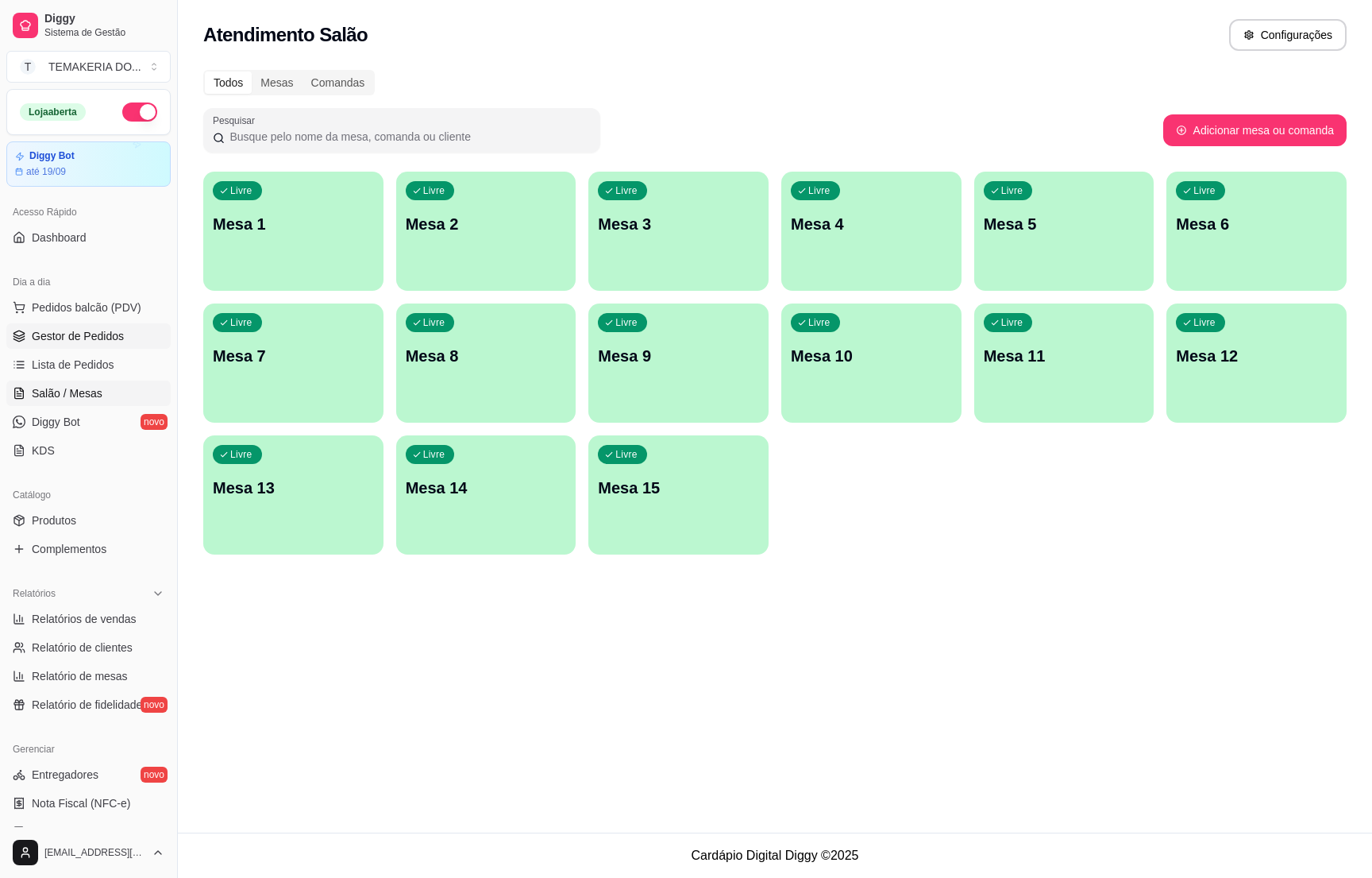
click at [39, 332] on span "Gestor de Pedidos" at bounding box center [78, 336] width 92 height 16
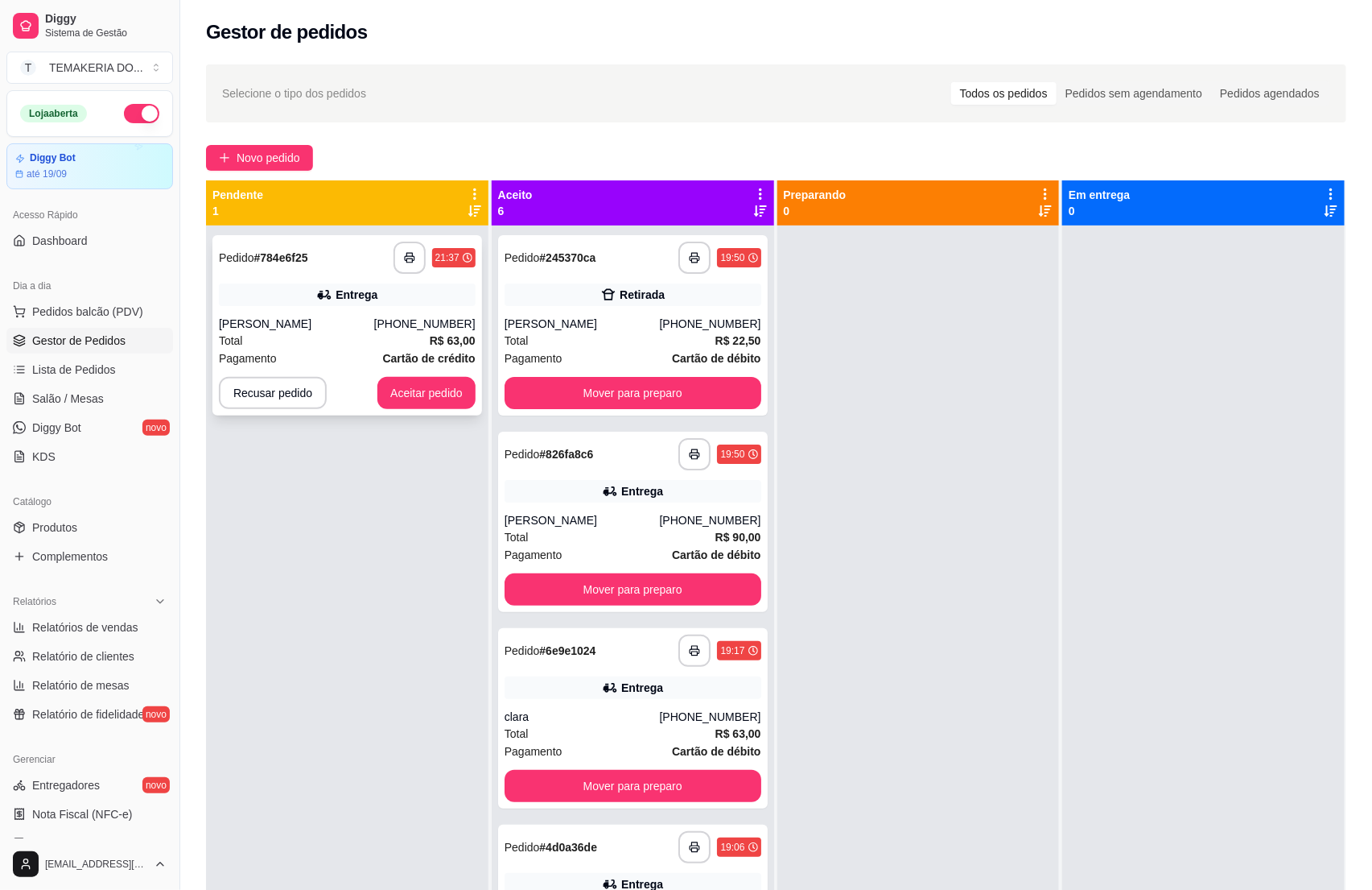
click at [338, 338] on div "Total R$ 63,00" at bounding box center [348, 340] width 257 height 17
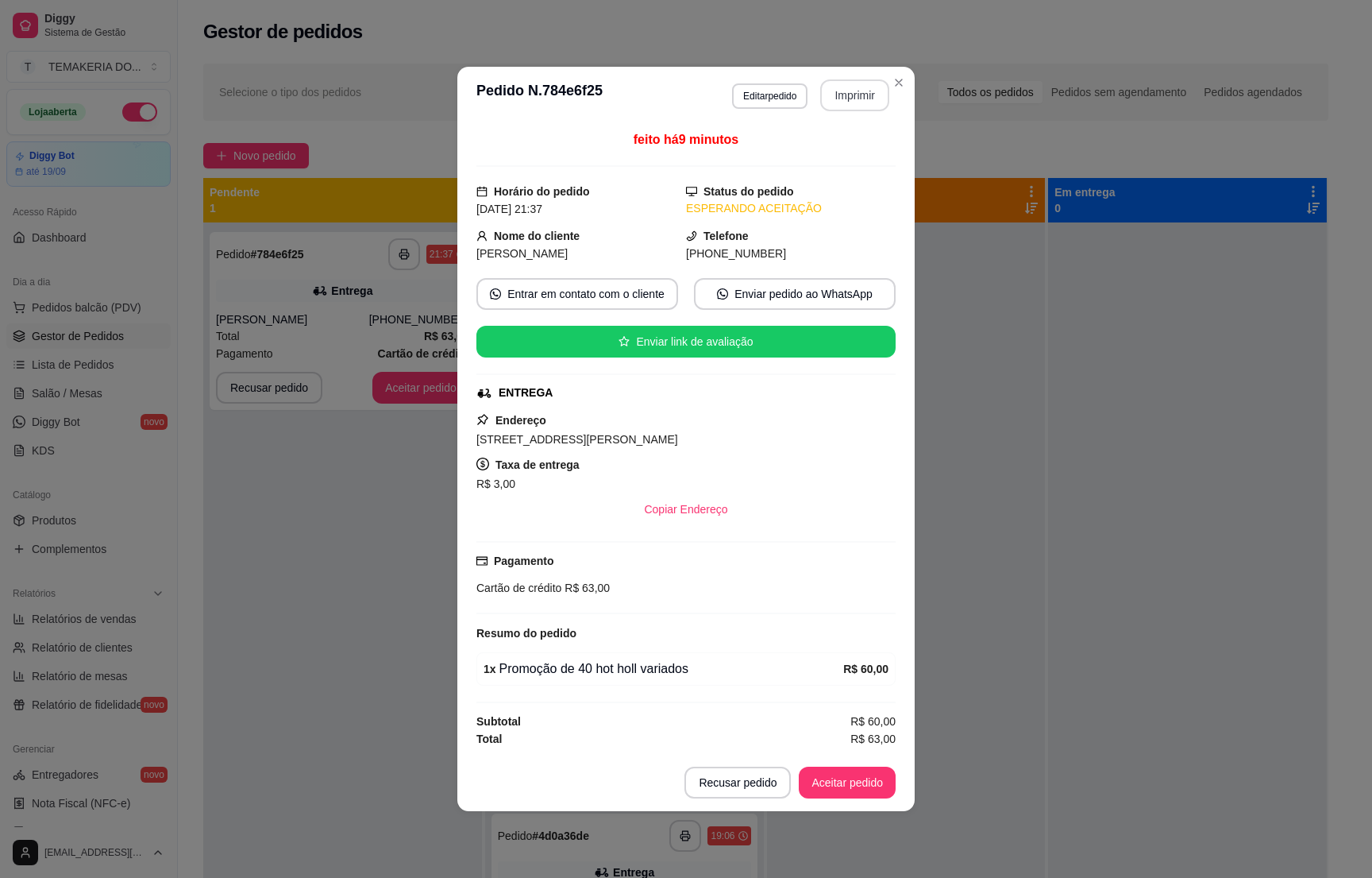
click at [839, 96] on button "Imprimir" at bounding box center [855, 95] width 69 height 32
click at [840, 791] on button "Aceitar pedido" at bounding box center [847, 782] width 94 height 31
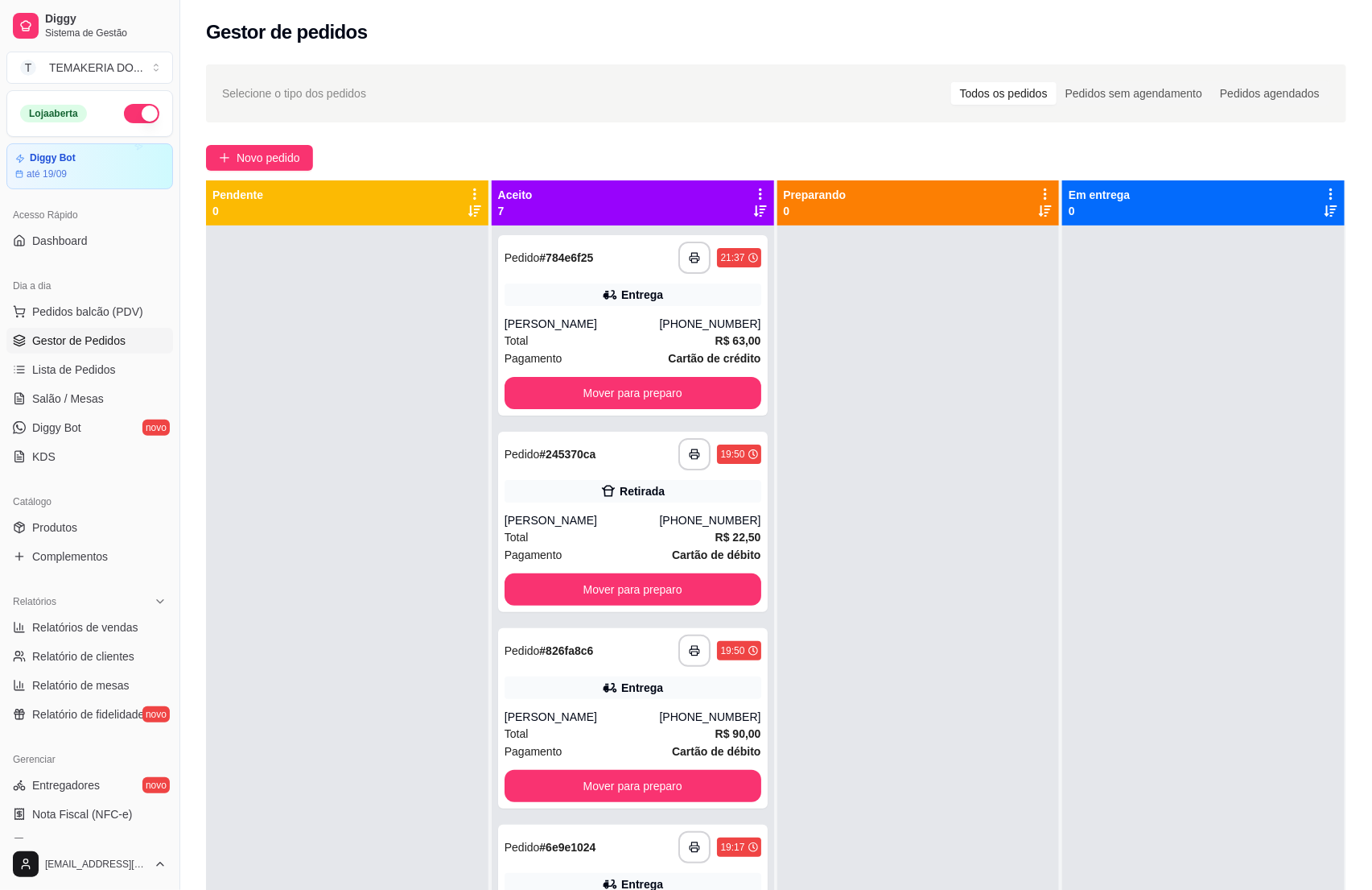
click at [124, 114] on button "button" at bounding box center [142, 113] width 36 height 19
click at [126, 118] on button "button" at bounding box center [142, 113] width 36 height 19
